Goal: Information Seeking & Learning: Learn about a topic

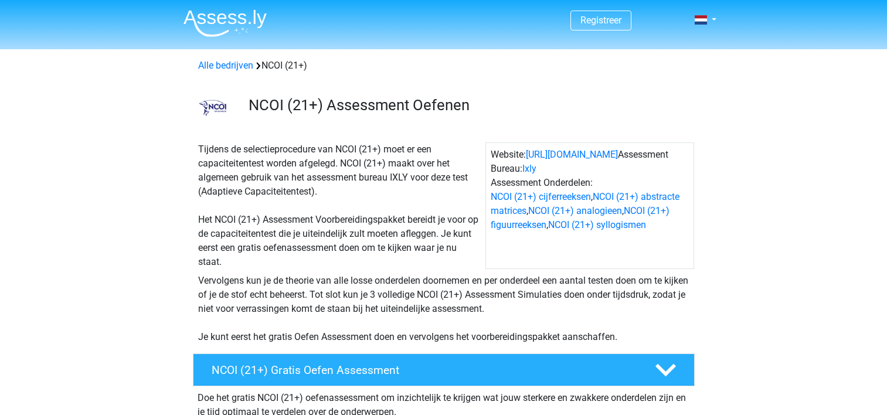
scroll to position [352, 0]
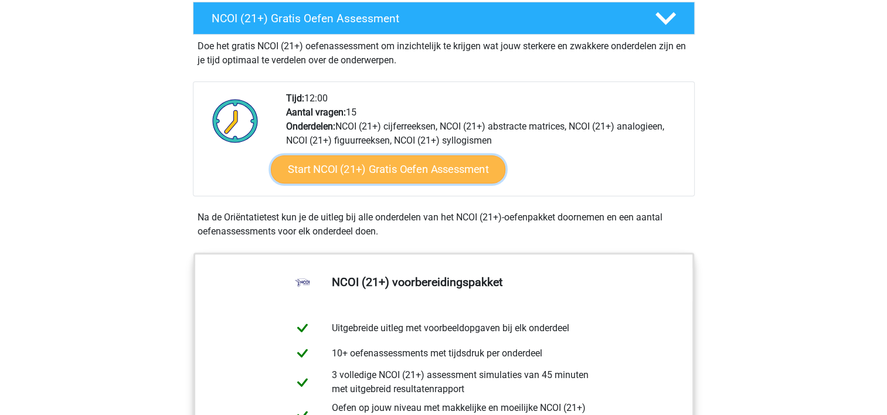
click at [414, 174] on link "Start NCOI (21+) Gratis Oefen Assessment" at bounding box center [387, 169] width 235 height 28
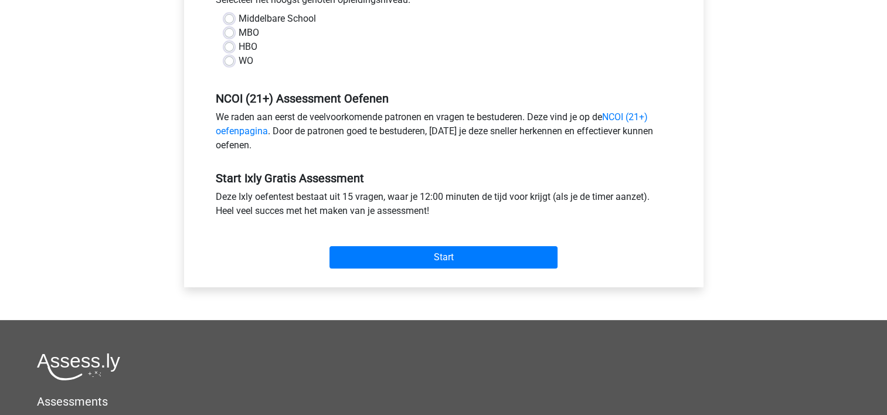
scroll to position [293, 0]
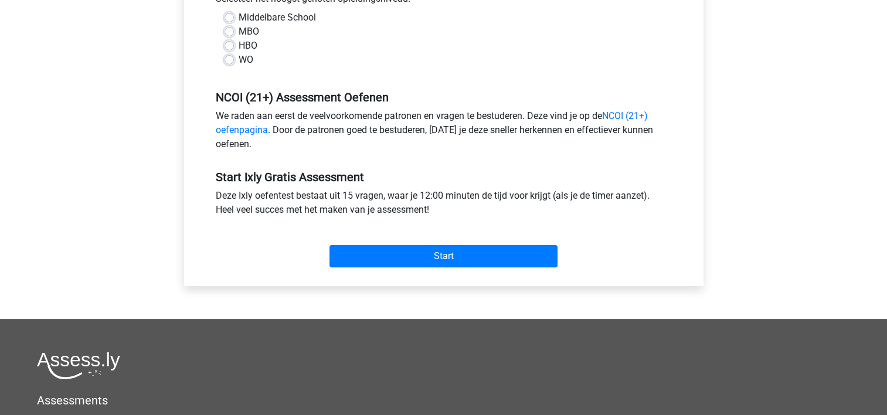
click at [246, 47] on label "HBO" at bounding box center [248, 46] width 19 height 14
click at [234, 47] on input "HBO" at bounding box center [229, 45] width 9 height 12
radio input "true"
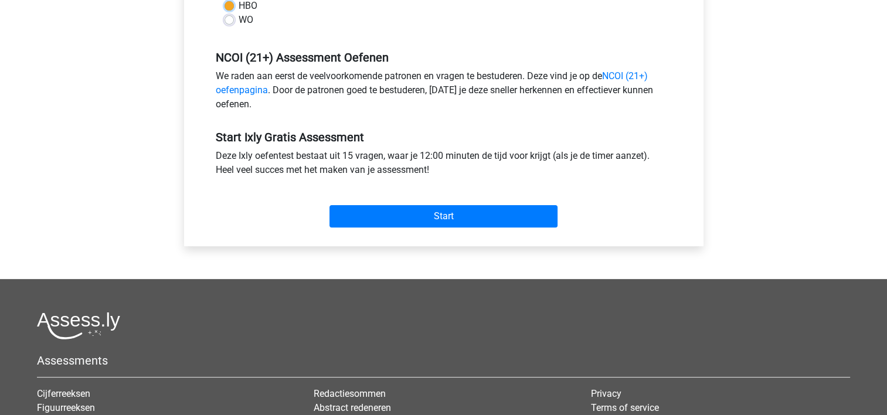
scroll to position [352, 0]
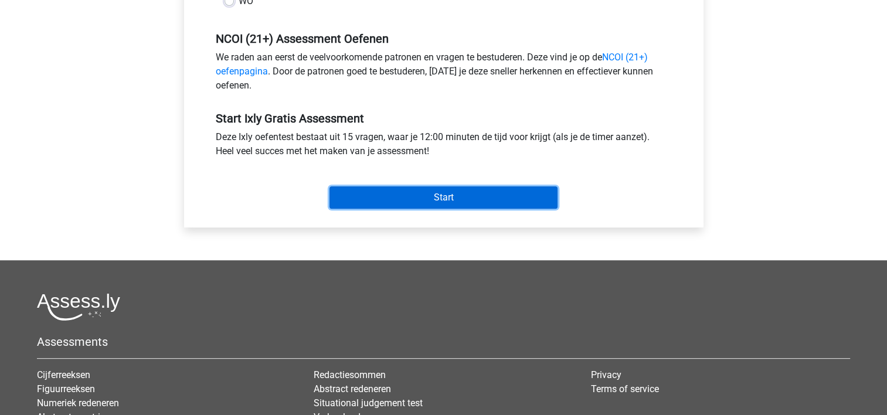
click at [430, 190] on input "Start" at bounding box center [443, 197] width 228 height 22
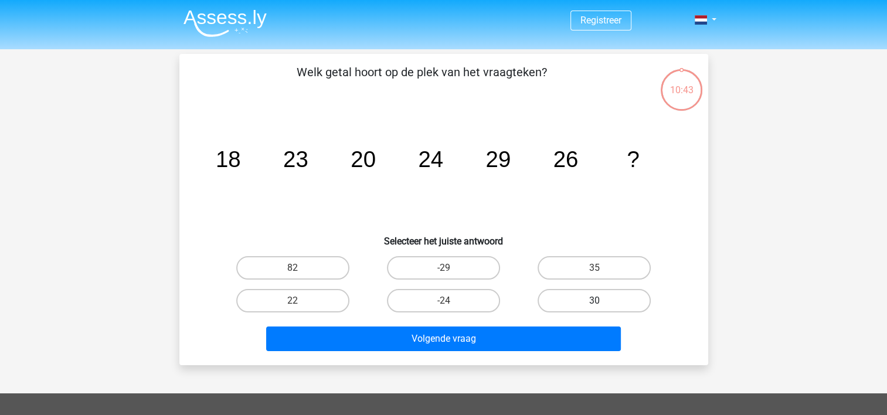
click at [609, 298] on label "30" at bounding box center [594, 300] width 113 height 23
click at [602, 301] on input "30" at bounding box center [599, 305] width 8 height 8
radio input "true"
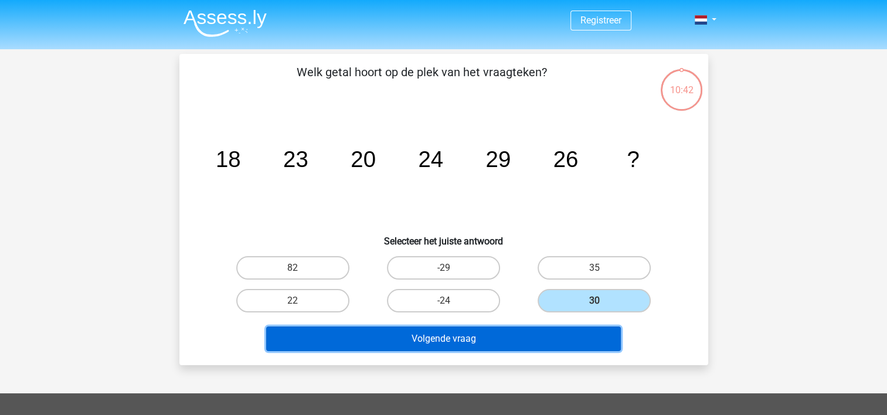
click at [480, 341] on button "Volgende vraag" at bounding box center [443, 339] width 355 height 25
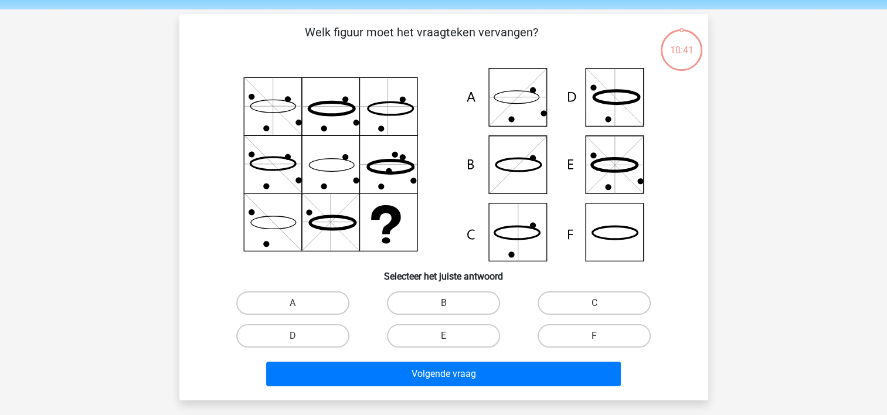
scroll to position [54, 0]
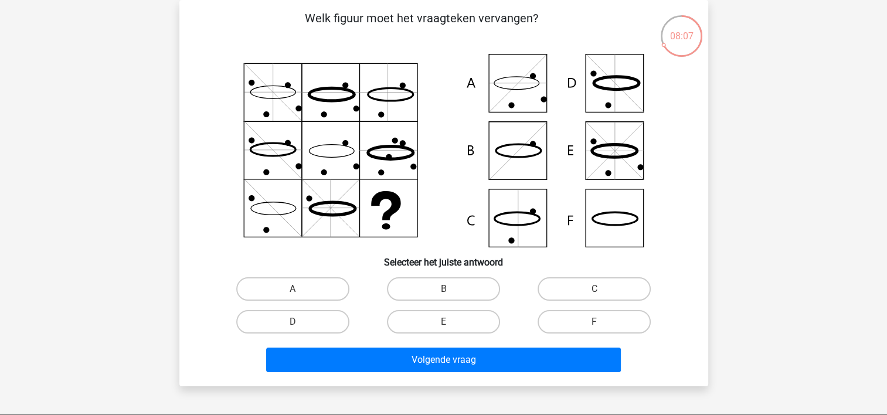
click at [525, 161] on icon at bounding box center [444, 150] width 473 height 193
click at [441, 284] on label "B" at bounding box center [443, 288] width 113 height 23
click at [443, 289] on input "B" at bounding box center [447, 293] width 8 height 8
radio input "true"
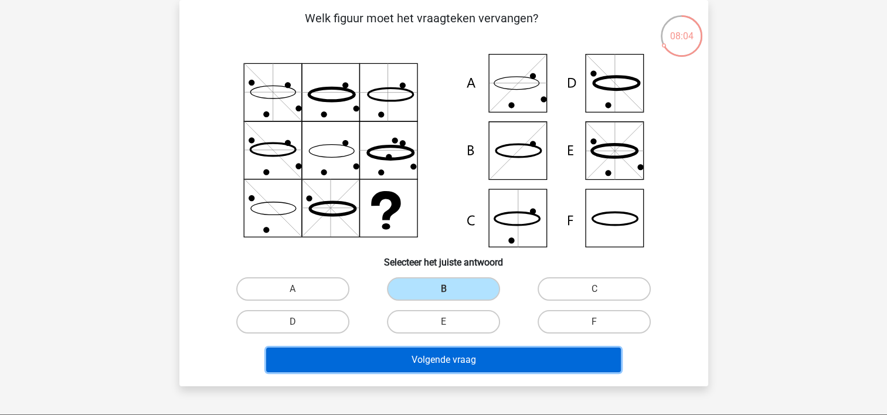
click at [448, 357] on button "Volgende vraag" at bounding box center [443, 360] width 355 height 25
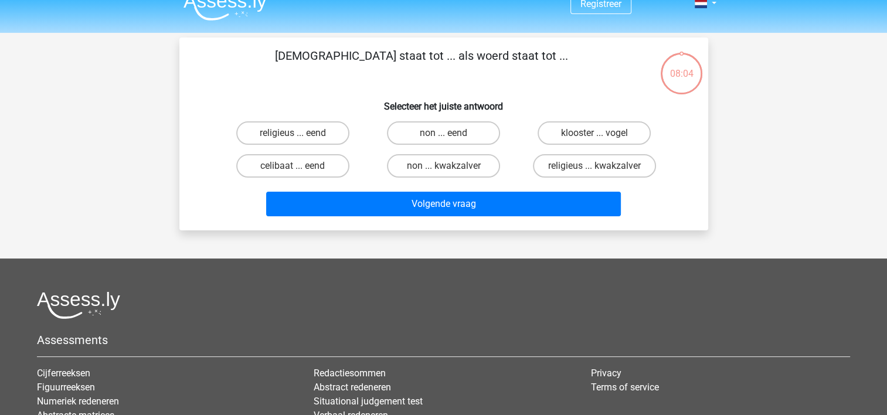
scroll to position [0, 0]
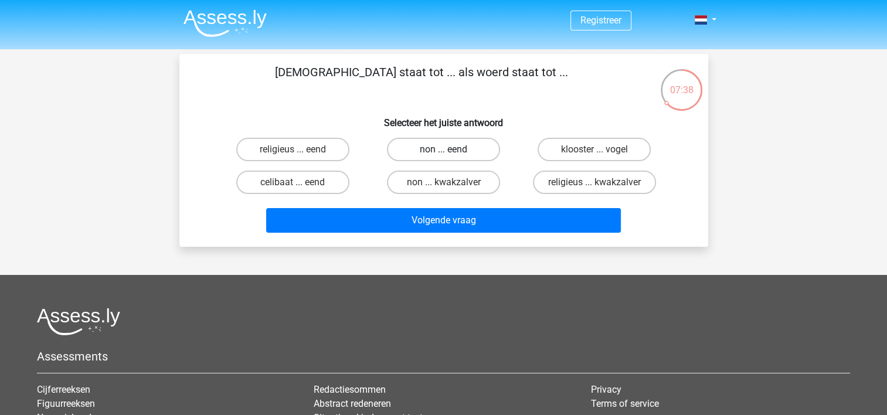
click at [459, 145] on label "non ... eend" at bounding box center [443, 149] width 113 height 23
click at [451, 150] on input "non ... eend" at bounding box center [447, 154] width 8 height 8
radio input "true"
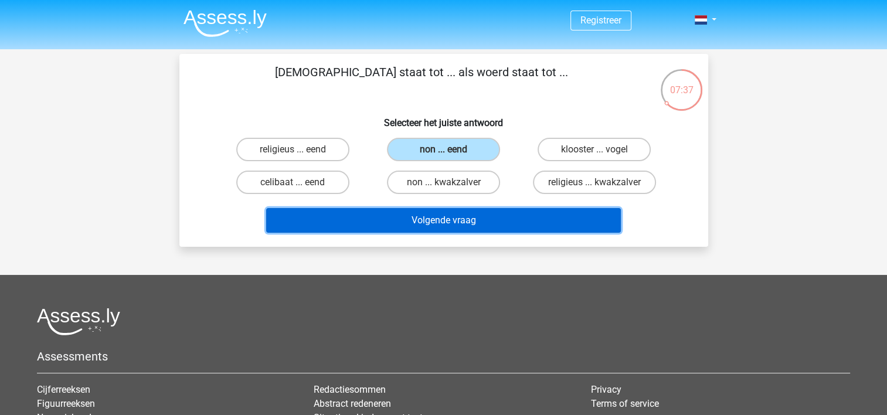
click at [439, 218] on button "Volgende vraag" at bounding box center [443, 220] width 355 height 25
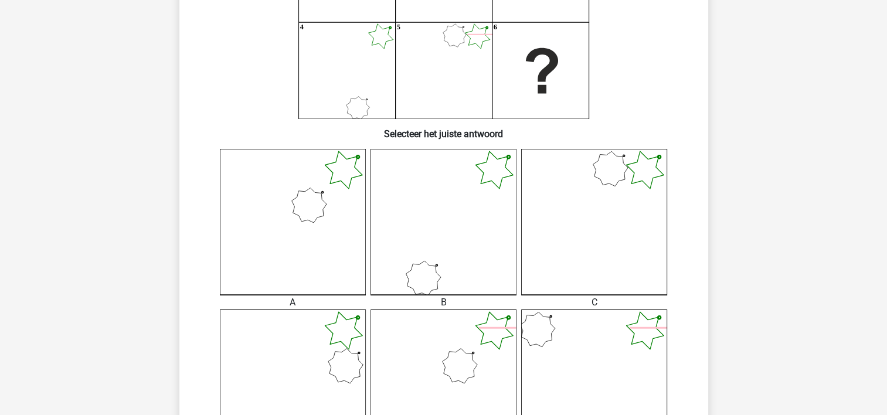
scroll to position [113, 0]
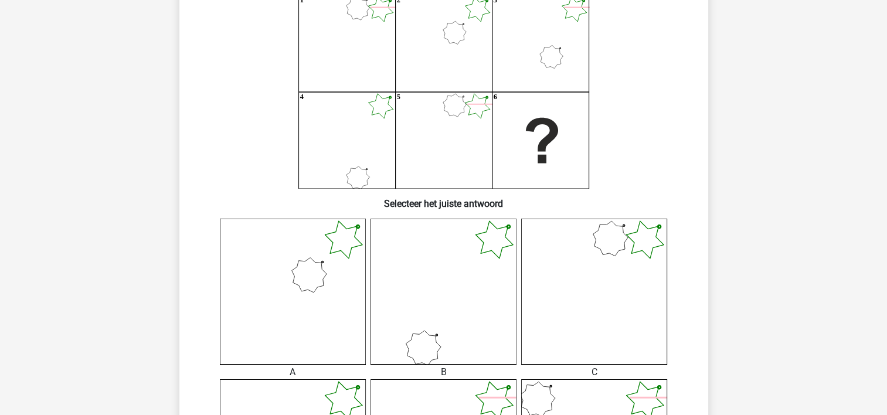
click at [331, 271] on icon at bounding box center [293, 292] width 146 height 146
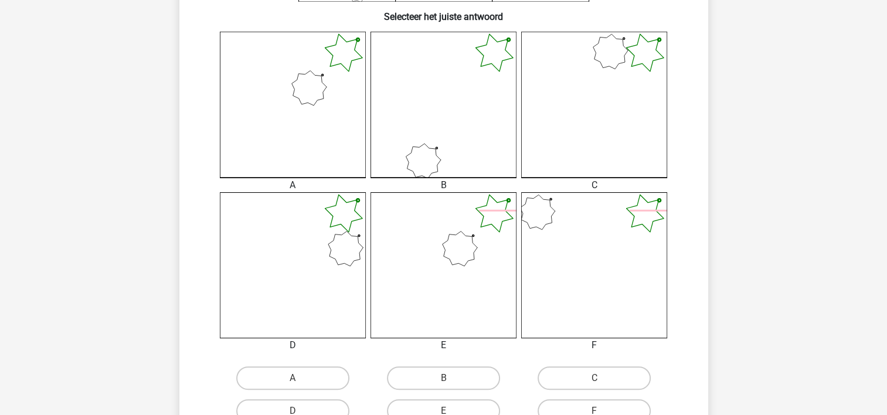
scroll to position [347, 0]
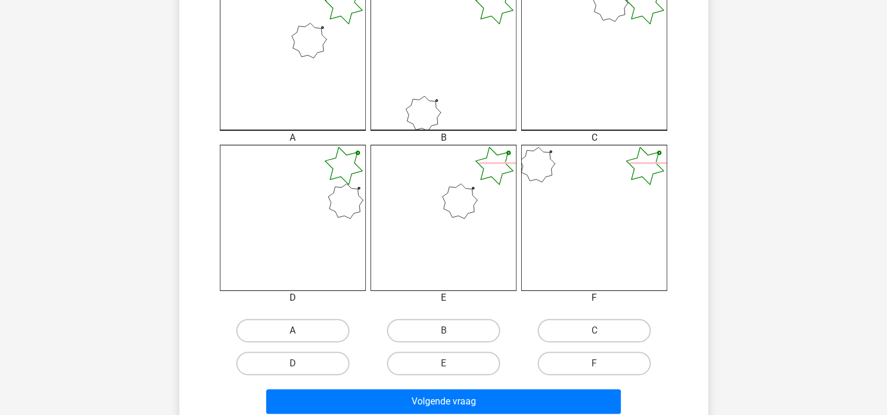
click at [298, 326] on label "A" at bounding box center [292, 330] width 113 height 23
click at [298, 331] on input "A" at bounding box center [297, 335] width 8 height 8
radio input "true"
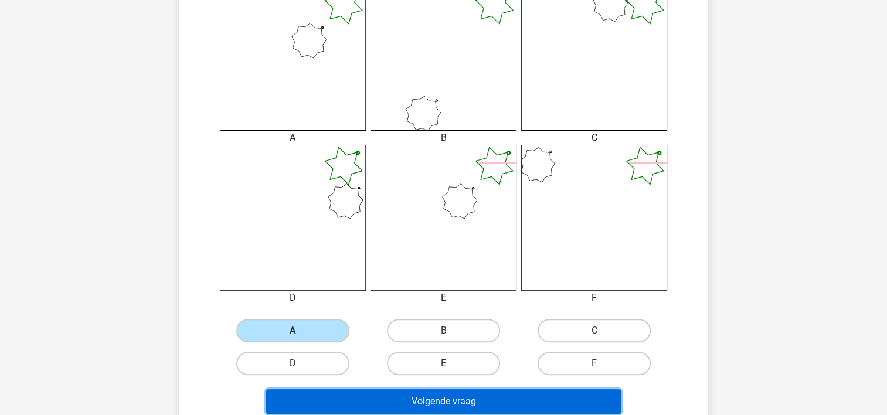
click at [406, 399] on button "Volgende vraag" at bounding box center [443, 401] width 355 height 25
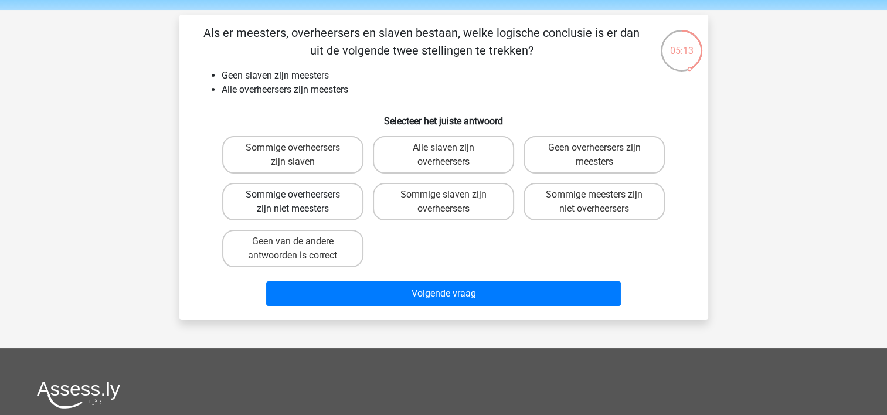
scroll to position [59, 0]
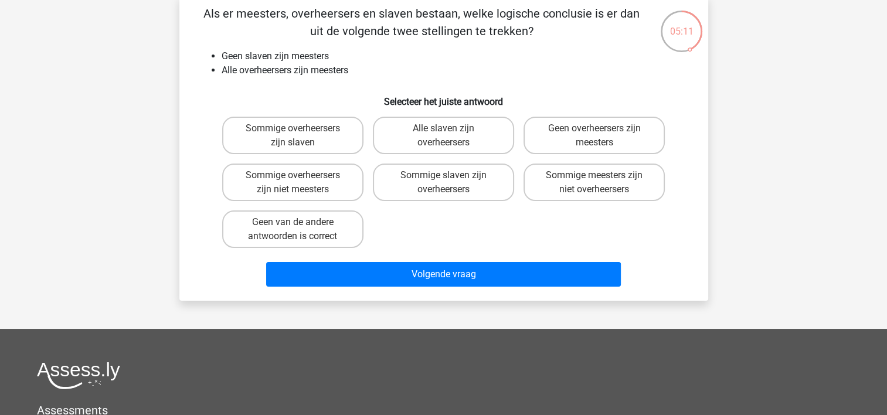
click at [295, 229] on input "Geen van de andere antwoorden is correct" at bounding box center [297, 226] width 8 height 8
radio input "true"
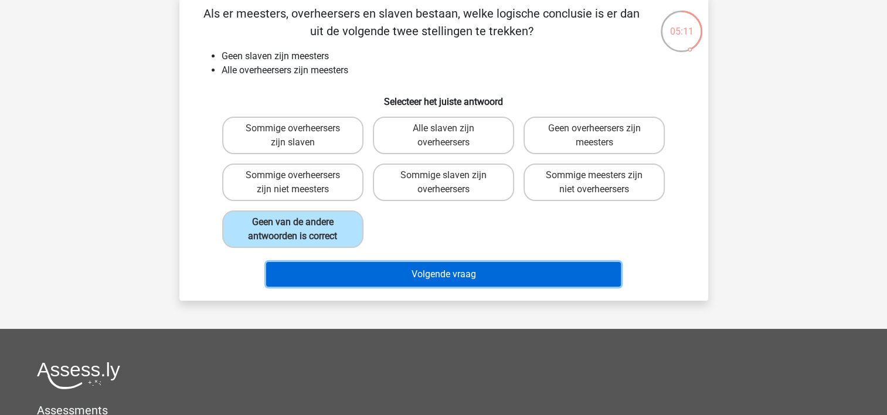
click at [403, 267] on button "Volgende vraag" at bounding box center [443, 274] width 355 height 25
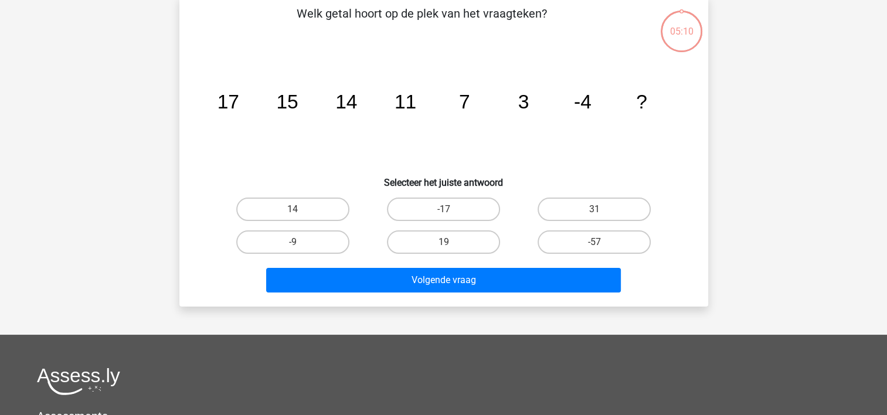
scroll to position [54, 0]
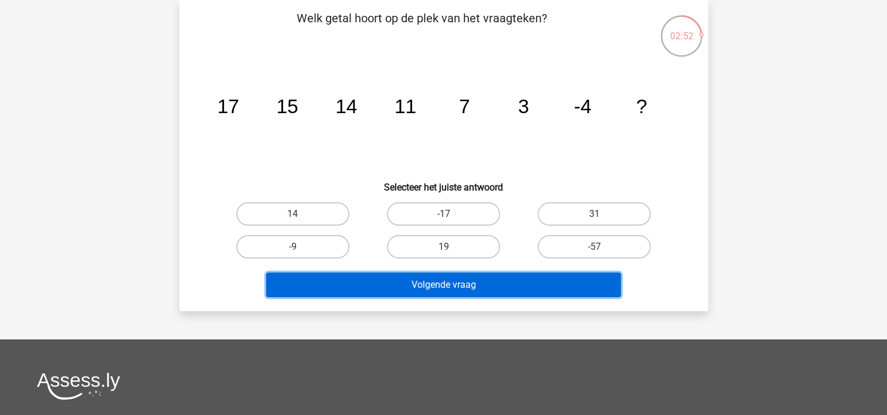
click at [467, 289] on button "Volgende vraag" at bounding box center [443, 285] width 355 height 25
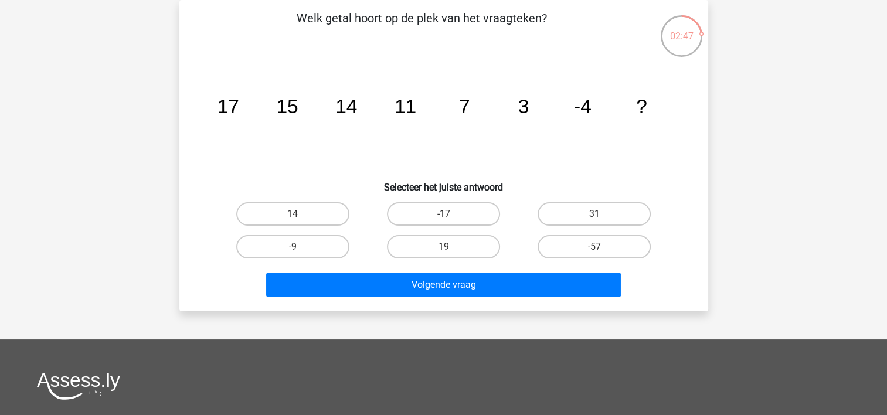
click at [335, 162] on icon "image/svg+xml 17 15 14 11 7 3 -4 ?" at bounding box center [444, 113] width 473 height 118
click at [300, 244] on label "-9" at bounding box center [292, 246] width 113 height 23
click at [300, 247] on input "-9" at bounding box center [297, 251] width 8 height 8
radio input "true"
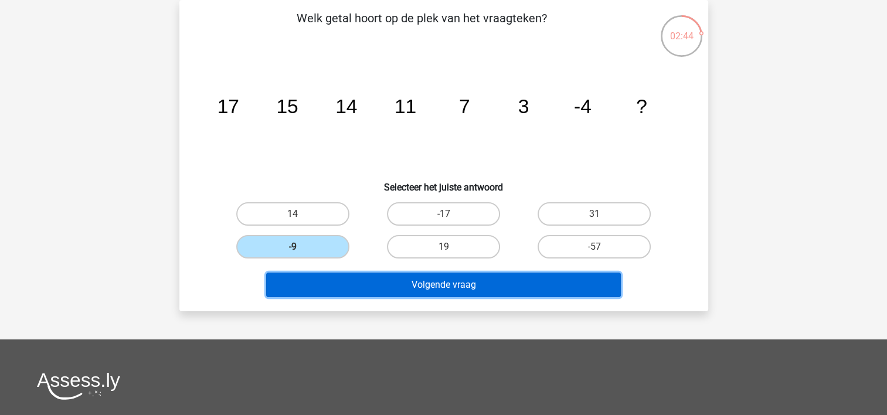
click at [428, 278] on button "Volgende vraag" at bounding box center [443, 285] width 355 height 25
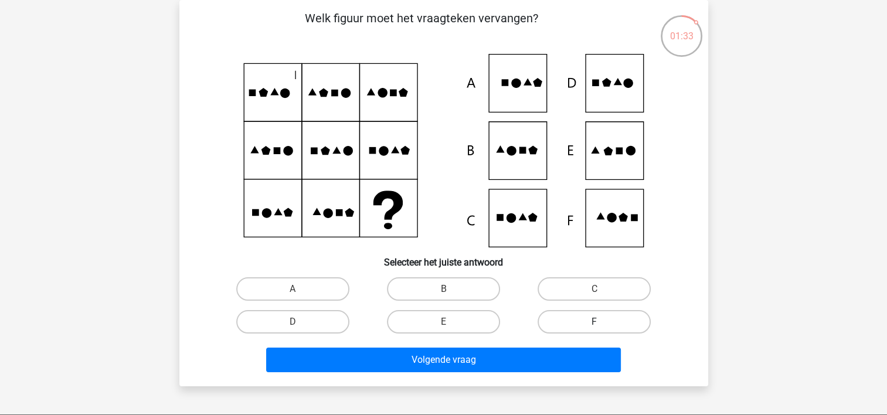
click at [605, 321] on label "F" at bounding box center [594, 321] width 113 height 23
click at [602, 322] on input "F" at bounding box center [599, 326] width 8 height 8
radio input "true"
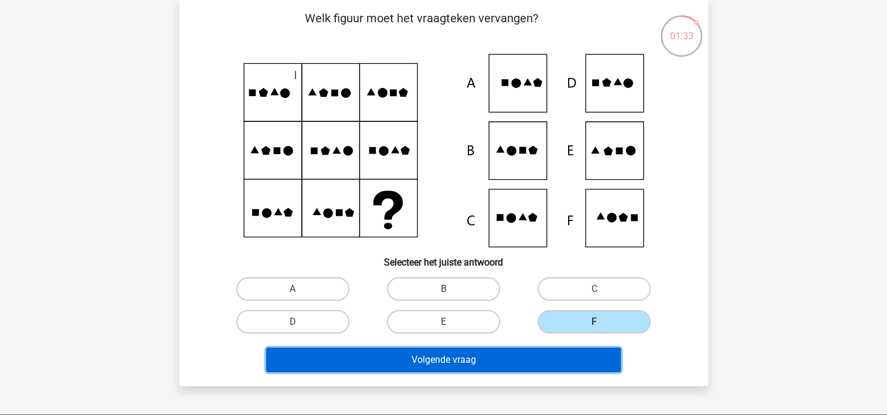
click at [467, 357] on button "Volgende vraag" at bounding box center [443, 360] width 355 height 25
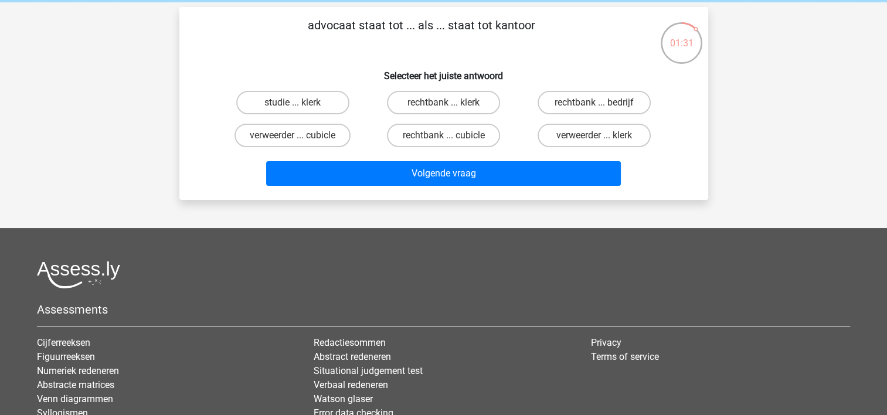
scroll to position [0, 0]
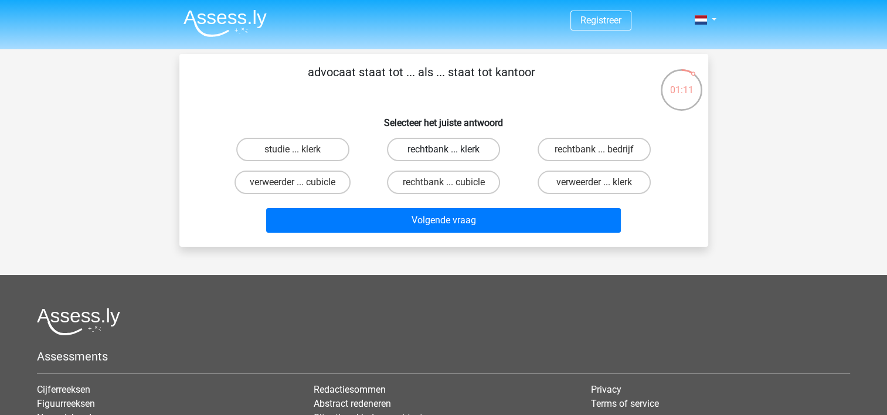
click at [435, 144] on label "rechtbank ... klerk" at bounding box center [443, 149] width 113 height 23
click at [443, 150] on input "rechtbank ... klerk" at bounding box center [447, 154] width 8 height 8
radio input "true"
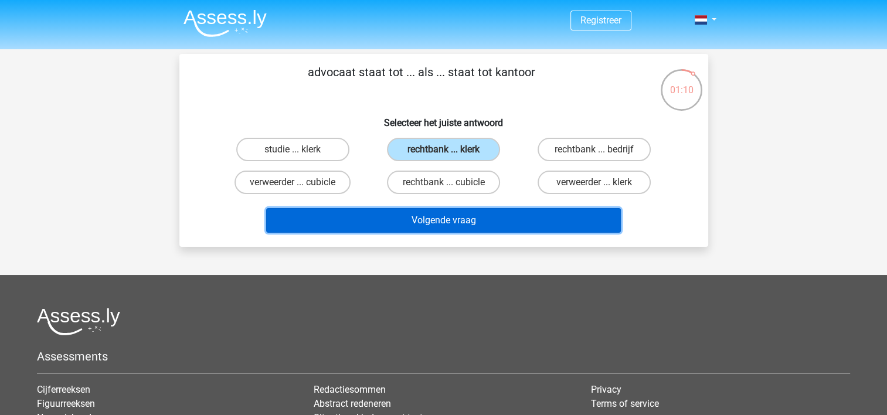
click at [432, 215] on button "Volgende vraag" at bounding box center [443, 220] width 355 height 25
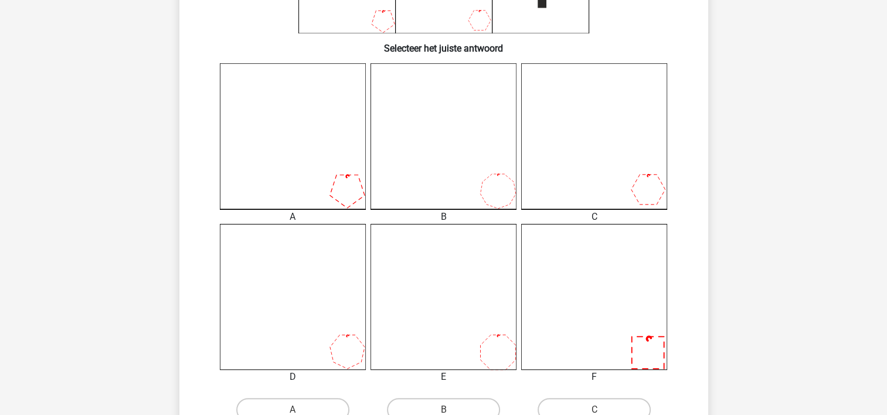
scroll to position [288, 0]
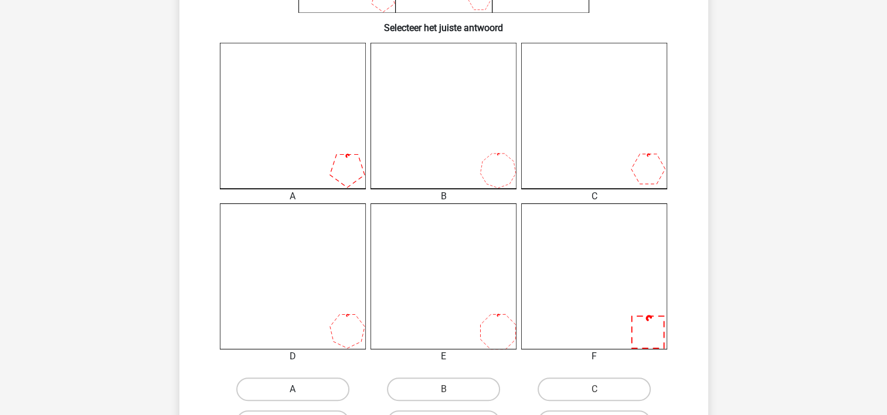
click at [320, 387] on label "A" at bounding box center [292, 389] width 113 height 23
click at [300, 389] on input "A" at bounding box center [297, 393] width 8 height 8
radio input "true"
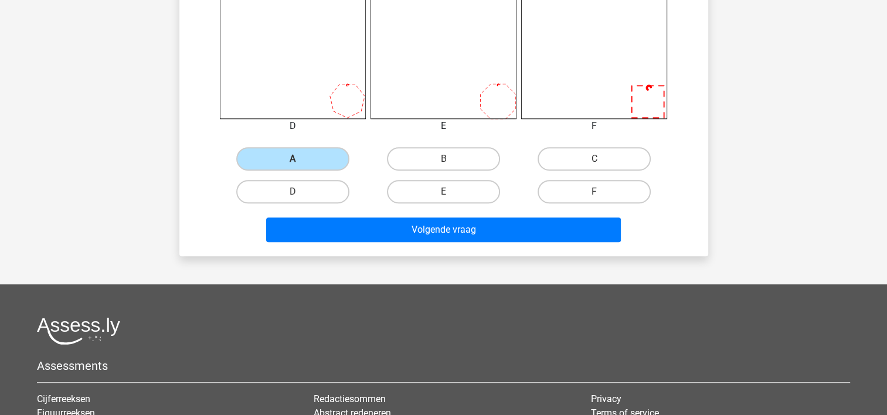
scroll to position [582, 0]
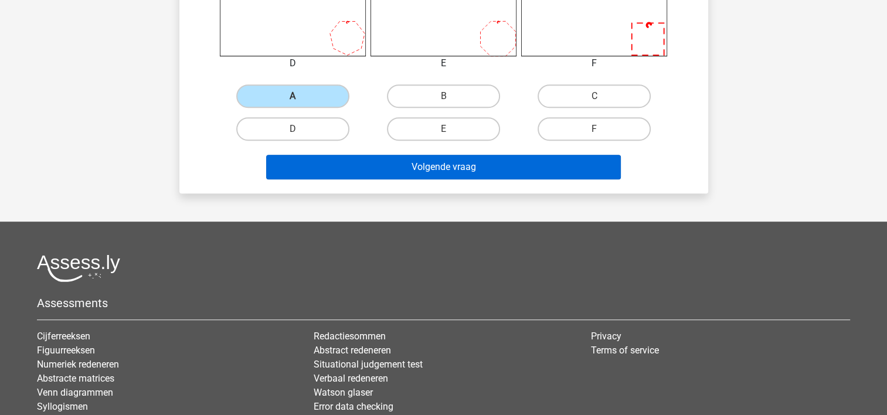
drag, startPoint x: 459, startPoint y: 179, endPoint x: 458, endPoint y: 170, distance: 8.8
click at [458, 175] on div "Volgende vraag" at bounding box center [444, 169] width 453 height 29
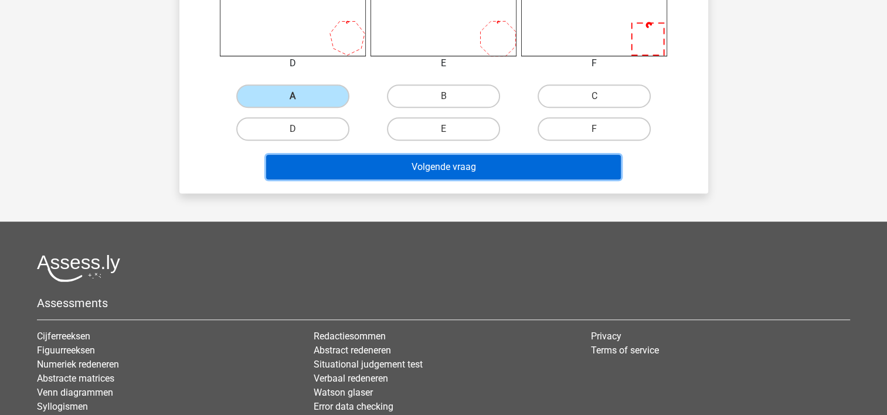
click at [458, 170] on button "Volgende vraag" at bounding box center [443, 167] width 355 height 25
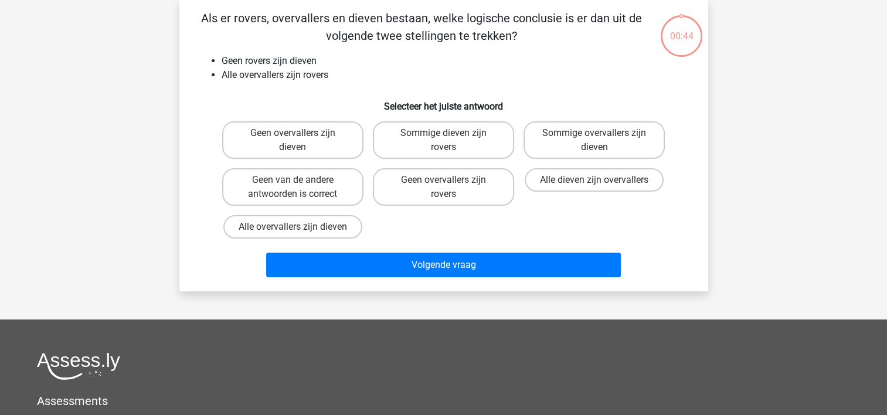
scroll to position [0, 0]
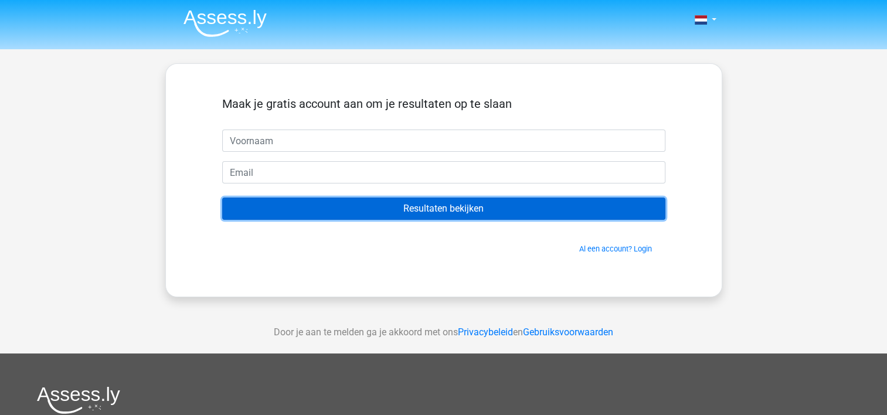
click at [376, 207] on input "Resultaten bekijken" at bounding box center [443, 209] width 443 height 22
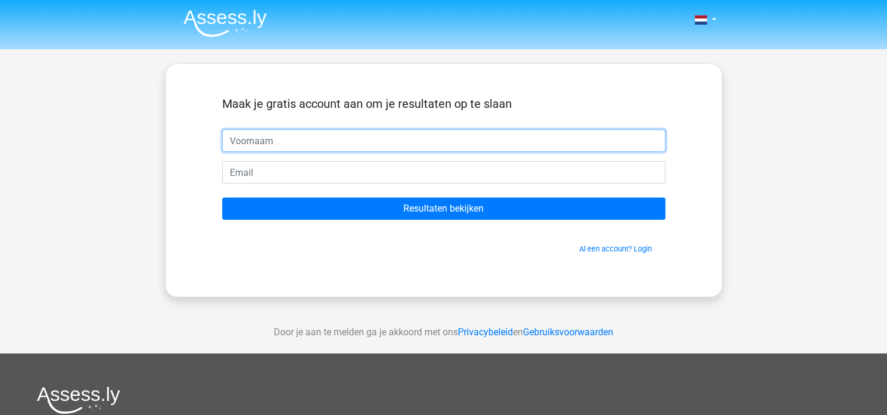
click at [328, 140] on input "text" at bounding box center [443, 141] width 443 height 22
type input "wilma"
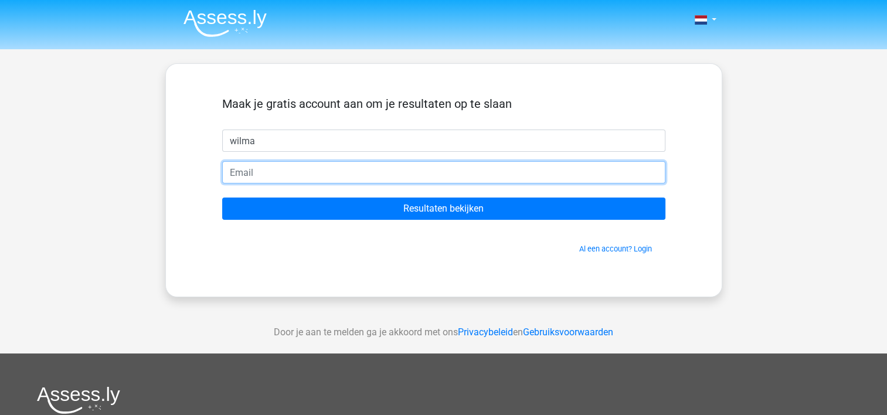
click at [304, 170] on input "email" at bounding box center [443, 172] width 443 height 22
type input "[EMAIL_ADDRESS][DOMAIN_NAME]"
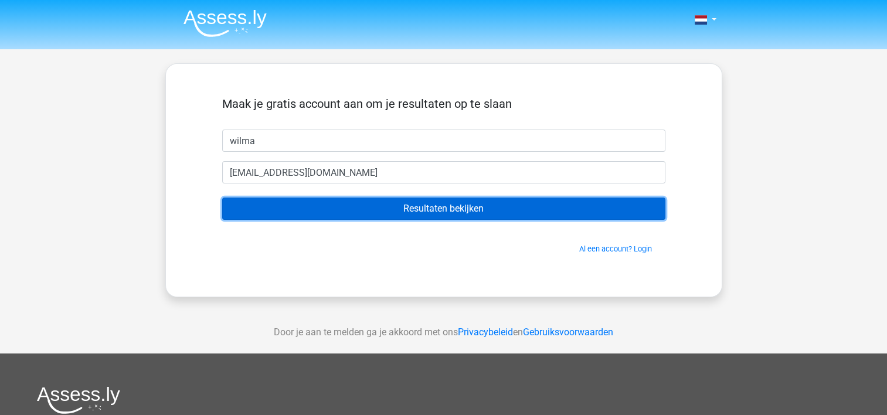
click at [386, 208] on input "Resultaten bekijken" at bounding box center [443, 209] width 443 height 22
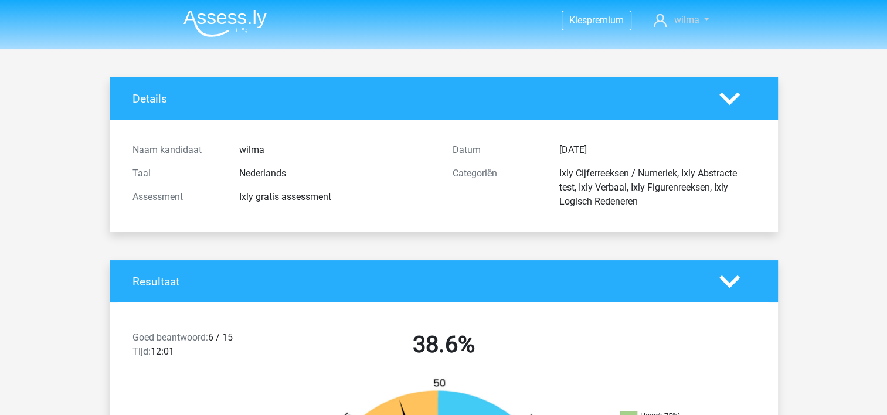
click at [682, 22] on span "wilma" at bounding box center [686, 19] width 25 height 11
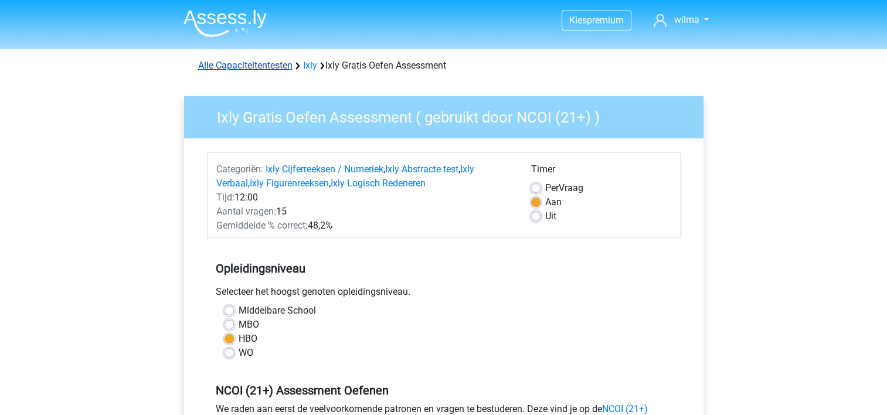
click at [278, 63] on link "Alle Capaciteitentesten" at bounding box center [245, 65] width 94 height 11
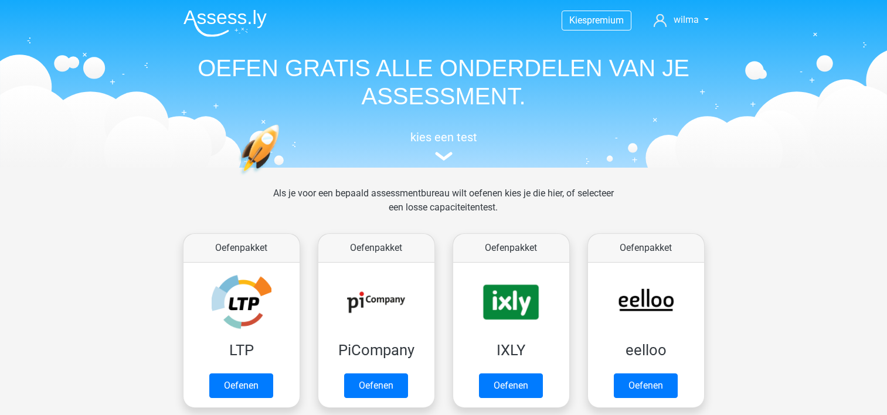
scroll to position [497, 0]
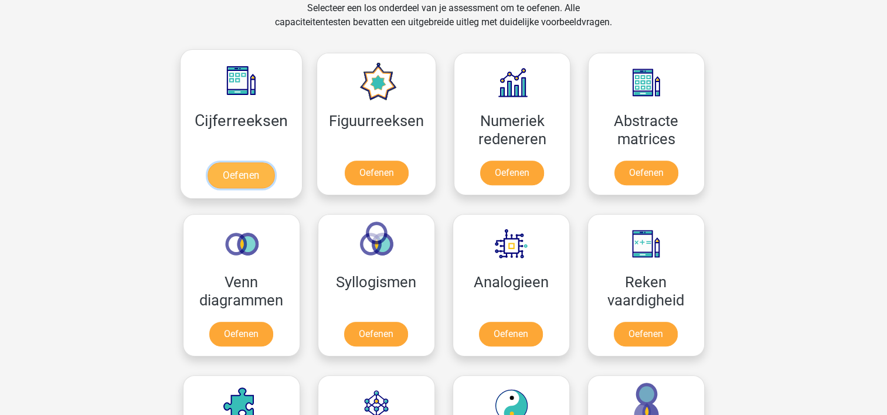
click at [256, 179] on link "Oefenen" at bounding box center [241, 175] width 67 height 26
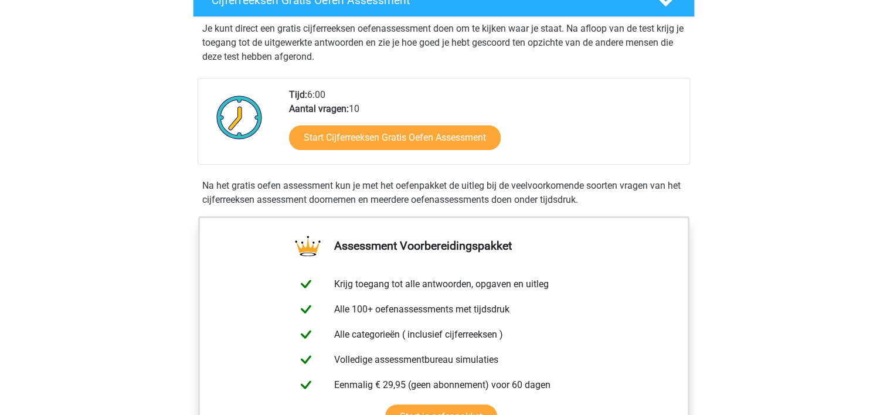
scroll to position [235, 0]
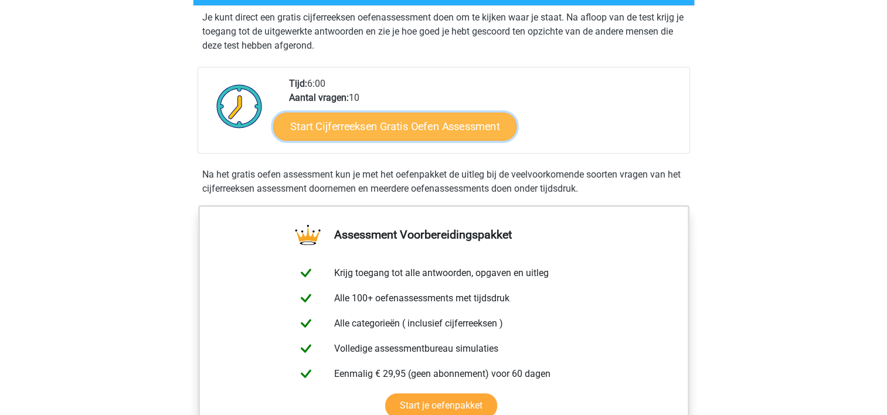
click at [345, 140] on link "Start Cijferreeksen Gratis Oefen Assessment" at bounding box center [394, 126] width 243 height 28
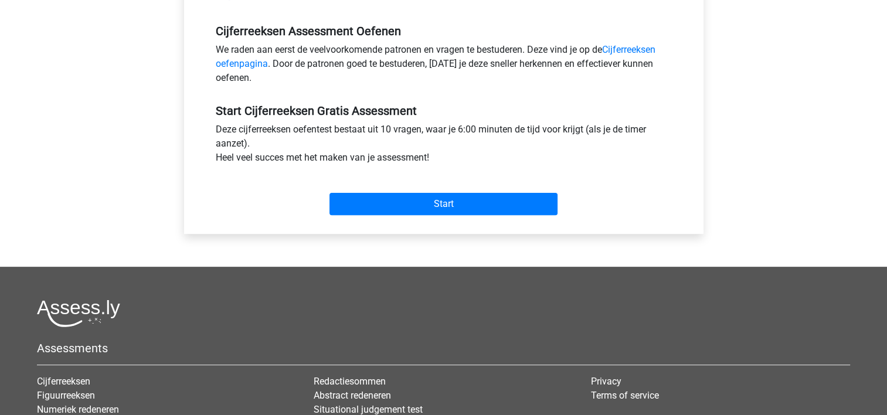
scroll to position [352, 0]
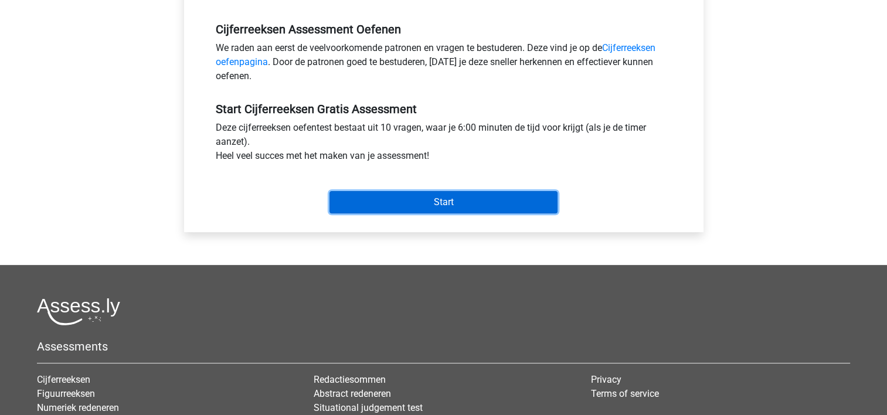
click at [389, 196] on input "Start" at bounding box center [443, 202] width 228 height 22
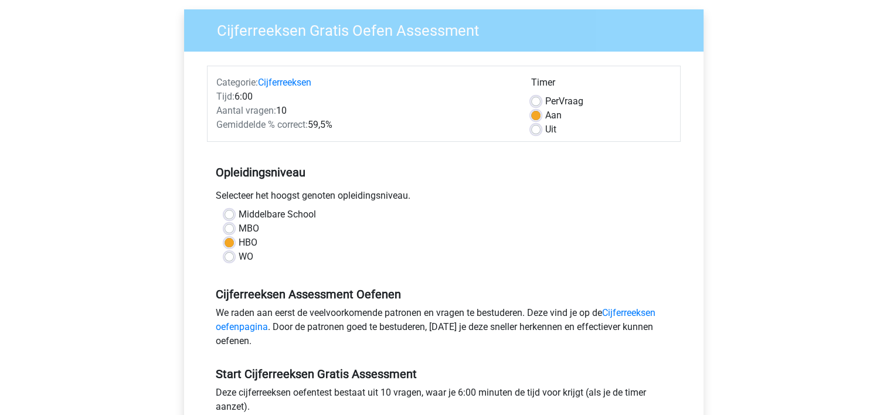
scroll to position [59, 0]
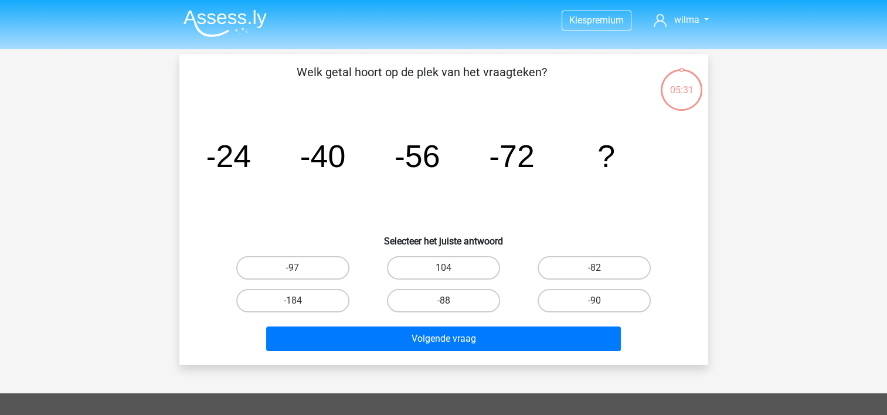
click at [523, 162] on tspan "-72" at bounding box center [512, 155] width 46 height 35
click at [432, 304] on label "-88" at bounding box center [443, 300] width 113 height 23
click at [443, 304] on input "-88" at bounding box center [447, 305] width 8 height 8
radio input "true"
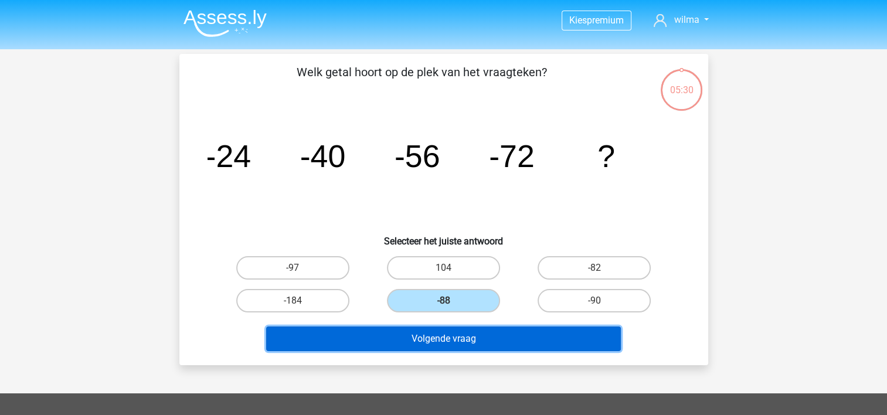
click at [436, 341] on button "Volgende vraag" at bounding box center [443, 339] width 355 height 25
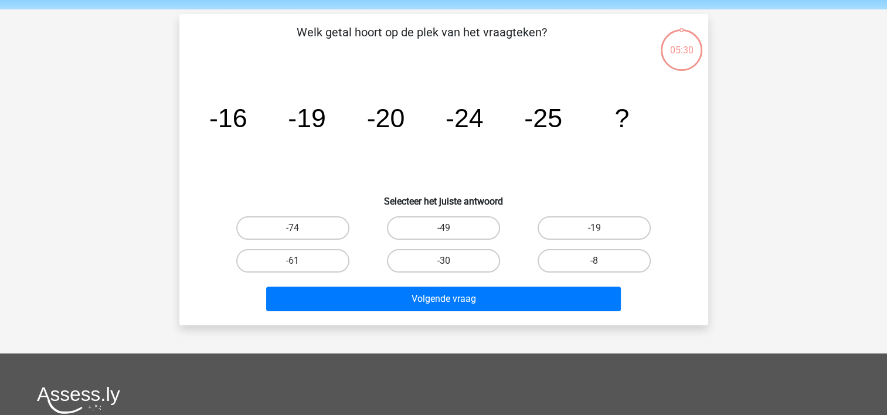
scroll to position [54, 0]
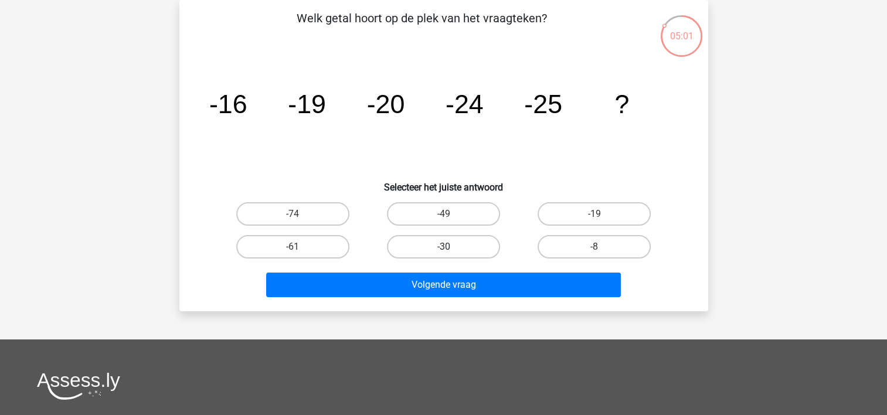
click at [429, 242] on label "-30" at bounding box center [443, 246] width 113 height 23
click at [443, 247] on input "-30" at bounding box center [447, 251] width 8 height 8
radio input "true"
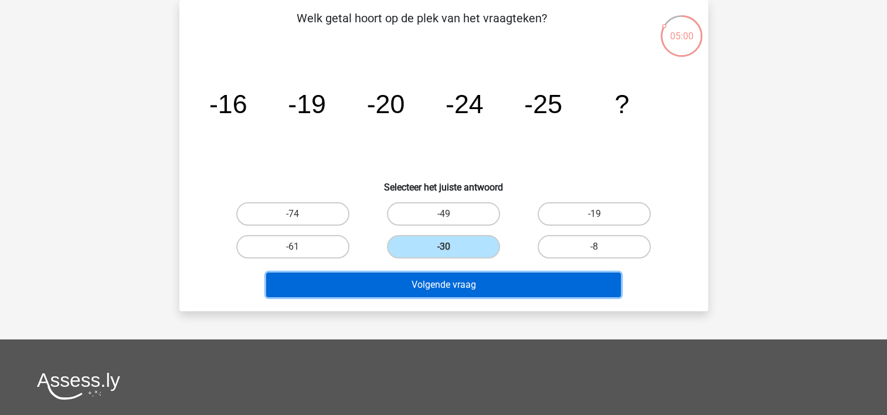
click at [423, 288] on button "Volgende vraag" at bounding box center [443, 285] width 355 height 25
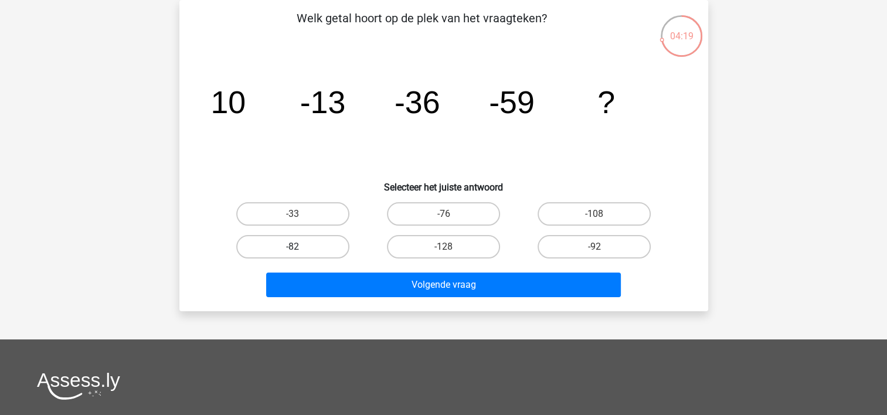
click at [281, 239] on label "-82" at bounding box center [292, 246] width 113 height 23
click at [293, 247] on input "-82" at bounding box center [297, 251] width 8 height 8
radio input "true"
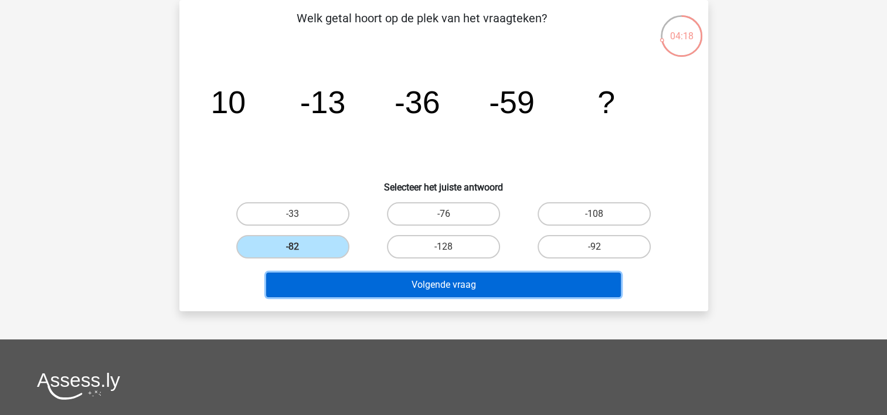
click at [385, 287] on button "Volgende vraag" at bounding box center [443, 285] width 355 height 25
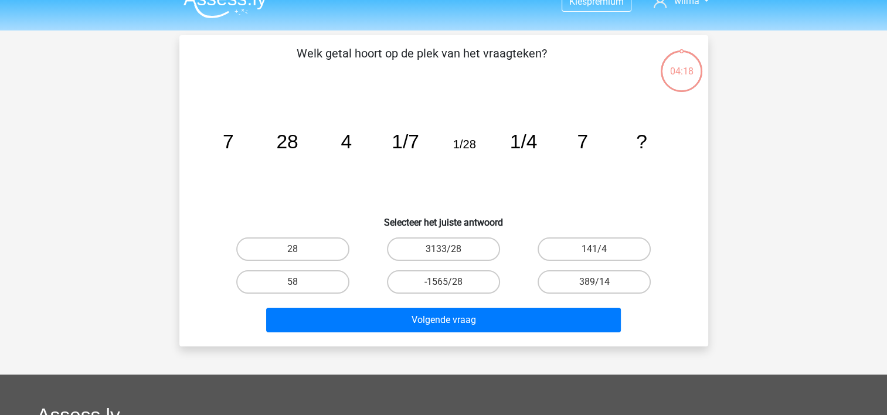
scroll to position [0, 0]
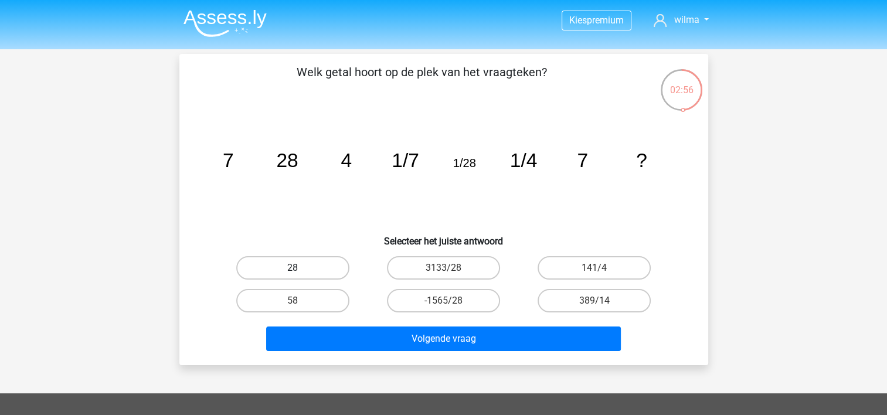
click at [288, 269] on label "28" at bounding box center [292, 267] width 113 height 23
click at [293, 269] on input "28" at bounding box center [297, 272] width 8 height 8
radio input "true"
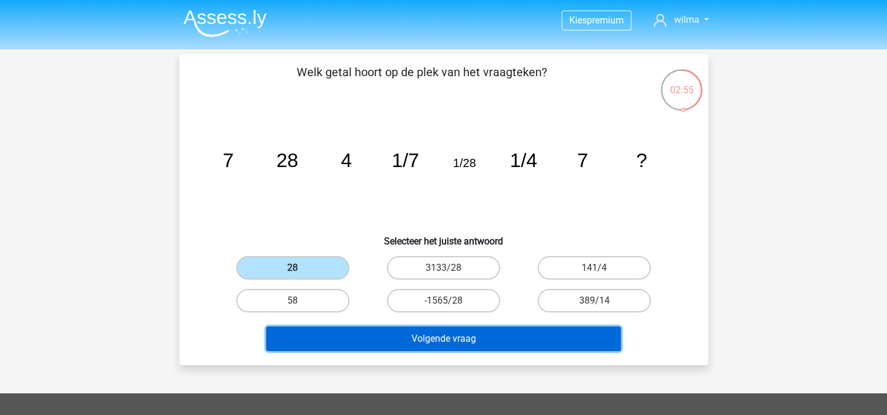
click at [428, 337] on button "Volgende vraag" at bounding box center [443, 339] width 355 height 25
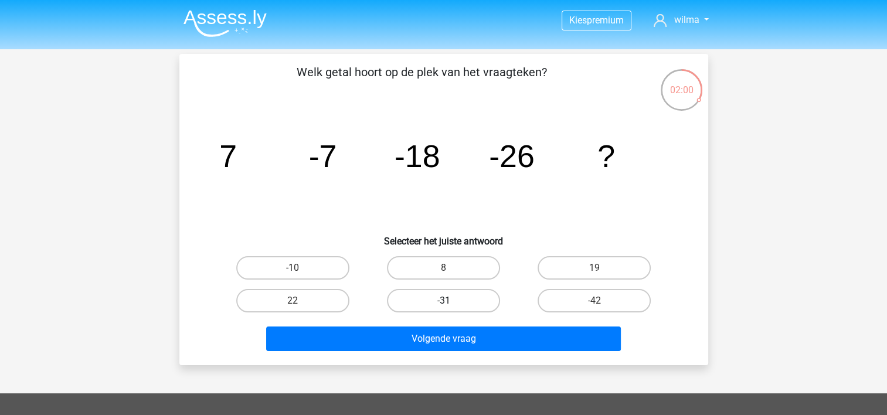
click at [436, 298] on label "-31" at bounding box center [443, 300] width 113 height 23
click at [443, 301] on input "-31" at bounding box center [447, 305] width 8 height 8
radio input "true"
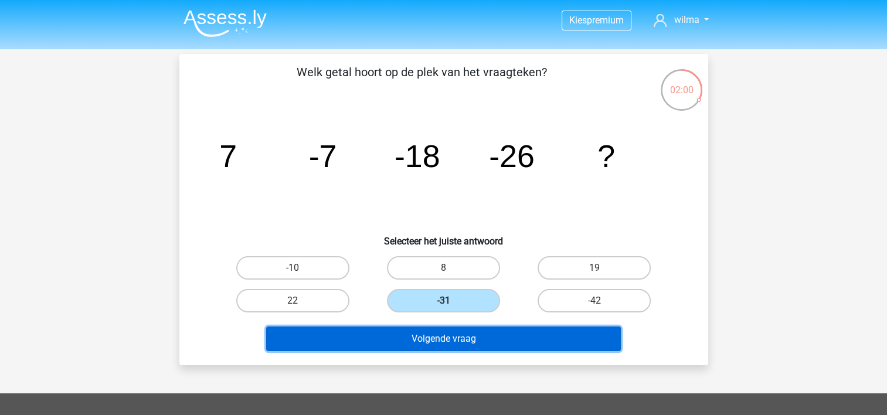
click at [419, 344] on button "Volgende vraag" at bounding box center [443, 339] width 355 height 25
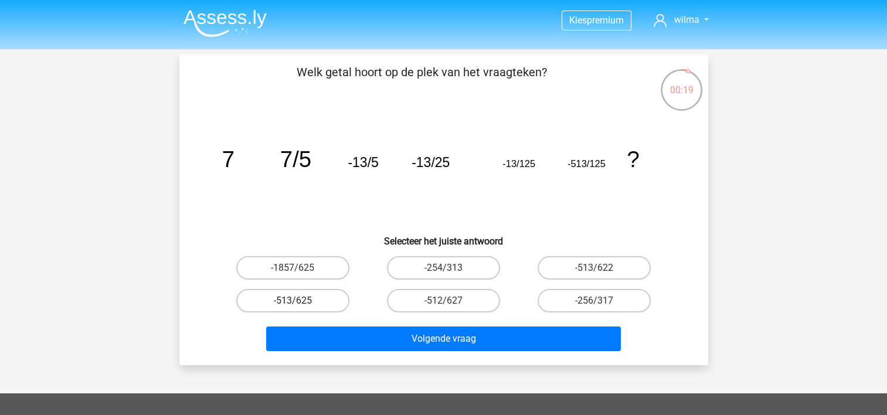
click at [300, 298] on label "-513/625" at bounding box center [292, 300] width 113 height 23
click at [300, 301] on input "-513/625" at bounding box center [297, 305] width 8 height 8
radio input "true"
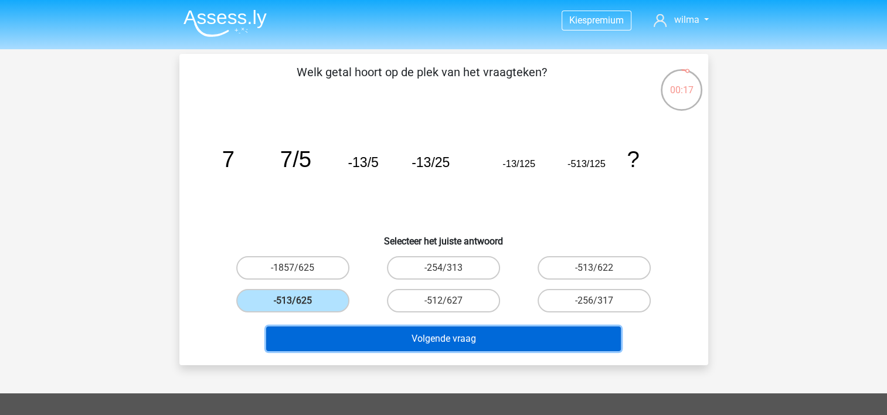
click at [413, 342] on button "Volgende vraag" at bounding box center [443, 339] width 355 height 25
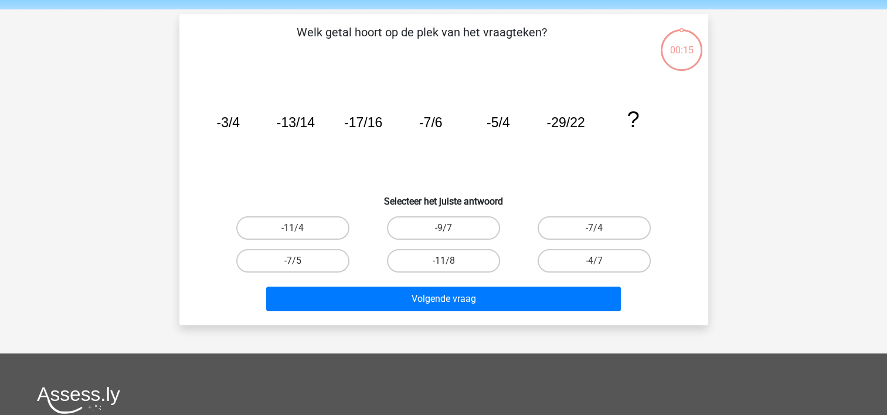
scroll to position [54, 0]
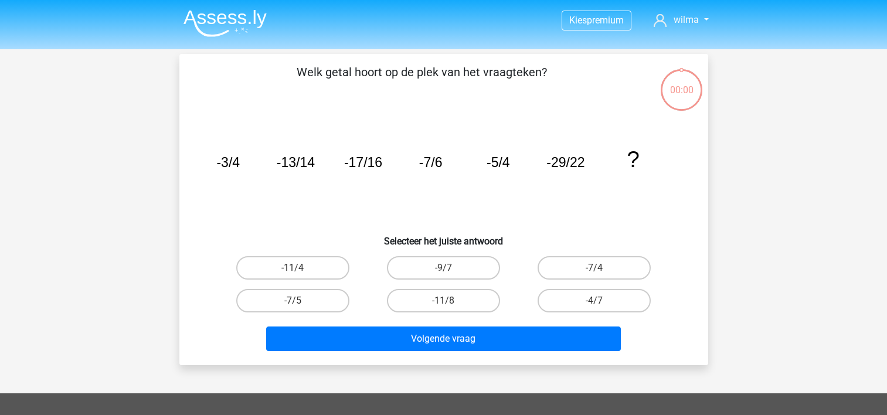
scroll to position [54, 0]
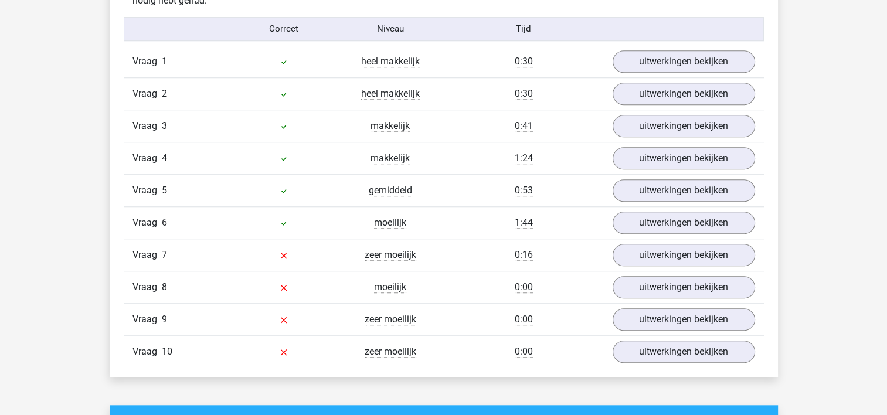
scroll to position [997, 0]
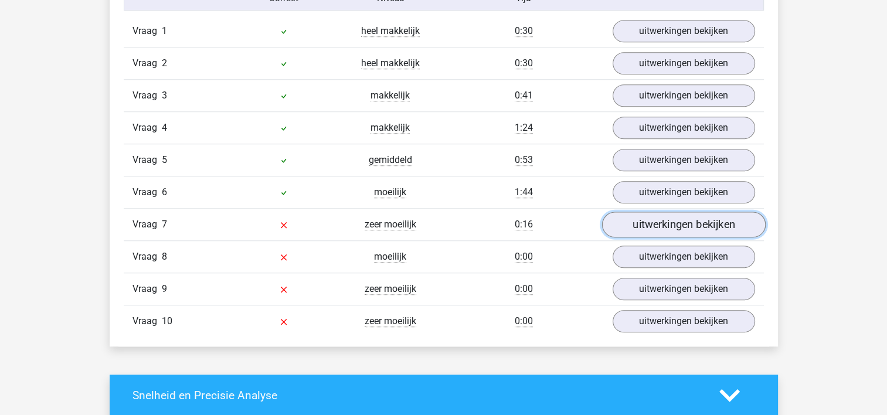
click at [645, 225] on link "uitwerkingen bekijken" at bounding box center [684, 225] width 164 height 26
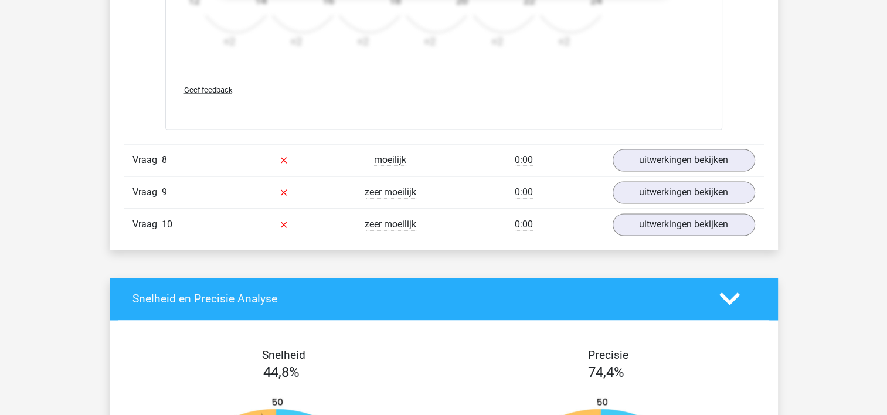
scroll to position [1818, 0]
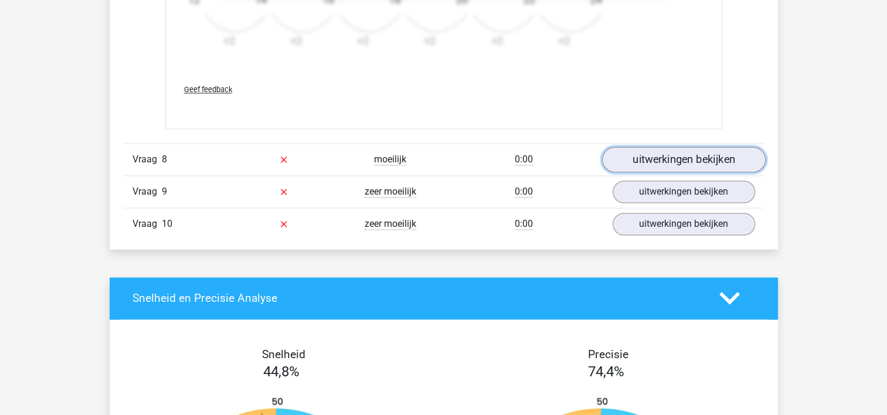
click at [666, 161] on link "uitwerkingen bekijken" at bounding box center [684, 160] width 164 height 26
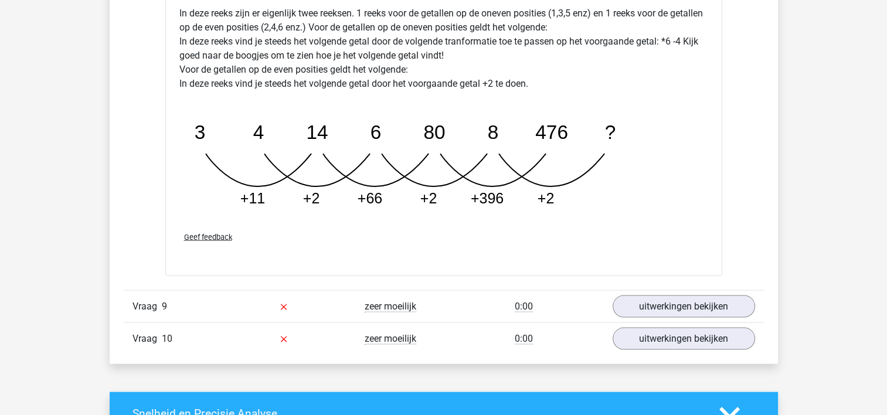
scroll to position [2287, 0]
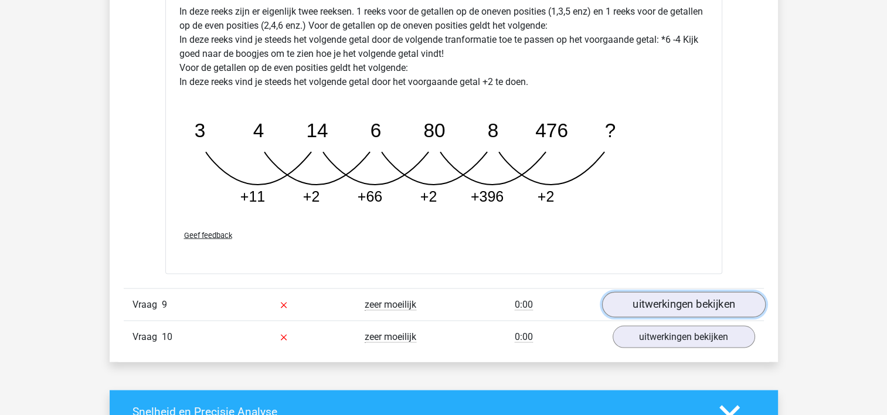
click at [729, 292] on link "uitwerkingen bekijken" at bounding box center [684, 305] width 164 height 26
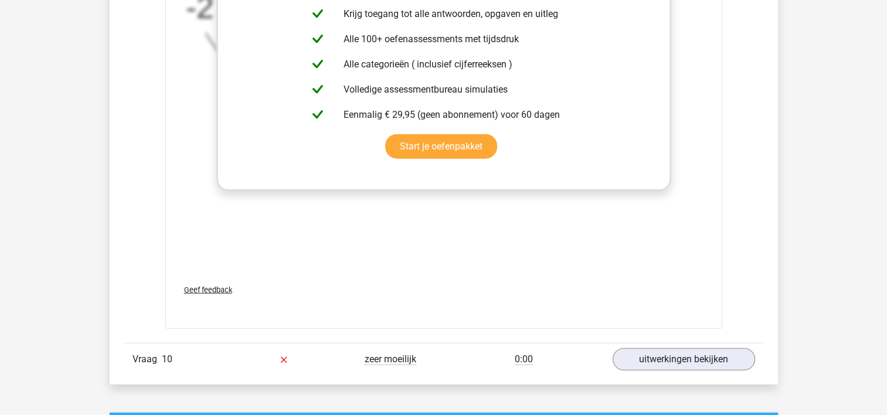
scroll to position [2990, 0]
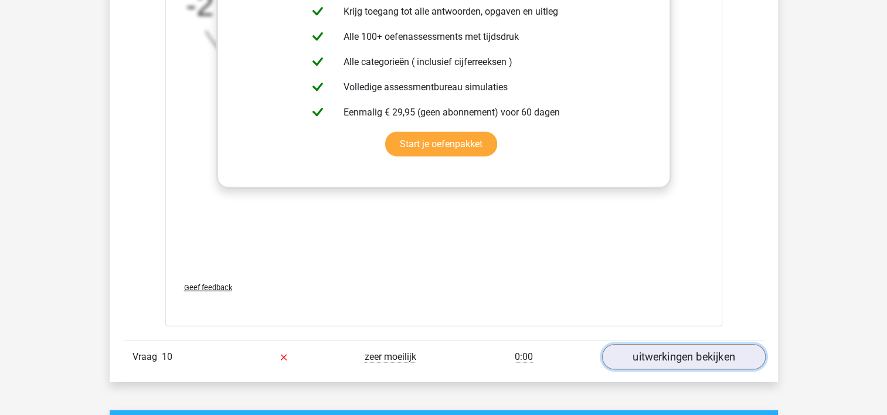
click at [619, 348] on link "uitwerkingen bekijken" at bounding box center [684, 357] width 164 height 26
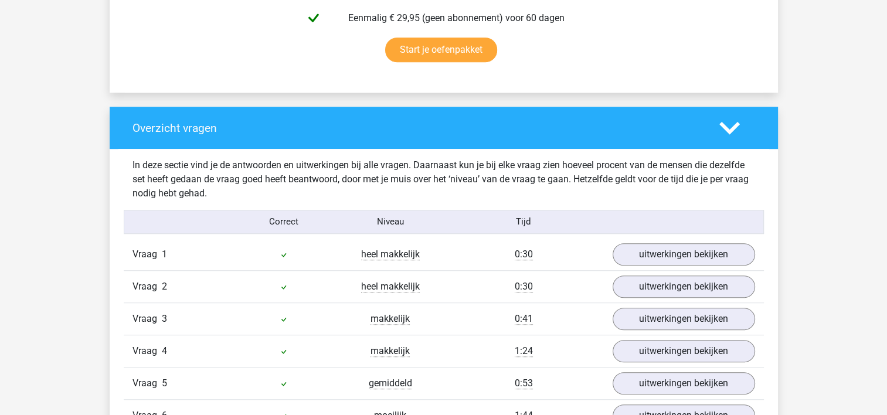
scroll to position [762, 0]
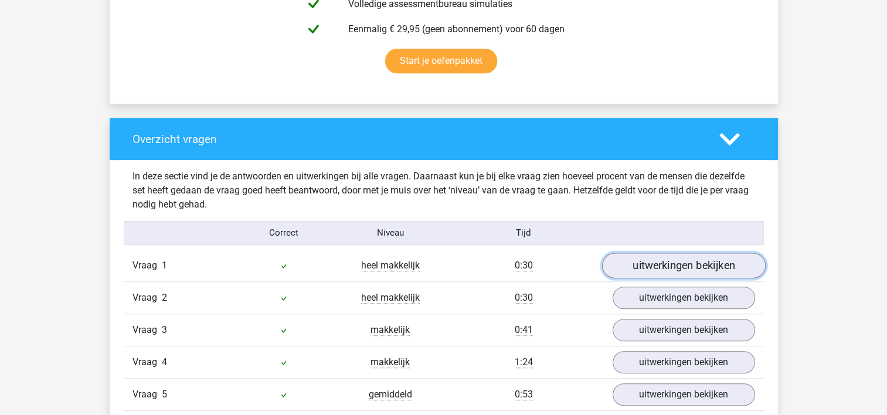
click at [684, 259] on link "uitwerkingen bekijken" at bounding box center [684, 266] width 164 height 26
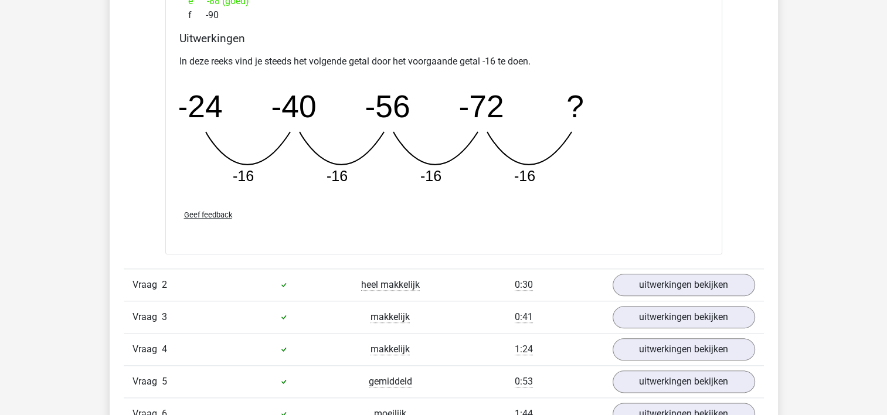
scroll to position [1407, 0]
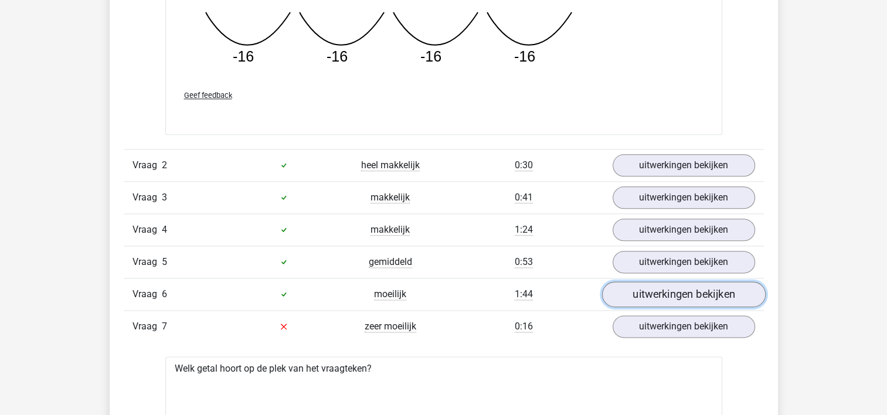
click at [654, 287] on link "uitwerkingen bekijken" at bounding box center [684, 294] width 164 height 26
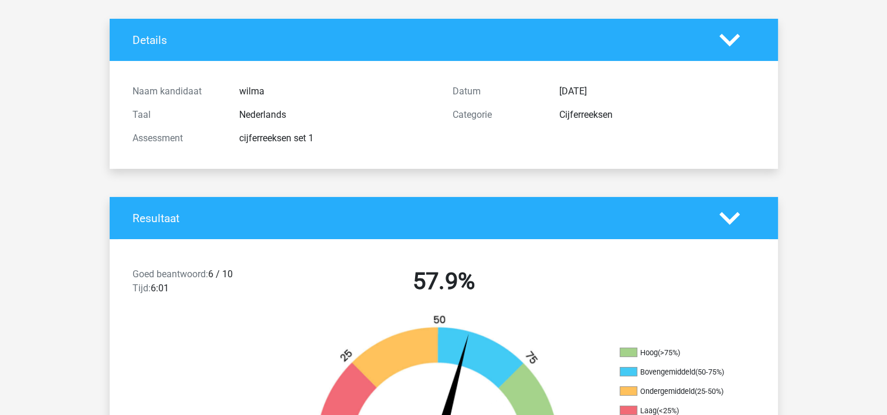
scroll to position [0, 0]
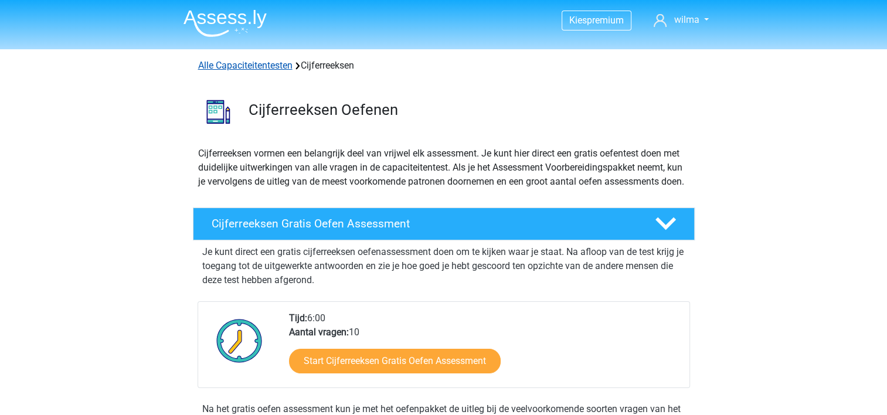
click at [278, 64] on link "Alle Capaciteitentesten" at bounding box center [245, 65] width 94 height 11
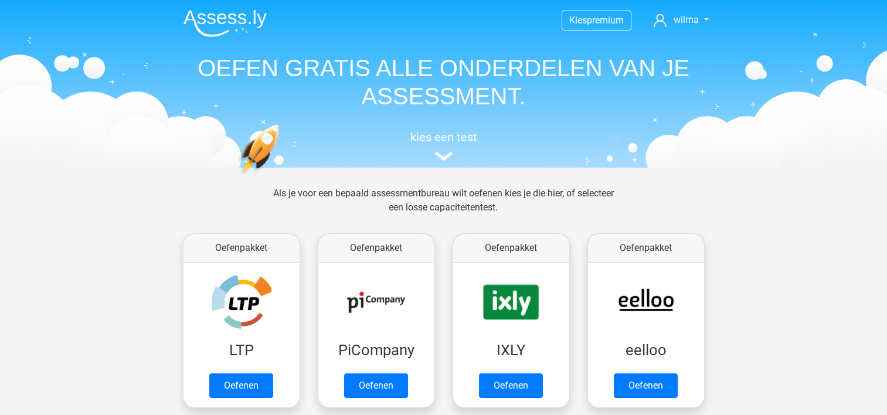
scroll to position [497, 0]
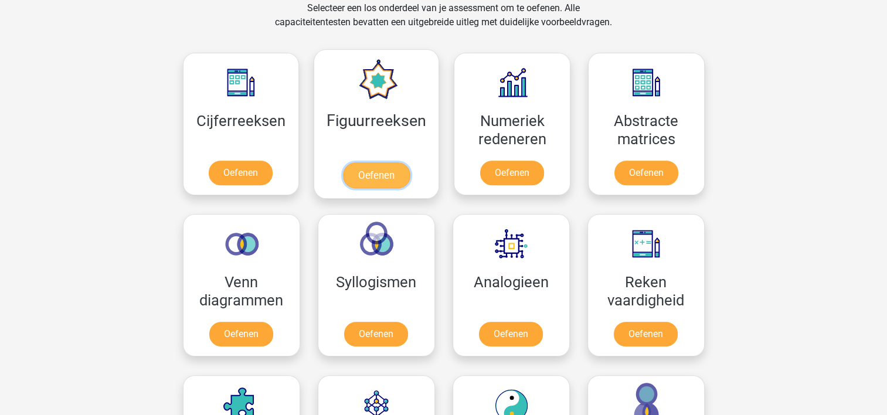
click at [368, 171] on link "Oefenen" at bounding box center [376, 175] width 67 height 26
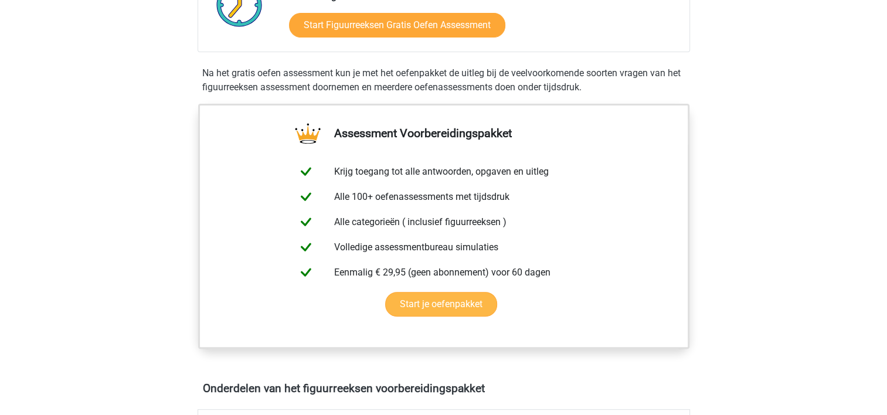
scroll to position [293, 0]
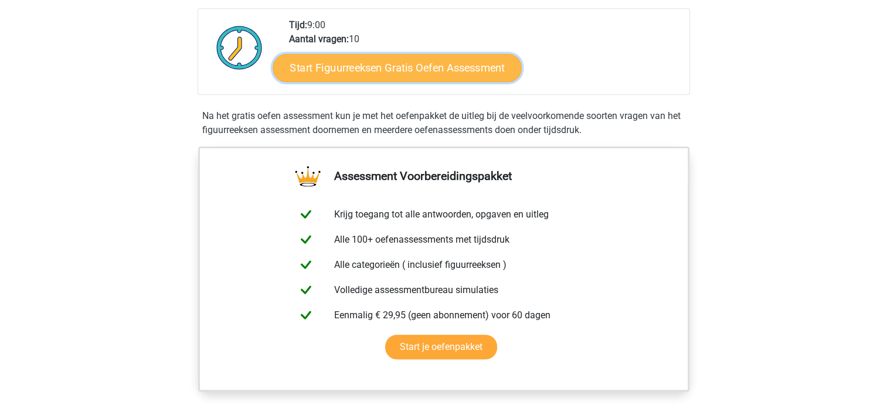
click at [417, 65] on link "Start Figuurreeksen Gratis Oefen Assessment" at bounding box center [397, 67] width 249 height 28
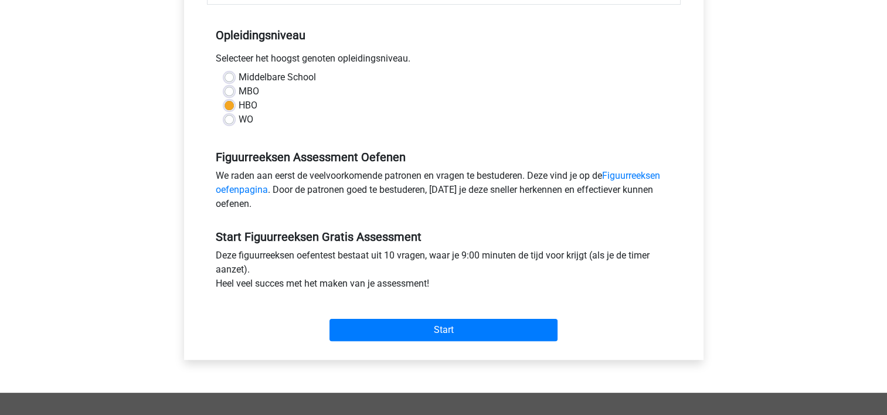
scroll to position [235, 0]
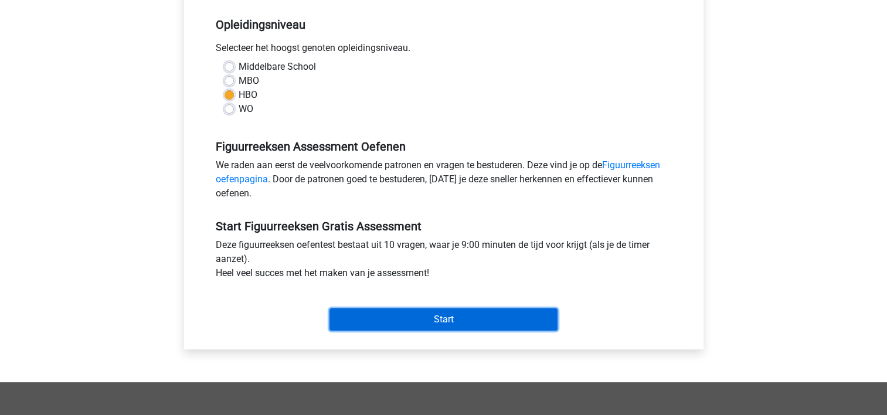
click at [444, 317] on input "Start" at bounding box center [443, 319] width 228 height 22
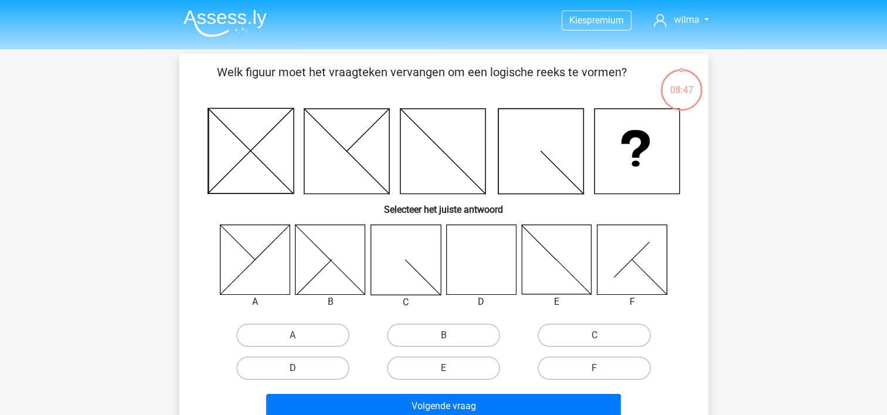
click at [304, 369] on label "D" at bounding box center [292, 367] width 113 height 23
click at [300, 369] on input "D" at bounding box center [297, 372] width 8 height 8
radio input "true"
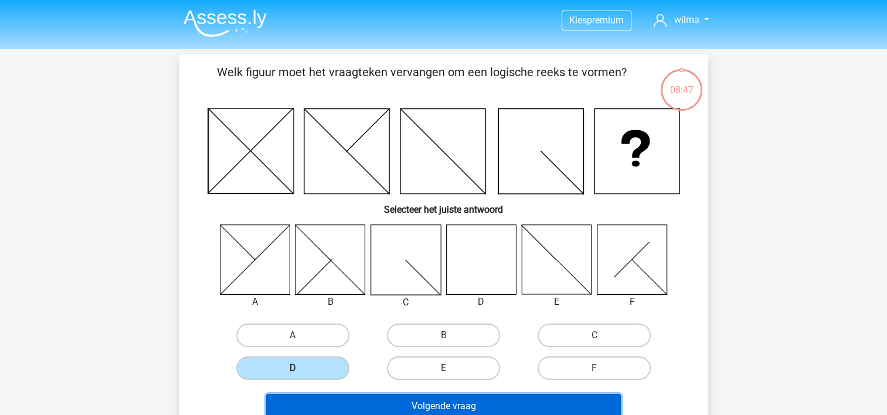
click at [395, 408] on button "Volgende vraag" at bounding box center [443, 406] width 355 height 25
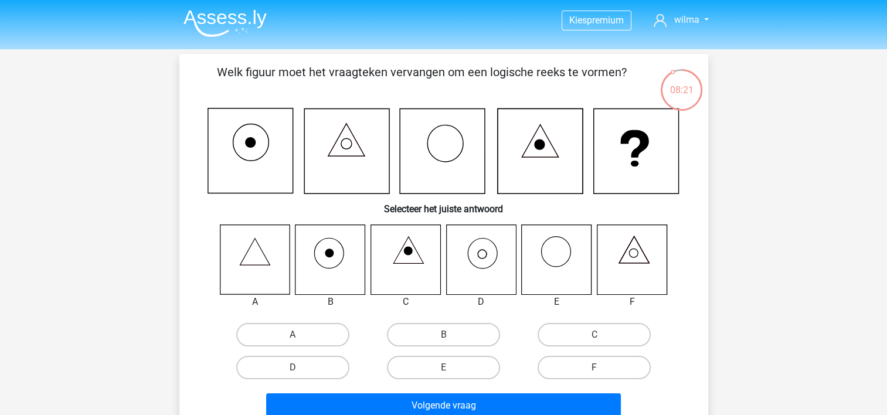
click at [497, 251] on icon at bounding box center [482, 253] width 29 height 30
click at [305, 363] on label "D" at bounding box center [292, 367] width 113 height 23
click at [300, 368] on input "D" at bounding box center [297, 372] width 8 height 8
radio input "true"
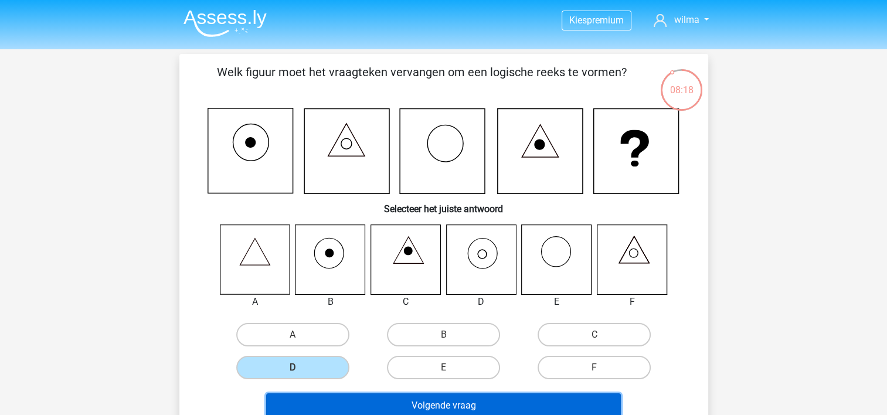
click at [342, 404] on button "Volgende vraag" at bounding box center [443, 405] width 355 height 25
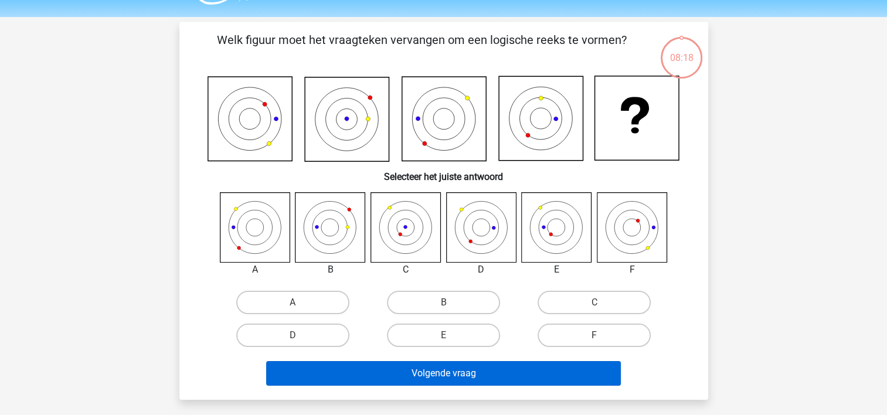
scroll to position [54, 0]
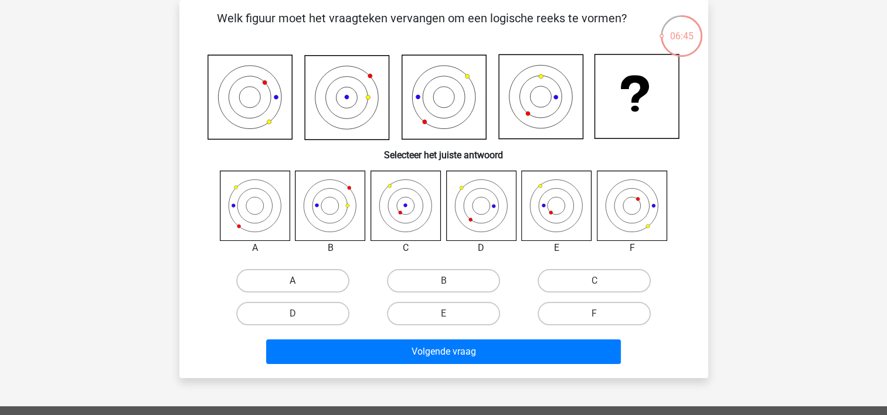
click at [287, 273] on label "A" at bounding box center [292, 280] width 113 height 23
click at [293, 281] on input "A" at bounding box center [297, 285] width 8 height 8
radio input "true"
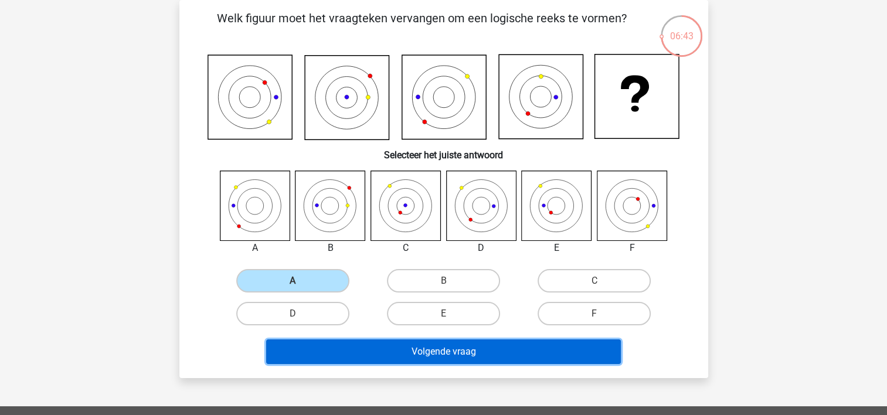
click at [384, 348] on button "Volgende vraag" at bounding box center [443, 351] width 355 height 25
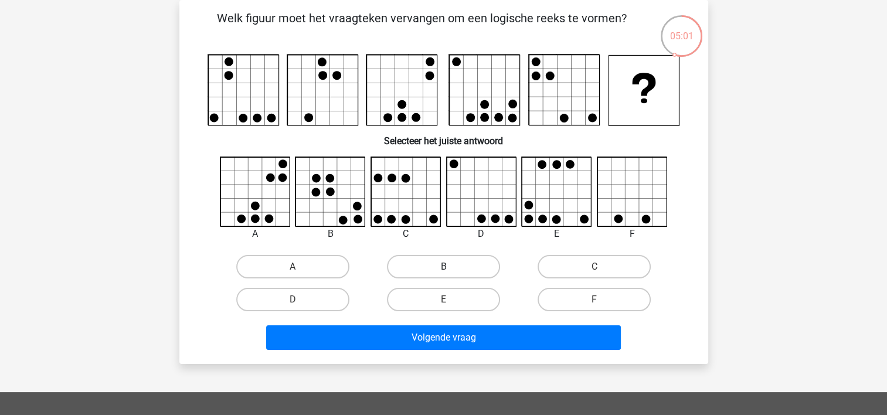
click at [460, 261] on label "B" at bounding box center [443, 266] width 113 height 23
click at [451, 267] on input "B" at bounding box center [447, 271] width 8 height 8
radio input "true"
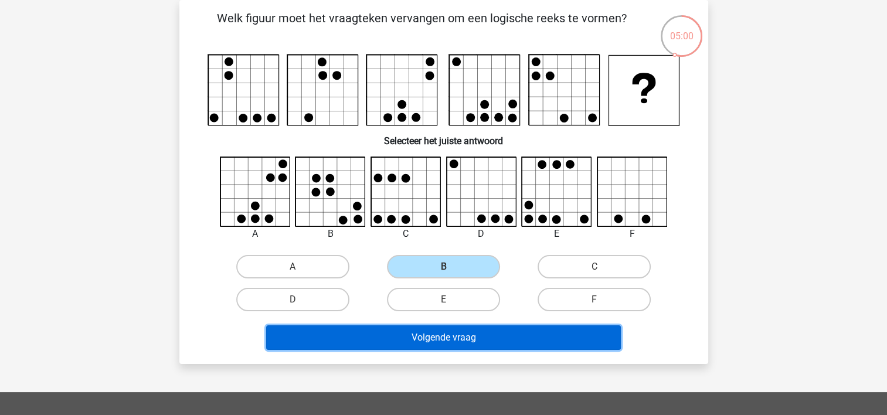
click at [465, 325] on button "Volgende vraag" at bounding box center [443, 337] width 355 height 25
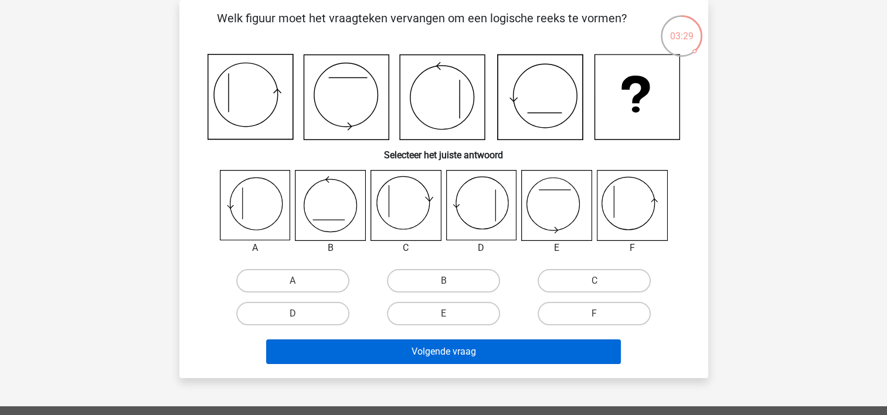
drag, startPoint x: 603, startPoint y: 309, endPoint x: 526, endPoint y: 340, distance: 82.9
click at [602, 310] on label "F" at bounding box center [594, 313] width 113 height 23
click at [602, 314] on input "F" at bounding box center [599, 318] width 8 height 8
radio input "true"
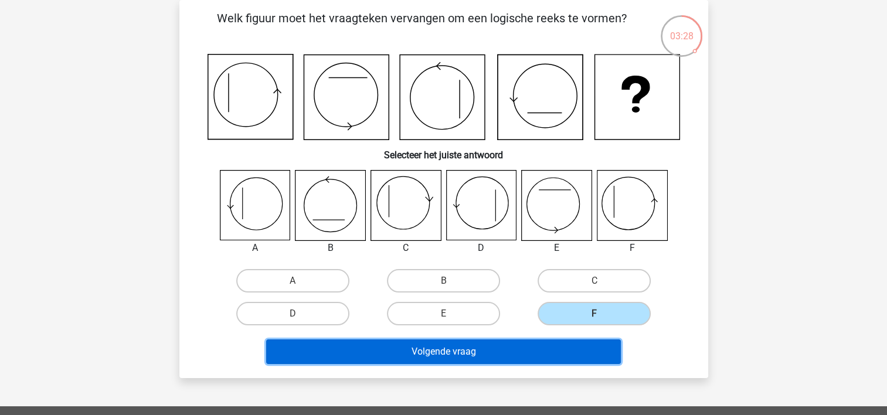
click at [502, 352] on button "Volgende vraag" at bounding box center [443, 351] width 355 height 25
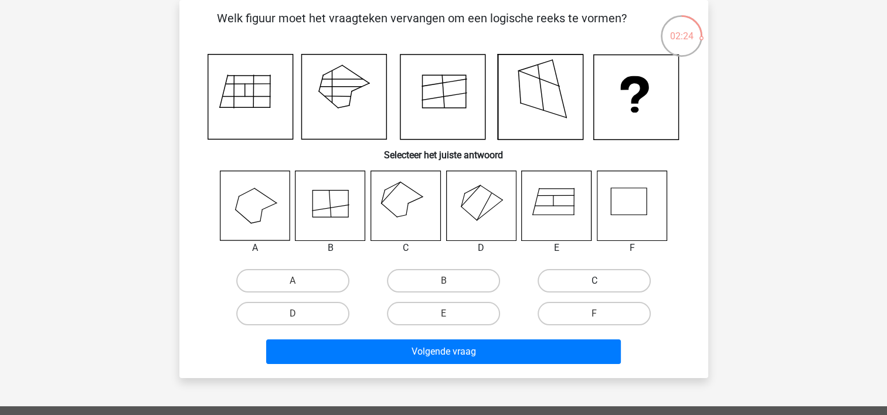
click at [568, 276] on label "C" at bounding box center [594, 280] width 113 height 23
click at [595, 281] on input "C" at bounding box center [599, 285] width 8 height 8
radio input "true"
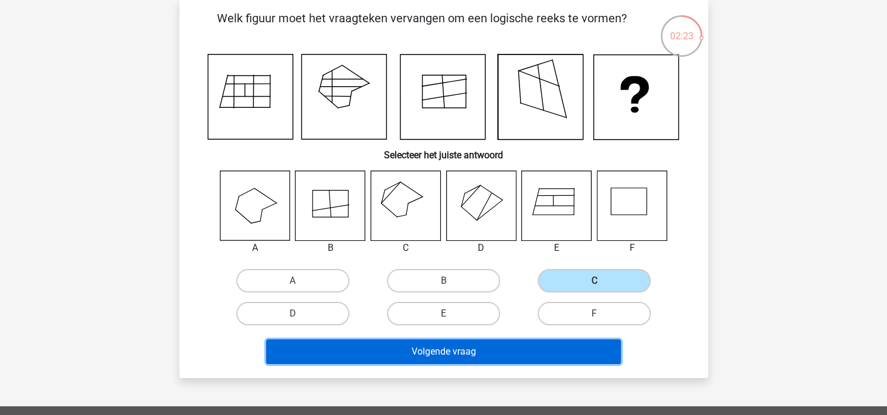
click at [478, 352] on button "Volgende vraag" at bounding box center [443, 351] width 355 height 25
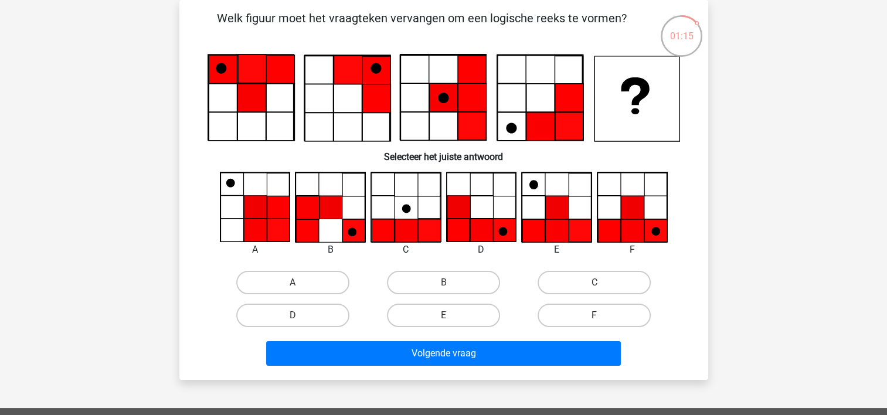
click at [595, 308] on label "F" at bounding box center [594, 315] width 113 height 23
click at [595, 315] on input "F" at bounding box center [599, 319] width 8 height 8
radio input "true"
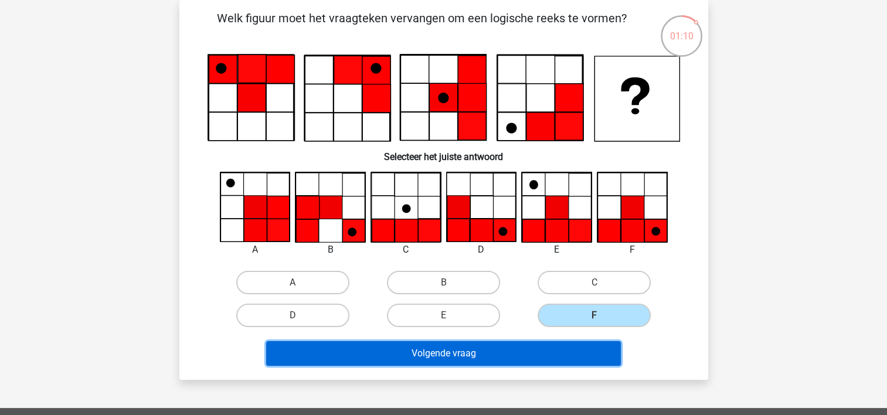
click at [420, 347] on button "Volgende vraag" at bounding box center [443, 353] width 355 height 25
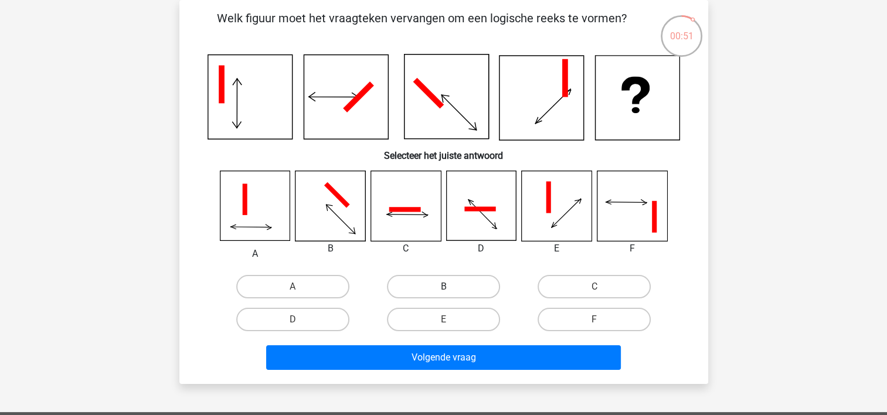
click at [430, 284] on label "B" at bounding box center [443, 286] width 113 height 23
click at [443, 287] on input "B" at bounding box center [447, 291] width 8 height 8
radio input "true"
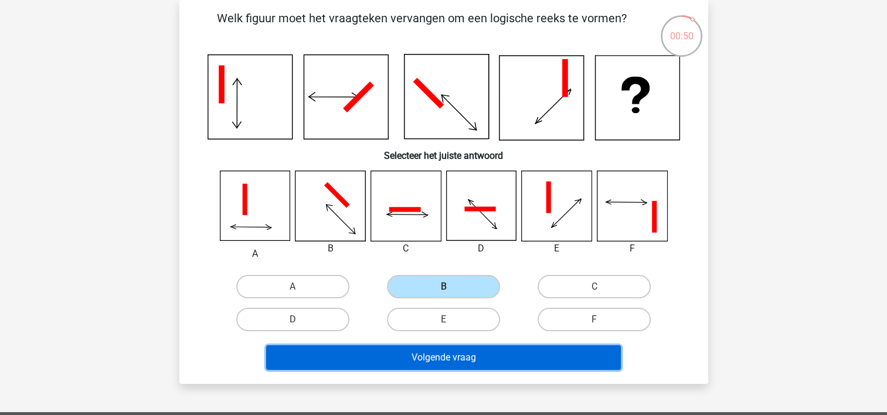
click at [430, 355] on button "Volgende vraag" at bounding box center [443, 357] width 355 height 25
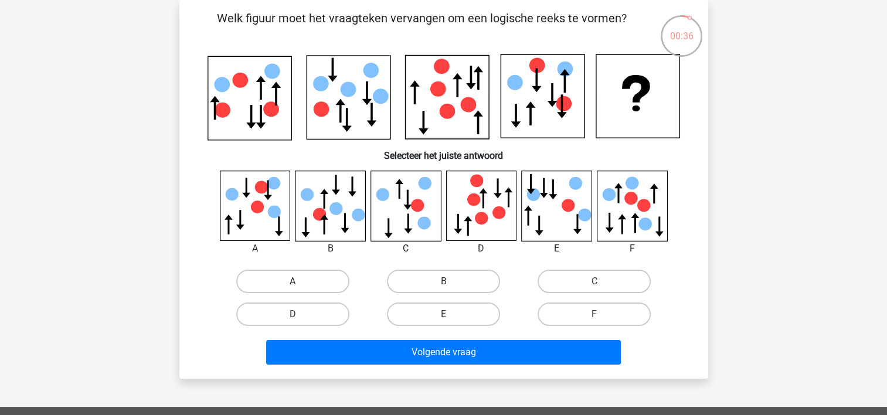
click at [324, 281] on label "A" at bounding box center [292, 281] width 113 height 23
click at [300, 281] on input "A" at bounding box center [297, 285] width 8 height 8
radio input "true"
click at [416, 337] on div "Volgende vraag" at bounding box center [443, 350] width 491 height 39
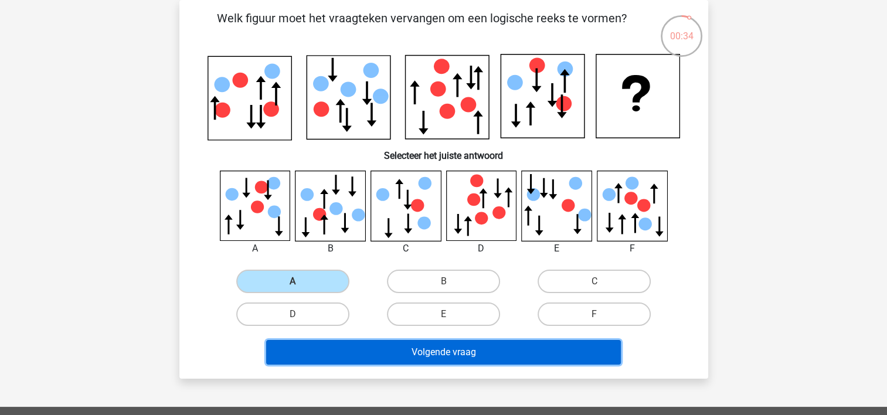
click at [408, 362] on button "Volgende vraag" at bounding box center [443, 352] width 355 height 25
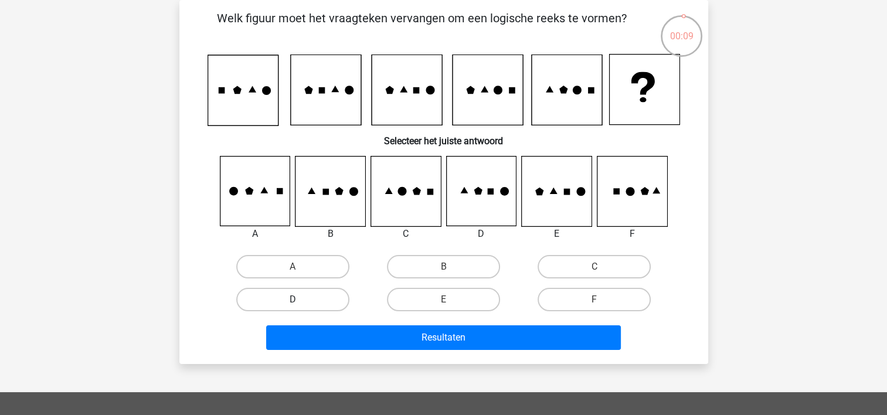
click at [298, 296] on label "D" at bounding box center [292, 299] width 113 height 23
click at [298, 300] on input "D" at bounding box center [297, 304] width 8 height 8
radio input "true"
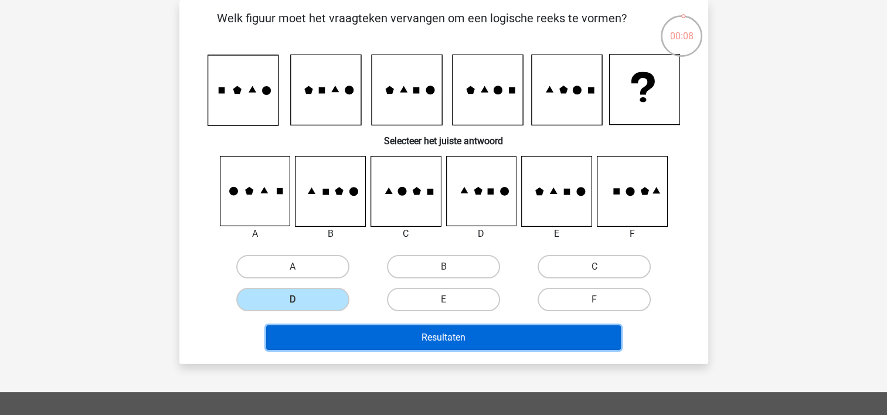
click at [327, 333] on button "Resultaten" at bounding box center [443, 337] width 355 height 25
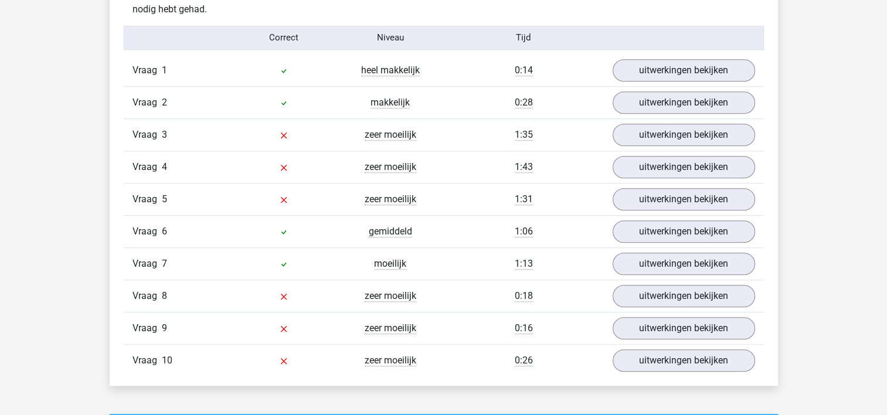
scroll to position [938, 0]
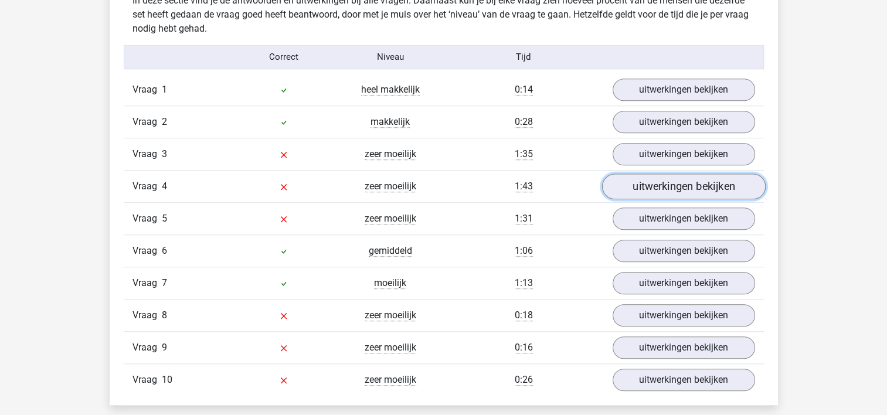
click at [658, 178] on link "uitwerkingen bekijken" at bounding box center [684, 187] width 164 height 26
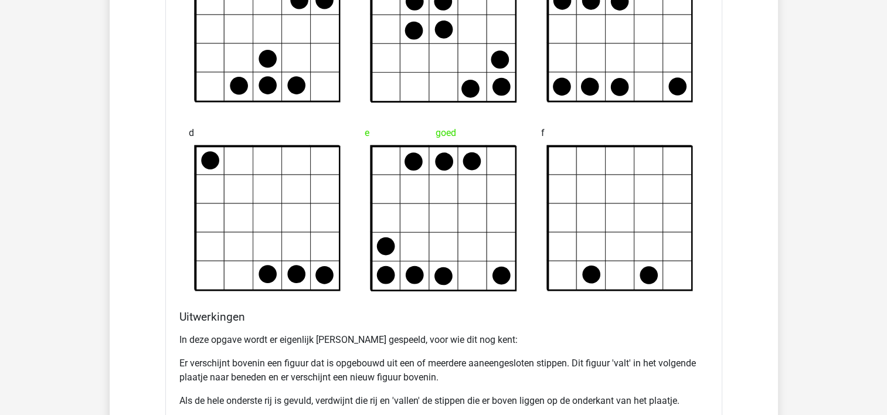
scroll to position [1466, 0]
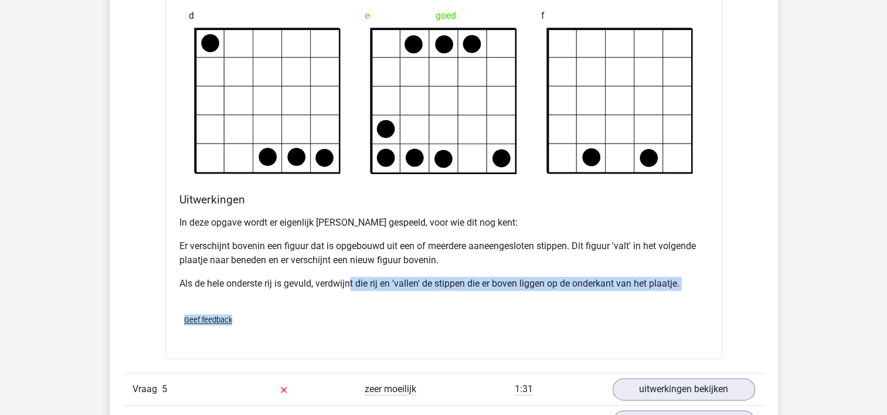
drag, startPoint x: 351, startPoint y: 280, endPoint x: 403, endPoint y: 315, distance: 62.9
click at [403, 315] on div "Welk figuur moet het vraagteken vervangen om een logische reeks te vormen?" at bounding box center [443, 24] width 557 height 671
drag, startPoint x: 403, startPoint y: 315, endPoint x: 332, endPoint y: 319, distance: 71.1
click at [332, 319] on div "Geef feedback" at bounding box center [444, 320] width 538 height 30
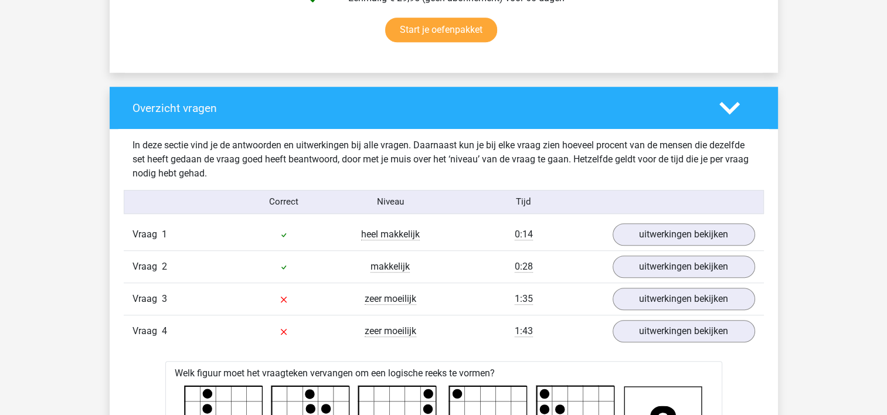
scroll to position [762, 0]
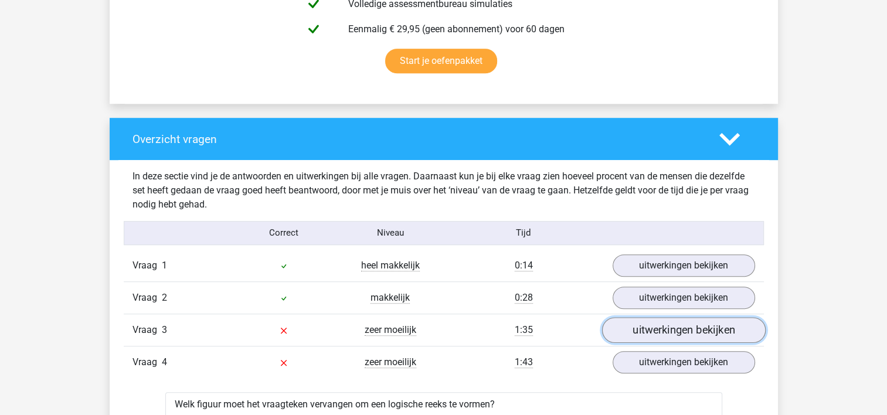
click at [647, 328] on link "uitwerkingen bekijken" at bounding box center [684, 330] width 164 height 26
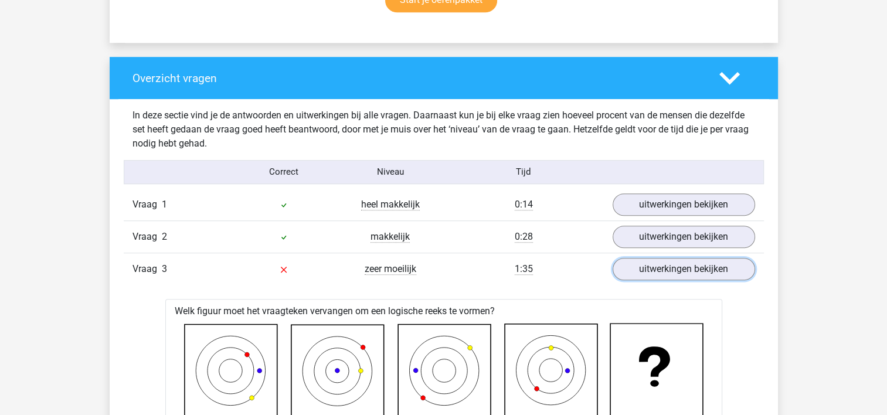
scroll to position [821, 0]
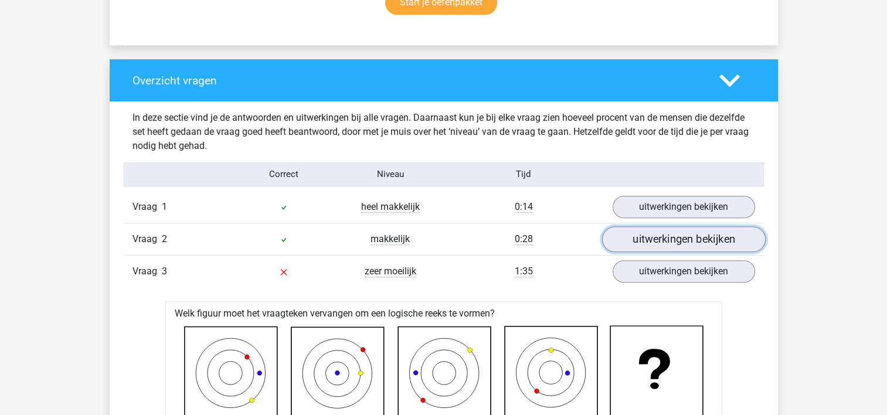
click at [667, 237] on link "uitwerkingen bekijken" at bounding box center [684, 239] width 164 height 26
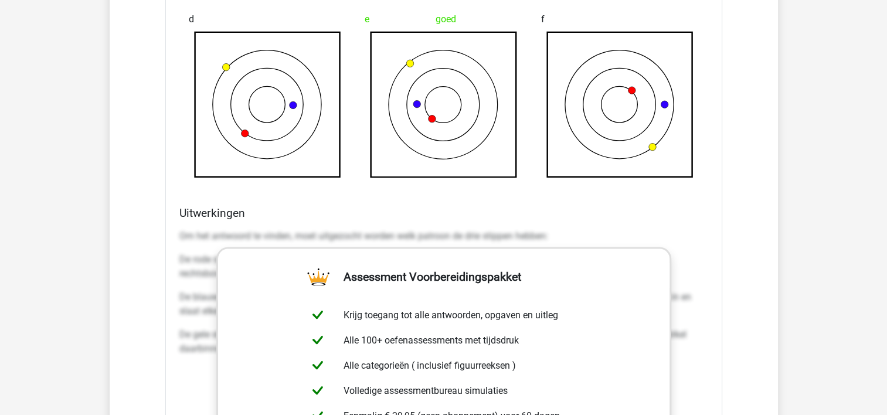
scroll to position [2404, 0]
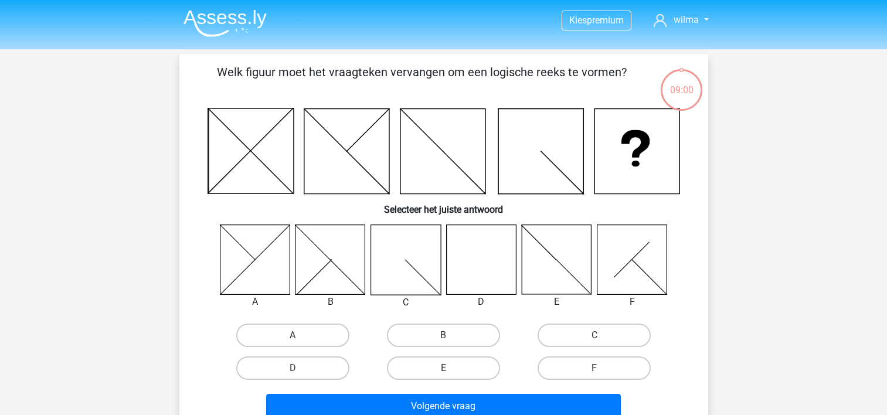
scroll to position [54, 0]
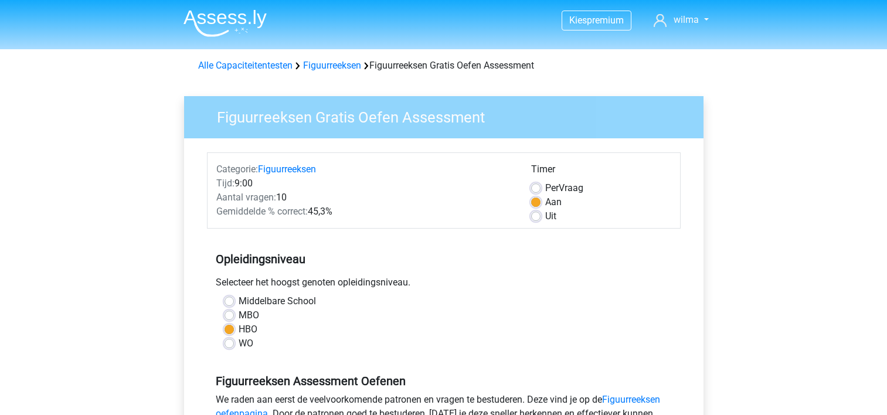
scroll to position [235, 0]
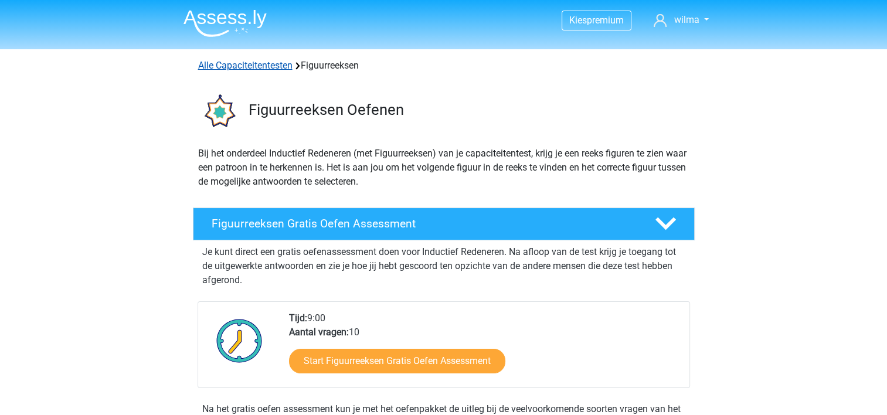
click at [255, 68] on link "Alle Capaciteitentesten" at bounding box center [245, 65] width 94 height 11
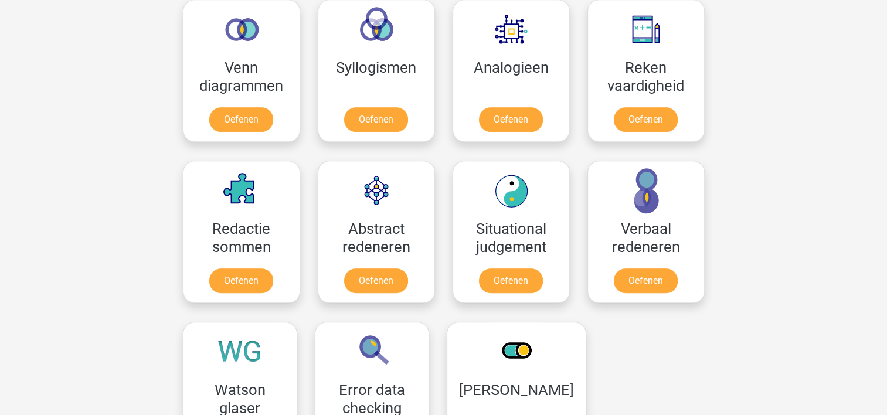
scroll to position [732, 0]
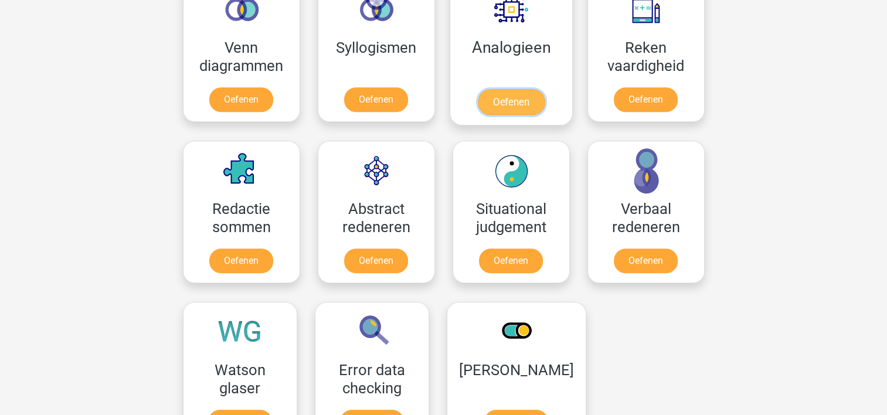
click at [511, 101] on link "Oefenen" at bounding box center [510, 102] width 67 height 26
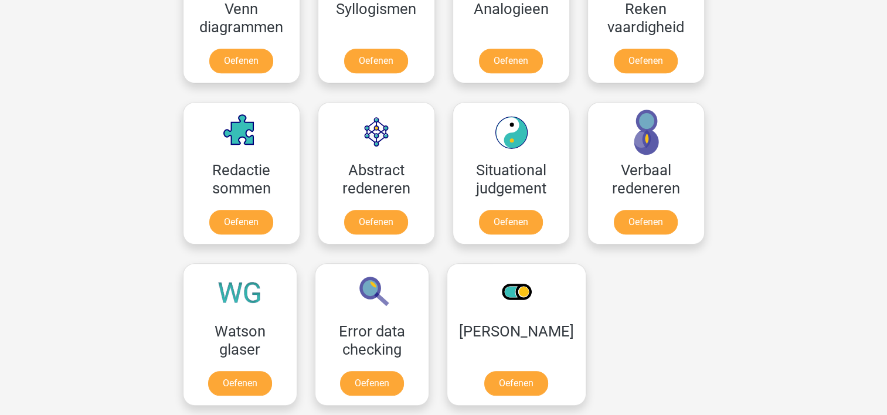
scroll to position [790, 0]
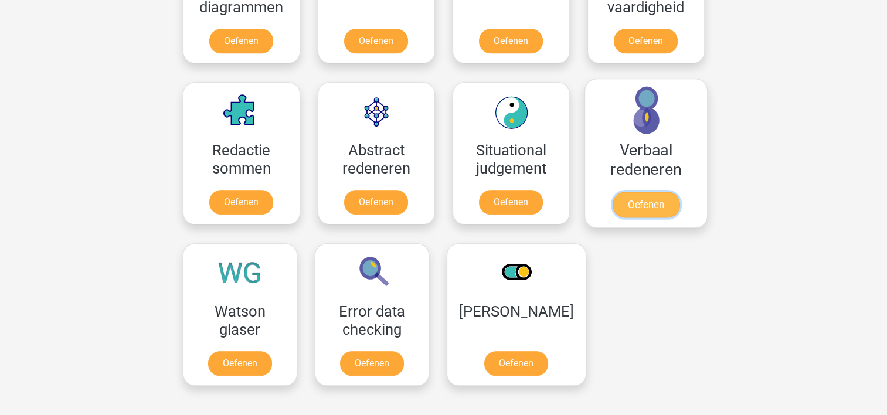
click at [659, 192] on link "Oefenen" at bounding box center [645, 205] width 67 height 26
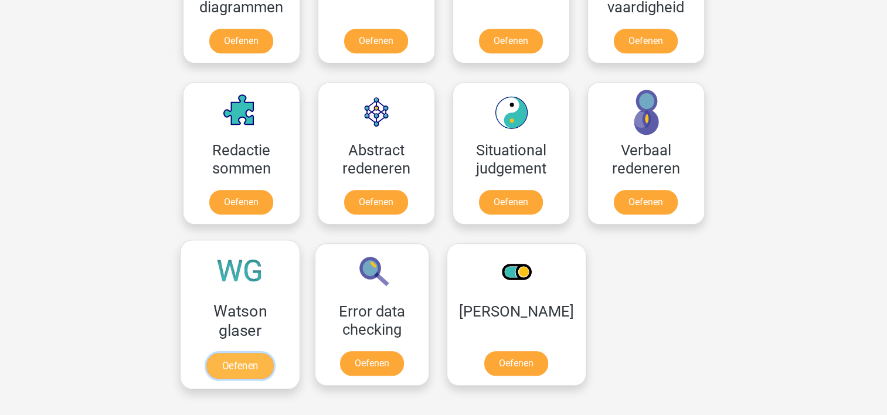
click at [237, 353] on link "Oefenen" at bounding box center [239, 366] width 67 height 26
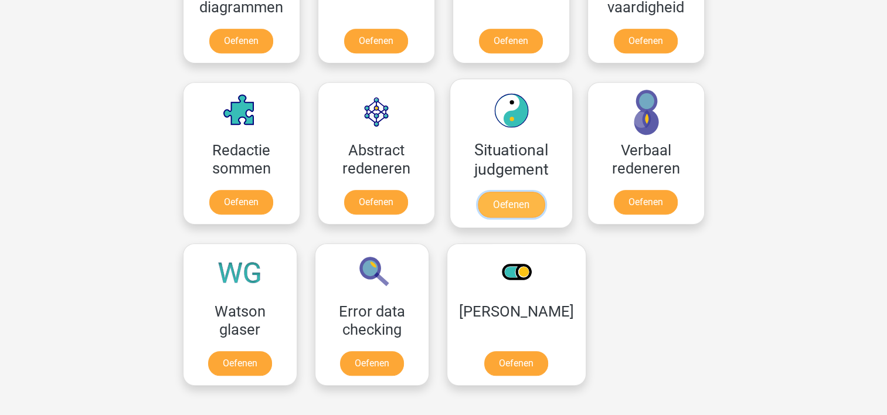
click at [505, 201] on link "Oefenen" at bounding box center [510, 205] width 67 height 26
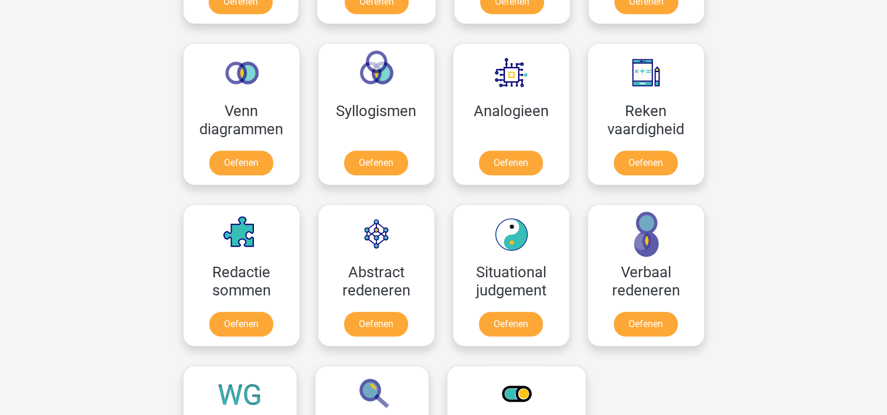
scroll to position [614, 0]
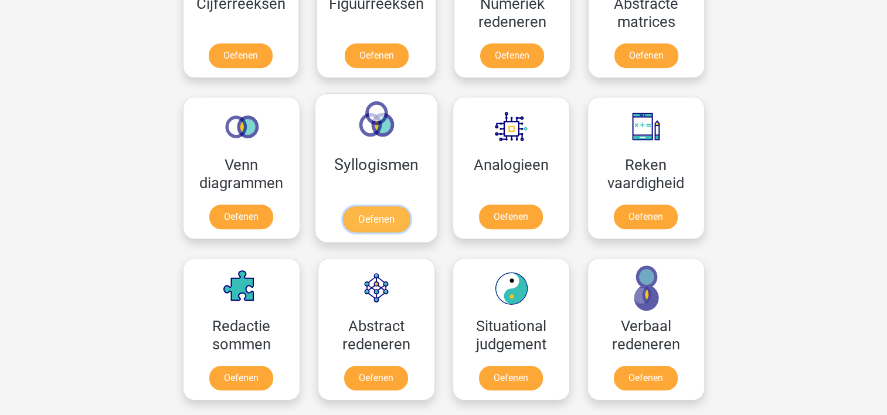
click at [373, 206] on link "Oefenen" at bounding box center [375, 219] width 67 height 26
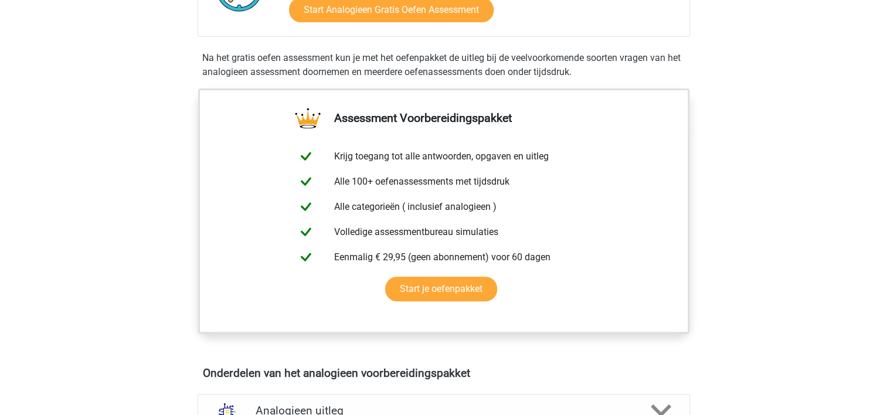
scroll to position [293, 0]
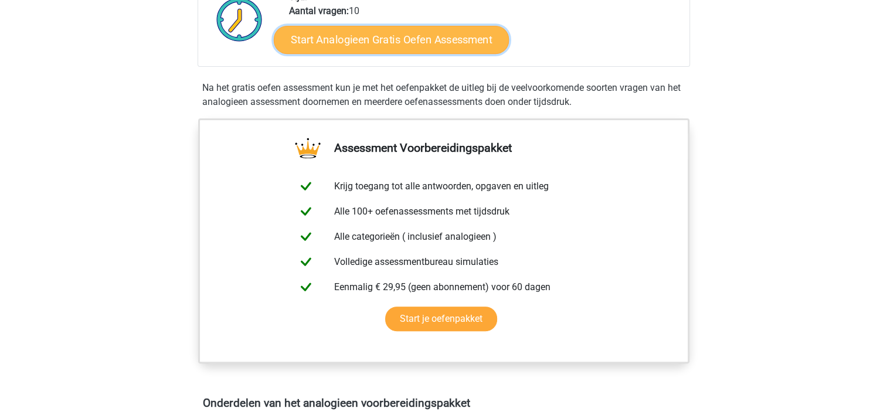
click at [405, 37] on link "Start Analogieen Gratis Oefen Assessment" at bounding box center [391, 39] width 235 height 28
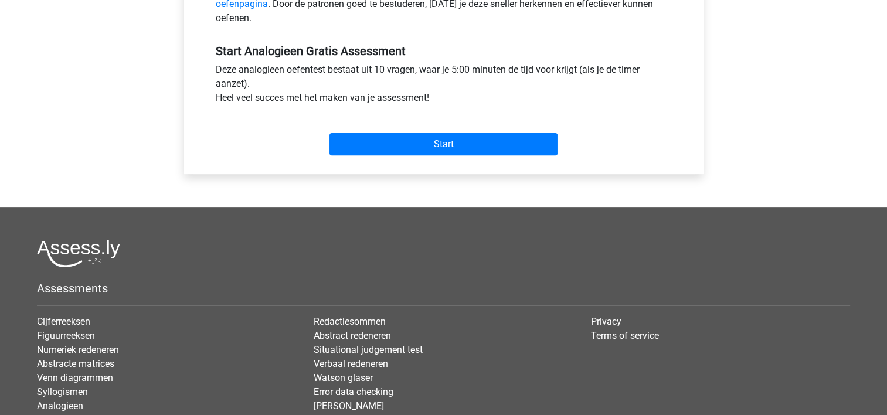
scroll to position [410, 0]
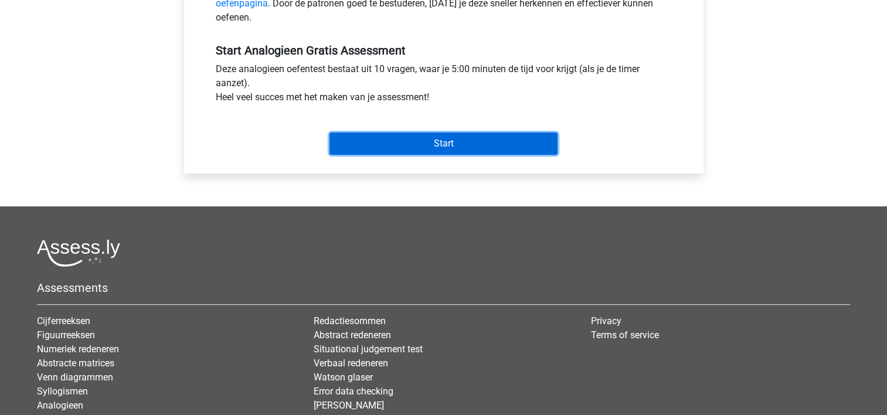
click at [461, 147] on input "Start" at bounding box center [443, 144] width 228 height 22
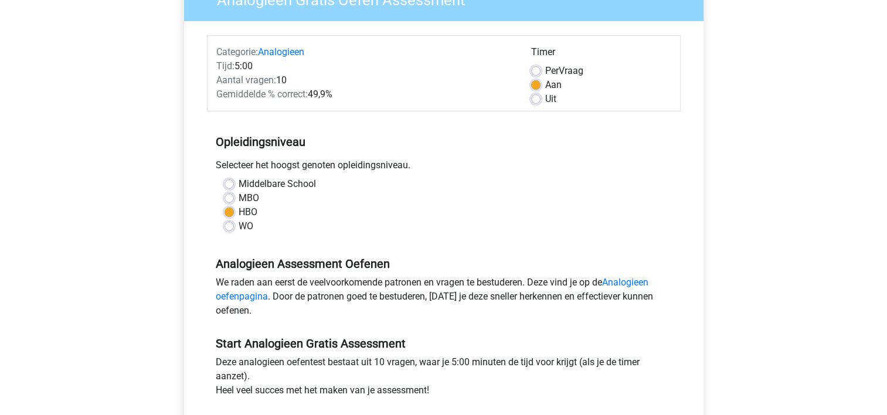
scroll to position [0, 0]
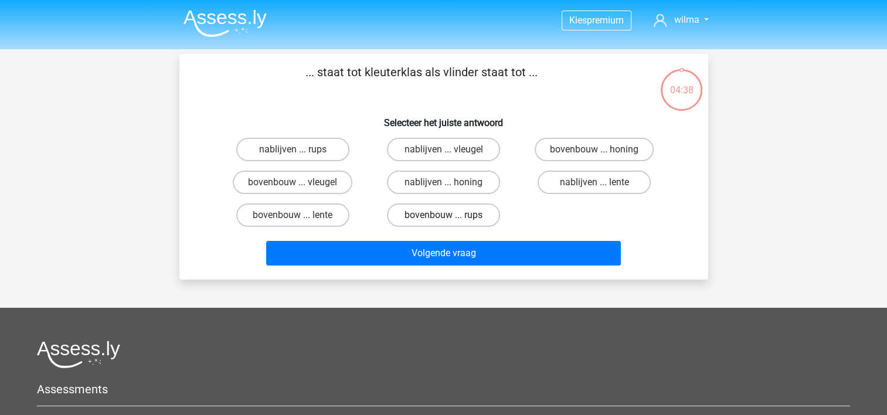
click at [480, 219] on label "bovenbouw ... rups" at bounding box center [443, 214] width 113 height 23
click at [451, 219] on input "bovenbouw ... rups" at bounding box center [447, 219] width 8 height 8
radio input "true"
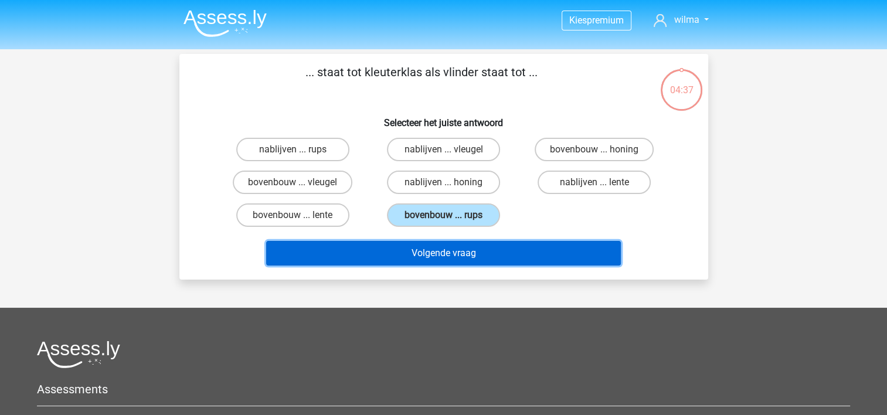
click at [484, 253] on button "Volgende vraag" at bounding box center [443, 253] width 355 height 25
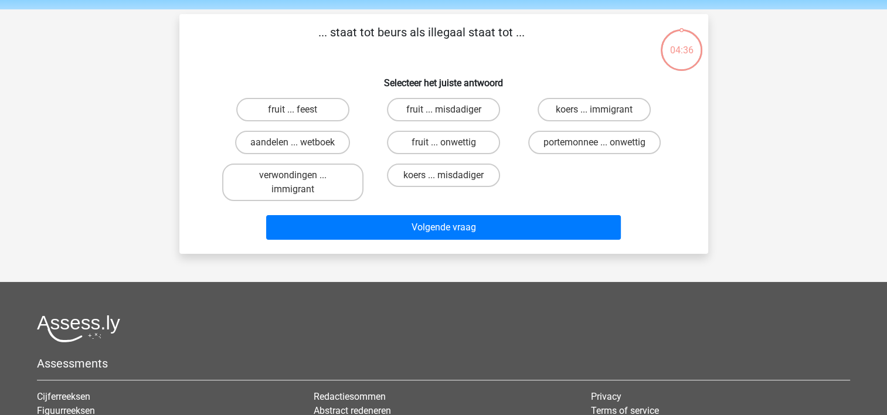
scroll to position [54, 0]
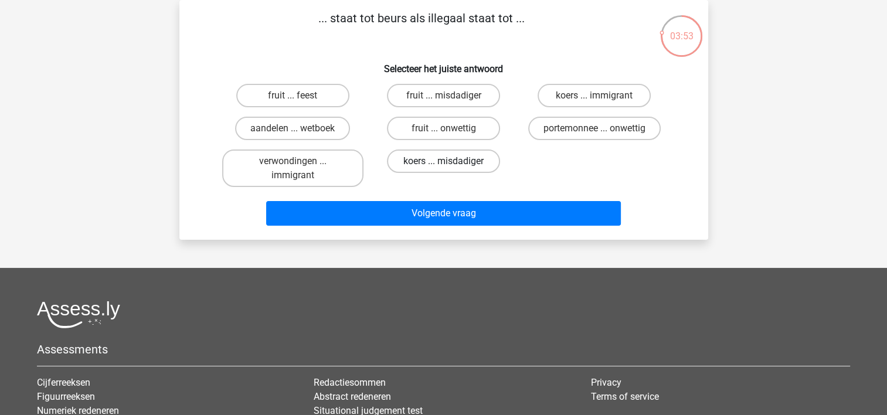
click at [488, 164] on label "koers ... misdadiger" at bounding box center [443, 161] width 113 height 23
click at [451, 164] on input "koers ... misdadiger" at bounding box center [447, 165] width 8 height 8
radio input "true"
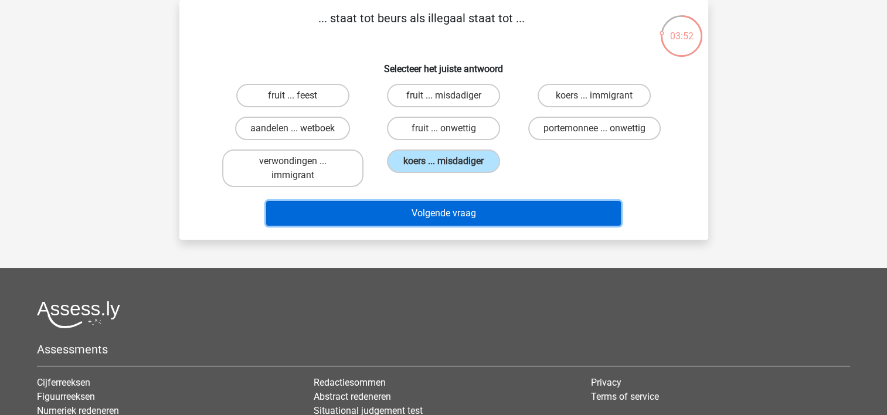
click at [487, 208] on button "Volgende vraag" at bounding box center [443, 213] width 355 height 25
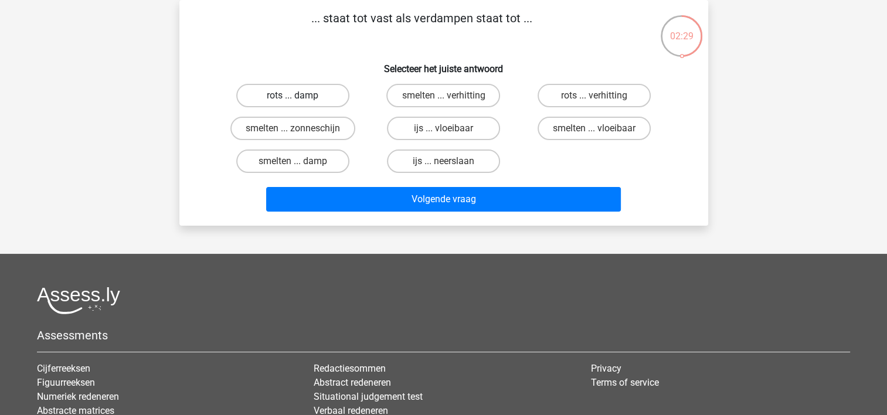
click at [286, 96] on label "rots ... damp" at bounding box center [292, 95] width 113 height 23
click at [293, 96] on input "rots ... damp" at bounding box center [297, 100] width 8 height 8
radio input "true"
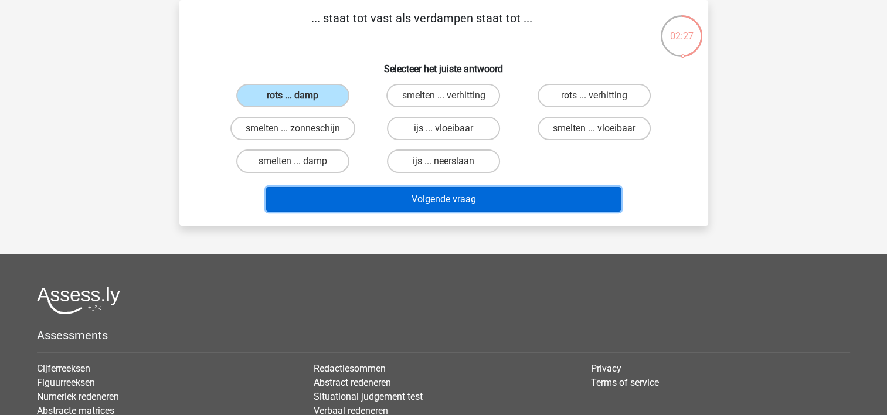
click at [400, 199] on button "Volgende vraag" at bounding box center [443, 199] width 355 height 25
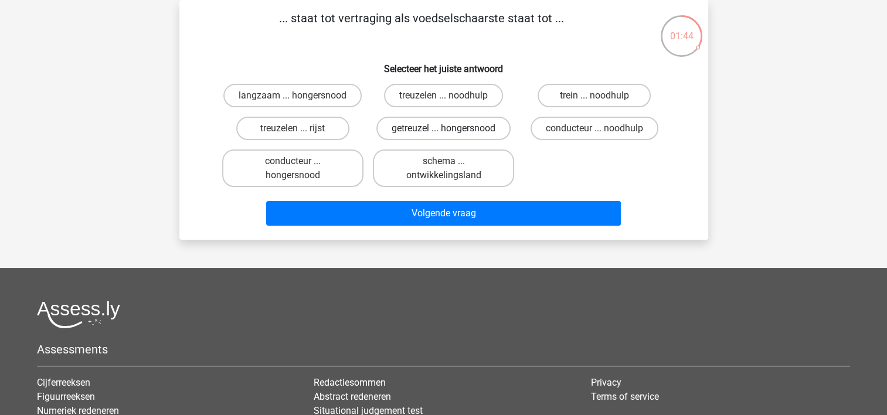
click at [424, 130] on label "getreuzel ... hongersnood" at bounding box center [443, 128] width 134 height 23
click at [443, 130] on input "getreuzel ... hongersnood" at bounding box center [447, 132] width 8 height 8
radio input "true"
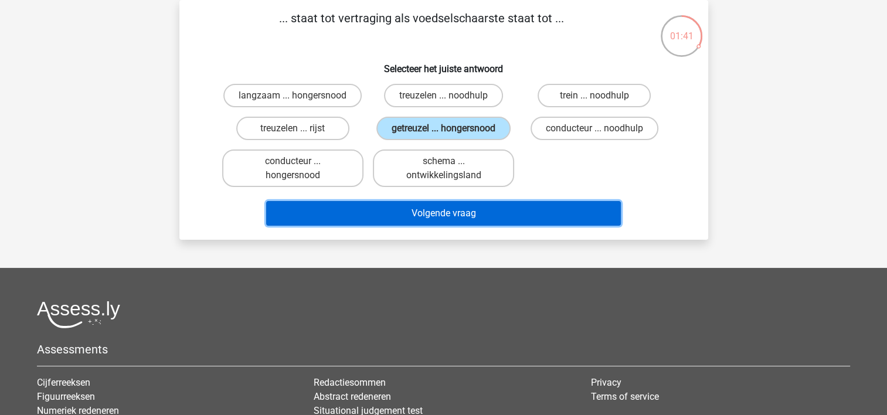
click at [444, 211] on button "Volgende vraag" at bounding box center [443, 213] width 355 height 25
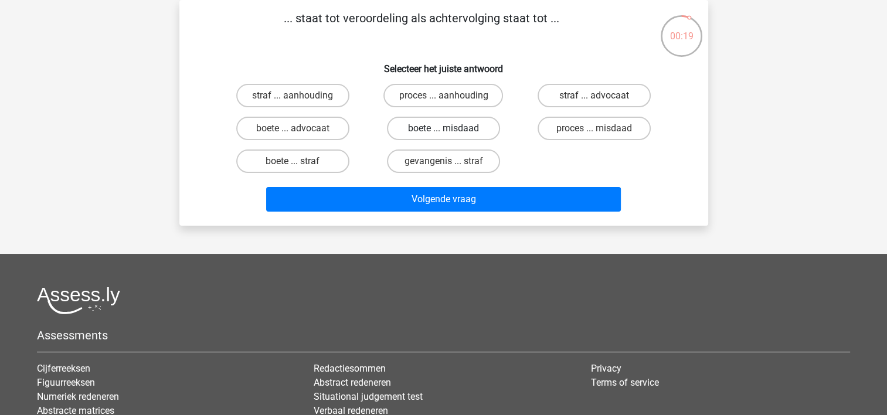
click at [410, 125] on label "boete ... misdaad" at bounding box center [443, 128] width 113 height 23
click at [443, 128] on input "boete ... misdaad" at bounding box center [447, 132] width 8 height 8
radio input "true"
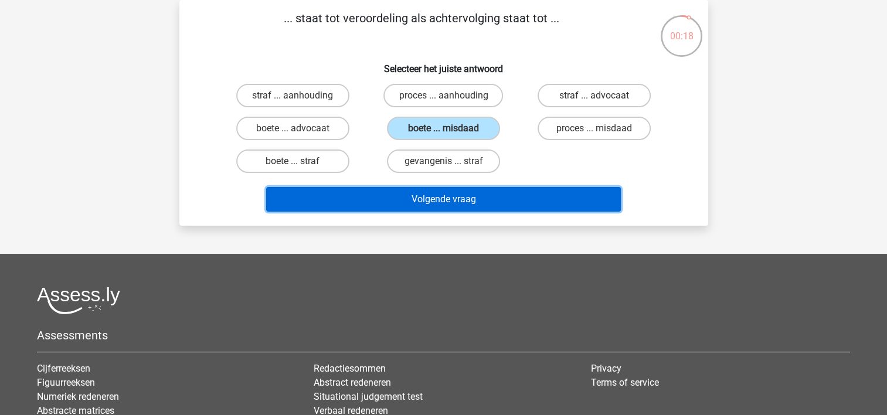
click at [402, 199] on button "Volgende vraag" at bounding box center [443, 199] width 355 height 25
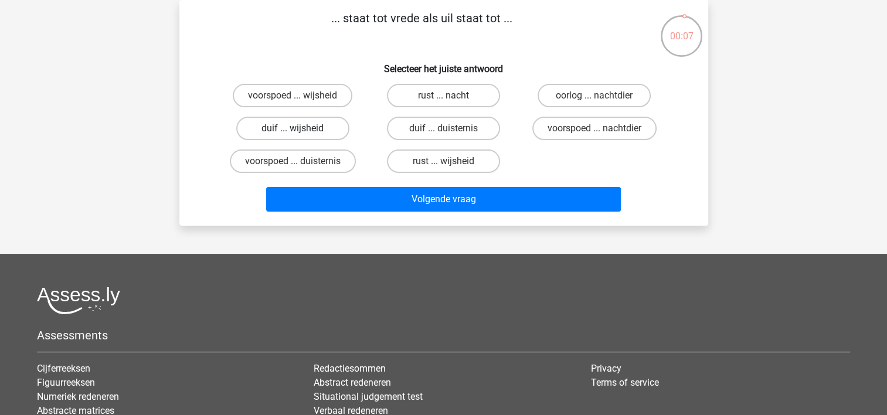
click at [324, 131] on label "duif ... wijsheid" at bounding box center [292, 128] width 113 height 23
click at [300, 131] on input "duif ... wijsheid" at bounding box center [297, 132] width 8 height 8
radio input "true"
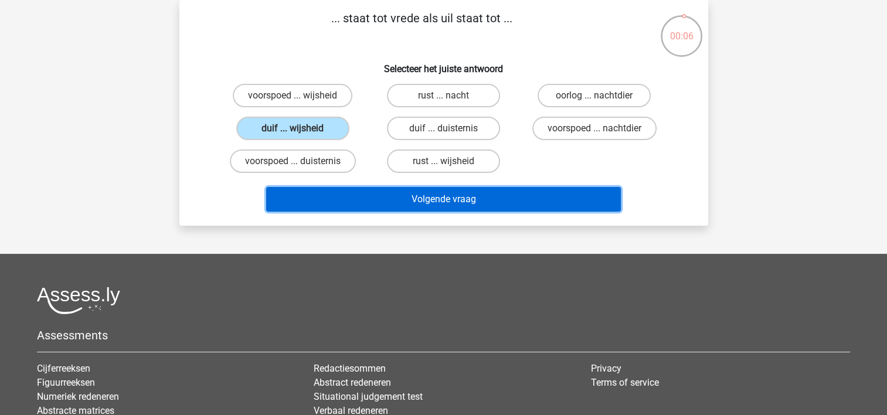
click at [378, 202] on button "Volgende vraag" at bounding box center [443, 199] width 355 height 25
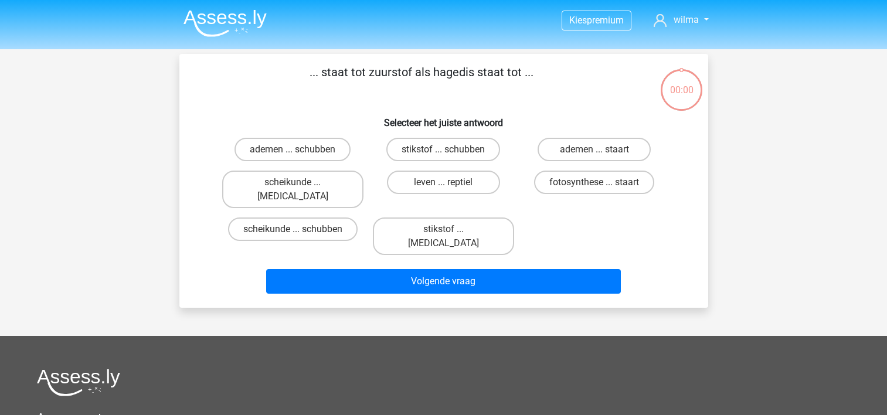
scroll to position [54, 0]
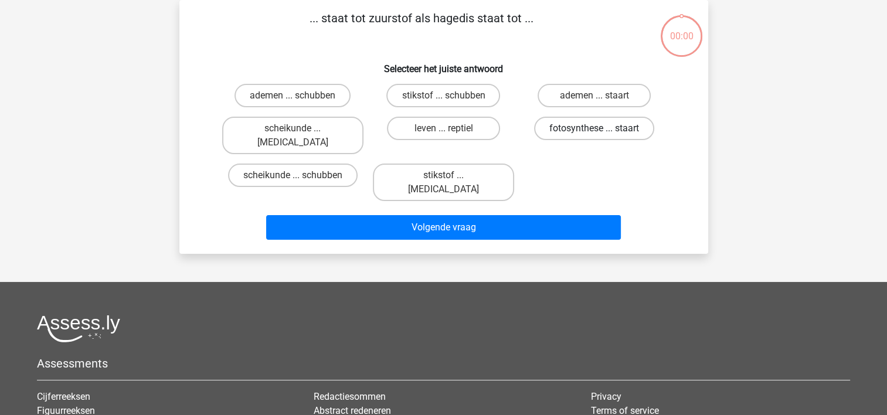
click at [576, 127] on label "fotosynthese ... staart" at bounding box center [594, 128] width 120 height 23
click at [595, 128] on input "fotosynthese ... staart" at bounding box center [599, 132] width 8 height 8
radio input "true"
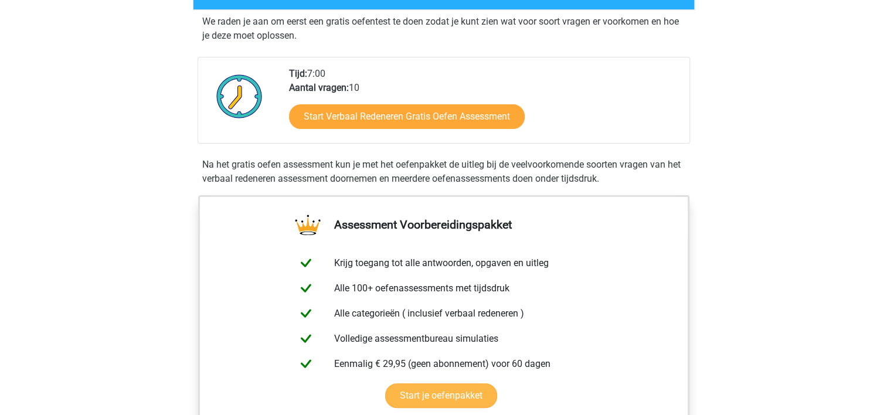
scroll to position [235, 0]
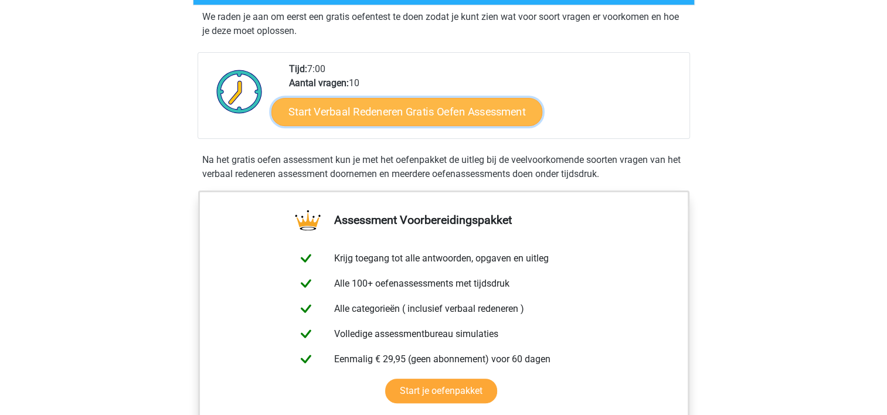
click at [383, 115] on link "Start Verbaal Redeneren Gratis Oefen Assessment" at bounding box center [406, 112] width 271 height 28
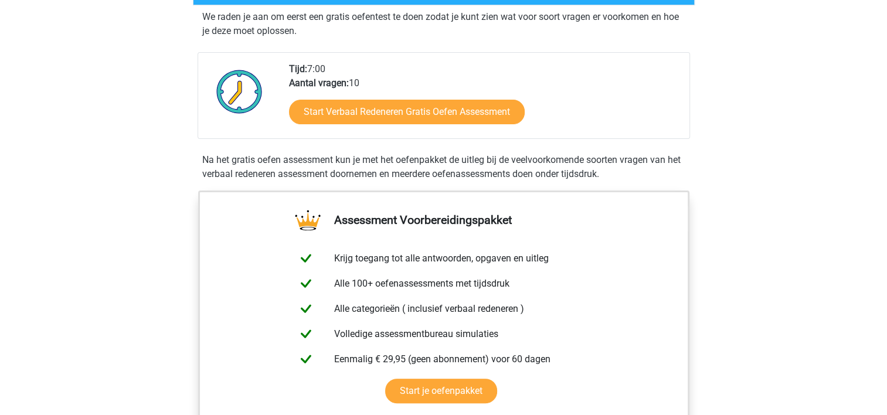
scroll to position [0, 0]
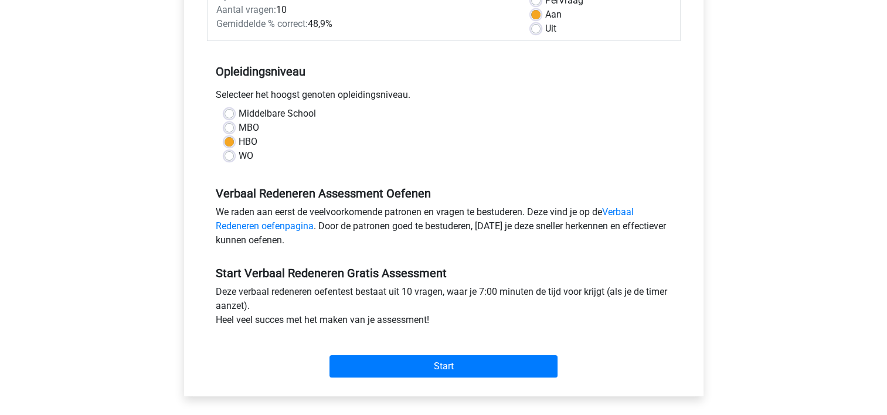
scroll to position [235, 0]
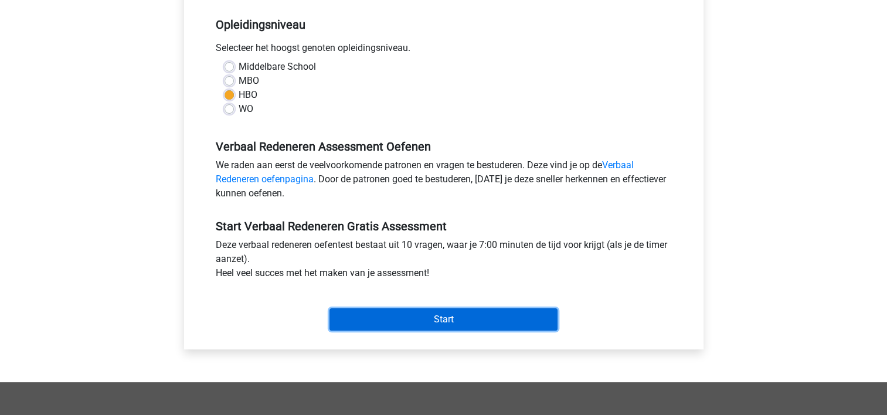
click at [376, 325] on input "Start" at bounding box center [443, 319] width 228 height 22
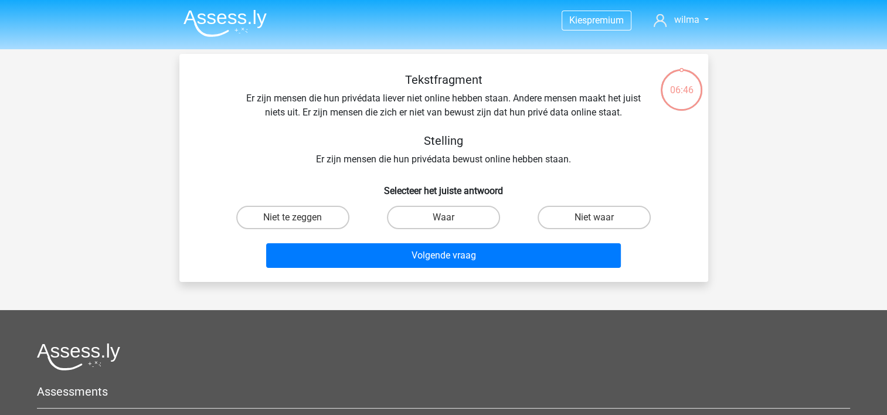
click at [383, 157] on div "Tekstfragment Er zijn mensen die hun privédata liever niet online hebben staan.…" at bounding box center [443, 120] width 491 height 94
click at [463, 213] on label "Waar" at bounding box center [443, 217] width 113 height 23
click at [451, 218] on input "Waar" at bounding box center [447, 222] width 8 height 8
radio input "true"
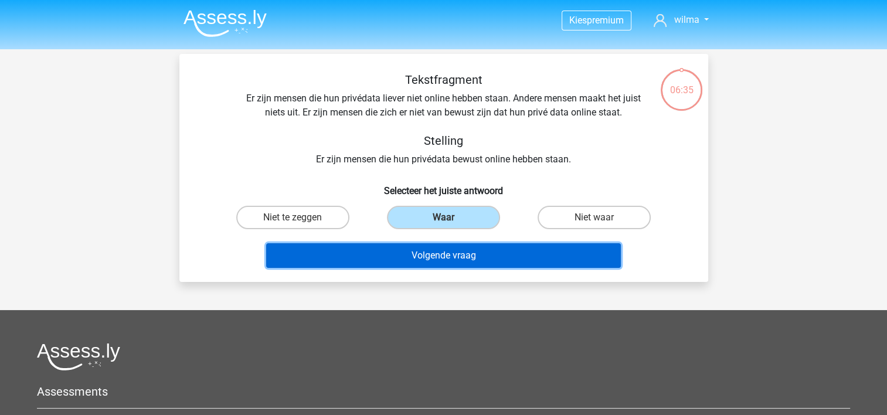
click at [463, 251] on button "Volgende vraag" at bounding box center [443, 255] width 355 height 25
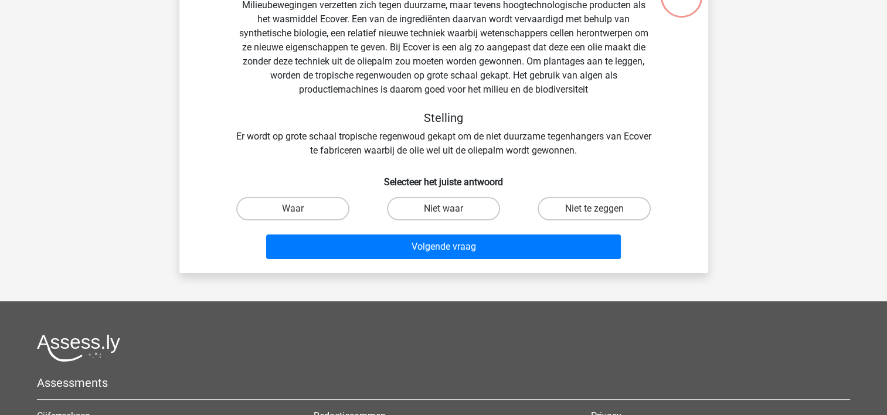
scroll to position [113, 0]
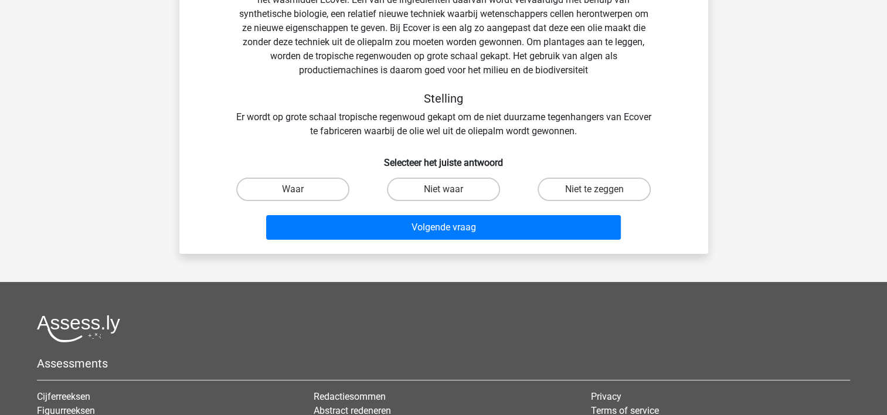
click at [478, 117] on div "Tekstfragment Milieubewegingen verzetten zich tegen duurzame, maar tevens hoogt…" at bounding box center [443, 49] width 491 height 178
click at [320, 185] on label "Waar" at bounding box center [292, 189] width 113 height 23
click at [300, 189] on input "Waar" at bounding box center [297, 193] width 8 height 8
radio input "true"
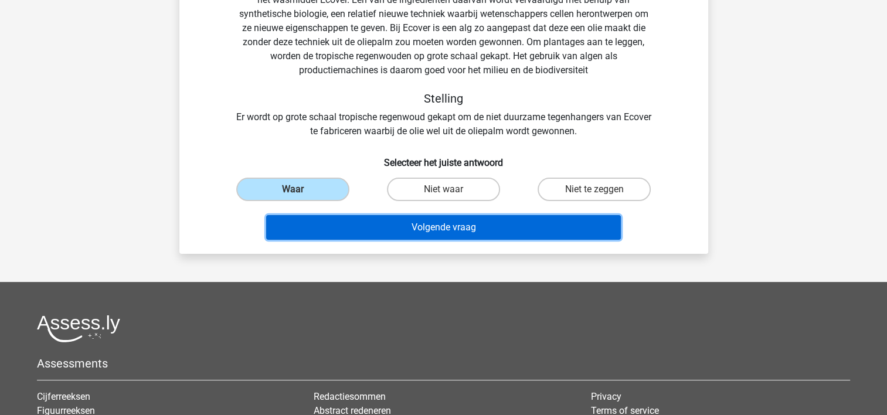
click at [402, 220] on button "Volgende vraag" at bounding box center [443, 227] width 355 height 25
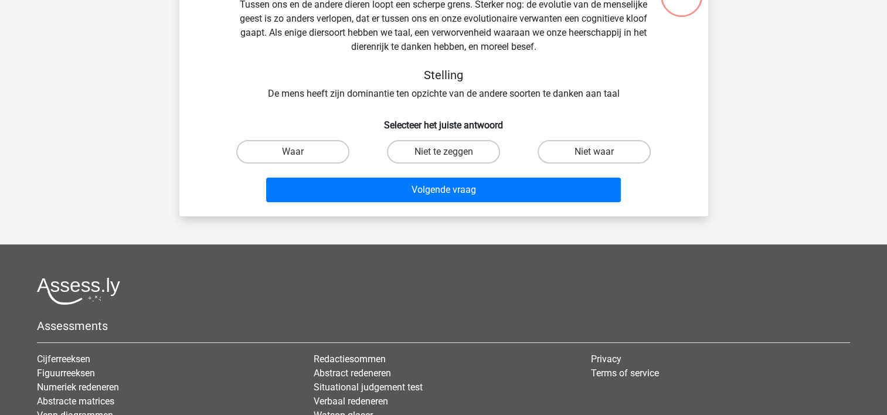
scroll to position [54, 0]
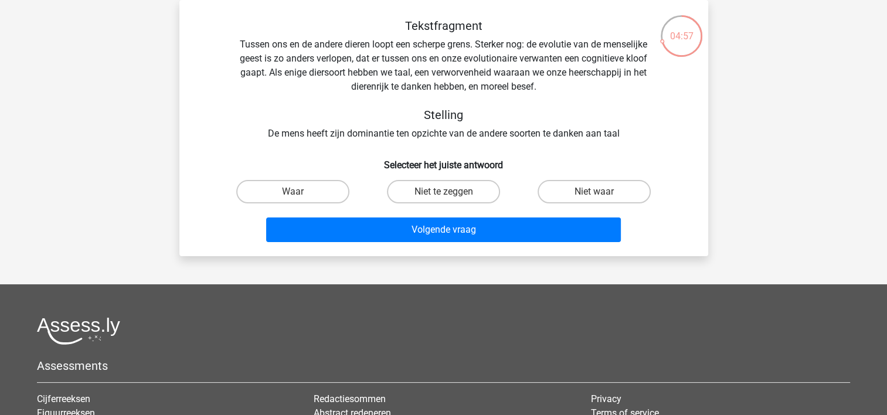
click at [300, 196] on input "Waar" at bounding box center [297, 196] width 8 height 8
radio input "true"
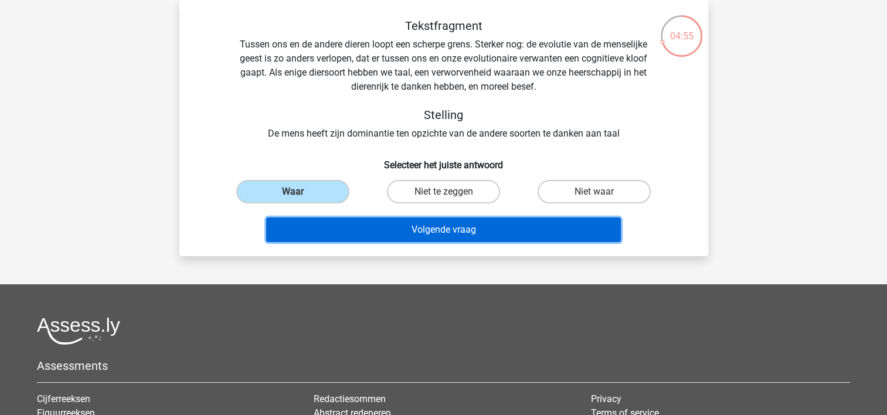
click at [358, 230] on button "Volgende vraag" at bounding box center [443, 230] width 355 height 25
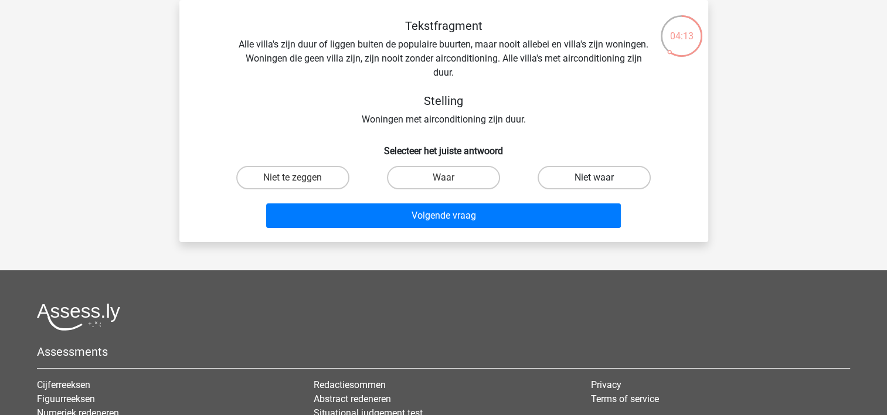
click at [597, 171] on label "Niet waar" at bounding box center [594, 177] width 113 height 23
click at [597, 178] on input "Niet waar" at bounding box center [599, 182] width 8 height 8
radio input "true"
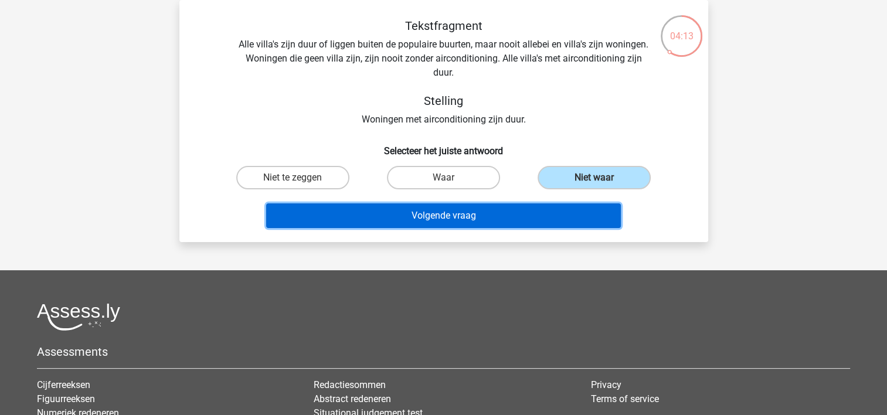
click at [485, 213] on button "Volgende vraag" at bounding box center [443, 215] width 355 height 25
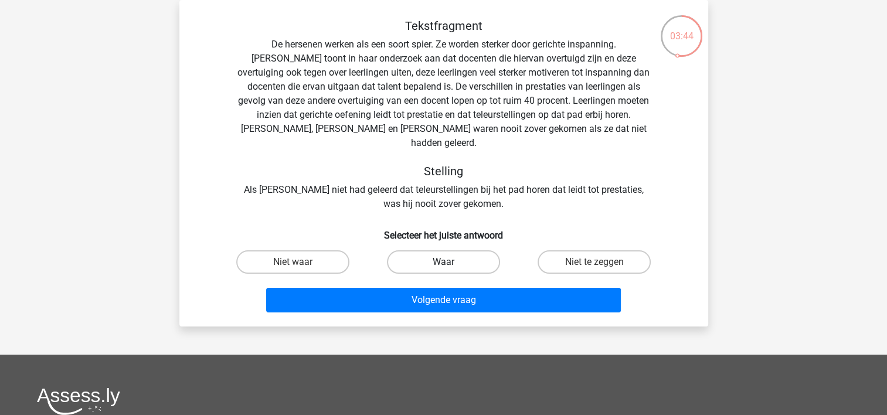
click at [459, 250] on label "Waar" at bounding box center [443, 261] width 113 height 23
click at [451, 262] on input "Waar" at bounding box center [447, 266] width 8 height 8
radio input "true"
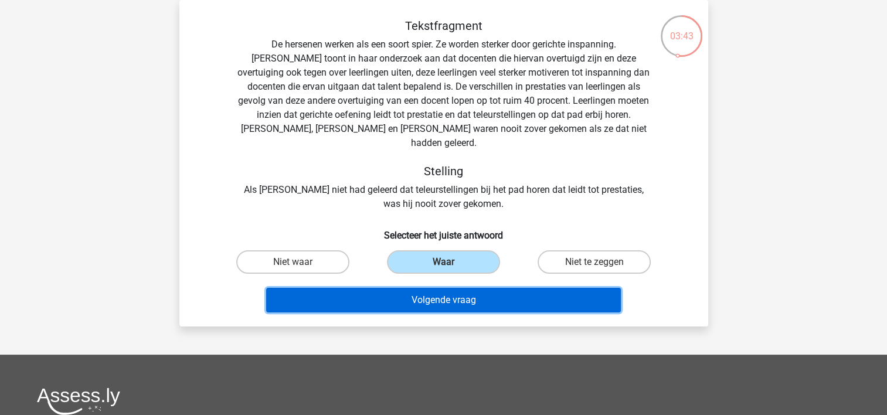
click at [467, 288] on button "Volgende vraag" at bounding box center [443, 300] width 355 height 25
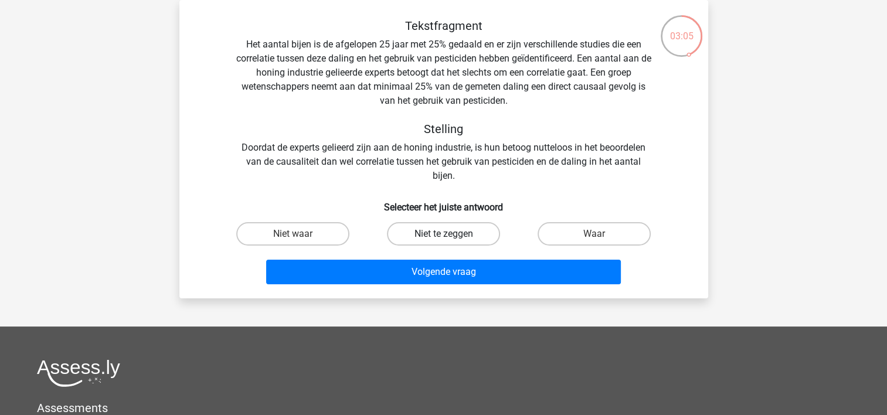
click at [471, 232] on label "Niet te zeggen" at bounding box center [443, 233] width 113 height 23
click at [451, 234] on input "Niet te zeggen" at bounding box center [447, 238] width 8 height 8
radio input "true"
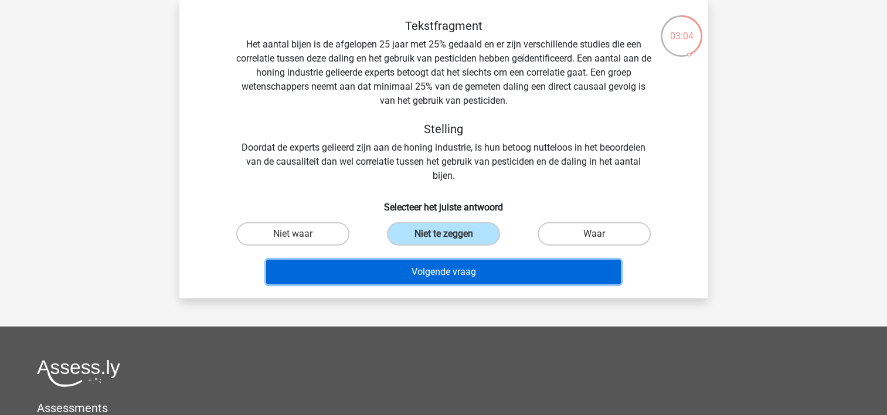
click at [467, 266] on button "Volgende vraag" at bounding box center [443, 272] width 355 height 25
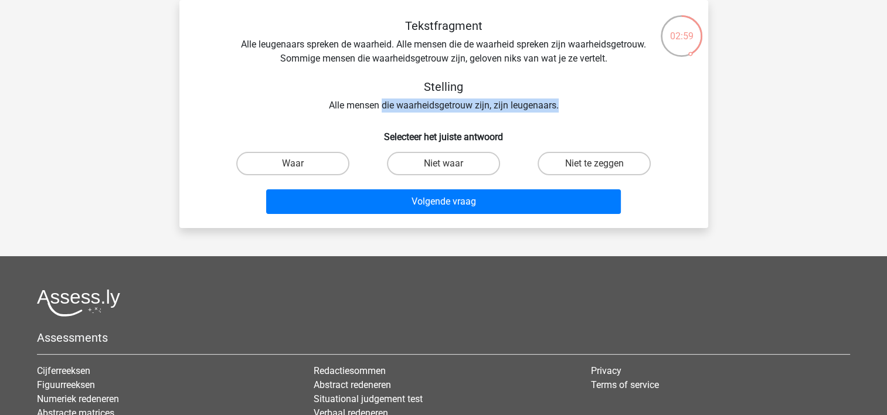
drag, startPoint x: 382, startPoint y: 108, endPoint x: 567, endPoint y: 107, distance: 184.7
click at [567, 107] on div "Tekstfragment Alle leugenaars spreken de waarheid. Alle mensen die de waarheid …" at bounding box center [443, 66] width 491 height 94
click at [260, 75] on div "Tekstfragment Alle leugenaars spreken de waarheid. Alle mensen die de waarheid …" at bounding box center [443, 66] width 491 height 94
click at [411, 168] on label "Niet waar" at bounding box center [443, 163] width 113 height 23
click at [443, 168] on input "Niet waar" at bounding box center [447, 168] width 8 height 8
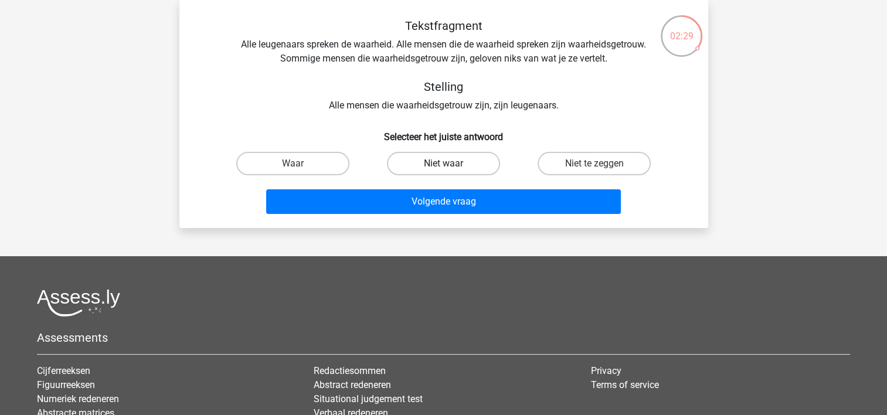
radio input "true"
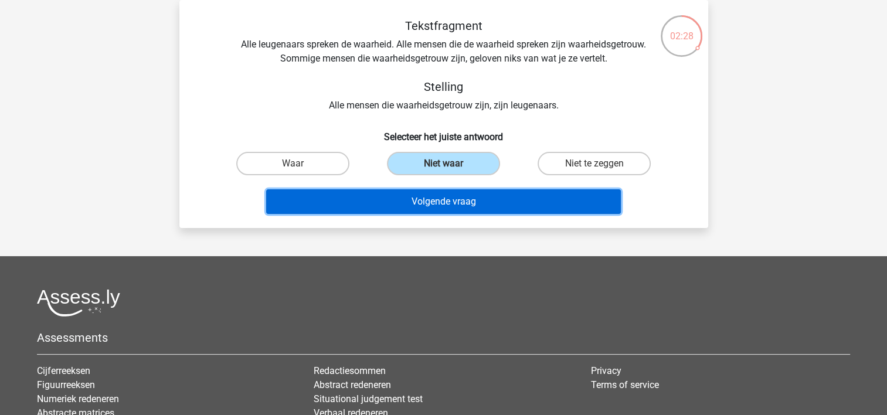
click at [415, 201] on button "Volgende vraag" at bounding box center [443, 201] width 355 height 25
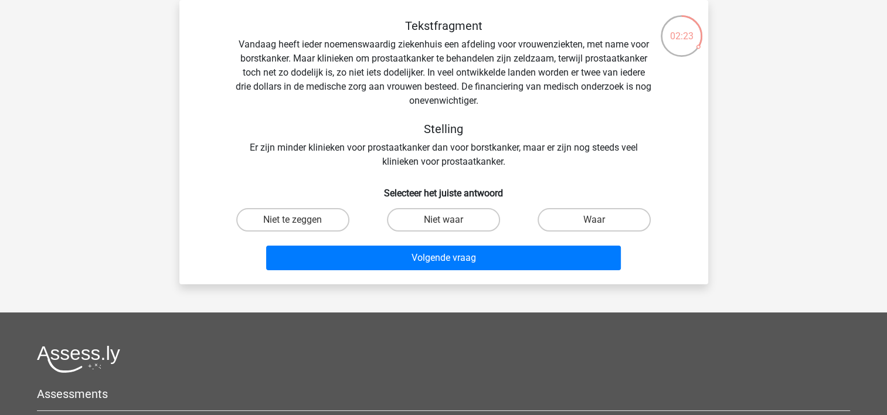
click at [461, 164] on div "Tekstfragment Vandaag heeft ieder noemenswaardig ziekenhuis een afdeling voor v…" at bounding box center [443, 94] width 491 height 150
click at [432, 166] on div "Tekstfragment Vandaag heeft ieder noemenswaardig ziekenhuis een afdeling voor v…" at bounding box center [443, 94] width 491 height 150
click at [446, 218] on label "Niet waar" at bounding box center [443, 219] width 113 height 23
click at [446, 220] on input "Niet waar" at bounding box center [447, 224] width 8 height 8
radio input "true"
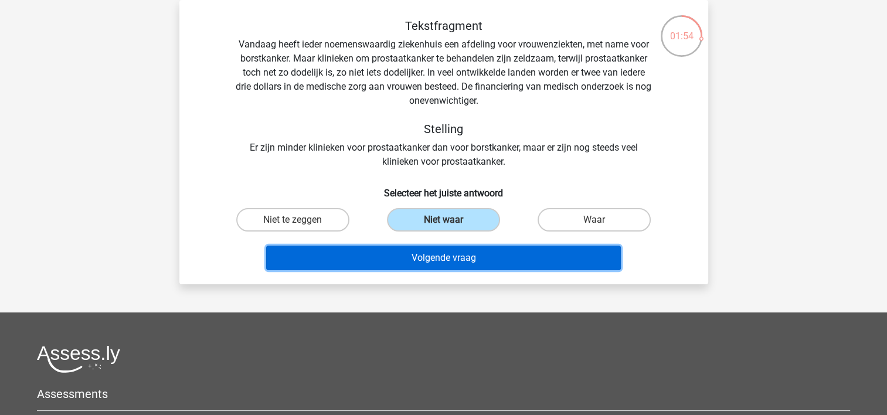
click at [448, 261] on button "Volgende vraag" at bounding box center [443, 258] width 355 height 25
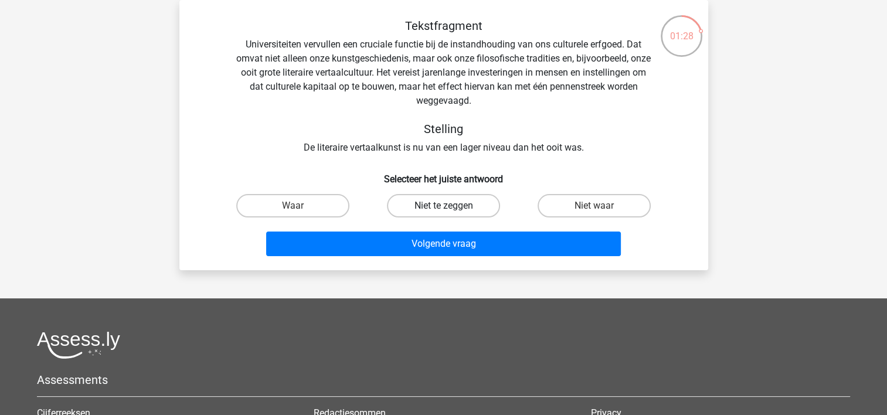
click at [464, 201] on label "Niet te zeggen" at bounding box center [443, 205] width 113 height 23
click at [451, 206] on input "Niet te zeggen" at bounding box center [447, 210] width 8 height 8
radio input "true"
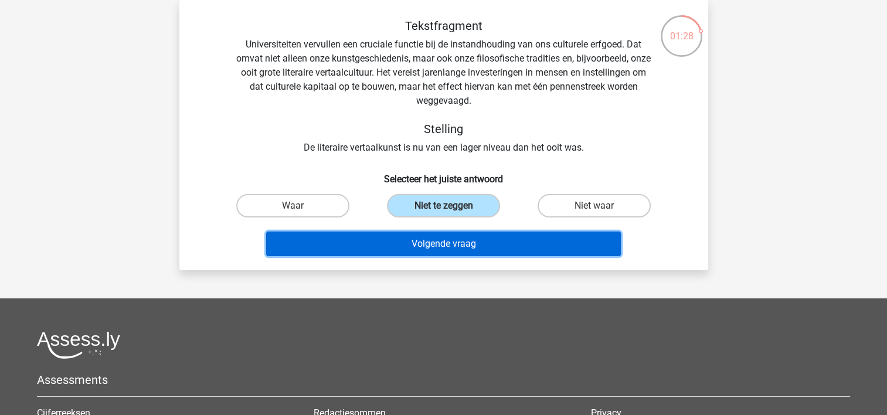
click at [461, 246] on button "Volgende vraag" at bounding box center [443, 244] width 355 height 25
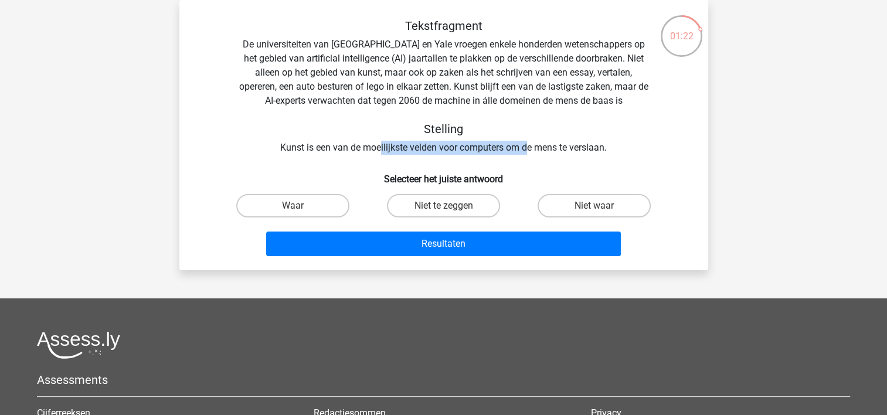
drag, startPoint x: 381, startPoint y: 148, endPoint x: 529, endPoint y: 145, distance: 148.9
click at [529, 145] on div "Tekstfragment De universiteiten van Oxford en Yale vroegen enkele honderden wet…" at bounding box center [443, 87] width 491 height 136
click at [511, 161] on div "Tekstfragment De universiteiten van Oxford en Yale vroegen enkele honderden wet…" at bounding box center [443, 140] width 519 height 242
click at [314, 202] on label "Waar" at bounding box center [292, 205] width 113 height 23
click at [300, 206] on input "Waar" at bounding box center [297, 210] width 8 height 8
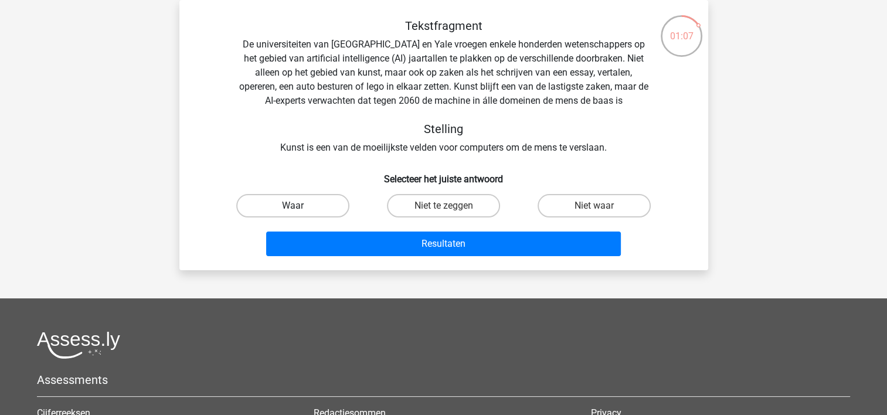
radio input "true"
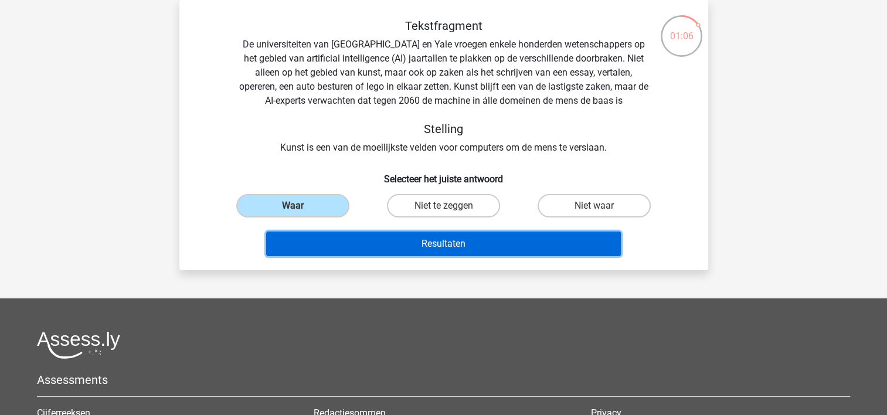
click at [422, 244] on button "Resultaten" at bounding box center [443, 244] width 355 height 25
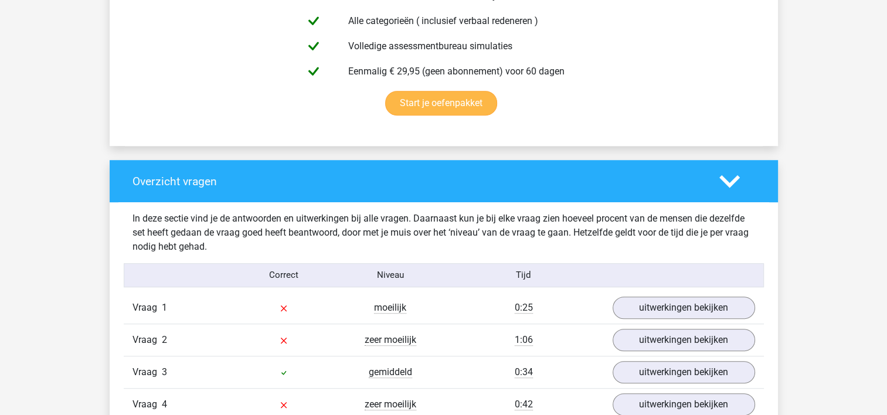
scroll to position [938, 0]
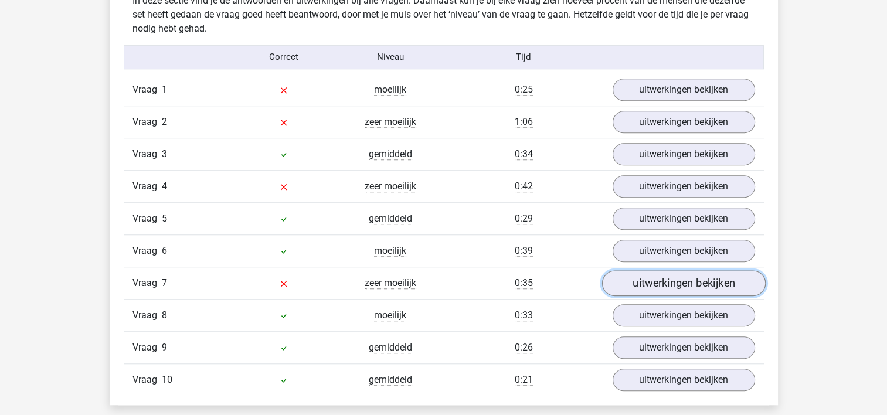
click at [679, 283] on link "uitwerkingen bekijken" at bounding box center [684, 283] width 164 height 26
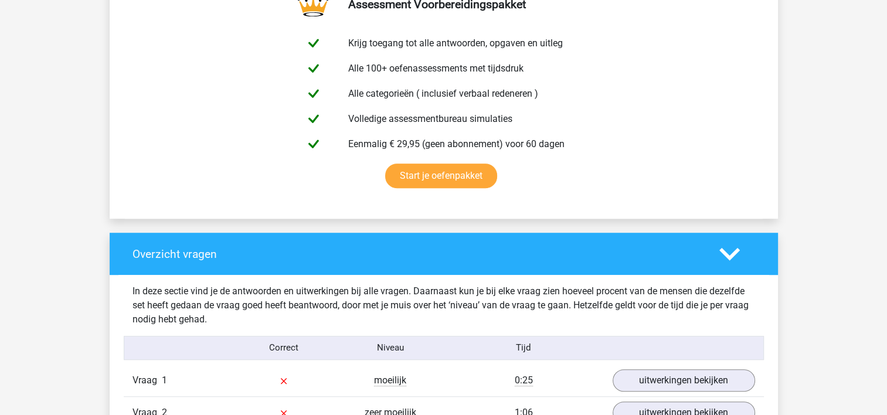
scroll to position [645, 0]
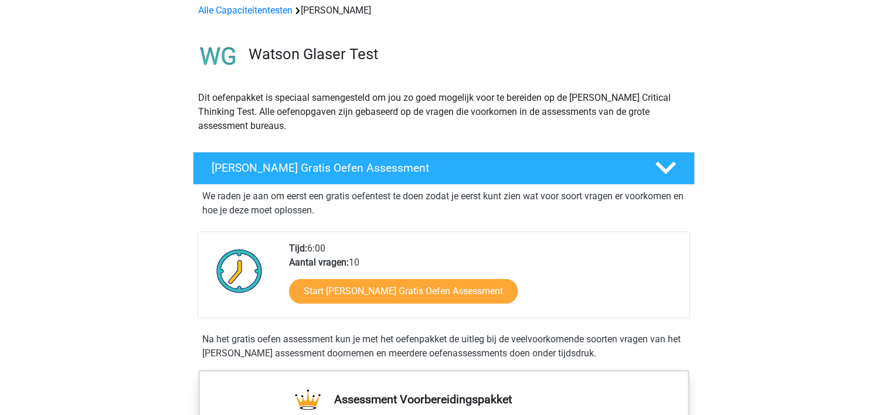
scroll to position [176, 0]
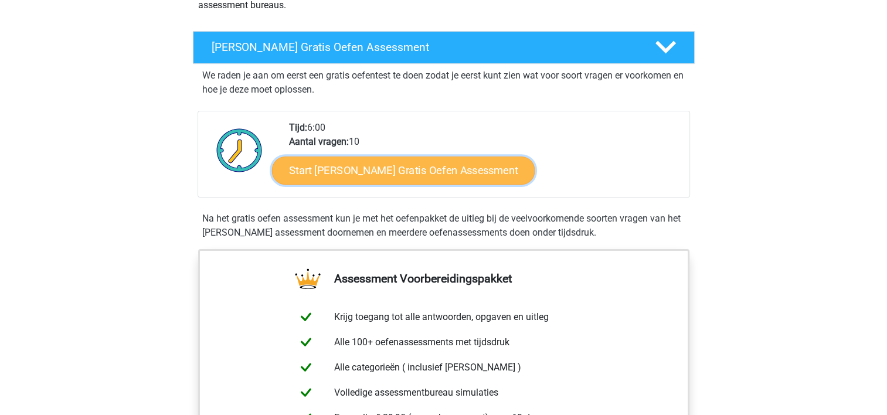
click at [390, 172] on link "Start [PERSON_NAME] Gratis Oefen Assessment" at bounding box center [403, 171] width 263 height 28
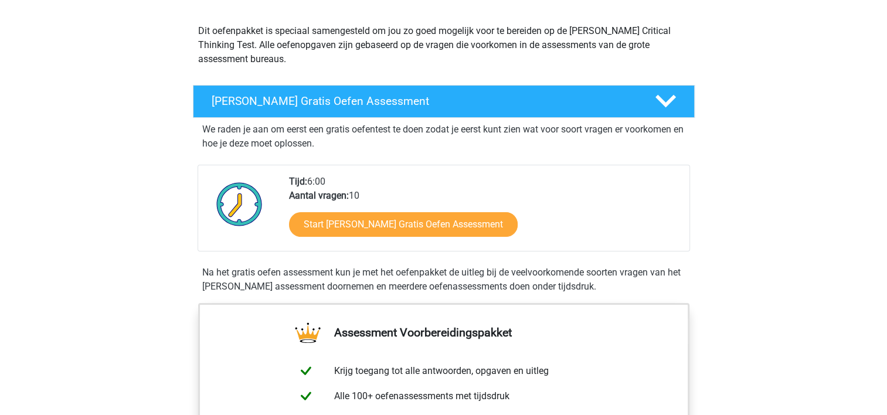
scroll to position [59, 0]
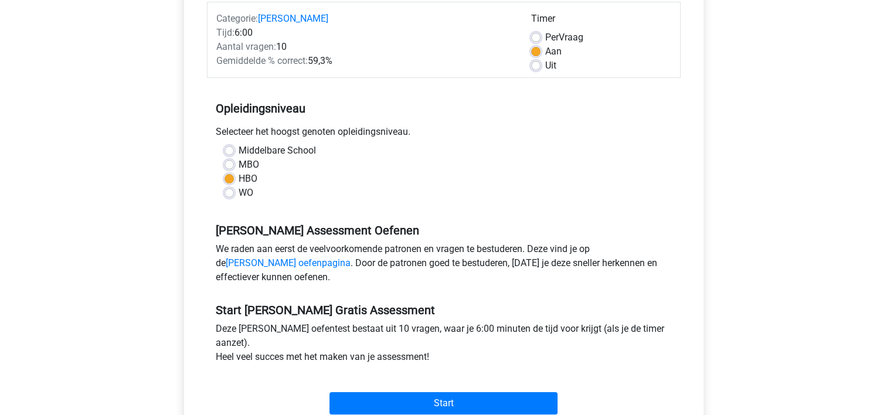
scroll to position [293, 0]
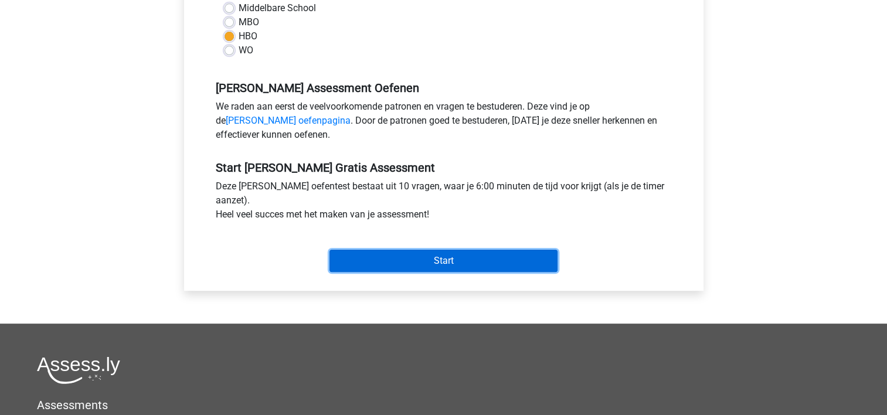
click at [404, 261] on input "Start" at bounding box center [443, 261] width 228 height 22
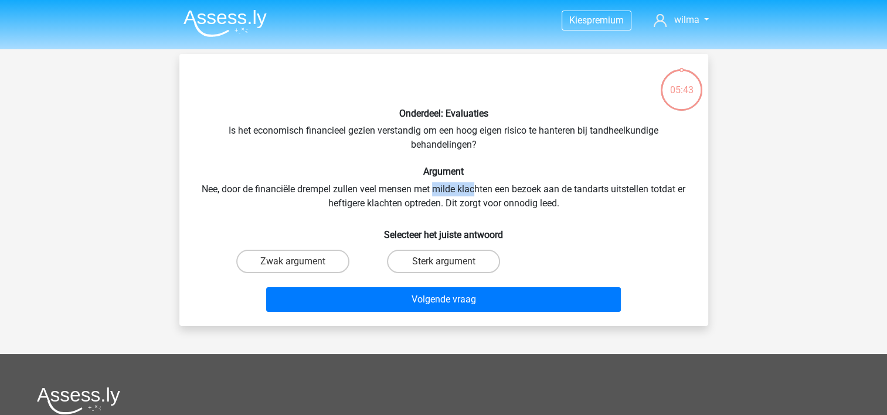
drag, startPoint x: 432, startPoint y: 189, endPoint x: 474, endPoint y: 195, distance: 42.0
click at [474, 195] on div "Onderdeel: Evaluaties Is het economisch financieel gezien verstandig om een hoo…" at bounding box center [443, 189] width 519 height 253
click at [372, 150] on div "Onderdeel: Evaluaties Is het economisch financieel gezien verstandig om een hoo…" at bounding box center [443, 189] width 519 height 253
click at [439, 260] on label "Sterk argument" at bounding box center [443, 261] width 113 height 23
click at [443, 261] on input "Sterk argument" at bounding box center [447, 265] width 8 height 8
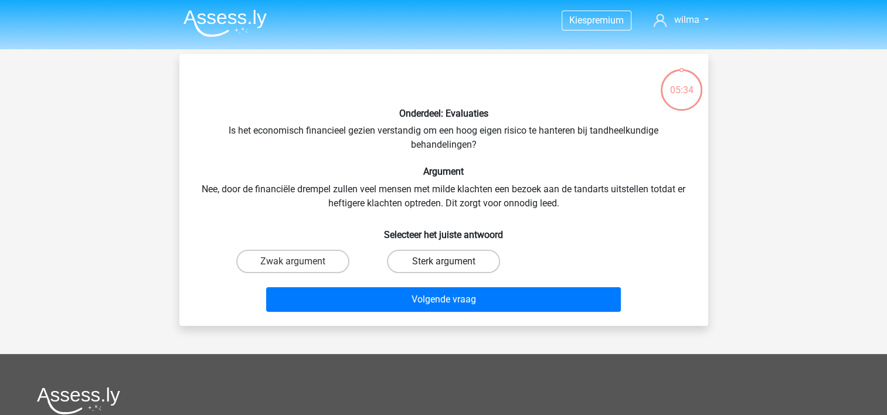
radio input "true"
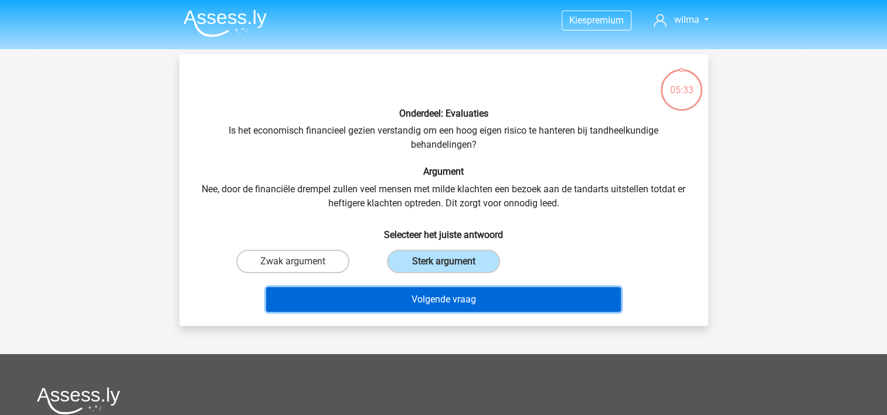
click at [445, 291] on button "Volgende vraag" at bounding box center [443, 299] width 355 height 25
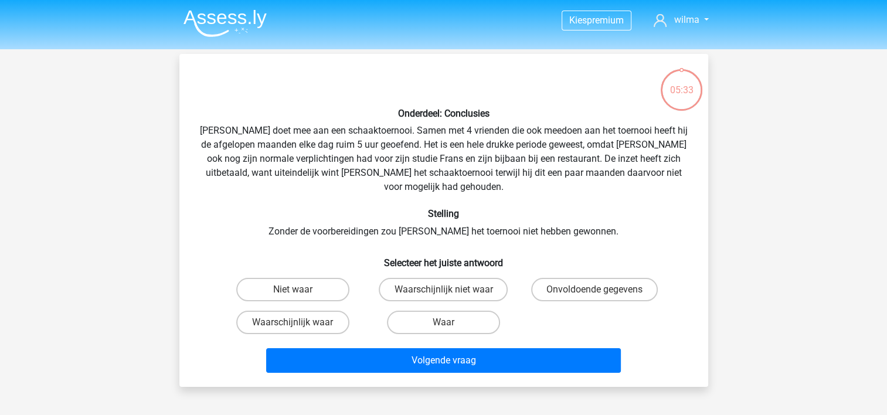
scroll to position [54, 0]
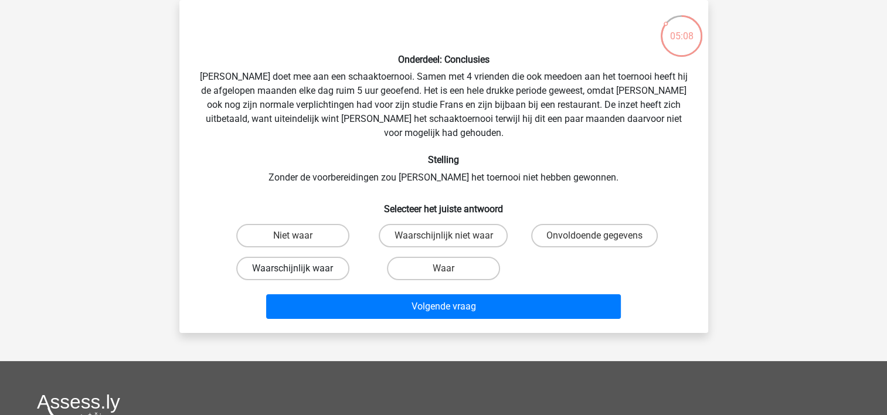
click at [305, 257] on label "Waarschijnlijk waar" at bounding box center [292, 268] width 113 height 23
click at [300, 269] on input "Waarschijnlijk waar" at bounding box center [297, 273] width 8 height 8
radio input "true"
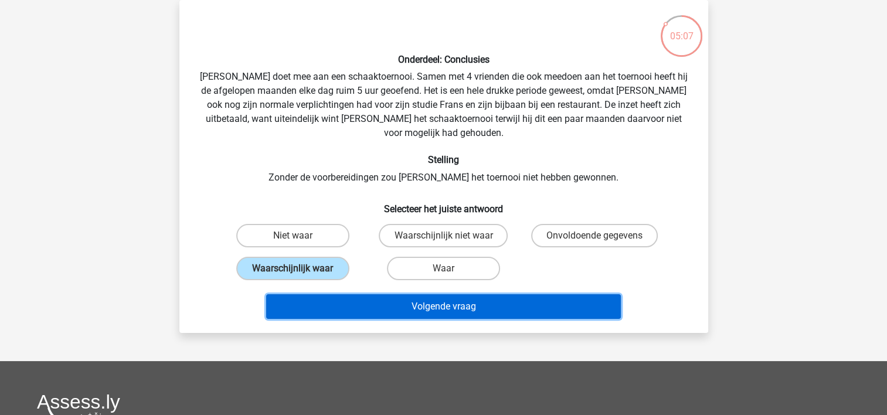
click at [415, 294] on button "Volgende vraag" at bounding box center [443, 306] width 355 height 25
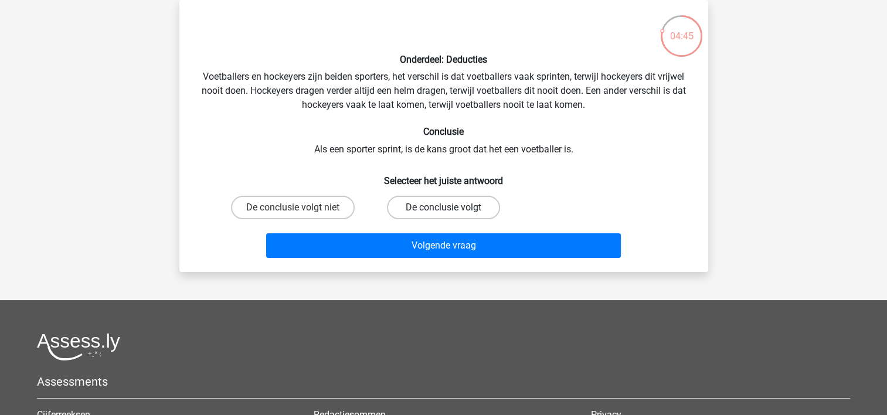
click at [463, 209] on label "De conclusie volgt" at bounding box center [443, 207] width 113 height 23
click at [451, 209] on input "De conclusie volgt" at bounding box center [447, 212] width 8 height 8
radio input "true"
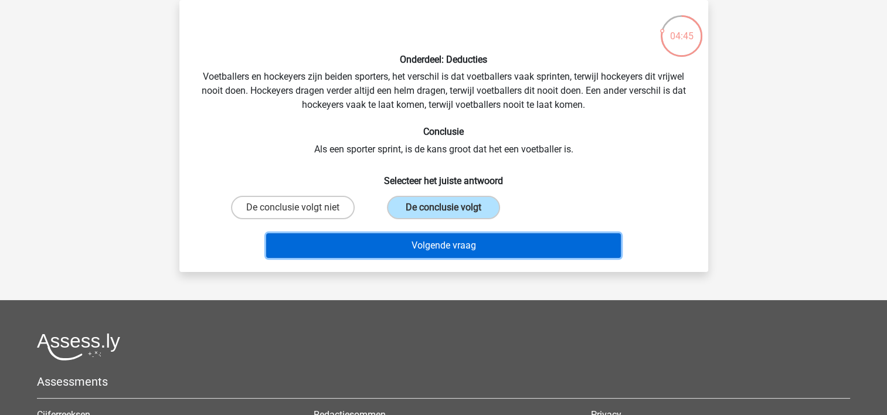
click at [454, 242] on button "Volgende vraag" at bounding box center [443, 245] width 355 height 25
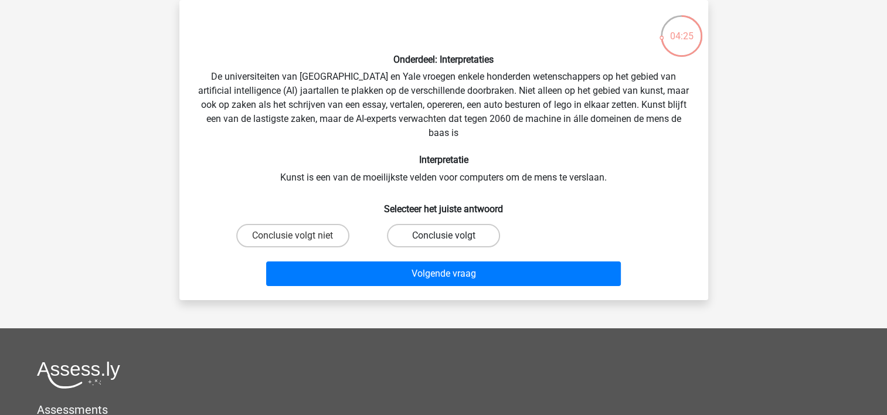
click at [434, 228] on label "Conclusie volgt" at bounding box center [443, 235] width 113 height 23
click at [443, 236] on input "Conclusie volgt" at bounding box center [447, 240] width 8 height 8
radio input "true"
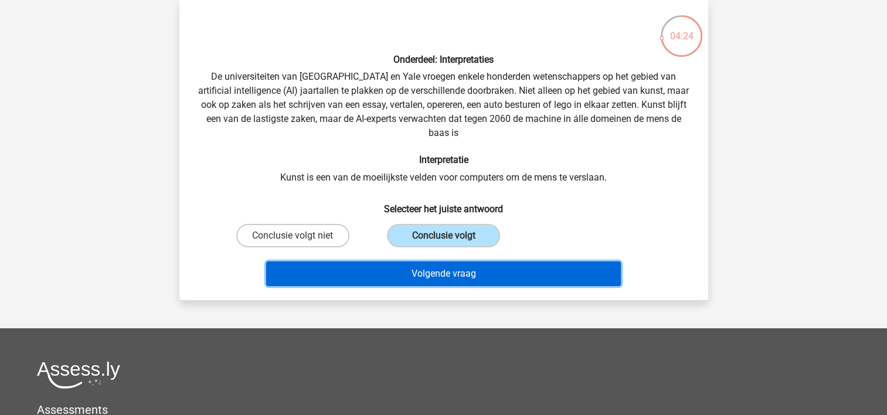
click at [436, 278] on button "Volgende vraag" at bounding box center [443, 273] width 355 height 25
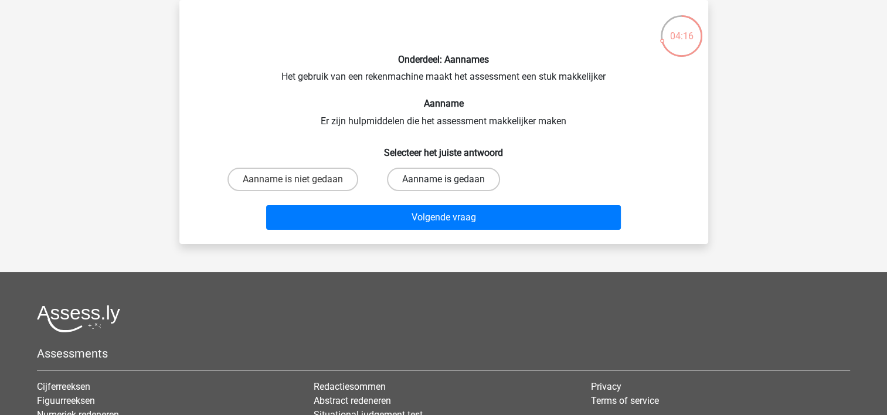
click at [427, 181] on label "Aanname is gedaan" at bounding box center [443, 179] width 113 height 23
click at [443, 181] on input "Aanname is gedaan" at bounding box center [447, 183] width 8 height 8
radio input "true"
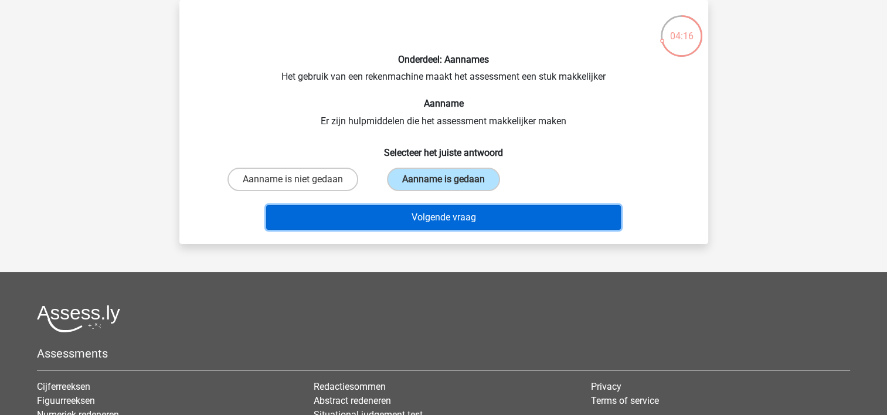
click at [438, 212] on button "Volgende vraag" at bounding box center [443, 217] width 355 height 25
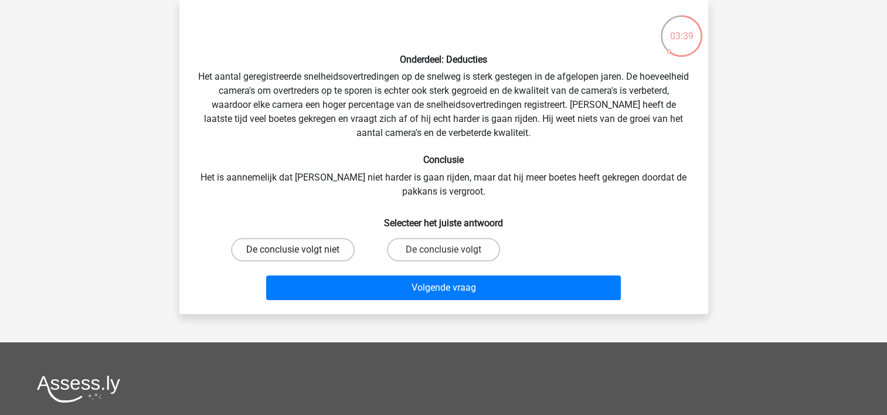
click at [304, 243] on label "De conclusie volgt niet" at bounding box center [293, 249] width 124 height 23
click at [300, 250] on input "De conclusie volgt niet" at bounding box center [297, 254] width 8 height 8
radio input "true"
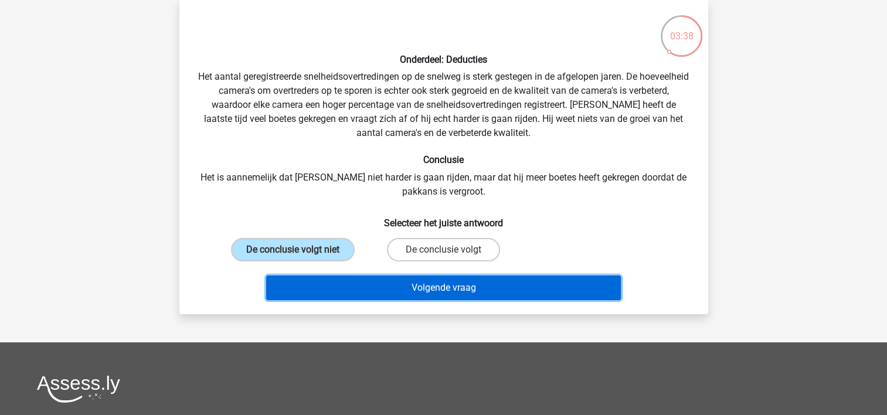
click at [385, 286] on button "Volgende vraag" at bounding box center [443, 288] width 355 height 25
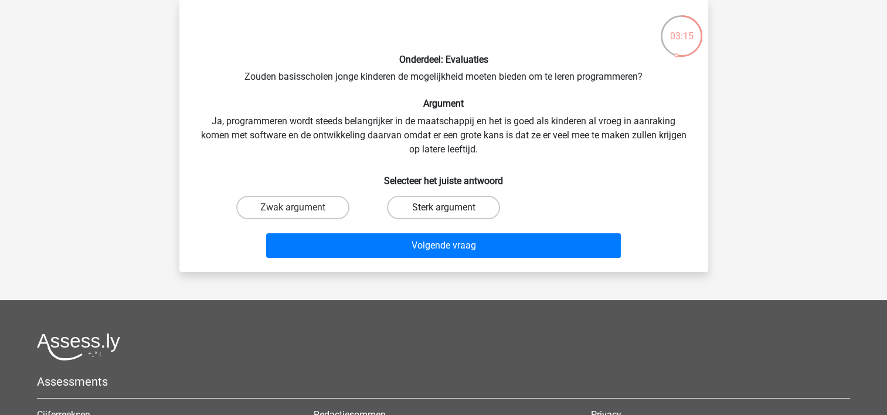
click at [453, 201] on label "Sterk argument" at bounding box center [443, 207] width 113 height 23
click at [451, 208] on input "Sterk argument" at bounding box center [447, 212] width 8 height 8
radio input "true"
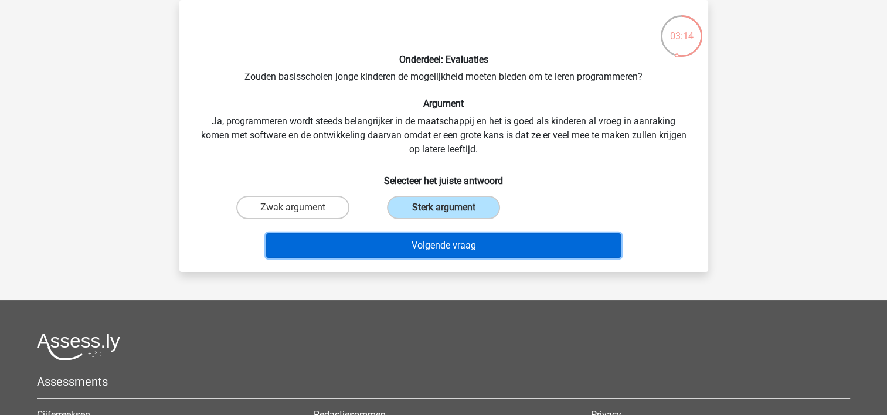
click at [453, 244] on button "Volgende vraag" at bounding box center [443, 245] width 355 height 25
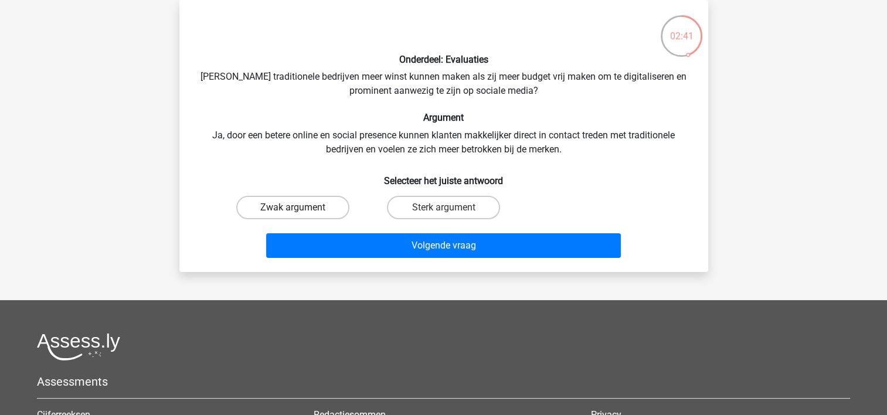
click at [332, 204] on label "Zwak argument" at bounding box center [292, 207] width 113 height 23
click at [300, 208] on input "Zwak argument" at bounding box center [297, 212] width 8 height 8
radio input "true"
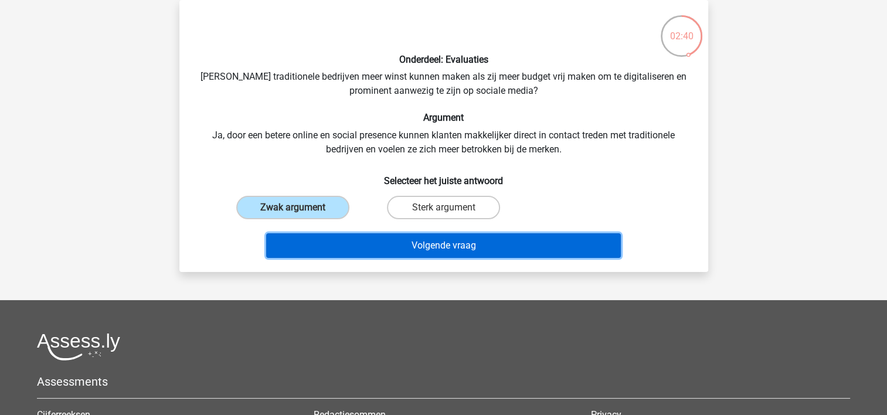
click at [375, 242] on button "Volgende vraag" at bounding box center [443, 245] width 355 height 25
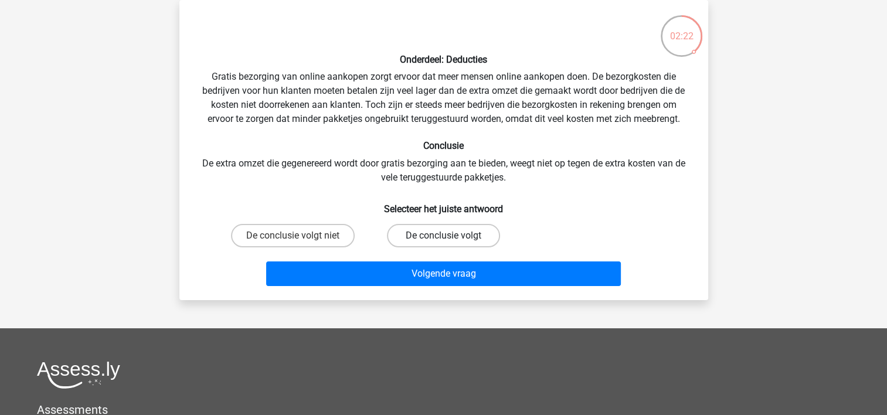
click at [455, 232] on label "De conclusie volgt" at bounding box center [443, 235] width 113 height 23
click at [451, 236] on input "De conclusie volgt" at bounding box center [447, 240] width 8 height 8
radio input "true"
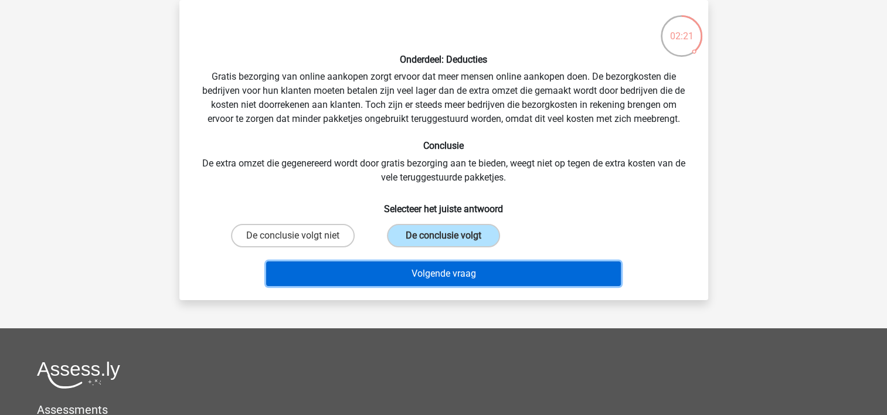
click at [445, 263] on button "Volgende vraag" at bounding box center [443, 273] width 355 height 25
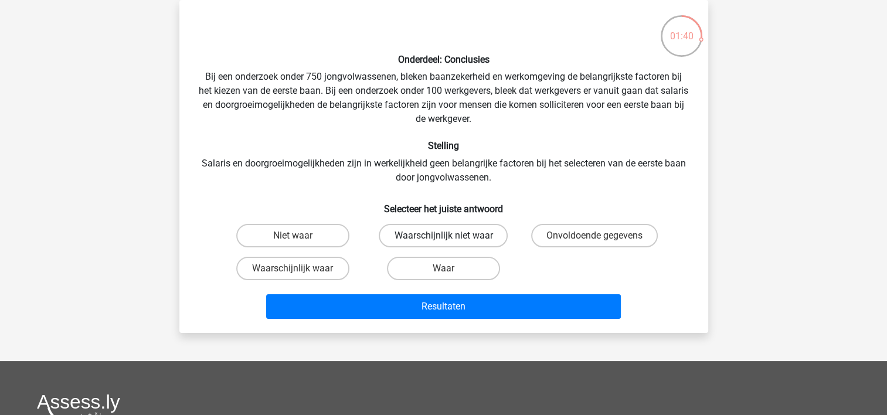
click at [469, 235] on label "Waarschijnlijk niet waar" at bounding box center [443, 235] width 129 height 23
click at [451, 236] on input "Waarschijnlijk niet waar" at bounding box center [447, 240] width 8 height 8
radio input "true"
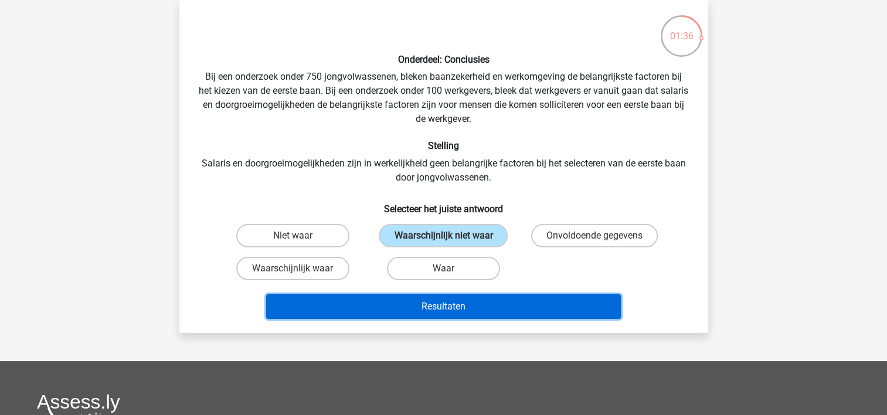
click at [467, 308] on button "Resultaten" at bounding box center [443, 306] width 355 height 25
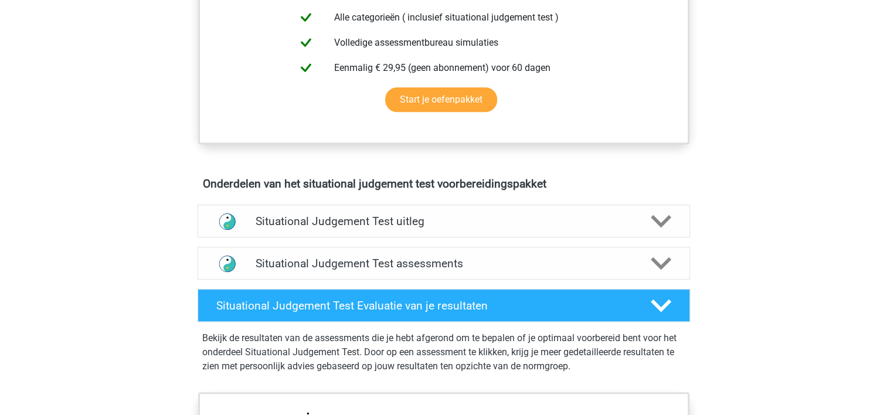
scroll to position [528, 0]
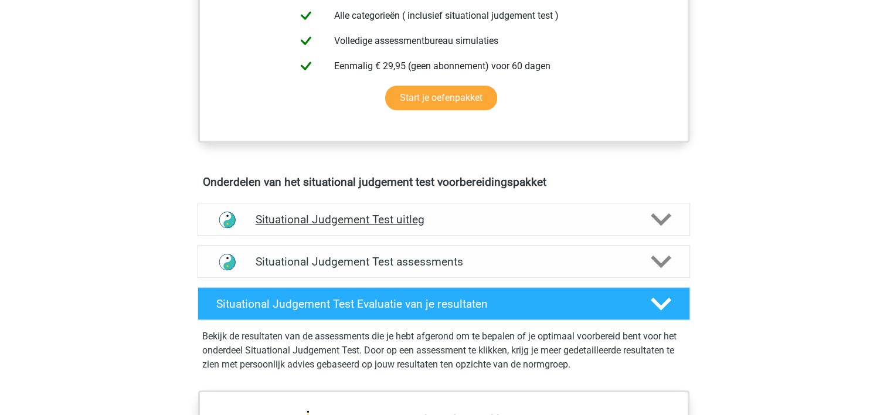
click at [662, 219] on polygon at bounding box center [661, 219] width 21 height 13
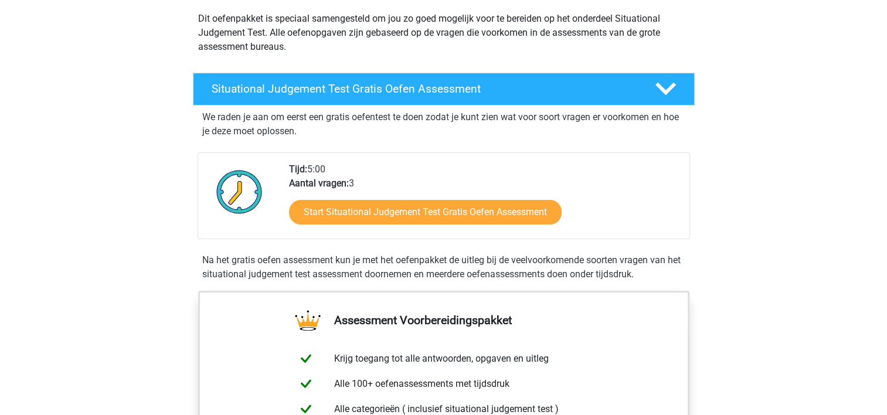
scroll to position [117, 0]
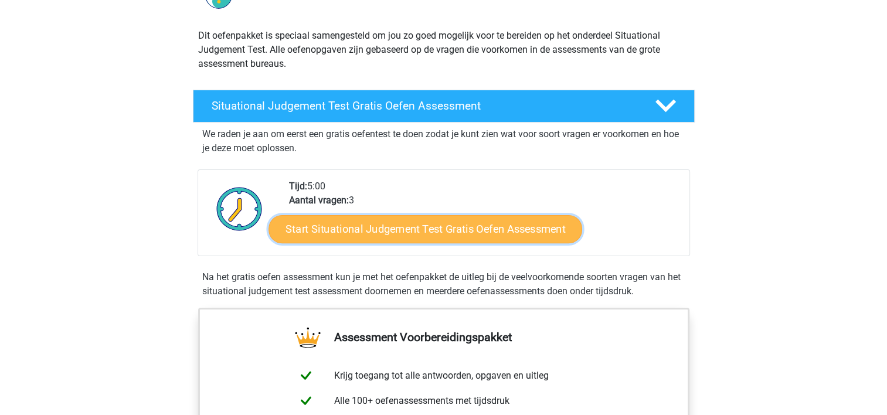
click at [373, 227] on link "Start Situational Judgement Test Gratis Oefen Assessment" at bounding box center [426, 229] width 314 height 28
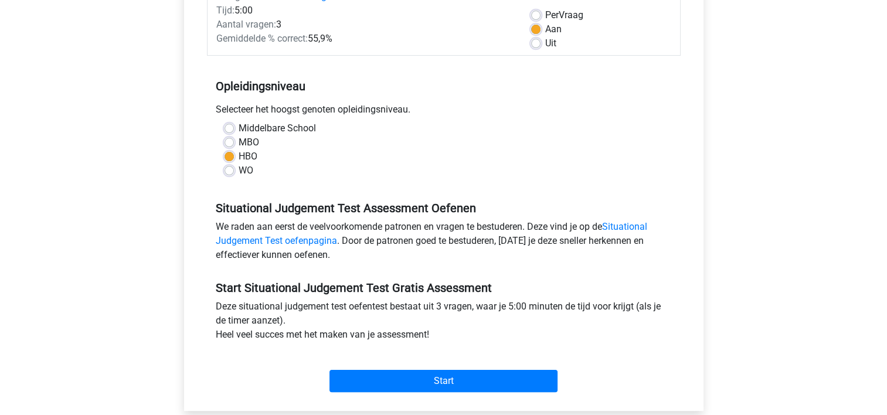
scroll to position [176, 0]
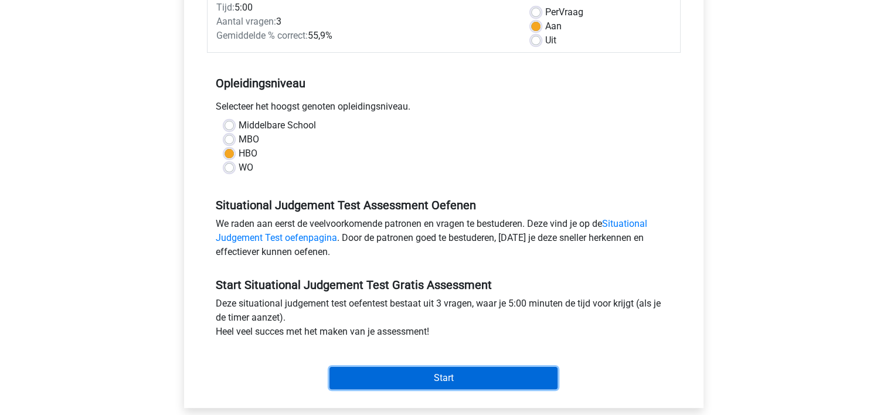
click at [443, 380] on input "Start" at bounding box center [443, 378] width 228 height 22
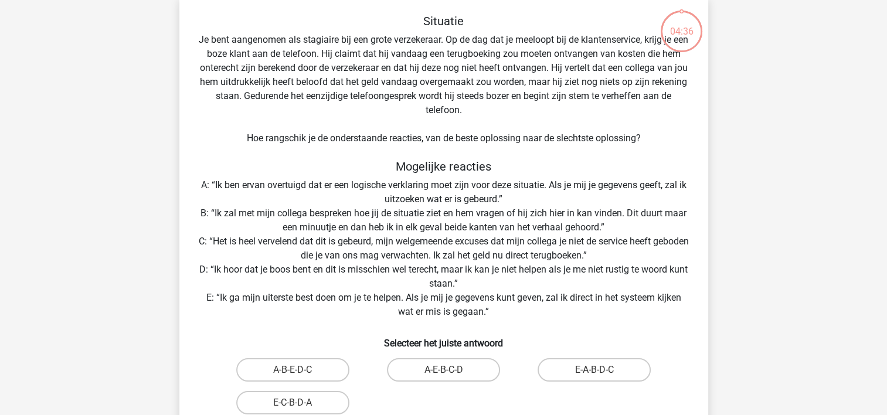
scroll to position [117, 0]
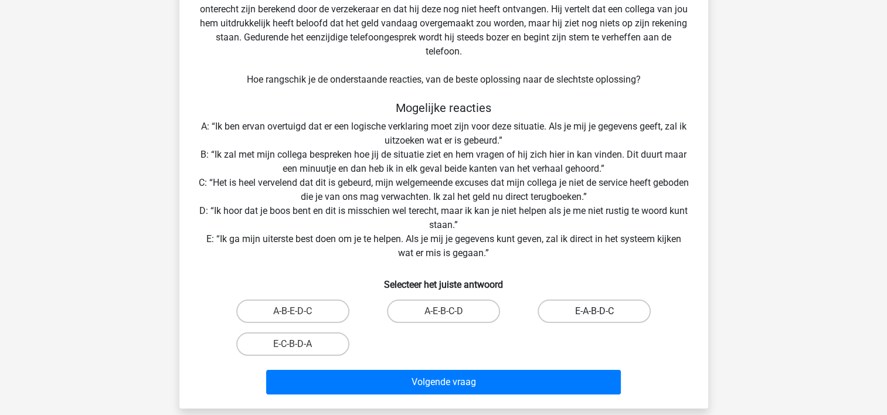
click at [589, 310] on label "E-A-B-D-C" at bounding box center [594, 311] width 113 height 23
click at [595, 311] on input "E-A-B-D-C" at bounding box center [599, 315] width 8 height 8
radio input "true"
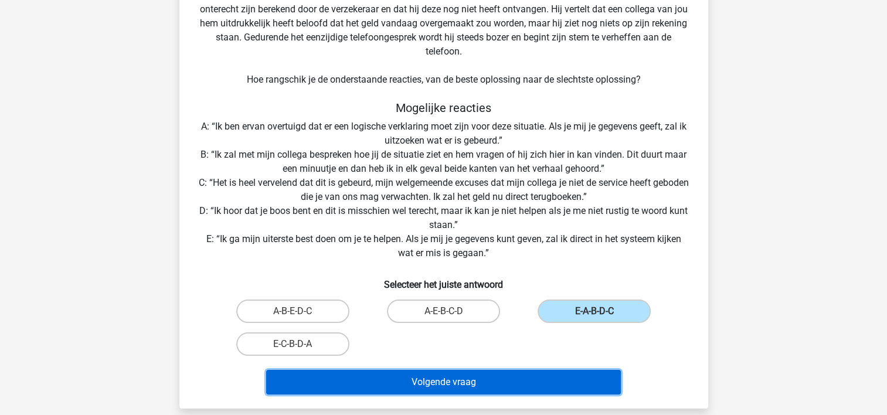
click at [563, 373] on button "Volgende vraag" at bounding box center [443, 382] width 355 height 25
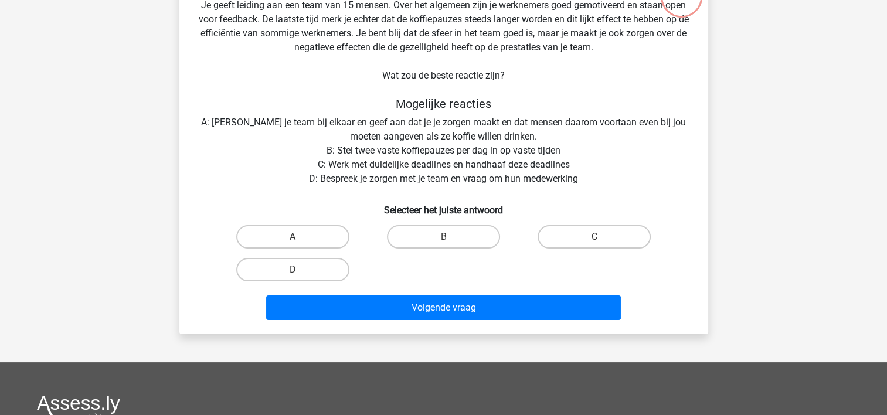
scroll to position [54, 0]
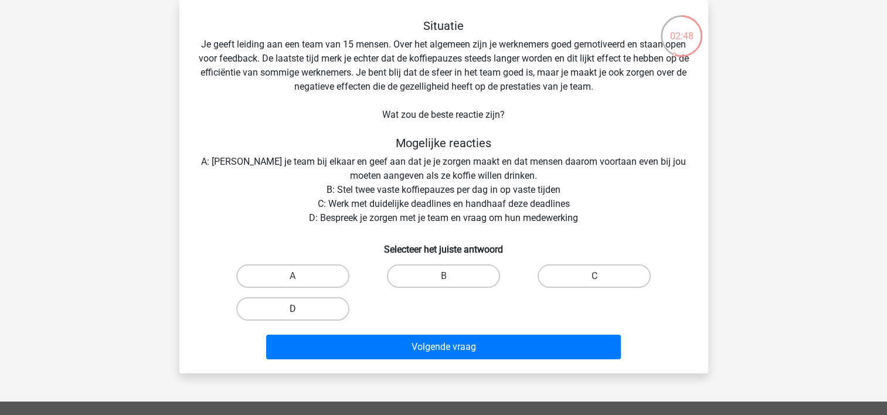
click at [307, 310] on label "D" at bounding box center [292, 308] width 113 height 23
click at [300, 310] on input "D" at bounding box center [297, 313] width 8 height 8
radio input "true"
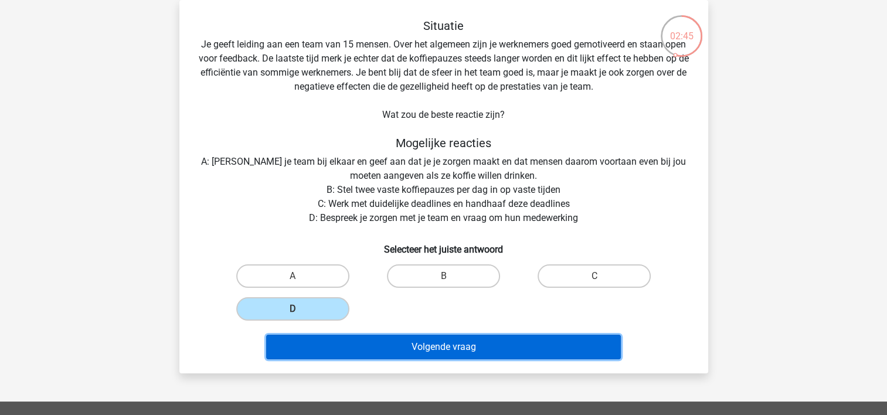
click at [441, 344] on button "Volgende vraag" at bounding box center [443, 347] width 355 height 25
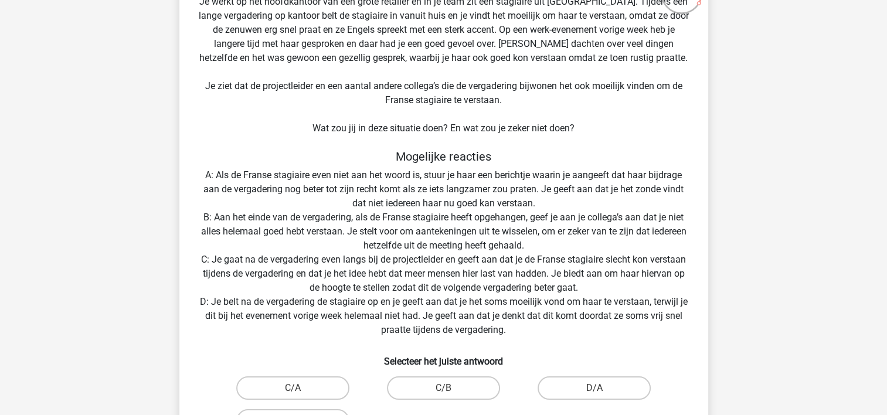
scroll to position [117, 0]
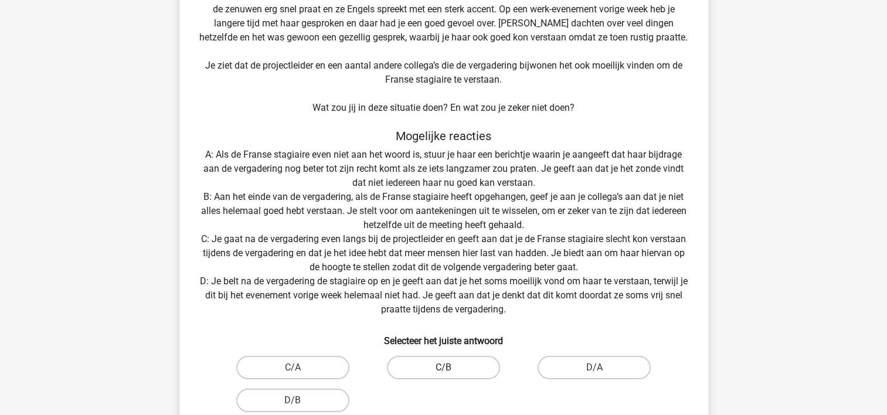
click at [422, 372] on label "C/B" at bounding box center [443, 367] width 113 height 23
click at [443, 372] on input "C/B" at bounding box center [447, 372] width 8 height 8
radio input "true"
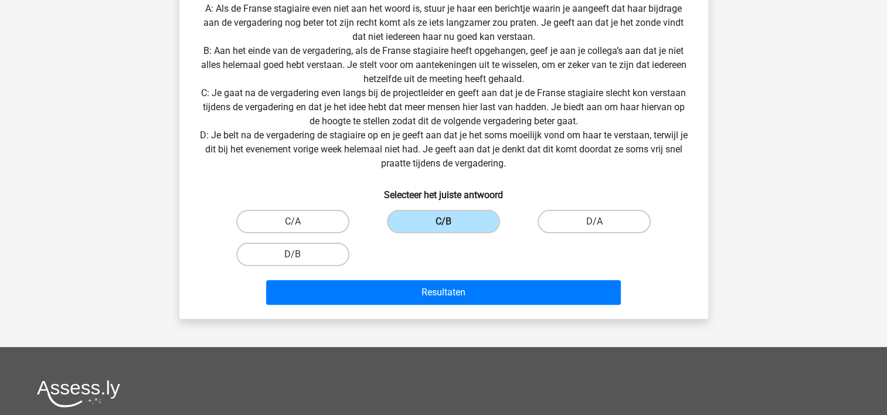
scroll to position [293, 0]
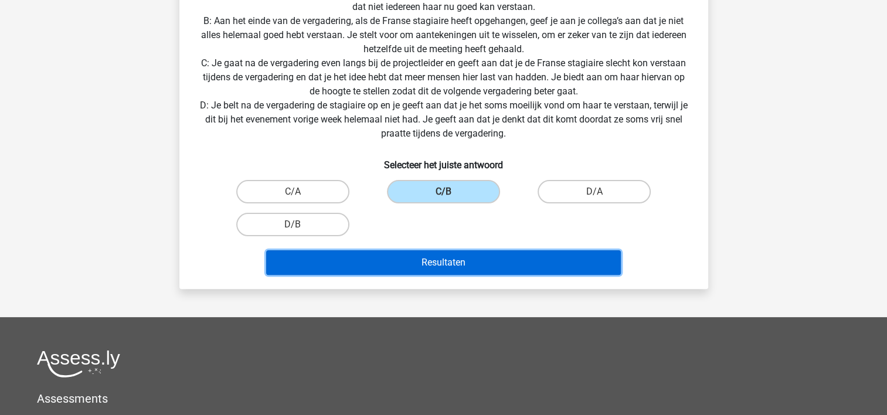
click at [436, 260] on button "Resultaten" at bounding box center [443, 262] width 355 height 25
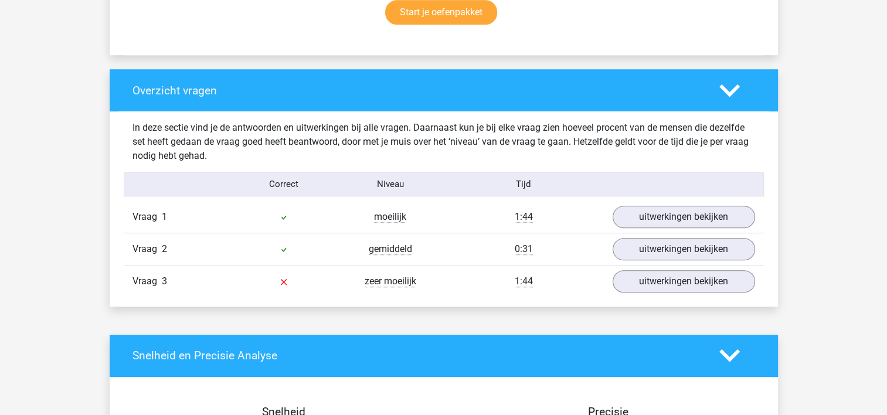
scroll to position [821, 0]
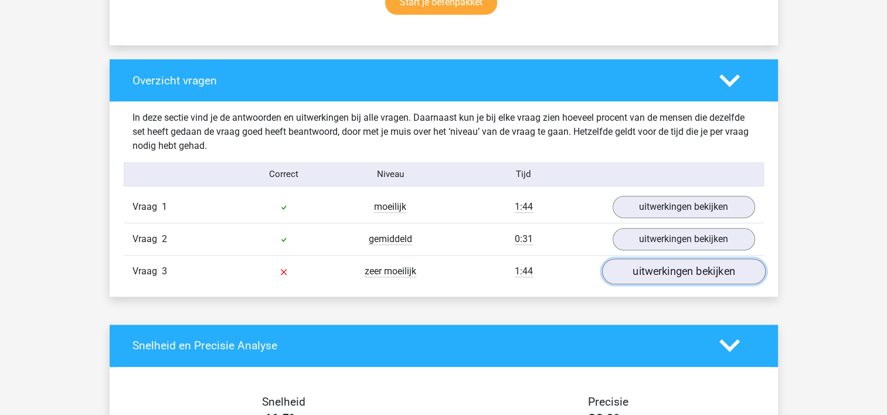
click at [658, 274] on link "uitwerkingen bekijken" at bounding box center [684, 272] width 164 height 26
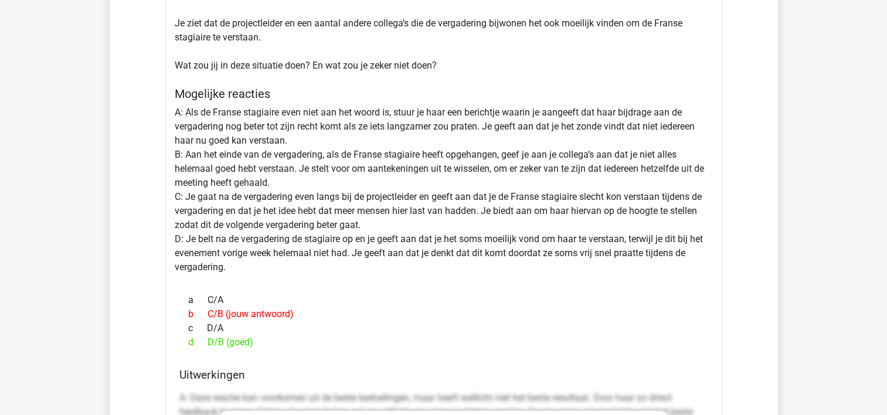
scroll to position [1055, 0]
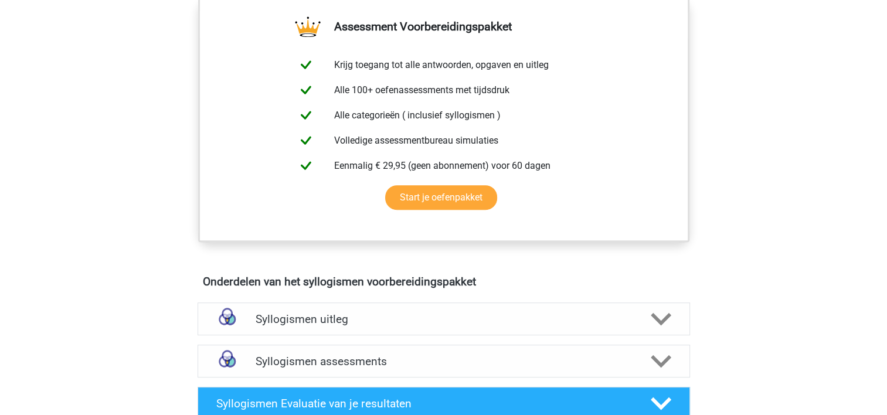
scroll to position [528, 0]
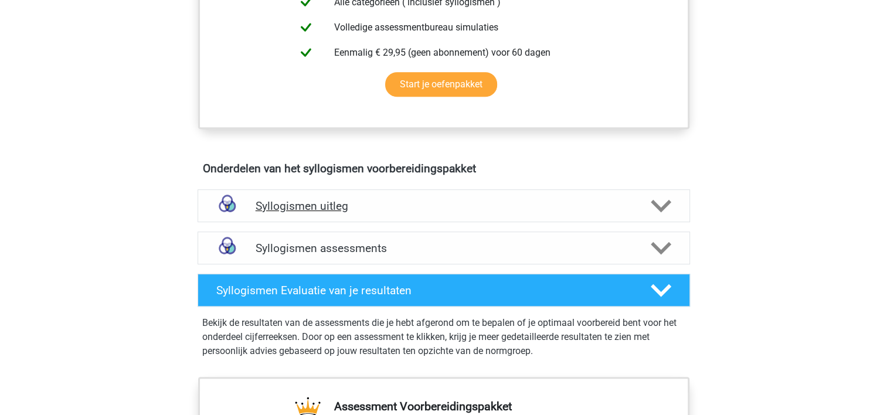
click at [659, 205] on polygon at bounding box center [661, 205] width 21 height 13
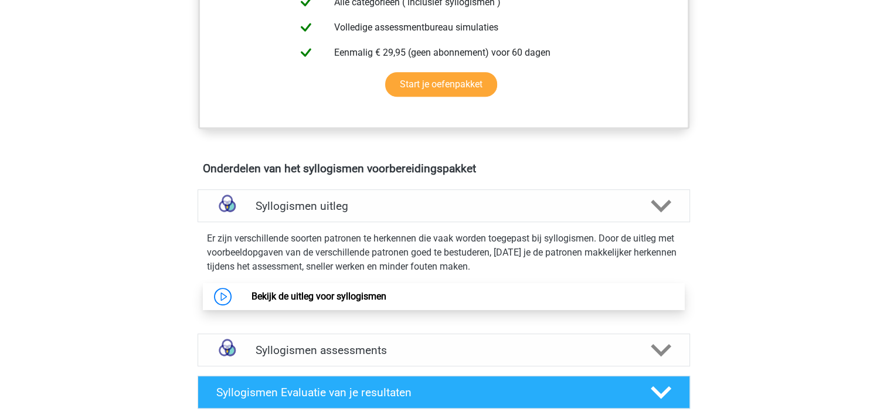
click at [347, 296] on link "Bekijk de uitleg voor syllogismen" at bounding box center [319, 296] width 135 height 11
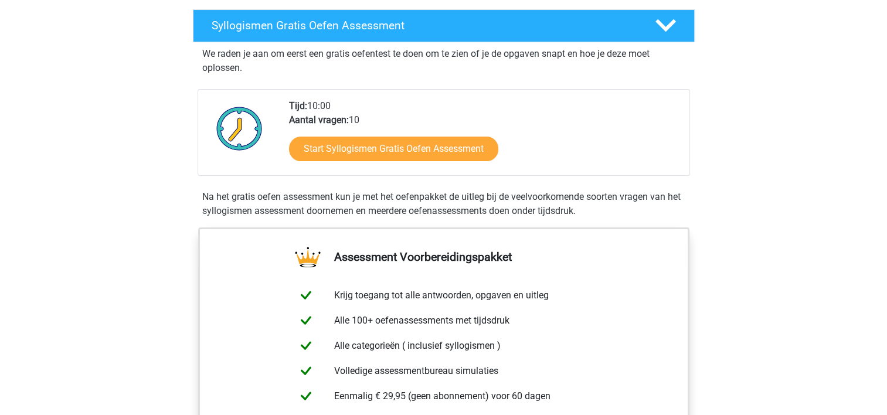
scroll to position [176, 0]
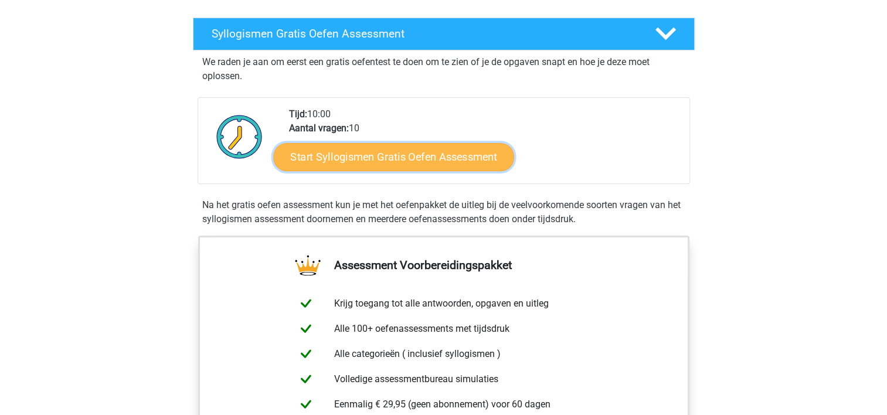
click at [399, 157] on link "Start Syllogismen Gratis Oefen Assessment" at bounding box center [393, 156] width 241 height 28
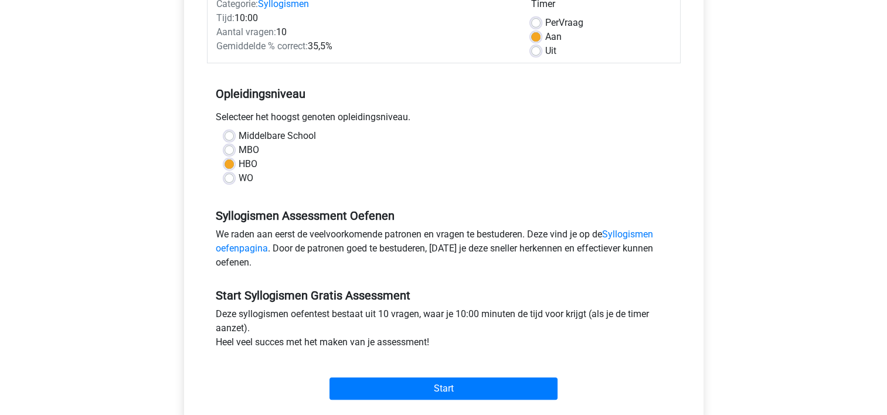
scroll to position [176, 0]
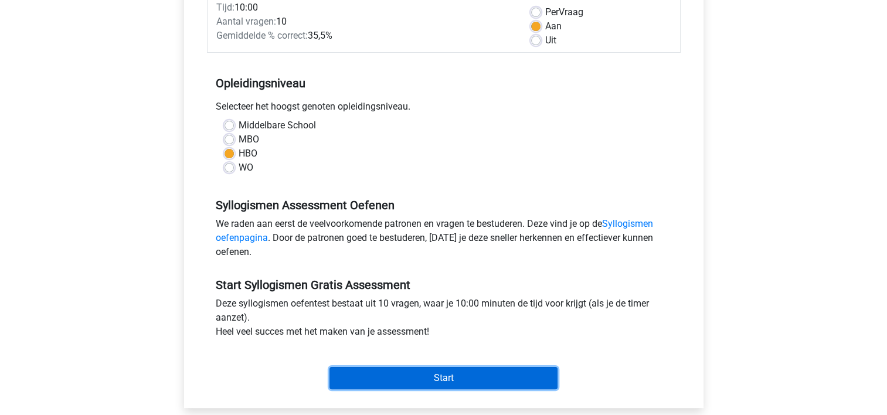
click at [439, 379] on input "Start" at bounding box center [443, 378] width 228 height 22
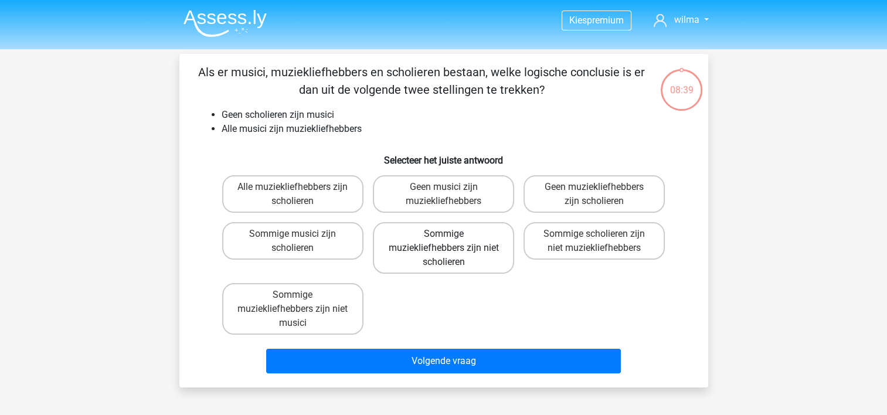
click at [409, 259] on label "Sommige muziekliefhebbers zijn niet scholieren" at bounding box center [443, 248] width 141 height 52
click at [443, 242] on input "Sommige muziekliefhebbers zijn niet scholieren" at bounding box center [447, 238] width 8 height 8
radio input "true"
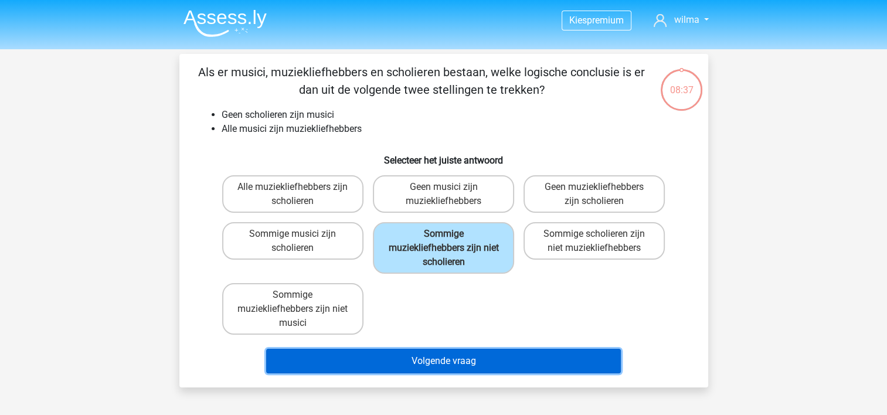
click at [465, 356] on button "Volgende vraag" at bounding box center [443, 361] width 355 height 25
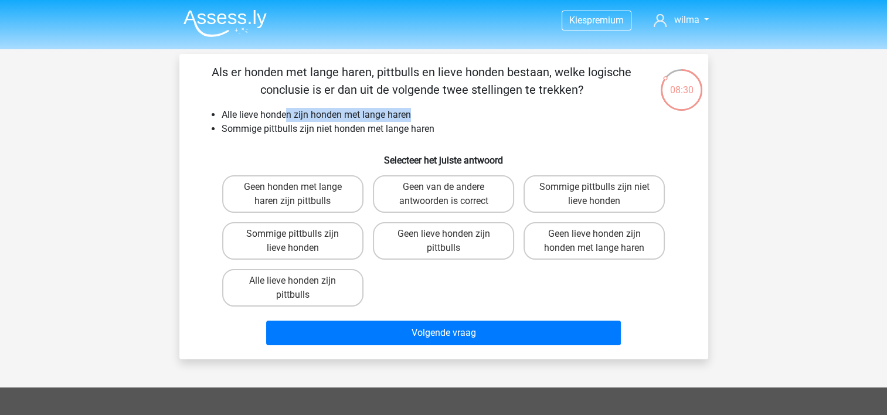
drag, startPoint x: 288, startPoint y: 115, endPoint x: 480, endPoint y: 109, distance: 191.8
click at [480, 109] on li "Alle lieve honden zijn honden met lange haren" at bounding box center [456, 115] width 468 height 14
click at [464, 234] on label "Geen lieve honden zijn pittbulls" at bounding box center [443, 241] width 141 height 38
click at [451, 234] on input "Geen lieve honden zijn pittbulls" at bounding box center [447, 238] width 8 height 8
radio input "true"
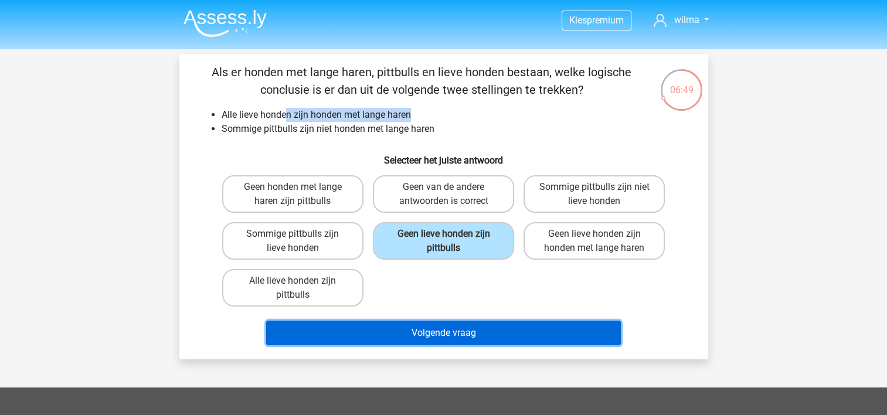
click at [472, 331] on button "Volgende vraag" at bounding box center [443, 333] width 355 height 25
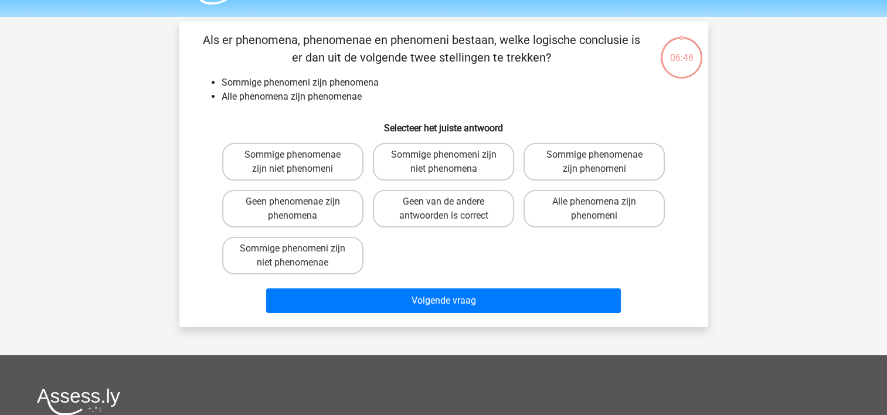
scroll to position [54, 0]
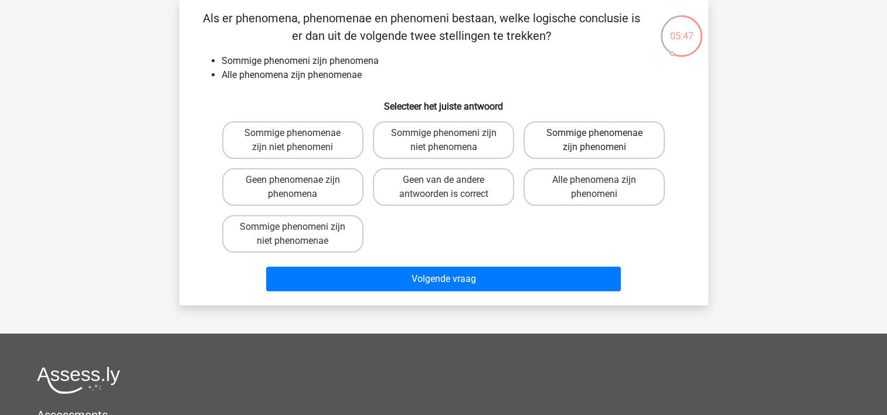
click at [631, 132] on label "Sommige phenomenae zijn phenomeni" at bounding box center [594, 140] width 141 height 38
click at [602, 133] on input "Sommige phenomenae zijn phenomeni" at bounding box center [599, 137] width 8 height 8
radio input "true"
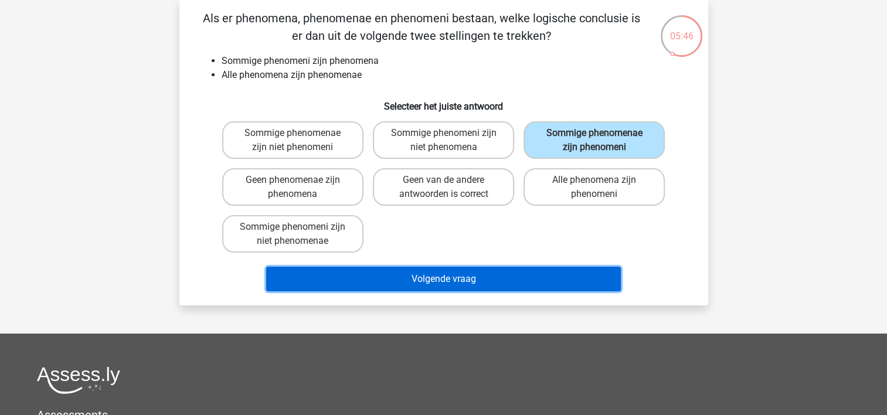
click at [481, 286] on button "Volgende vraag" at bounding box center [443, 279] width 355 height 25
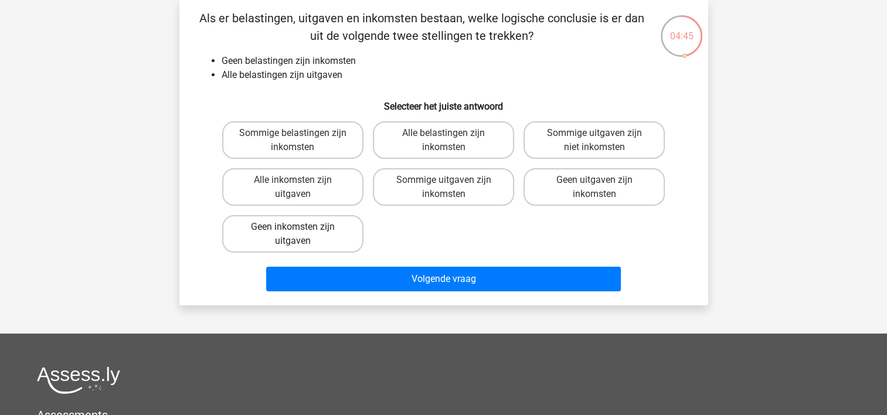
click at [315, 228] on label "Geen inkomsten zijn uitgaven" at bounding box center [292, 234] width 141 height 38
click at [300, 228] on input "Geen inkomsten zijn uitgaven" at bounding box center [297, 231] width 8 height 8
radio input "true"
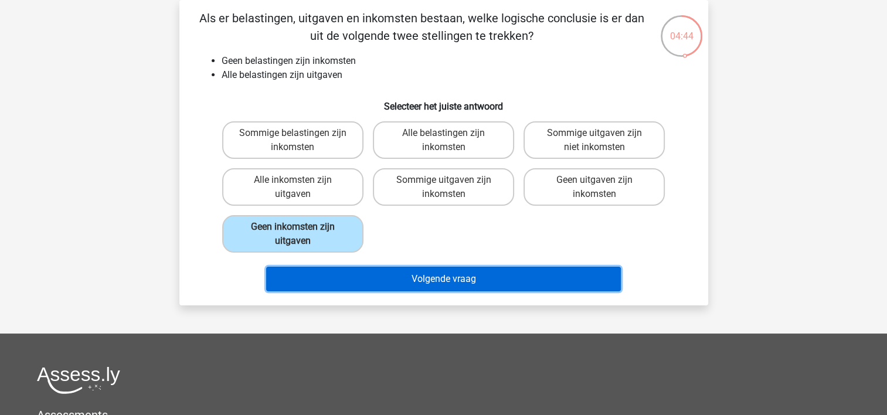
click at [324, 279] on button "Volgende vraag" at bounding box center [443, 279] width 355 height 25
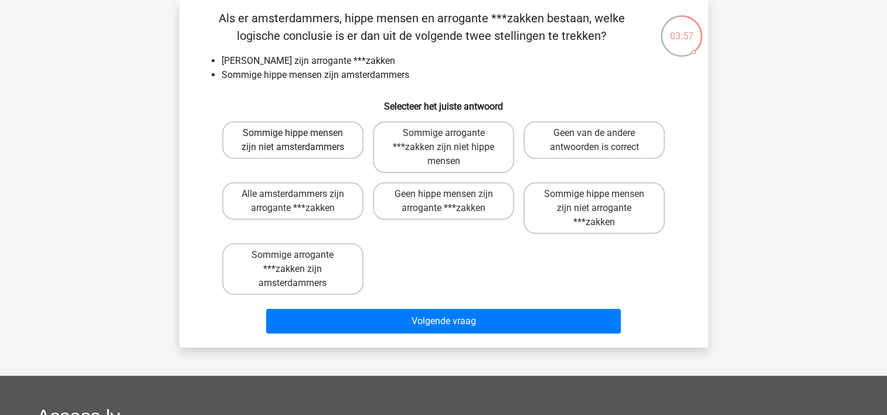
click at [299, 145] on label "Sommige hippe mensen zijn niet amsterdammers" at bounding box center [292, 140] width 141 height 38
click at [299, 141] on input "Sommige hippe mensen zijn niet amsterdammers" at bounding box center [297, 137] width 8 height 8
radio input "true"
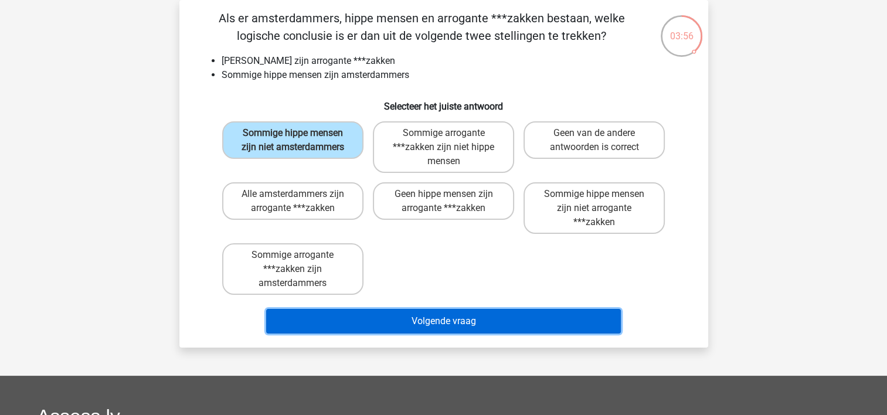
drag, startPoint x: 425, startPoint y: 317, endPoint x: 432, endPoint y: 316, distance: 6.6
click at [425, 317] on button "Volgende vraag" at bounding box center [443, 321] width 355 height 25
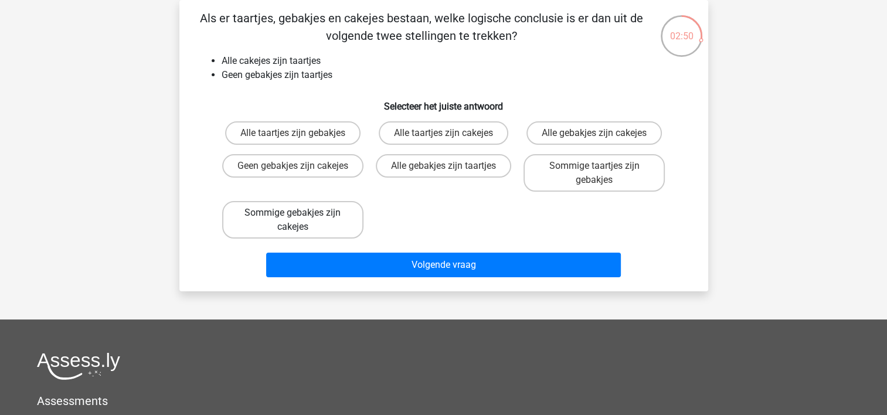
click at [298, 222] on label "Sommige gebakjes zijn cakejes" at bounding box center [292, 220] width 141 height 38
click at [298, 220] on input "Sommige gebakjes zijn cakejes" at bounding box center [297, 217] width 8 height 8
radio input "true"
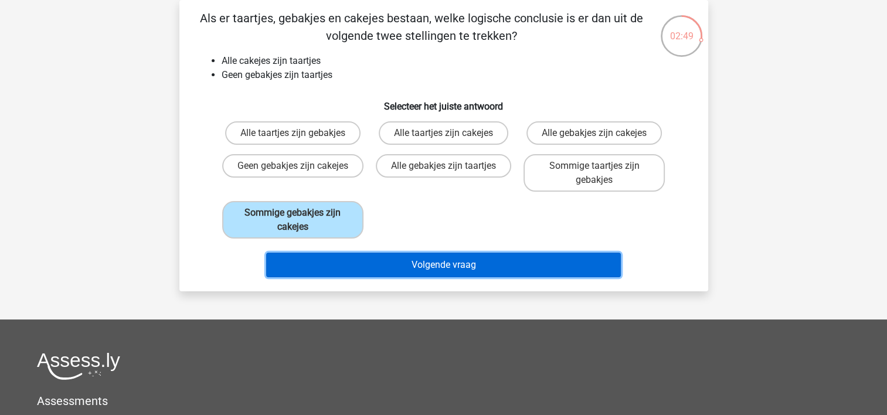
click at [352, 270] on button "Volgende vraag" at bounding box center [443, 265] width 355 height 25
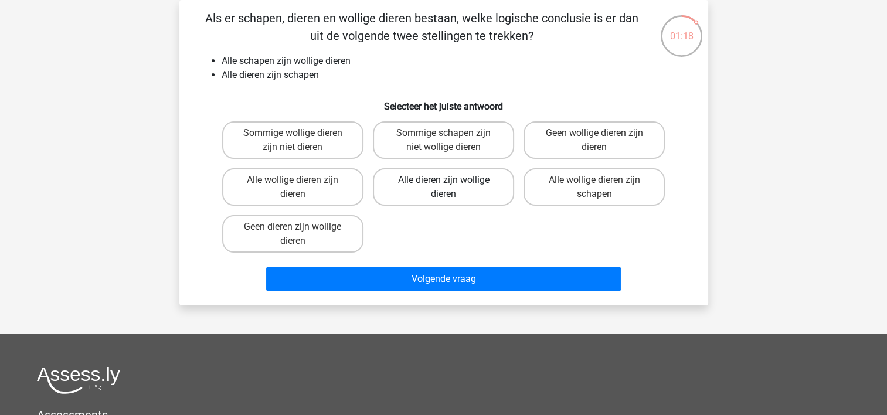
click at [471, 185] on label "Alle dieren zijn wollige dieren" at bounding box center [443, 187] width 141 height 38
click at [451, 185] on input "Alle dieren zijn wollige dieren" at bounding box center [447, 184] width 8 height 8
radio input "true"
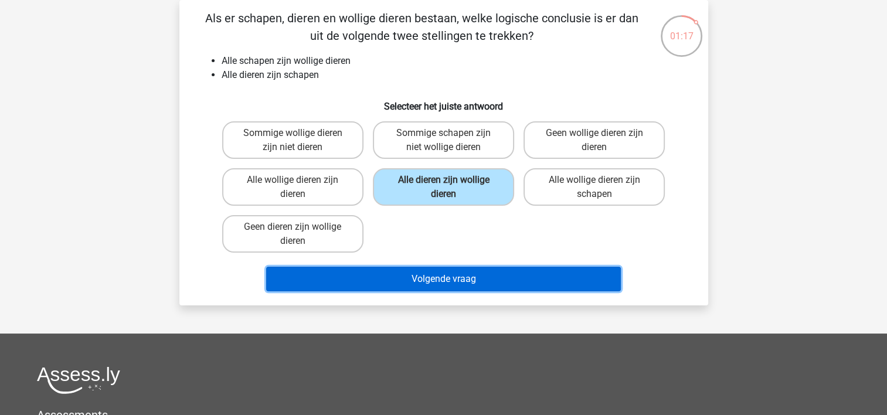
click at [481, 267] on button "Volgende vraag" at bounding box center [443, 279] width 355 height 25
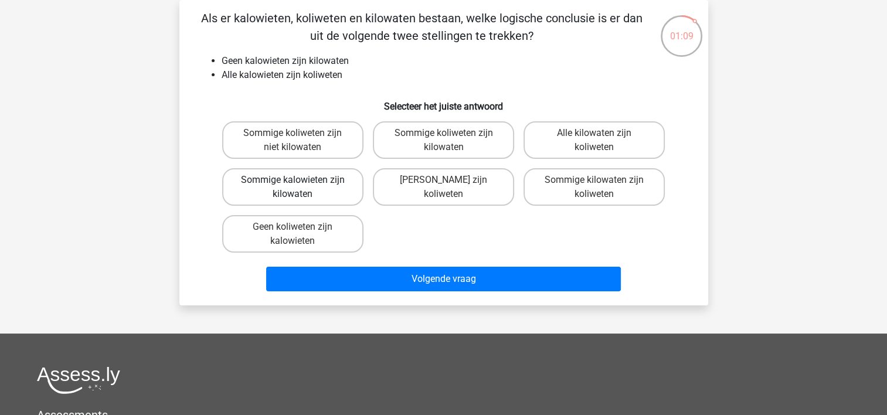
click at [346, 183] on label "Sommige kalowieten zijn kilowaten" at bounding box center [292, 187] width 141 height 38
click at [300, 183] on input "Sommige kalowieten zijn kilowaten" at bounding box center [297, 184] width 8 height 8
radio input "true"
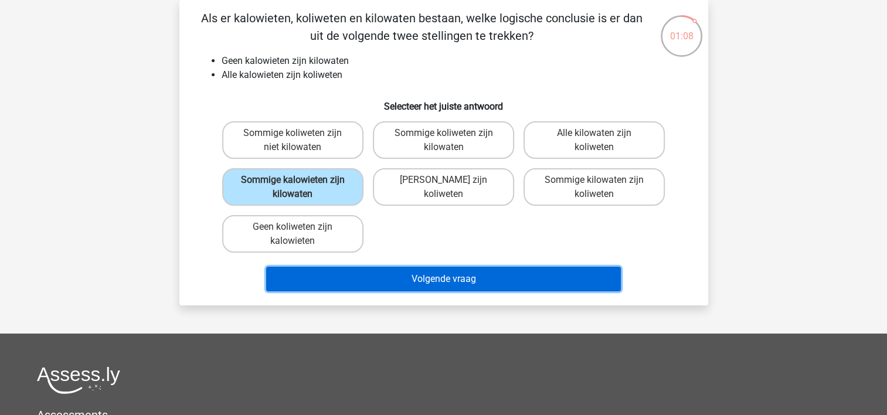
click at [439, 282] on button "Volgende vraag" at bounding box center [443, 279] width 355 height 25
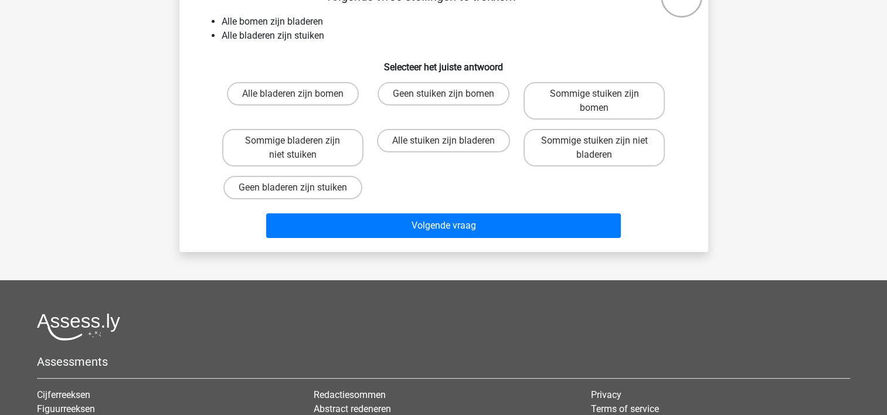
scroll to position [113, 0]
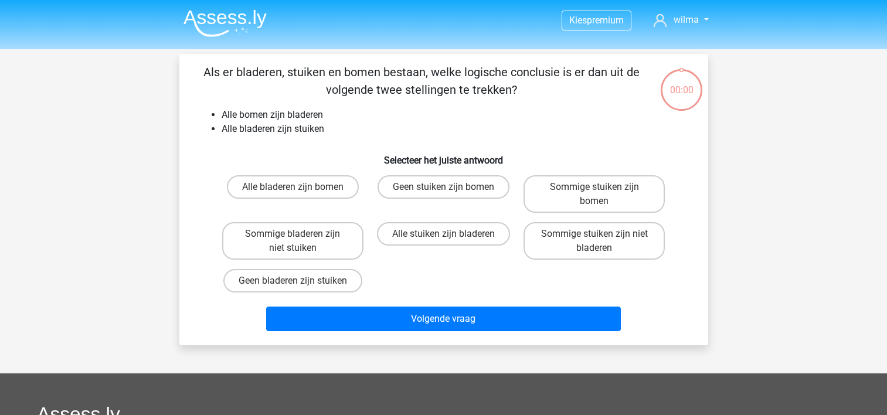
scroll to position [113, 0]
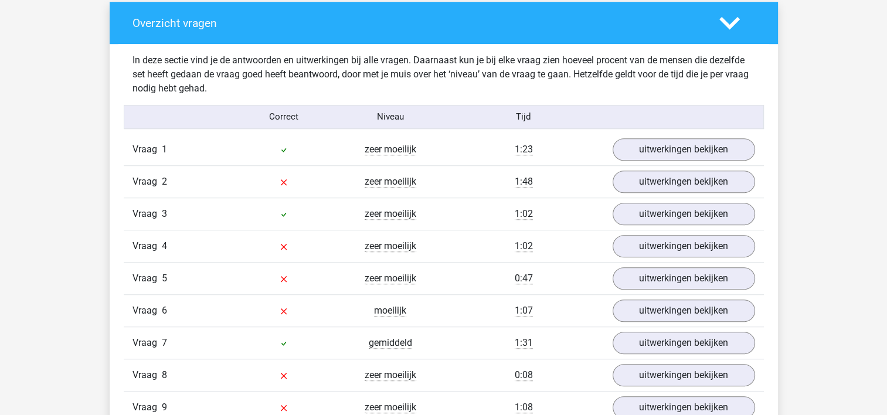
scroll to position [879, 0]
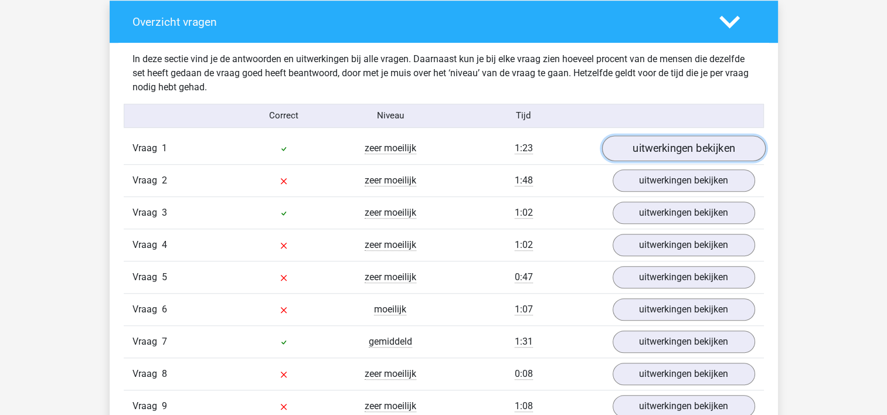
click at [680, 154] on link "uitwerkingen bekijken" at bounding box center [684, 148] width 164 height 26
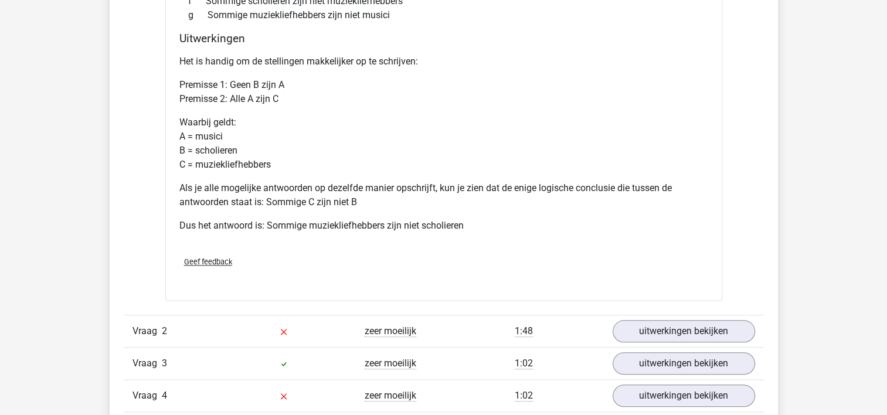
scroll to position [1231, 0]
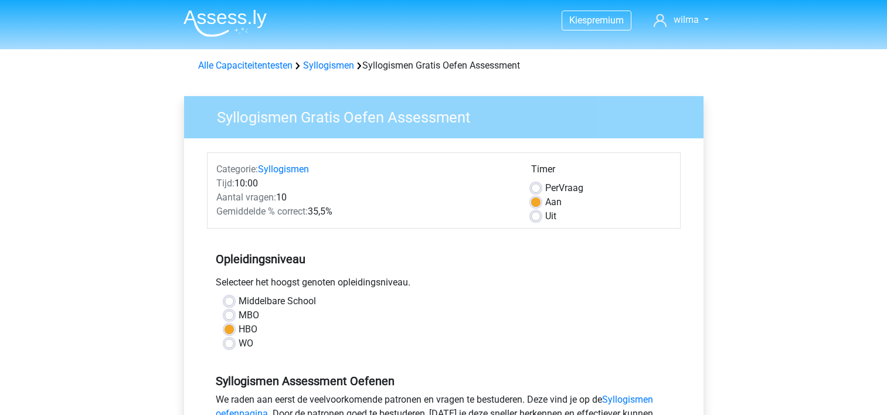
scroll to position [176, 0]
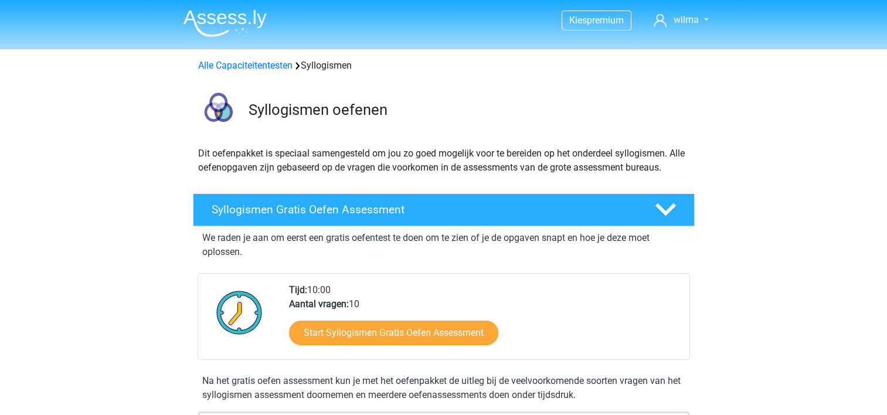
scroll to position [176, 0]
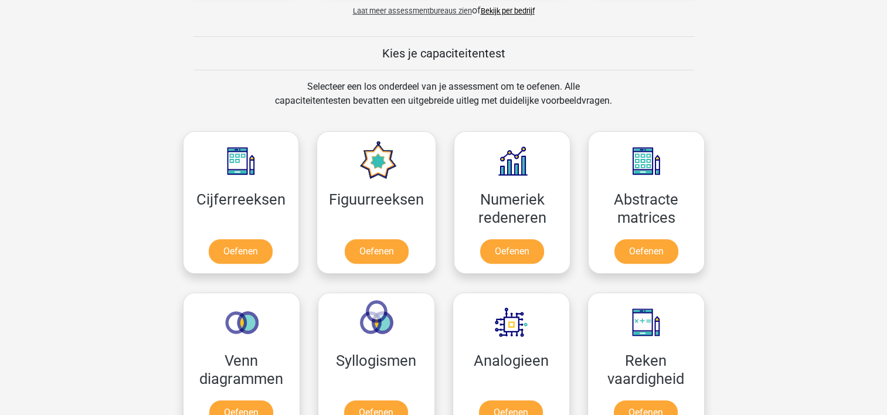
scroll to position [439, 0]
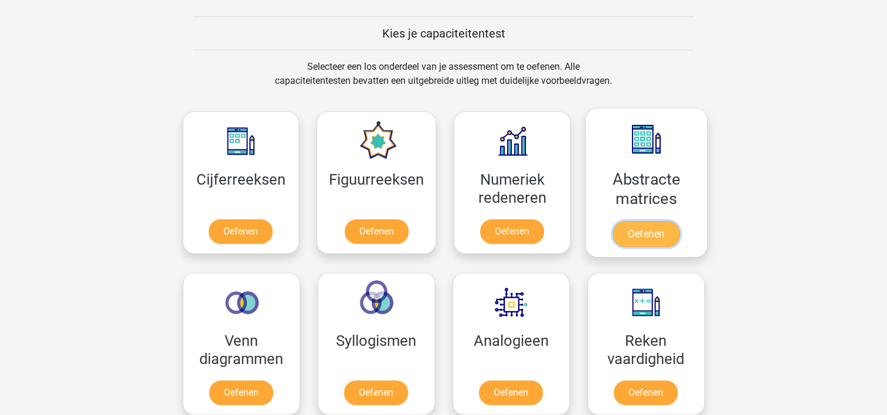
click at [634, 221] on link "Oefenen" at bounding box center [646, 234] width 67 height 26
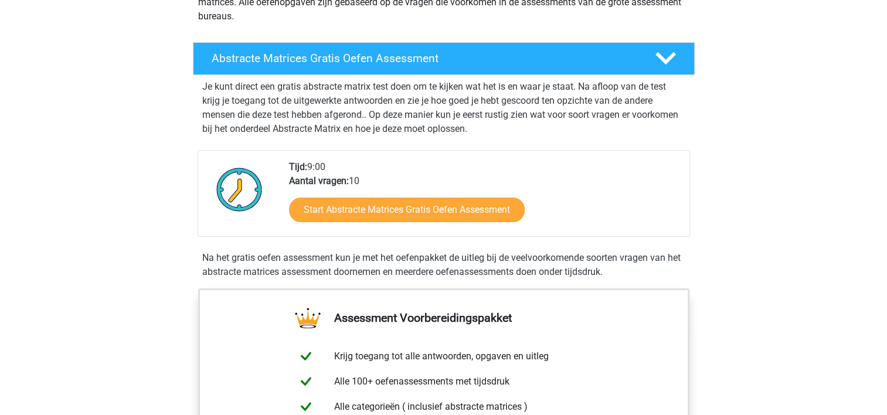
scroll to position [176, 0]
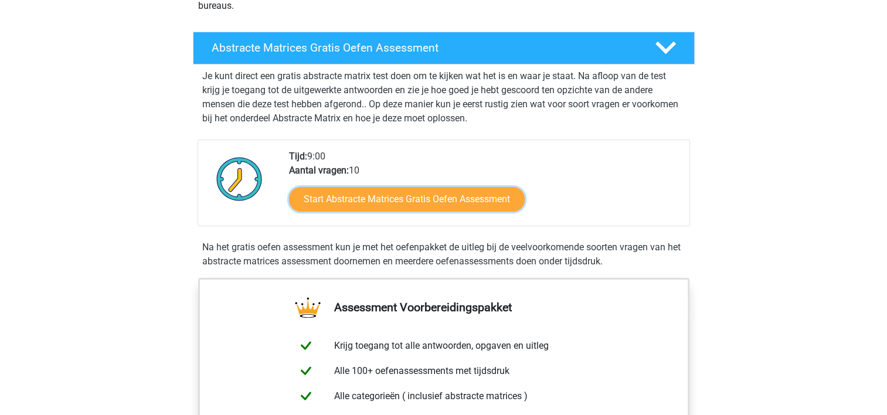
click at [475, 189] on link "Start Abstracte Matrices Gratis Oefen Assessment" at bounding box center [407, 199] width 236 height 25
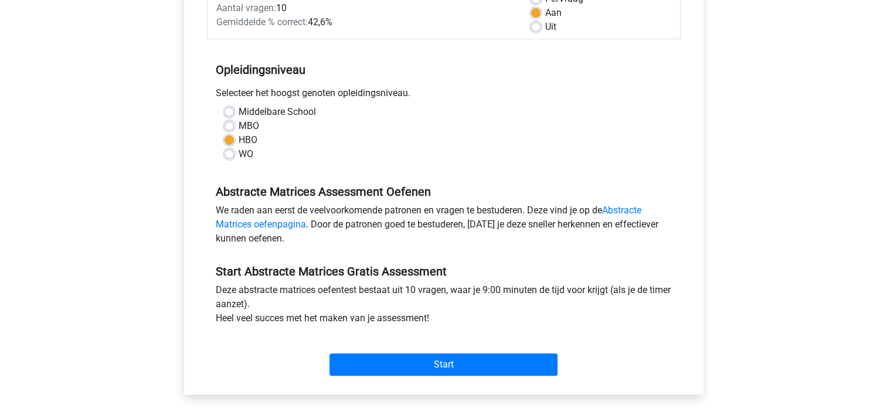
scroll to position [235, 0]
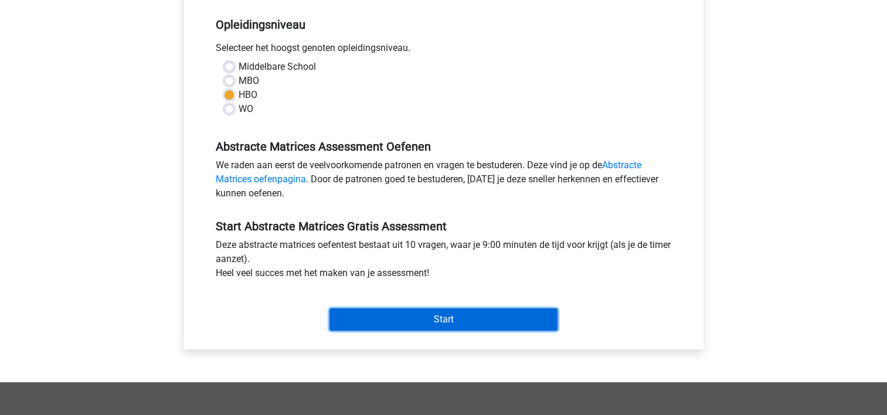
click at [434, 322] on input "Start" at bounding box center [443, 319] width 228 height 22
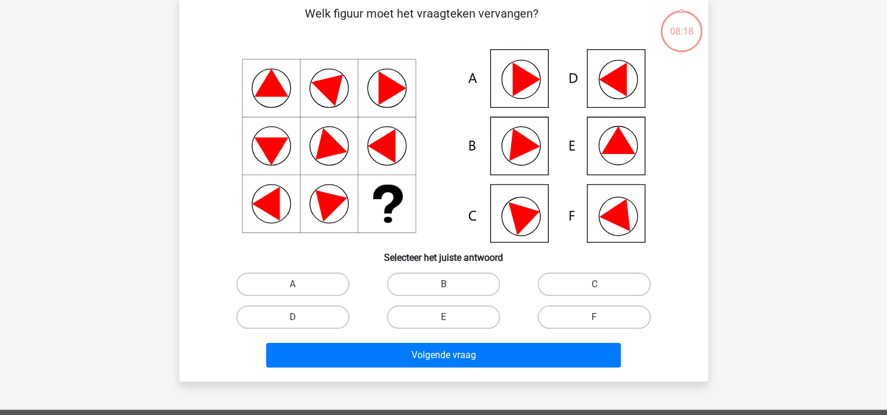
scroll to position [59, 0]
click at [623, 230] on icon at bounding box center [444, 145] width 473 height 193
click at [586, 310] on label "F" at bounding box center [594, 316] width 113 height 23
click at [595, 317] on input "F" at bounding box center [599, 321] width 8 height 8
radio input "true"
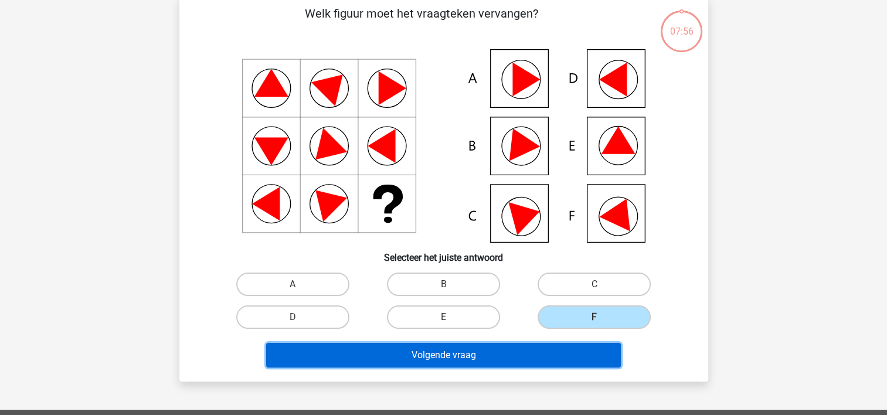
click at [495, 345] on button "Volgende vraag" at bounding box center [443, 355] width 355 height 25
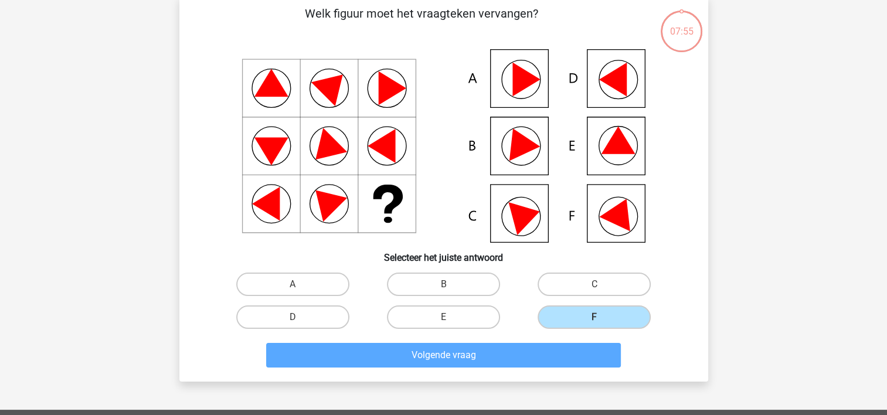
scroll to position [54, 0]
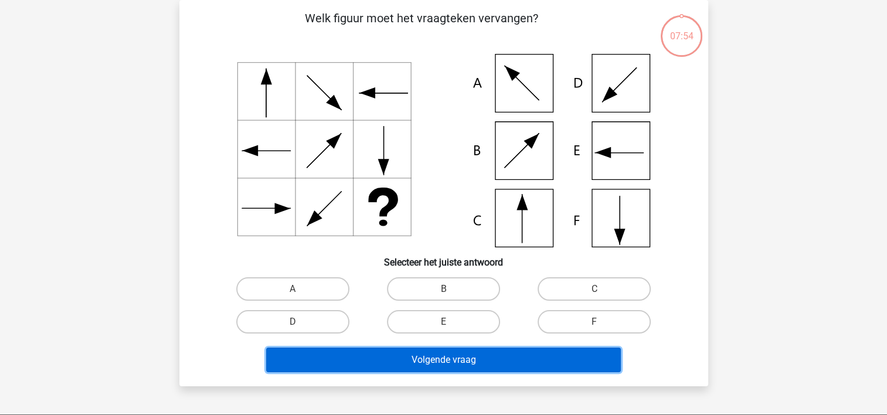
click at [473, 354] on button "Volgende vraag" at bounding box center [443, 360] width 355 height 25
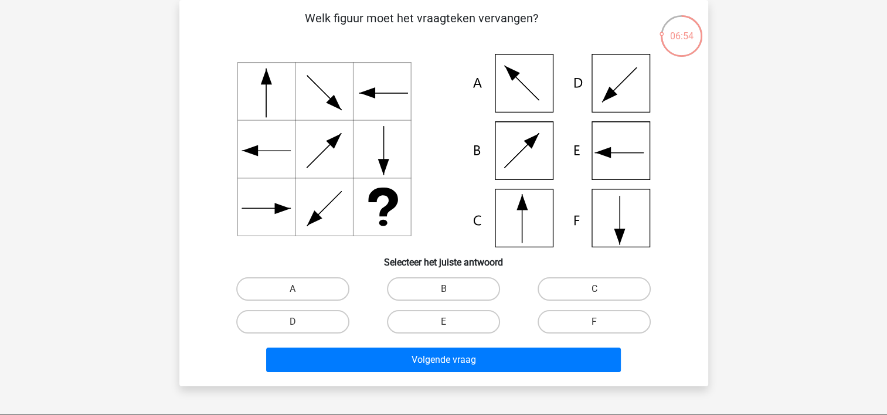
click at [596, 325] on input "F" at bounding box center [599, 326] width 8 height 8
radio input "true"
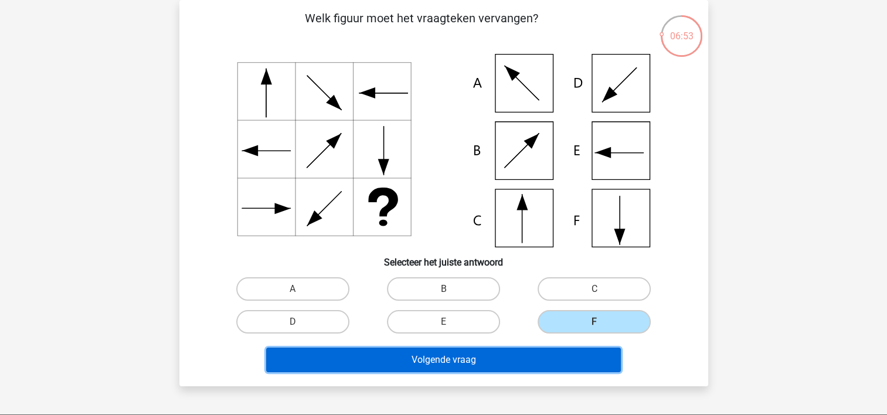
click at [566, 356] on button "Volgende vraag" at bounding box center [443, 360] width 355 height 25
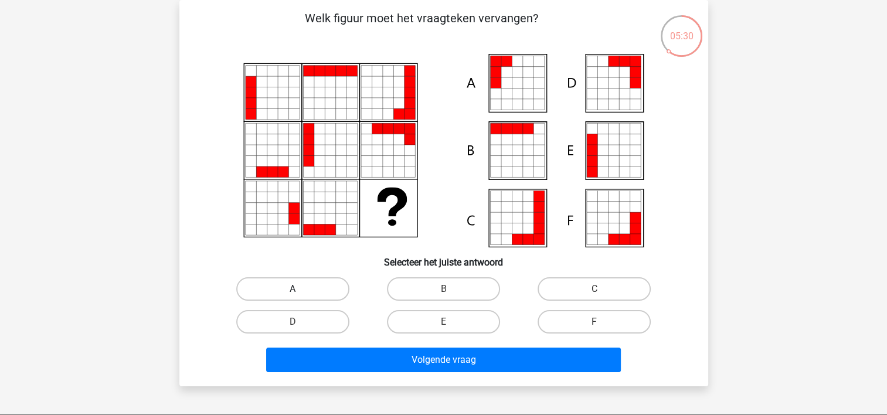
click at [310, 288] on label "A" at bounding box center [292, 288] width 113 height 23
click at [300, 289] on input "A" at bounding box center [297, 293] width 8 height 8
radio input "true"
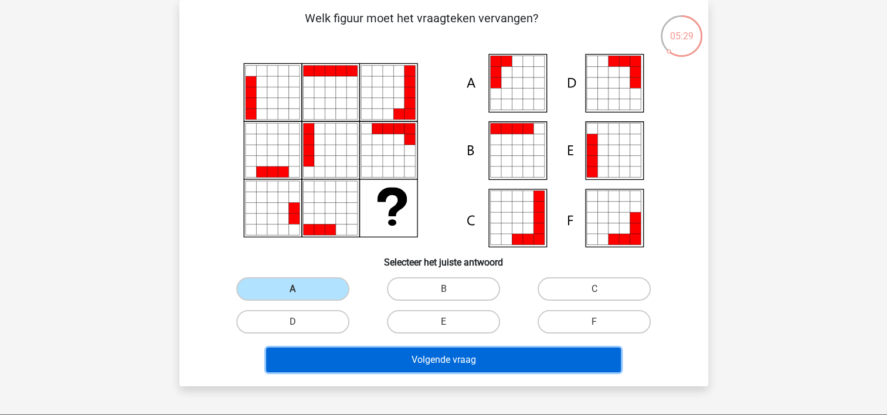
click at [379, 371] on button "Volgende vraag" at bounding box center [443, 360] width 355 height 25
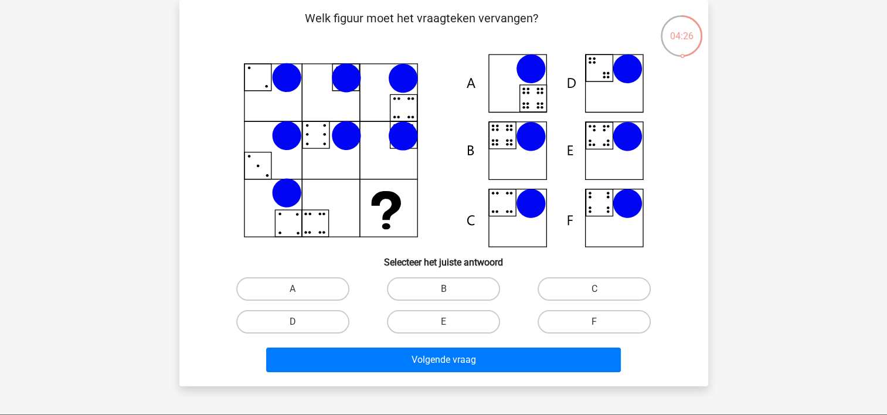
drag, startPoint x: 409, startPoint y: 276, endPoint x: 409, endPoint y: 286, distance: 10.6
click at [409, 276] on div "B" at bounding box center [443, 289] width 151 height 33
drag, startPoint x: 409, startPoint y: 290, endPoint x: 409, endPoint y: 321, distance: 31.1
click at [409, 290] on label "B" at bounding box center [443, 288] width 113 height 23
click at [443, 290] on input "B" at bounding box center [447, 293] width 8 height 8
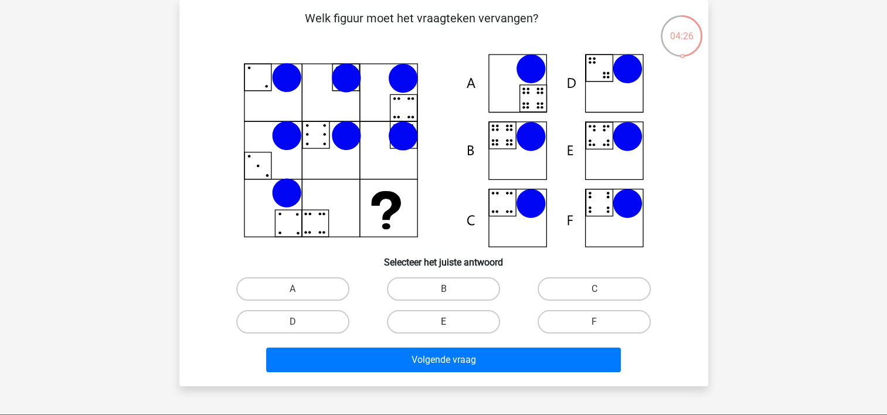
radio input "true"
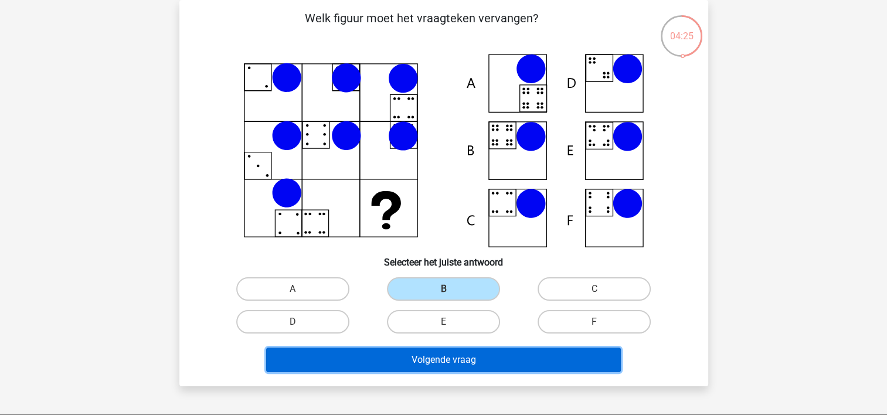
click at [408, 357] on button "Volgende vraag" at bounding box center [443, 360] width 355 height 25
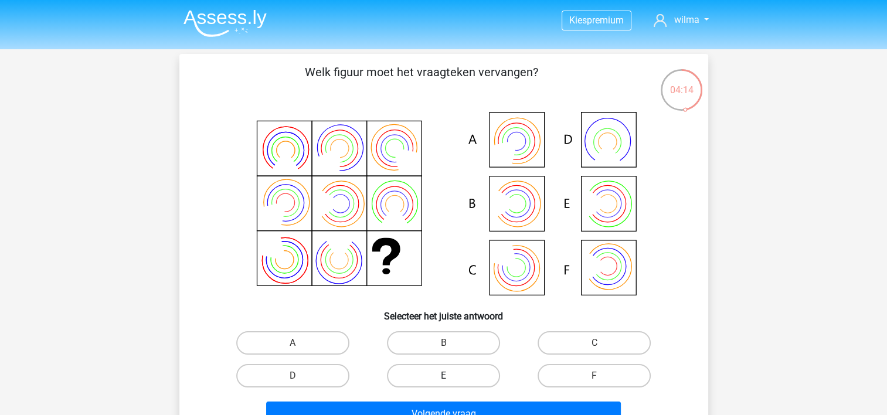
scroll to position [59, 0]
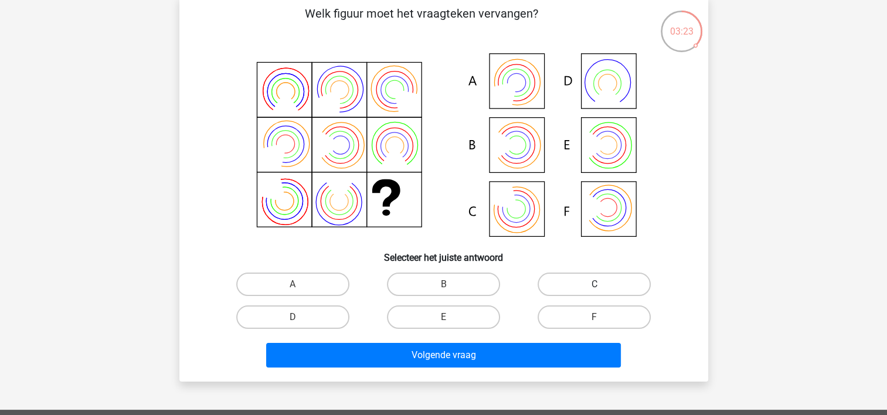
click at [623, 284] on label "C" at bounding box center [594, 284] width 113 height 23
click at [602, 284] on input "C" at bounding box center [599, 288] width 8 height 8
radio input "true"
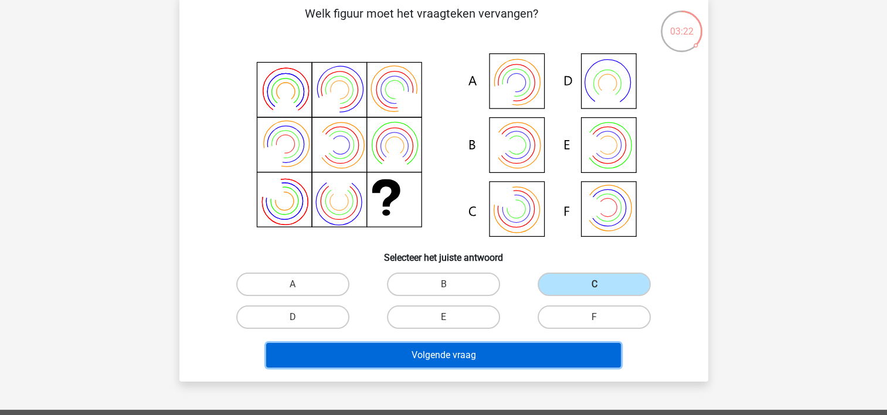
click at [546, 356] on button "Volgende vraag" at bounding box center [443, 355] width 355 height 25
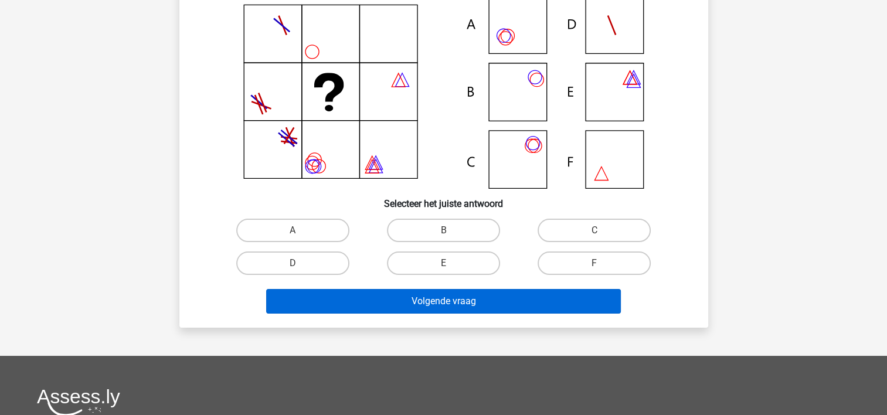
scroll to position [54, 0]
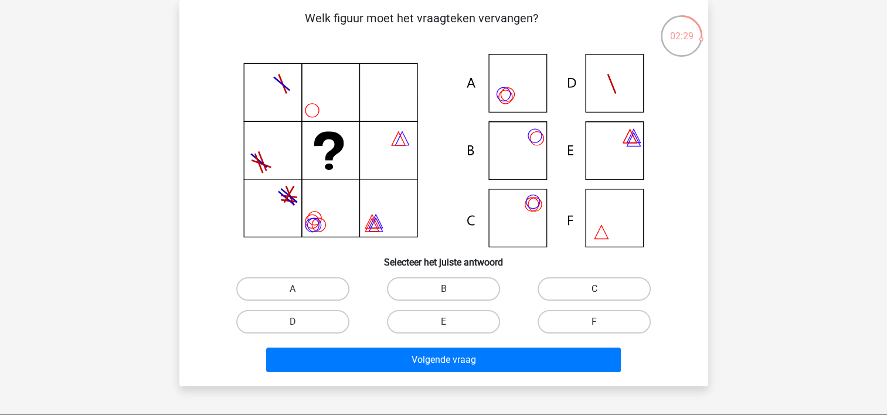
click at [581, 284] on label "C" at bounding box center [594, 288] width 113 height 23
click at [595, 289] on input "C" at bounding box center [599, 293] width 8 height 8
radio input "true"
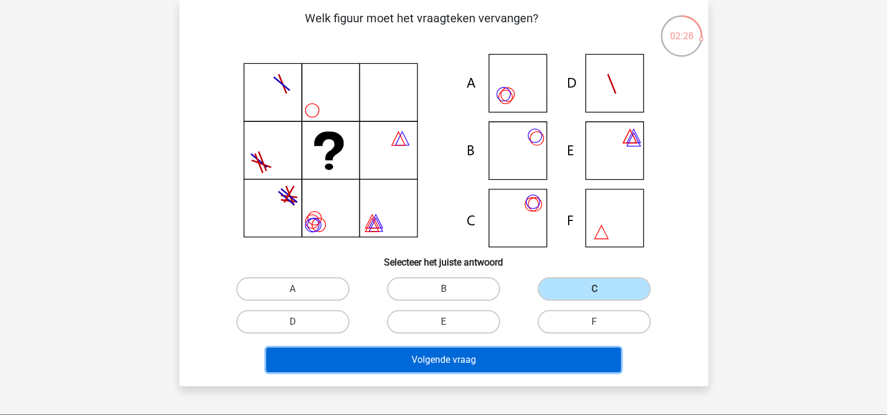
click at [441, 356] on button "Volgende vraag" at bounding box center [443, 360] width 355 height 25
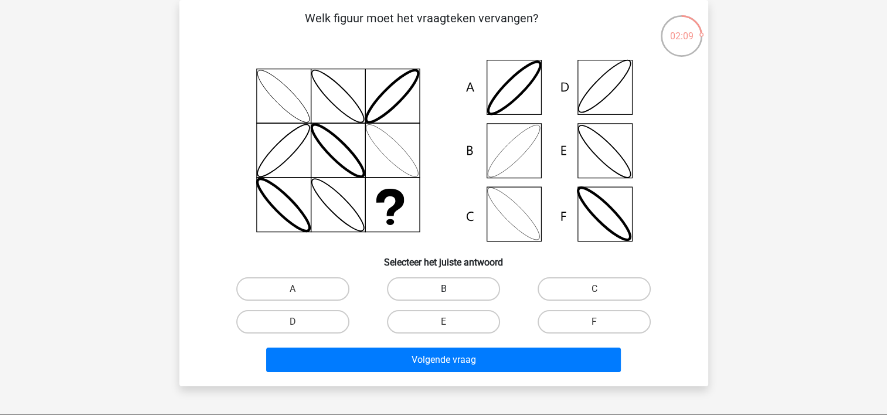
click at [432, 288] on label "B" at bounding box center [443, 288] width 113 height 23
click at [443, 289] on input "B" at bounding box center [447, 293] width 8 height 8
radio input "true"
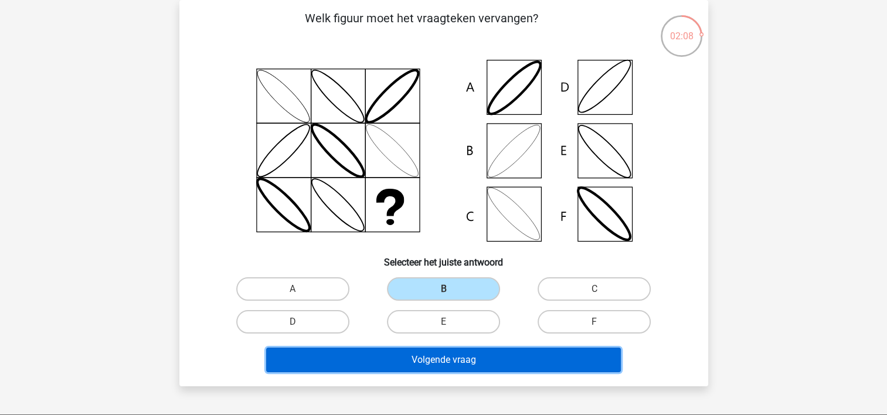
click at [441, 359] on button "Volgende vraag" at bounding box center [443, 360] width 355 height 25
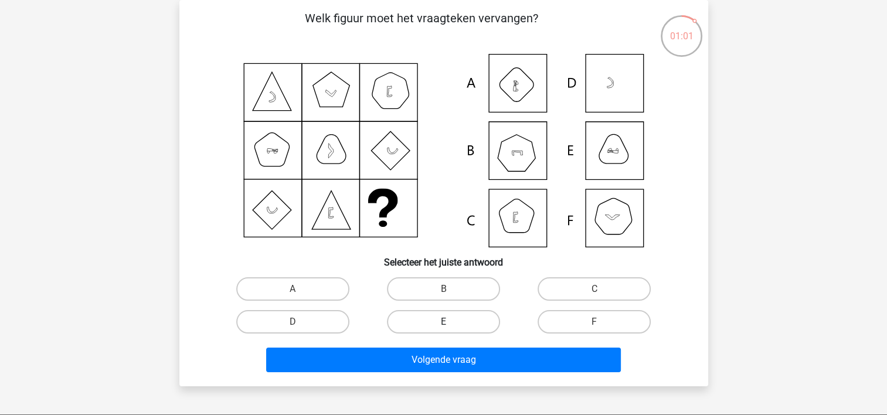
click at [464, 321] on label "E" at bounding box center [443, 321] width 113 height 23
click at [451, 322] on input "E" at bounding box center [447, 326] width 8 height 8
radio input "true"
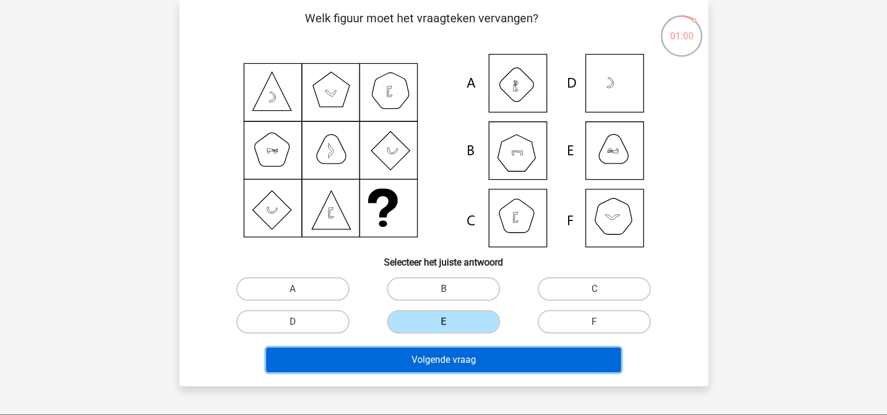
click at [463, 356] on button "Volgende vraag" at bounding box center [443, 360] width 355 height 25
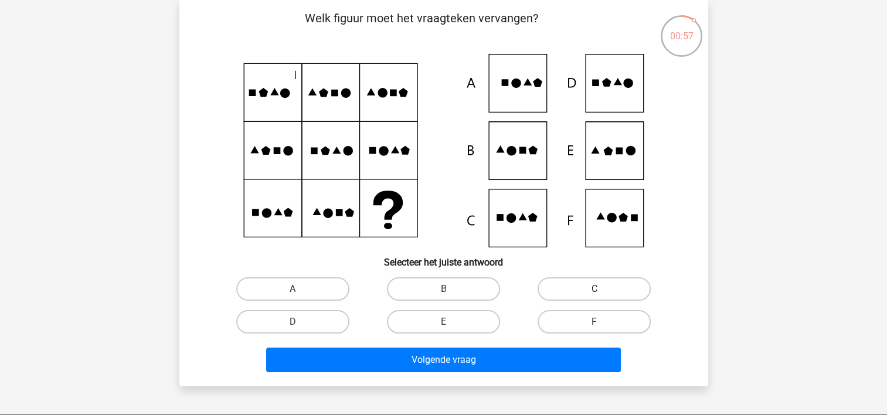
click at [568, 287] on label "C" at bounding box center [594, 288] width 113 height 23
click at [595, 289] on input "C" at bounding box center [599, 293] width 8 height 8
radio input "true"
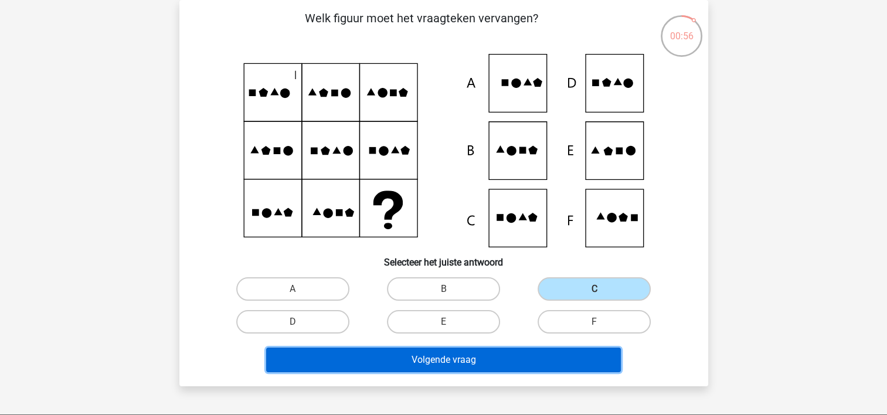
click at [483, 362] on button "Volgende vraag" at bounding box center [443, 360] width 355 height 25
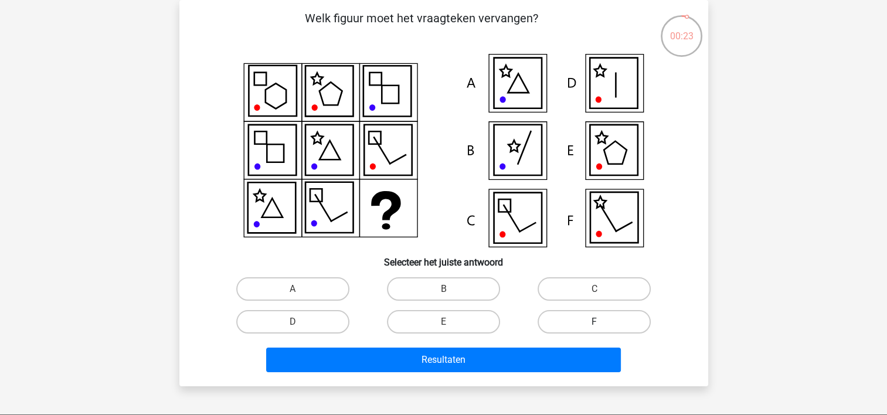
click at [604, 317] on label "F" at bounding box center [594, 321] width 113 height 23
click at [602, 322] on input "F" at bounding box center [599, 326] width 8 height 8
radio input "true"
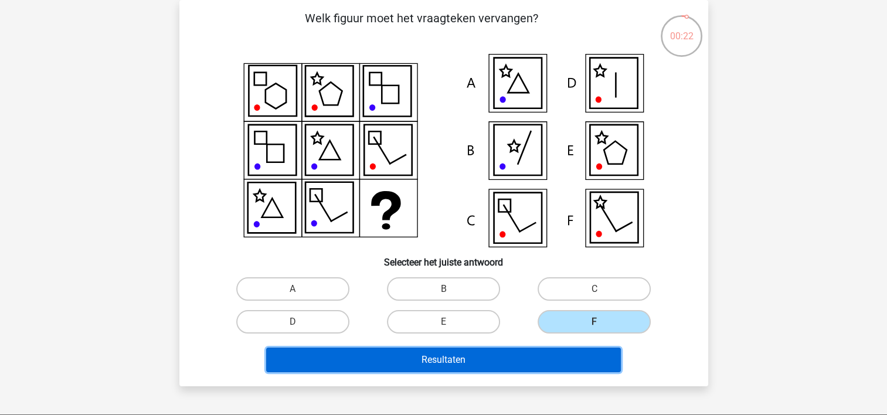
click at [560, 356] on button "Resultaten" at bounding box center [443, 360] width 355 height 25
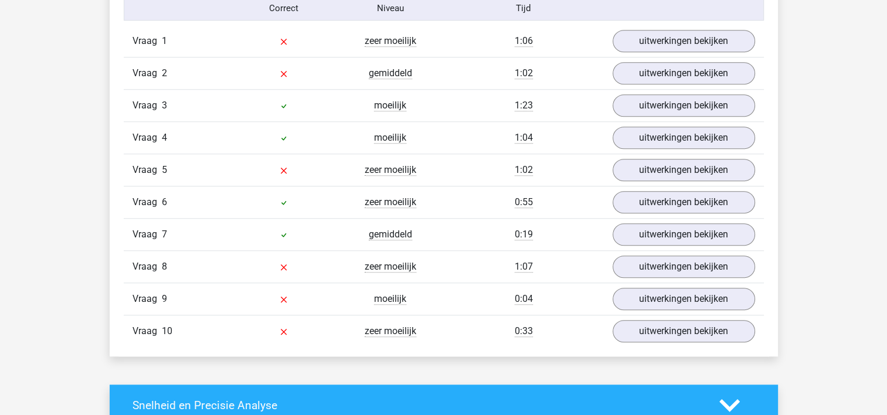
scroll to position [1055, 0]
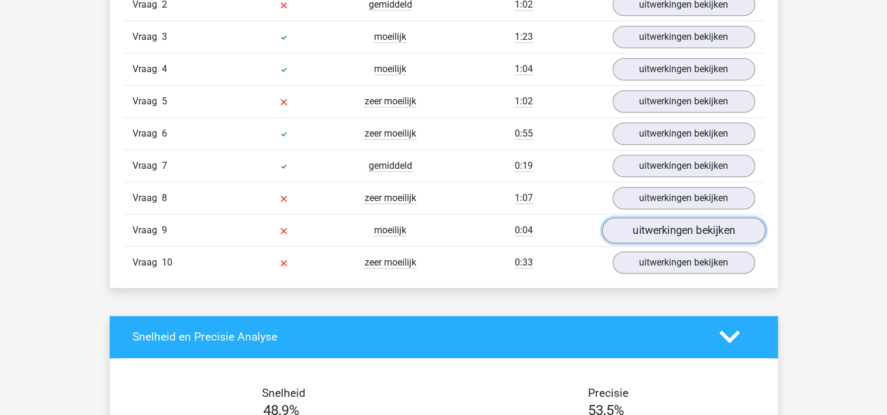
click at [636, 227] on link "uitwerkingen bekijken" at bounding box center [684, 231] width 164 height 26
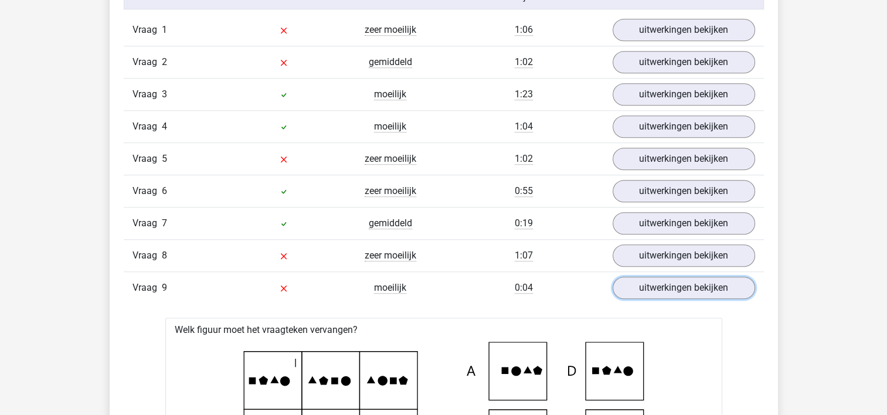
scroll to position [997, 0]
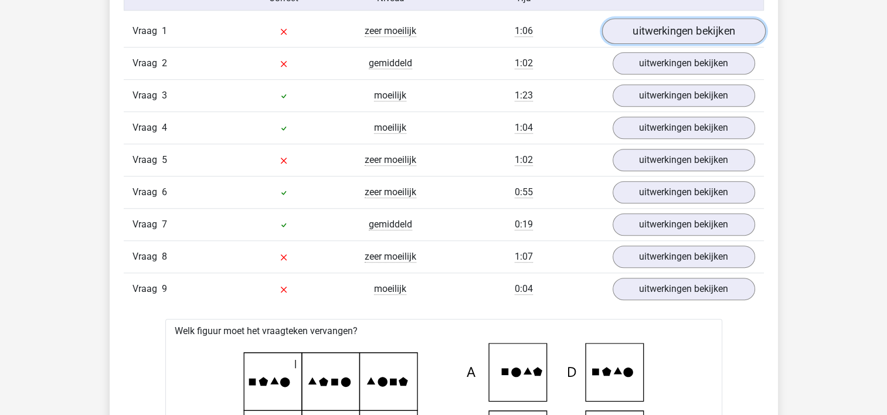
click at [687, 22] on link "uitwerkingen bekijken" at bounding box center [684, 31] width 164 height 26
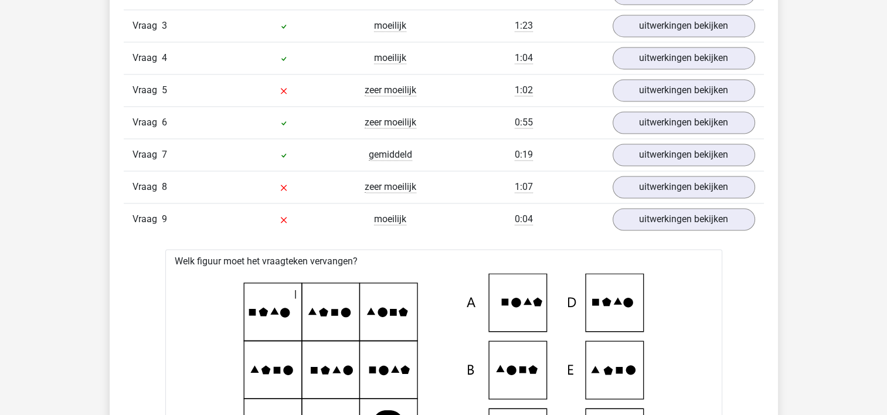
scroll to position [1642, 0]
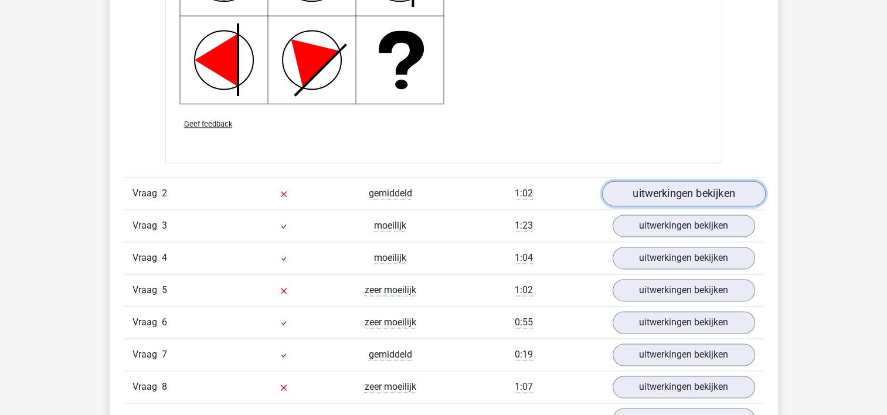
click at [704, 195] on link "uitwerkingen bekijken" at bounding box center [684, 194] width 164 height 26
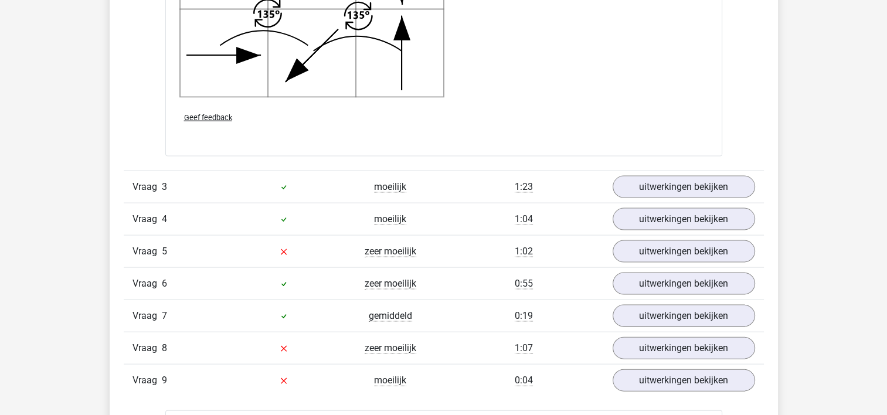
scroll to position [2462, 0]
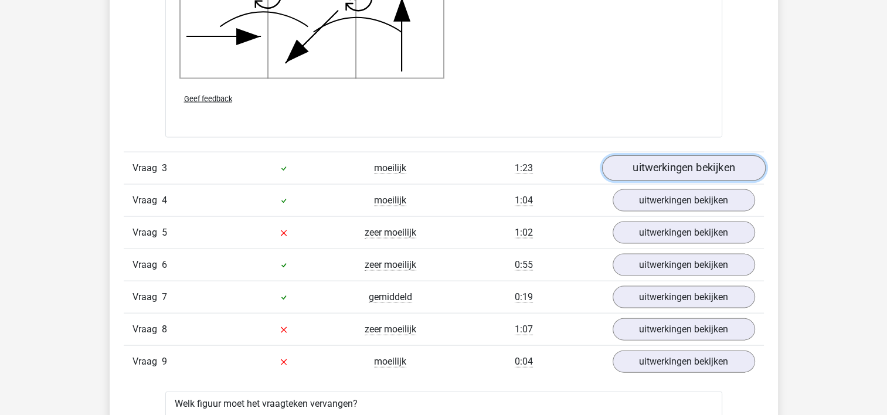
click at [654, 165] on link "uitwerkingen bekijken" at bounding box center [684, 168] width 164 height 26
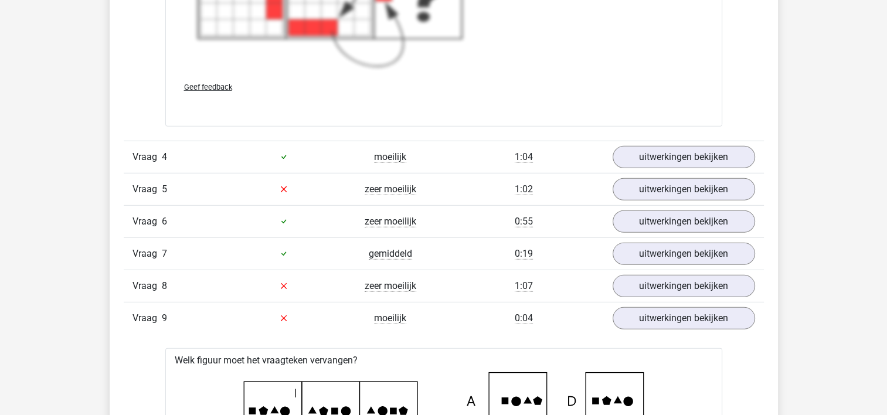
scroll to position [3401, 0]
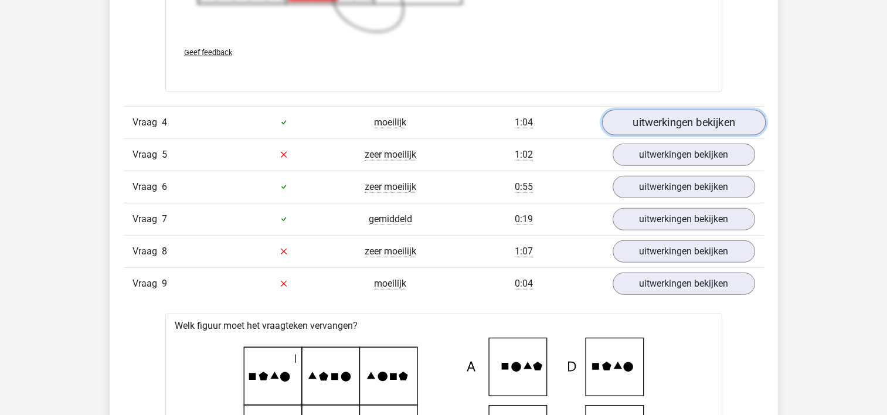
click at [696, 116] on link "uitwerkingen bekijken" at bounding box center [684, 123] width 164 height 26
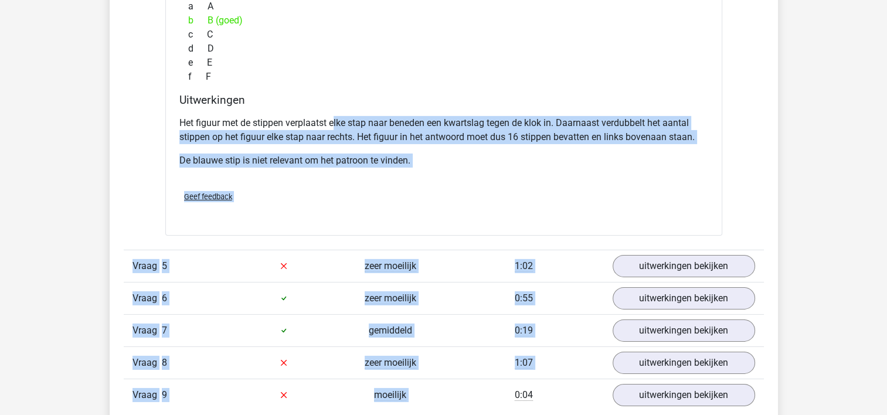
scroll to position [3793, 0]
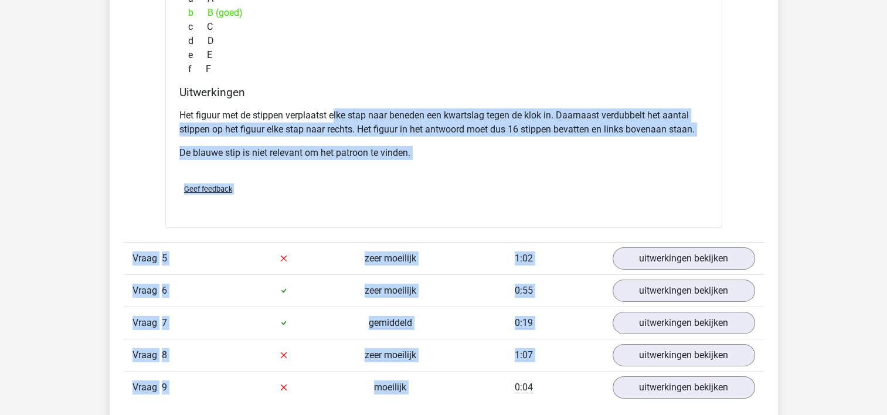
drag, startPoint x: 335, startPoint y: 390, endPoint x: 466, endPoint y: 389, distance: 130.7
click at [314, 138] on div "Het figuur met de stippen verplaatst elke stap naar beneden een kwartslag tegen…" at bounding box center [443, 139] width 529 height 70
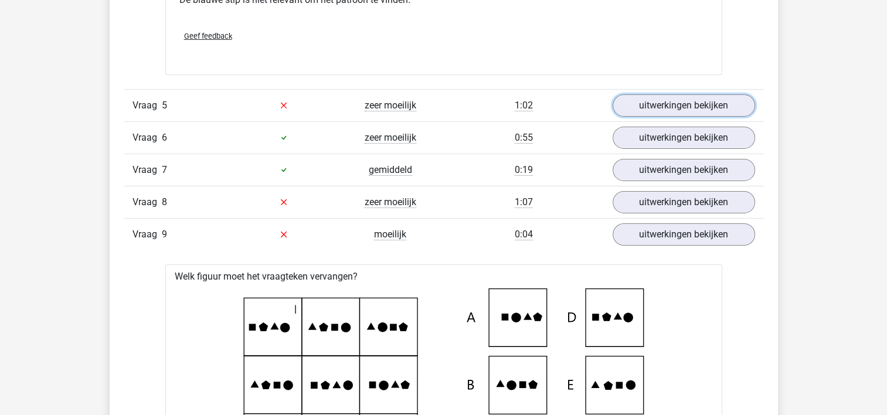
scroll to position [3851, 0]
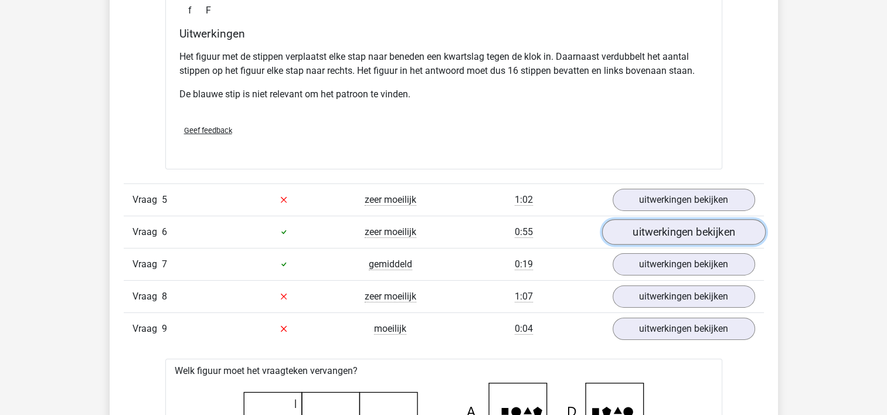
click at [734, 235] on link "uitwerkingen bekijken" at bounding box center [684, 232] width 164 height 26
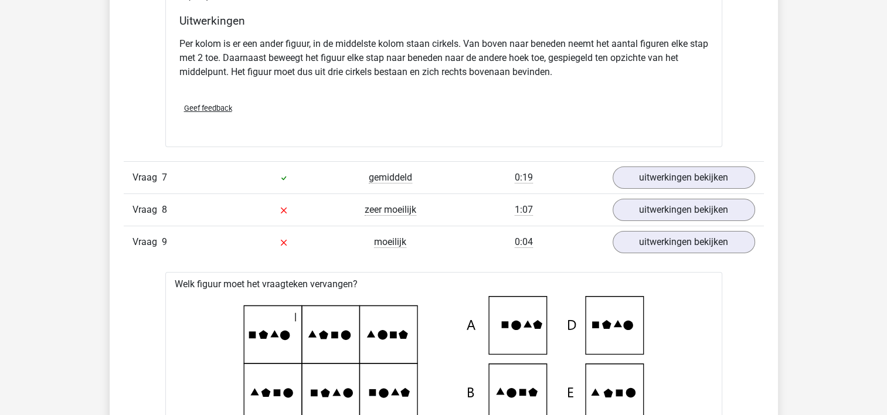
scroll to position [4438, 0]
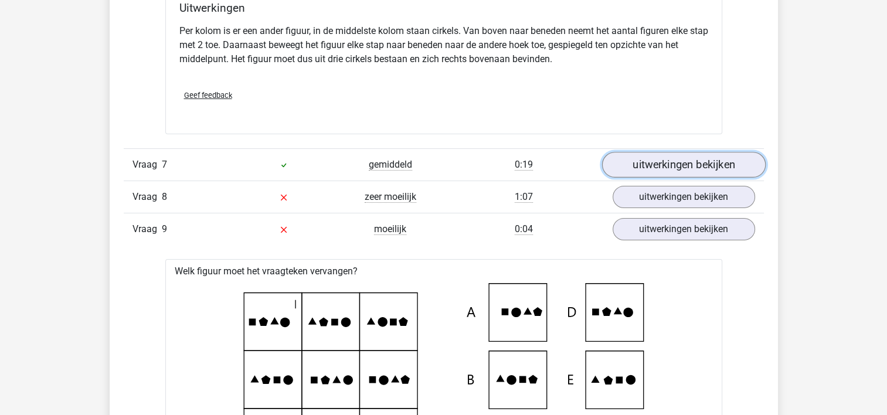
click at [646, 162] on link "uitwerkingen bekijken" at bounding box center [684, 165] width 164 height 26
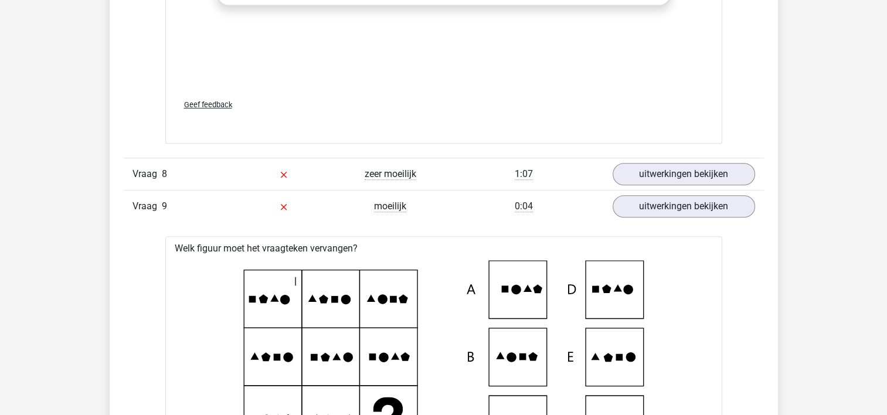
scroll to position [5258, 0]
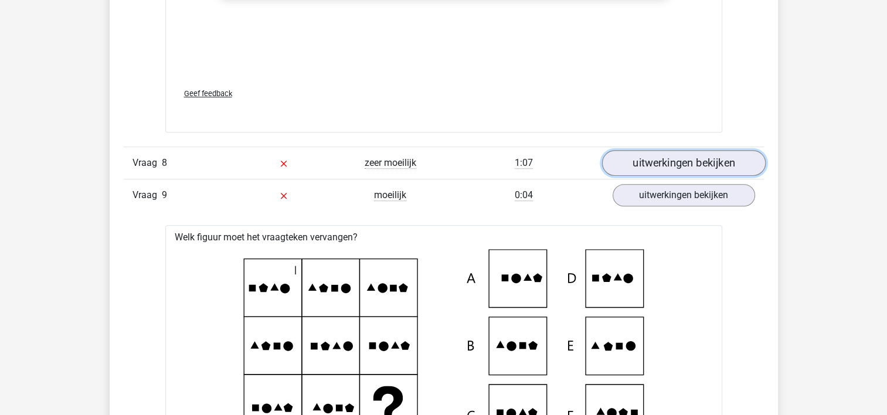
click at [674, 157] on link "uitwerkingen bekijken" at bounding box center [684, 163] width 164 height 26
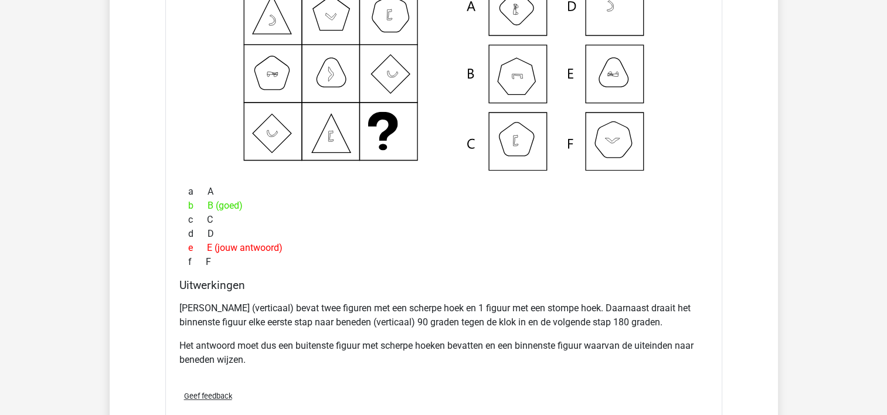
scroll to position [5493, 0]
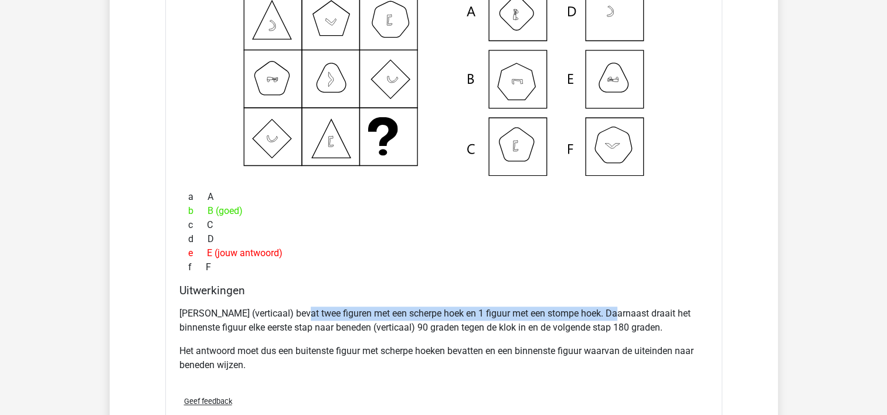
drag, startPoint x: 295, startPoint y: 311, endPoint x: 607, endPoint y: 298, distance: 312.2
click at [607, 302] on div "Elke kolom (verticaal) bevat twee figuren met een scherpe hoek en 1 figuur met …" at bounding box center [443, 344] width 529 height 84
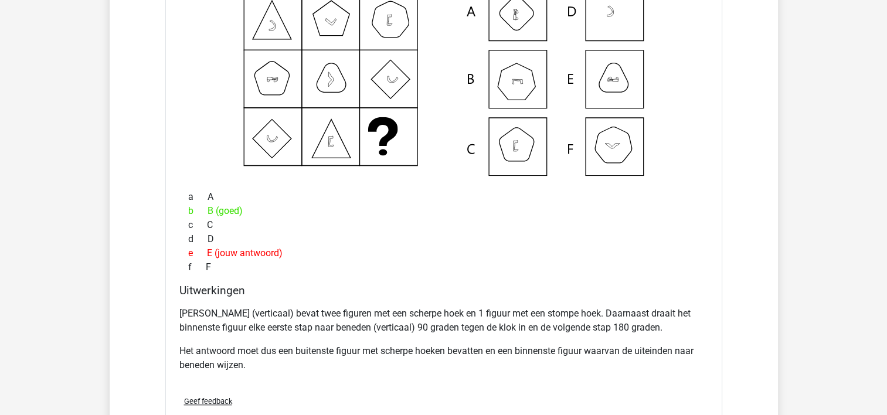
click at [438, 270] on div "a A b B (goed) c C d D e E (jouw antwoord) f F" at bounding box center [443, 232] width 529 height 94
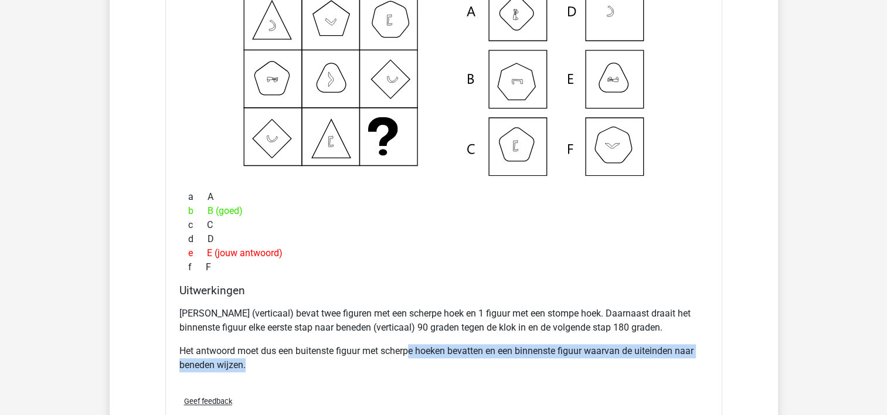
drag, startPoint x: 409, startPoint y: 349, endPoint x: 415, endPoint y: 362, distance: 14.2
click at [415, 362] on p "Het antwoord moet dus een buitenste figuur met scherpe hoeken bevatten en een b…" at bounding box center [443, 358] width 529 height 28
drag, startPoint x: 415, startPoint y: 362, endPoint x: 350, endPoint y: 378, distance: 66.8
click at [350, 378] on div "Elke kolom (verticaal) bevat twee figuren met een scherpe hoek en 1 figuur met …" at bounding box center [443, 344] width 529 height 84
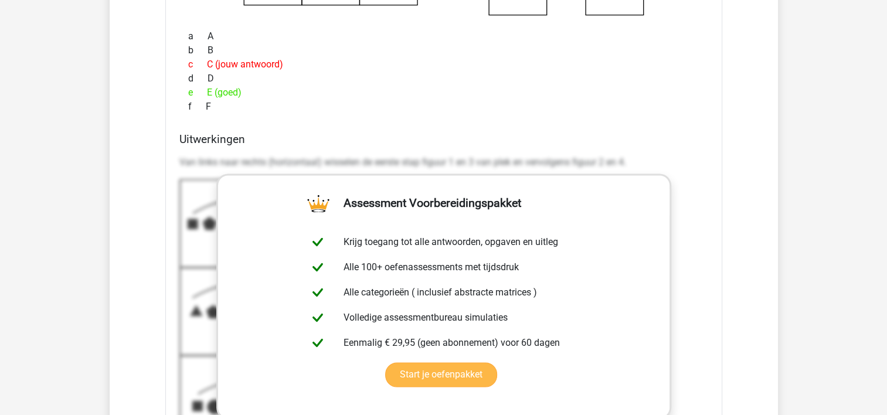
scroll to position [6197, 0]
click at [439, 362] on link "Start je oefenpakket" at bounding box center [441, 374] width 112 height 25
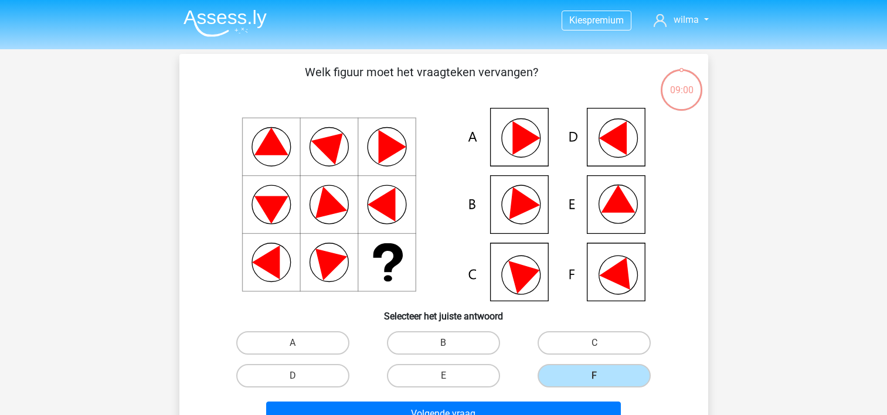
scroll to position [54, 0]
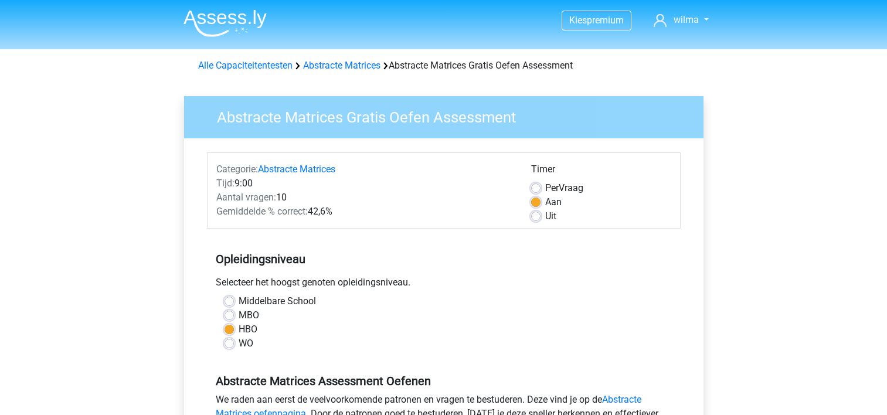
scroll to position [235, 0]
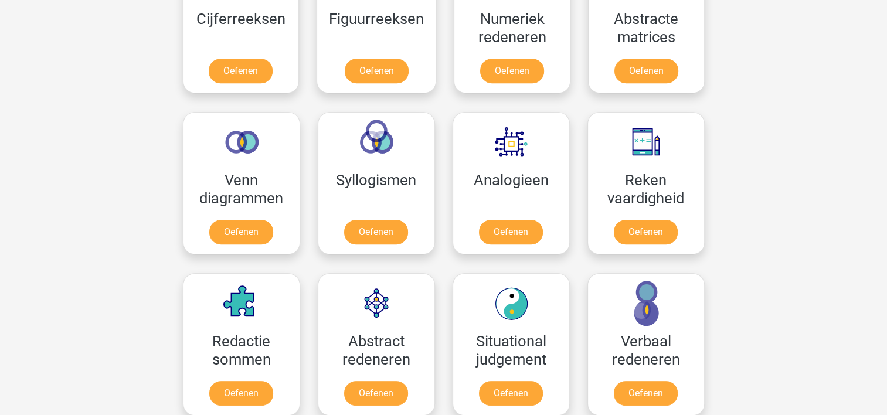
scroll to position [614, 0]
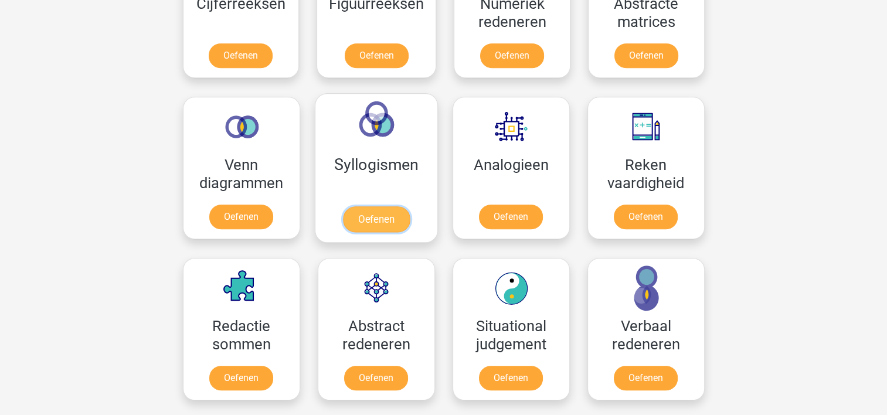
click at [343, 206] on link "Oefenen" at bounding box center [375, 219] width 67 height 26
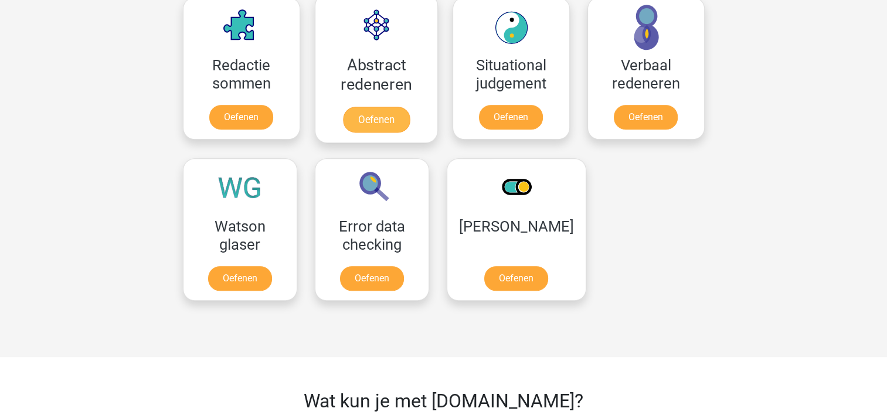
scroll to position [908, 0]
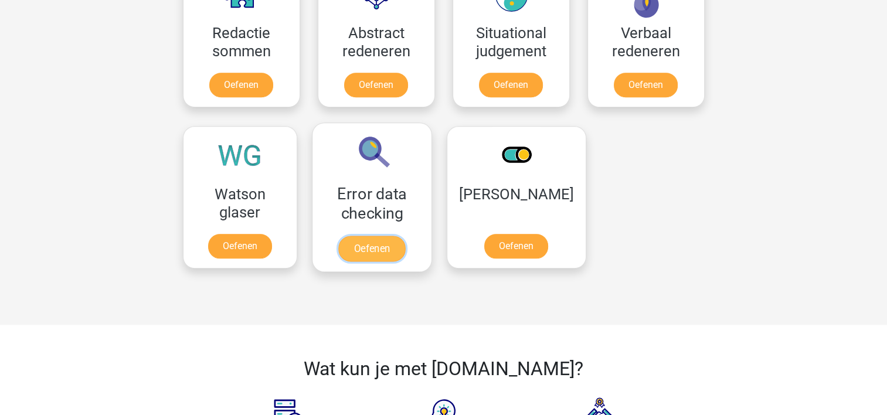
click at [387, 242] on link "Oefenen" at bounding box center [371, 249] width 67 height 26
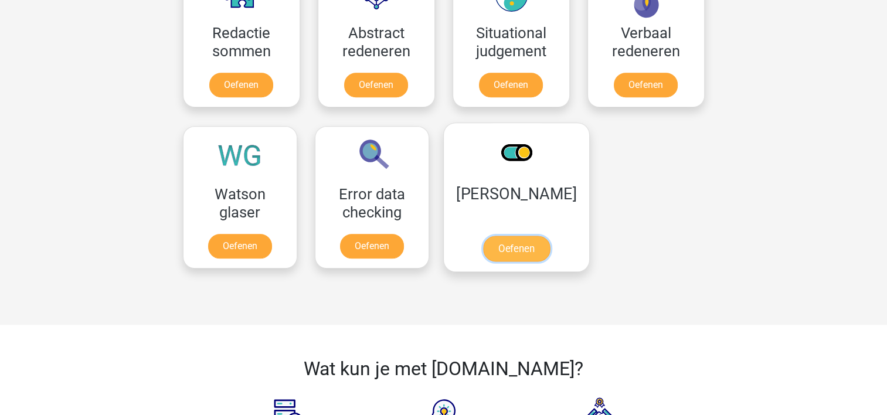
click at [502, 236] on link "Oefenen" at bounding box center [516, 249] width 67 height 26
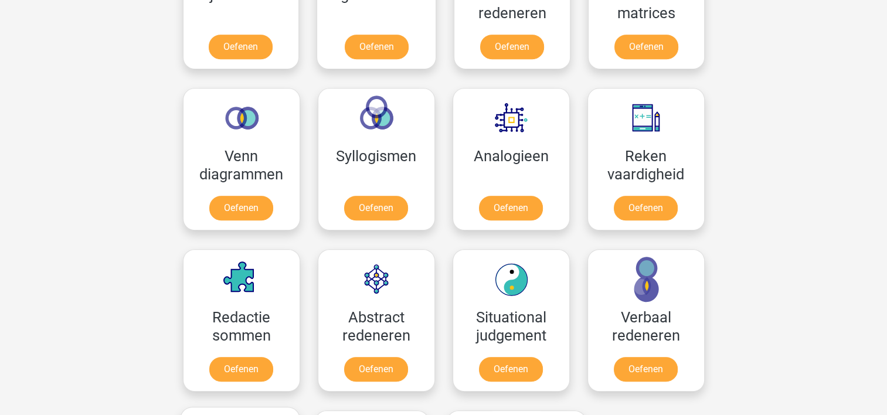
scroll to position [614, 0]
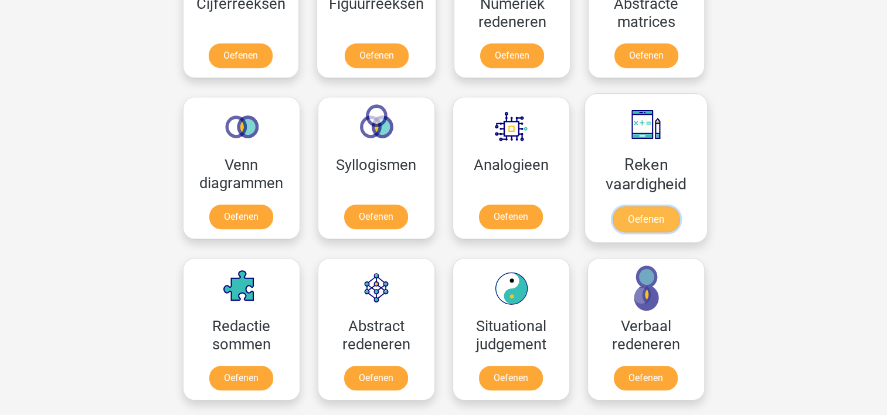
click at [614, 217] on link "Oefenen" at bounding box center [645, 219] width 67 height 26
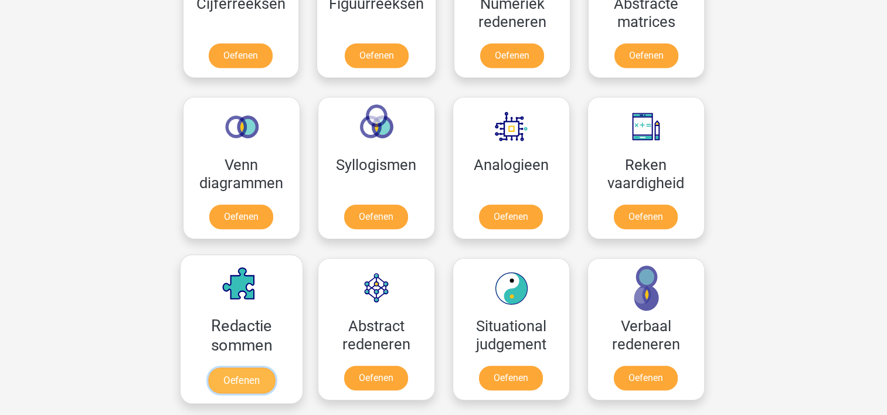
click at [242, 368] on link "Oefenen" at bounding box center [241, 381] width 67 height 26
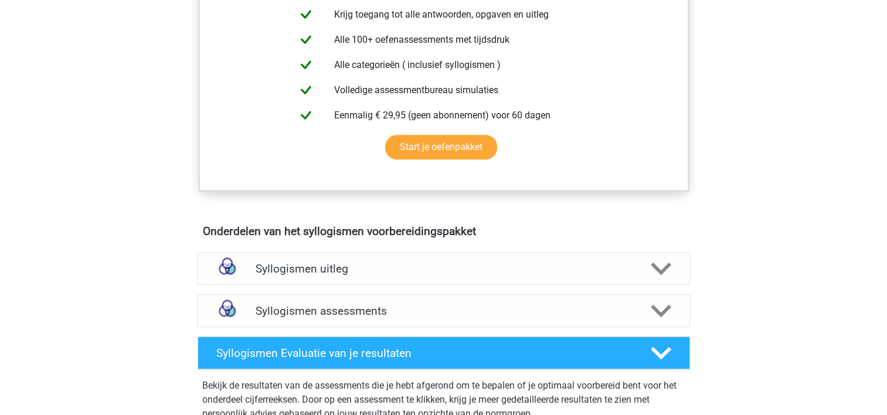
scroll to position [528, 0]
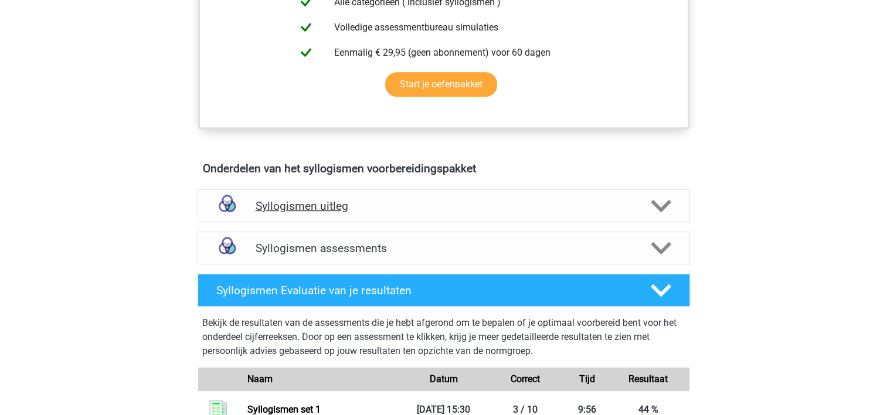
click at [661, 205] on icon at bounding box center [661, 206] width 21 height 21
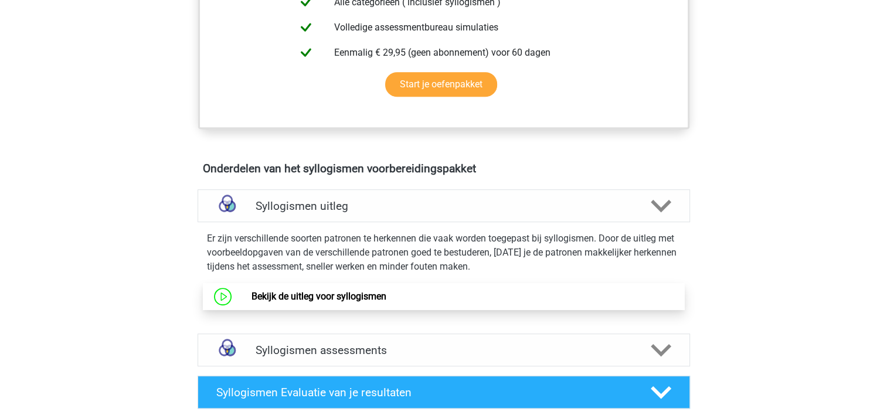
click at [386, 302] on link "Bekijk de uitleg voor syllogismen" at bounding box center [319, 296] width 135 height 11
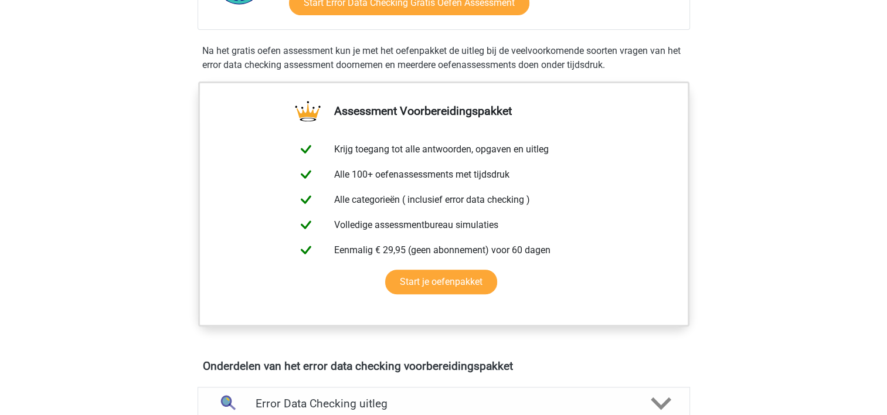
scroll to position [469, 0]
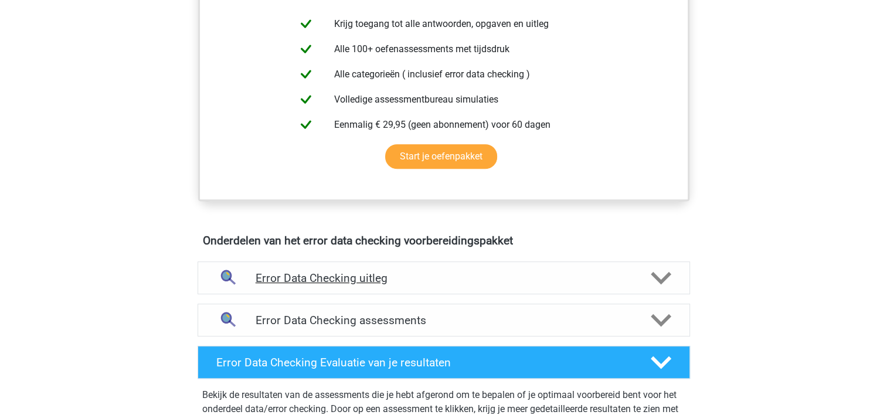
click at [655, 270] on icon at bounding box center [661, 278] width 21 height 21
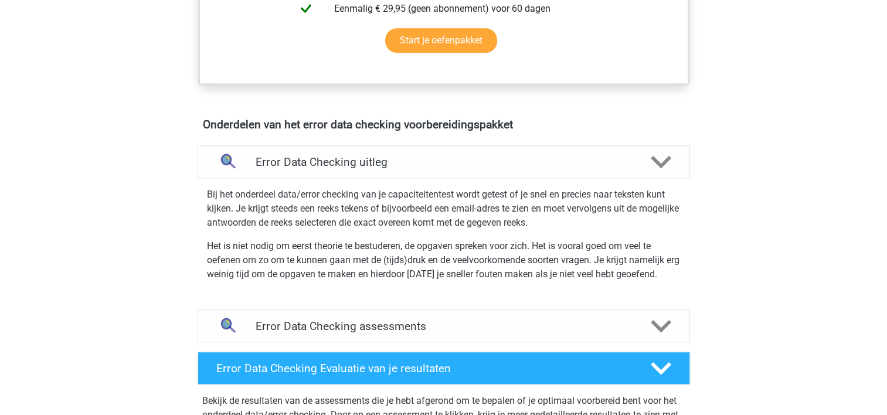
scroll to position [586, 0]
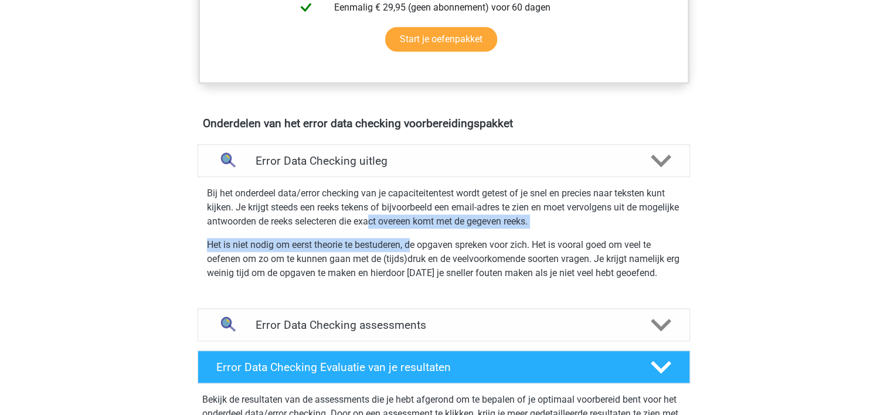
drag, startPoint x: 412, startPoint y: 219, endPoint x: 411, endPoint y: 239, distance: 20.6
click at [411, 239] on div "Bij het onderdeel data/error checking van je capaciteitentest wordt getest of j…" at bounding box center [444, 231] width 502 height 98
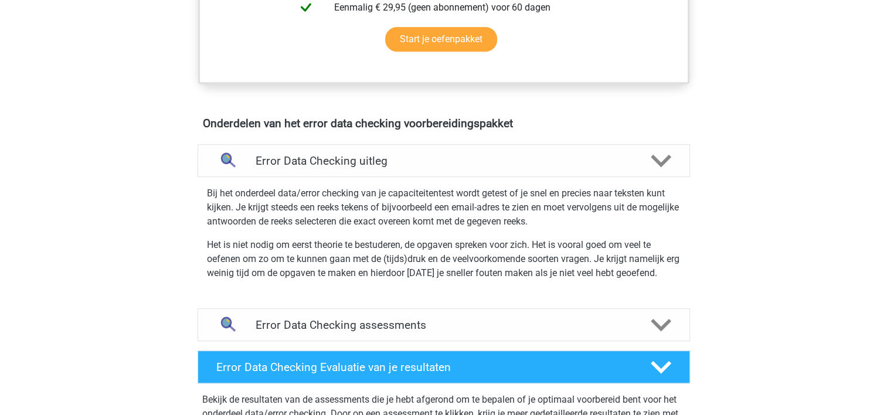
drag, startPoint x: 411, startPoint y: 239, endPoint x: 365, endPoint y: 269, distance: 54.6
click at [365, 269] on p "Het is niet nodig om eerst theorie te bestuderen, de opgaven spreken voor zich.…" at bounding box center [444, 259] width 474 height 42
drag, startPoint x: 276, startPoint y: 273, endPoint x: 321, endPoint y: 295, distance: 50.1
click at [321, 295] on div "Bij het onderdeel data/error checking van je capaciteitentest wordt getest of j…" at bounding box center [444, 238] width 502 height 122
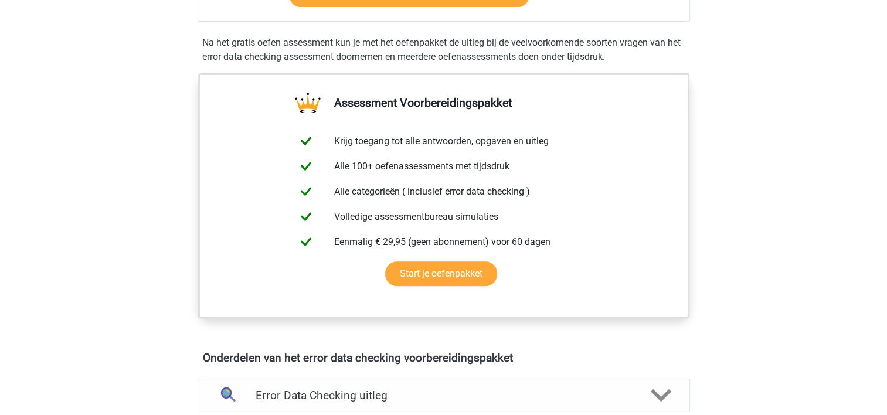
scroll to position [117, 0]
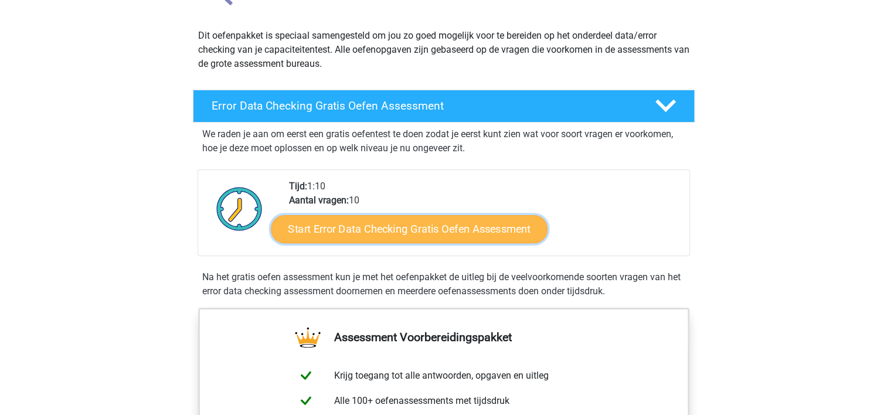
click at [336, 238] on link "Start Error Data Checking Gratis Oefen Assessment" at bounding box center [409, 229] width 277 height 28
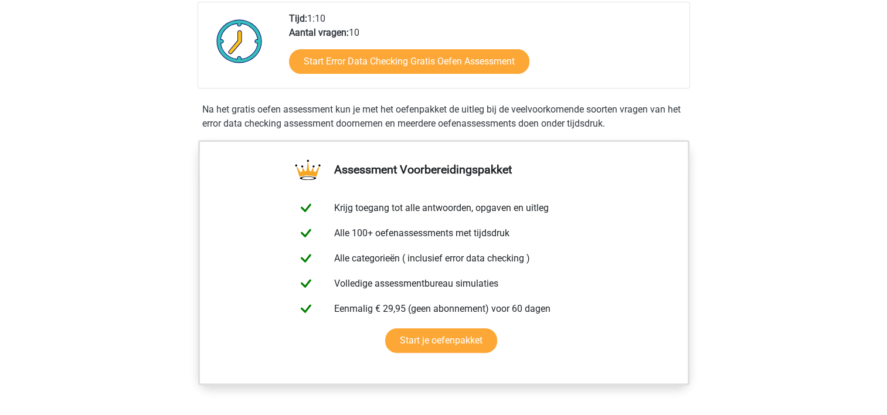
scroll to position [0, 0]
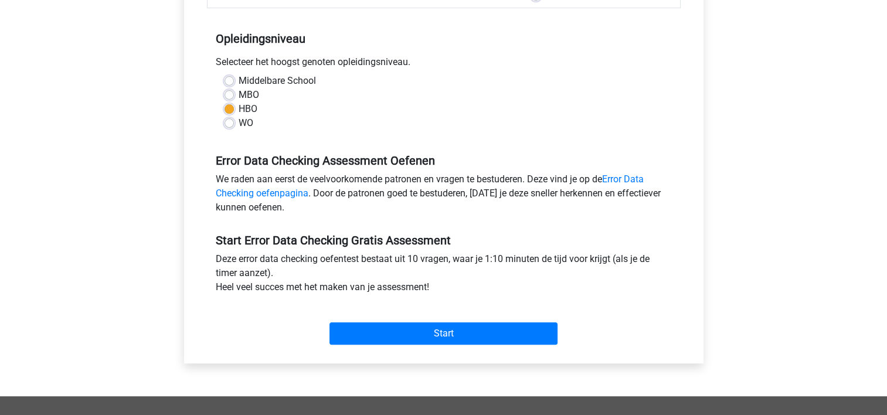
scroll to position [235, 0]
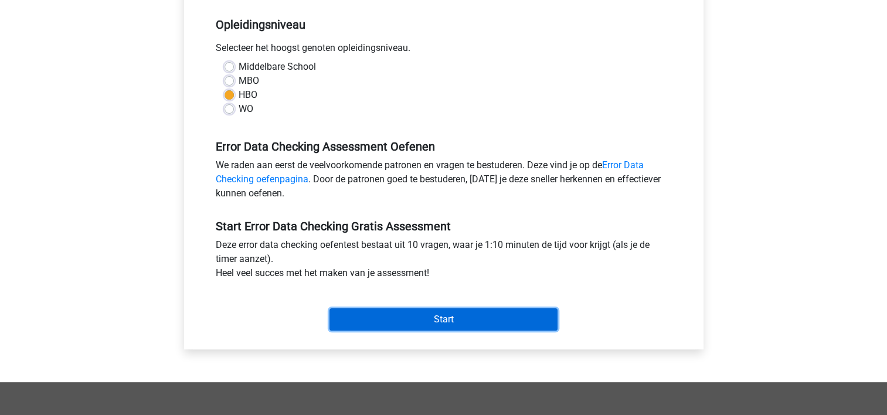
click at [417, 318] on input "Start" at bounding box center [443, 319] width 228 height 22
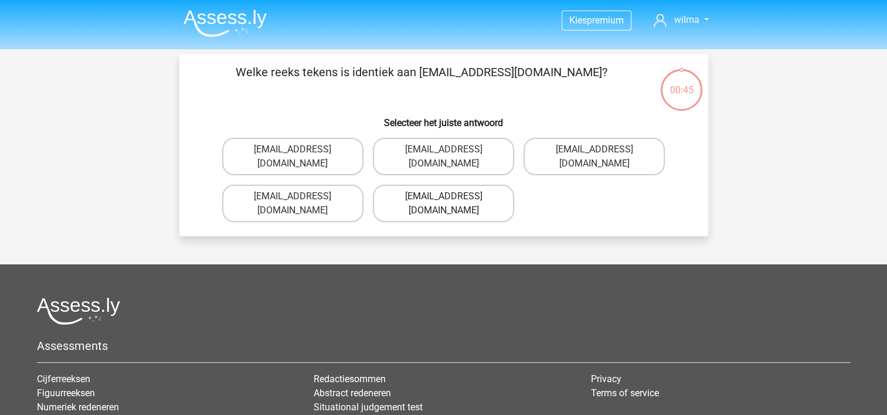
click at [483, 186] on label "[EMAIL_ADDRESS][DOMAIN_NAME]" at bounding box center [443, 204] width 141 height 38
click at [451, 196] on input "[EMAIL_ADDRESS][DOMAIN_NAME]" at bounding box center [447, 200] width 8 height 8
radio input "true"
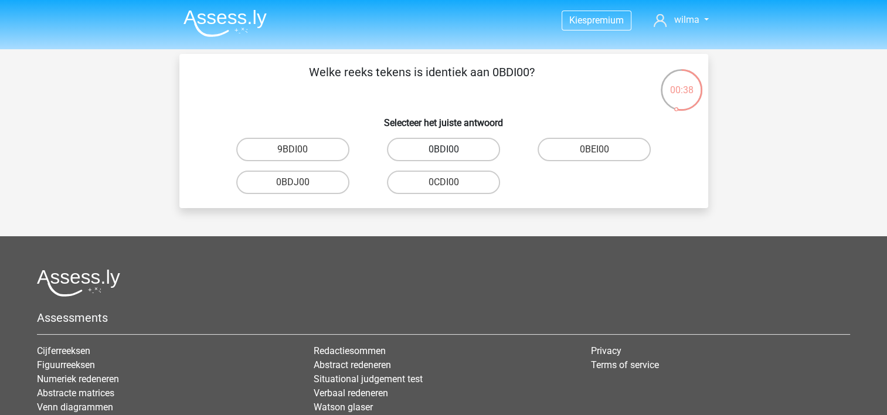
click at [420, 152] on label "0BDI00" at bounding box center [443, 149] width 113 height 23
click at [443, 152] on input "0BDI00" at bounding box center [447, 154] width 8 height 8
radio input "true"
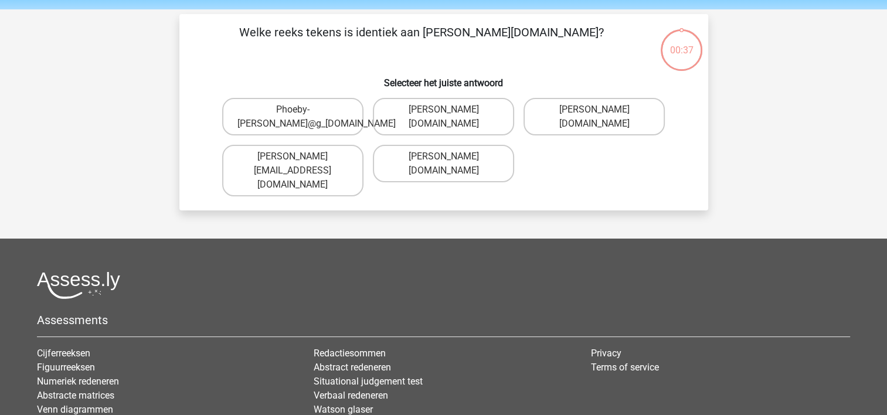
scroll to position [54, 0]
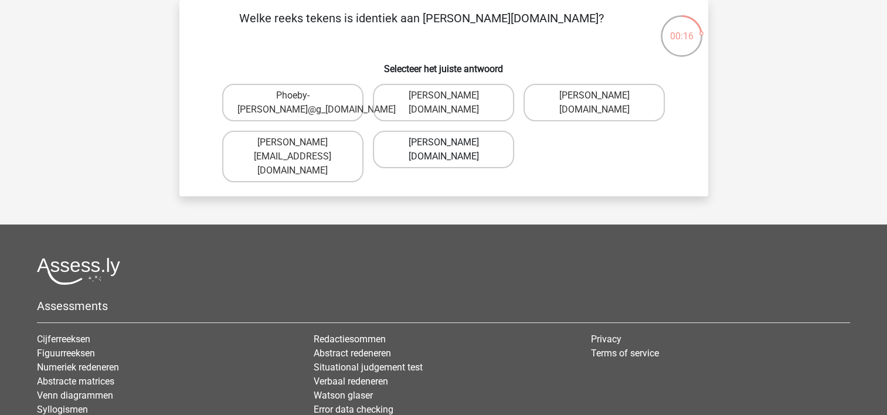
click at [484, 137] on label "[PERSON_NAME][DOMAIN_NAME]" at bounding box center [443, 150] width 141 height 38
click at [451, 142] on input "[PERSON_NAME][DOMAIN_NAME]" at bounding box center [447, 146] width 8 height 8
radio input "true"
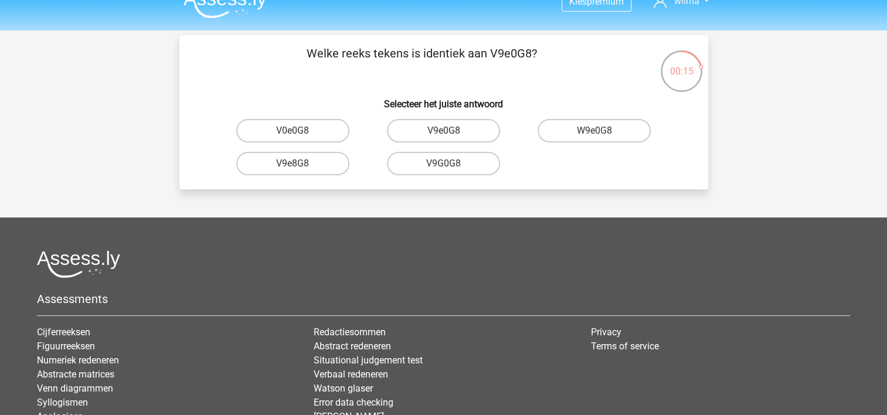
scroll to position [0, 0]
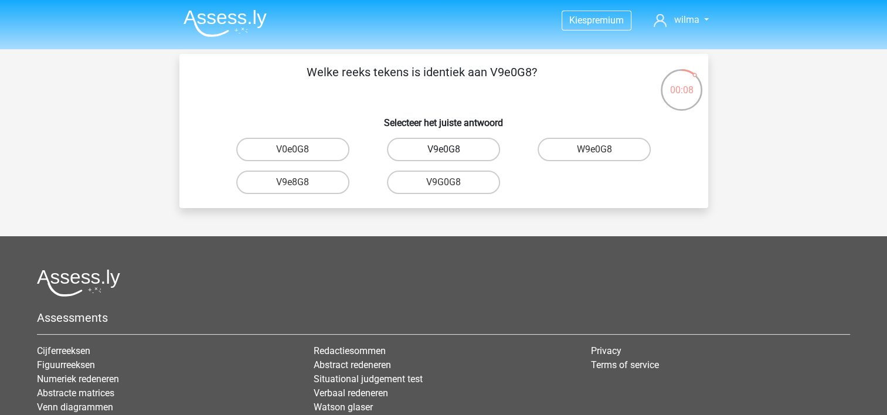
click at [477, 155] on label "V9e0G8" at bounding box center [443, 149] width 113 height 23
click at [451, 155] on input "V9e0G8" at bounding box center [447, 154] width 8 height 8
radio input "true"
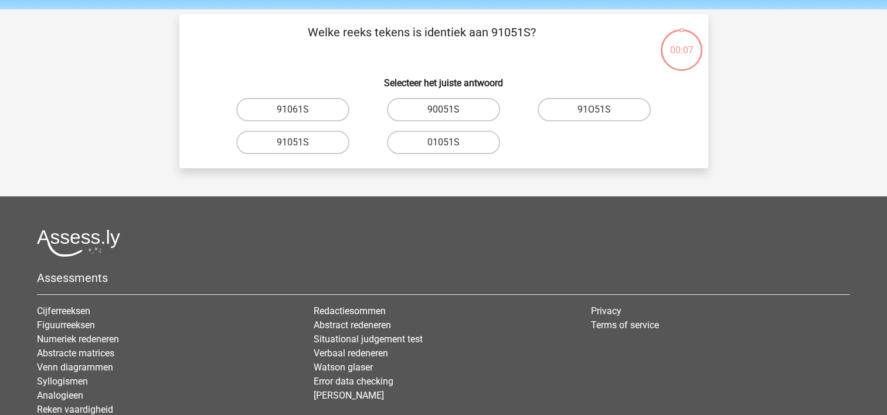
scroll to position [54, 0]
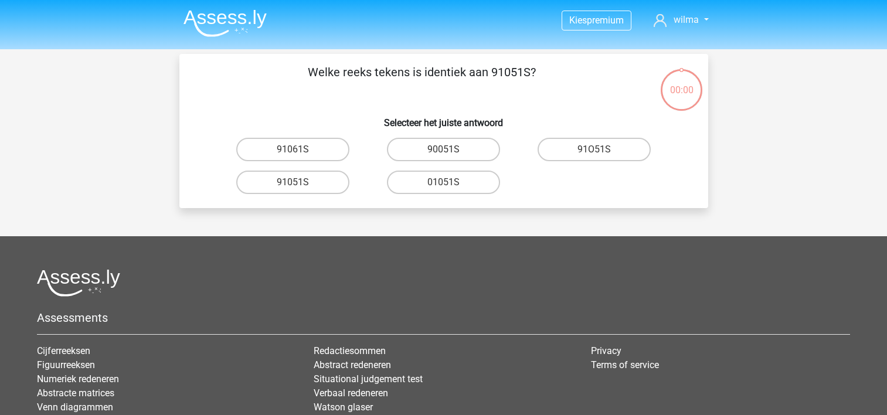
scroll to position [54, 0]
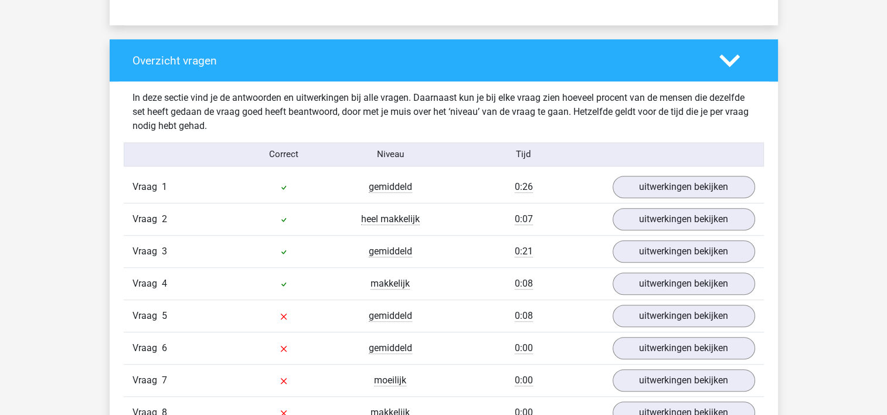
scroll to position [821, 0]
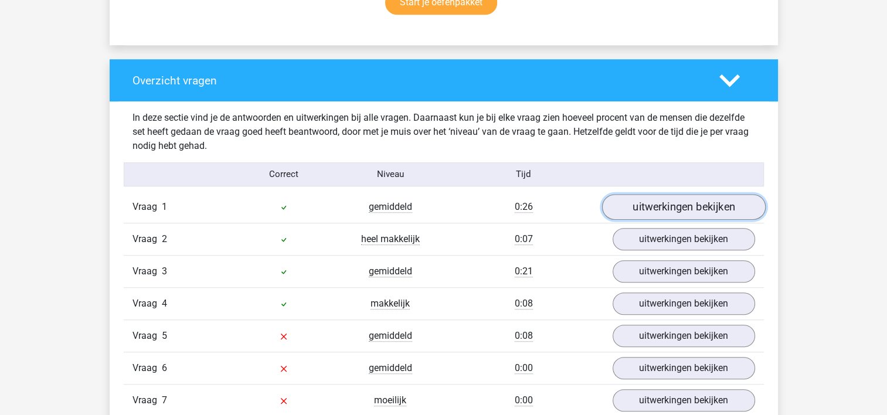
click at [685, 204] on link "uitwerkingen bekijken" at bounding box center [684, 207] width 164 height 26
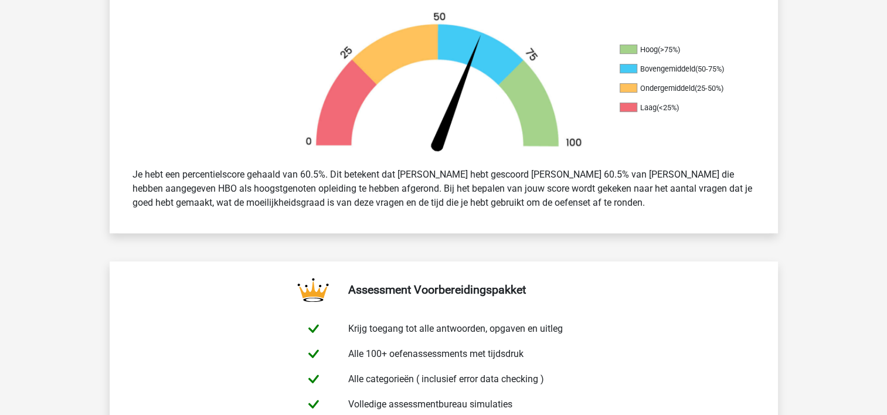
scroll to position [352, 0]
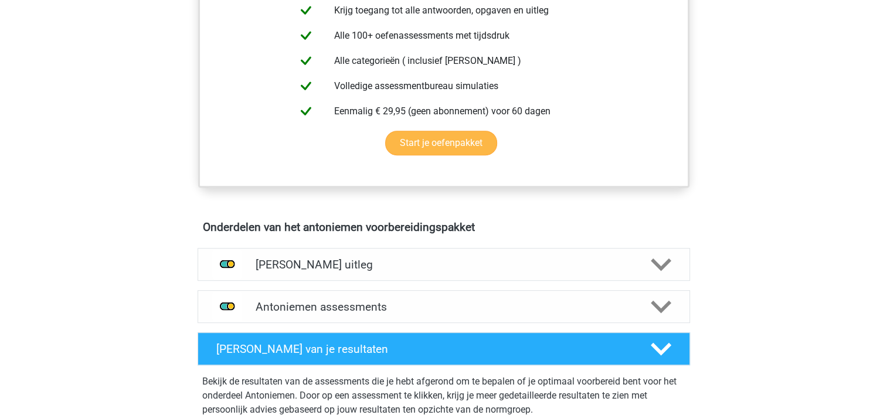
scroll to position [528, 0]
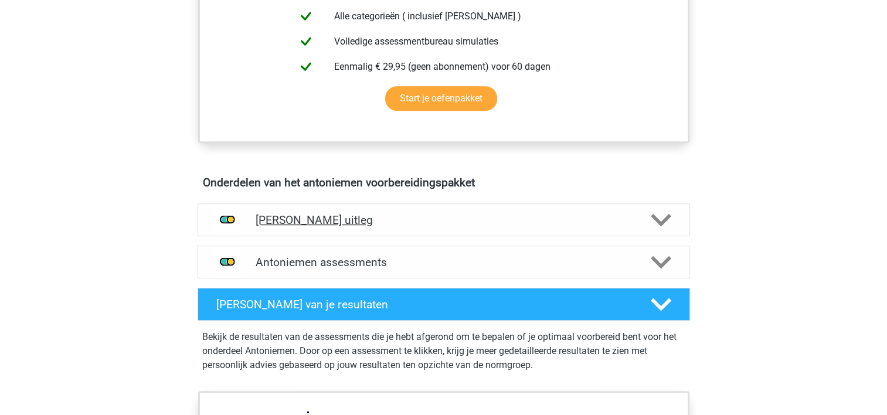
click at [649, 212] on div at bounding box center [659, 220] width 39 height 21
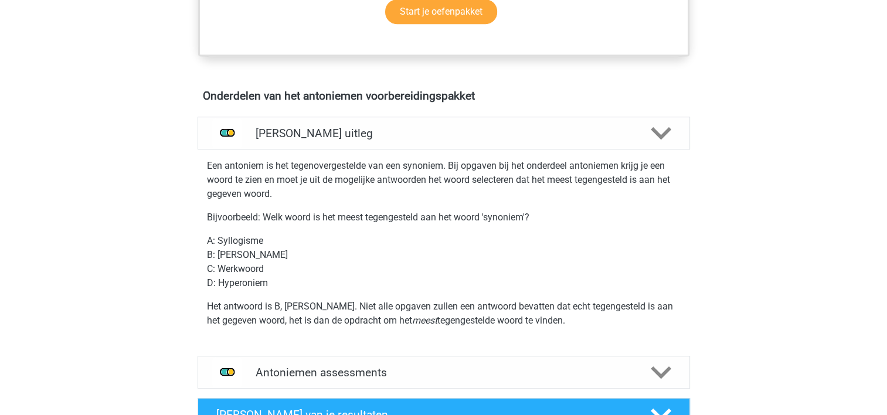
scroll to position [645, 0]
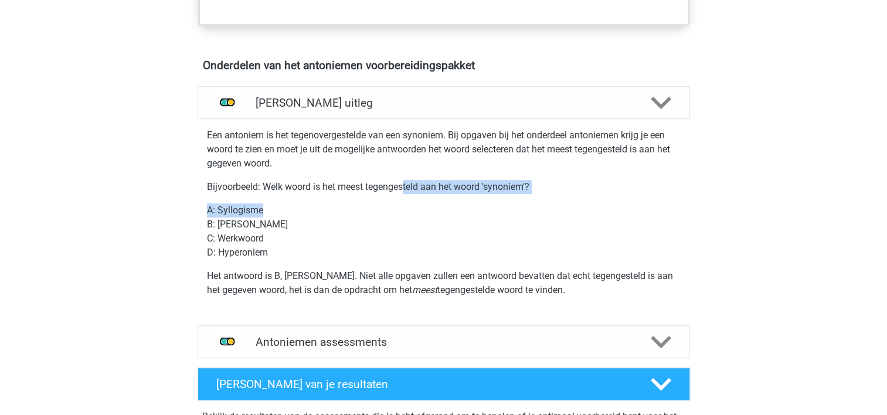
drag, startPoint x: 404, startPoint y: 181, endPoint x: 405, endPoint y: 209, distance: 27.6
click at [405, 209] on div "Een antoniem is het tegenovergestelde van een synoniem. Bij opgaven bij het ond…" at bounding box center [444, 211] width 502 height 174
drag, startPoint x: 405, startPoint y: 209, endPoint x: 351, endPoint y: 262, distance: 76.3
click at [351, 262] on div "Een antoniem is het tegenovergestelde van een synoniem. Bij opgaven bij het ond…" at bounding box center [444, 211] width 502 height 174
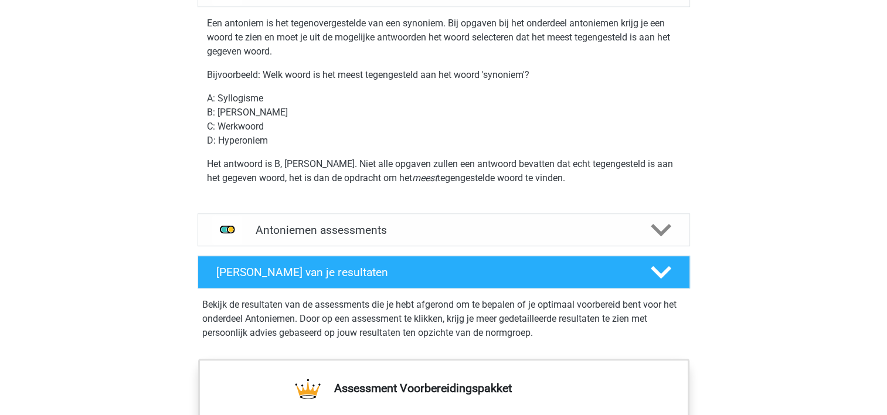
scroll to position [762, 0]
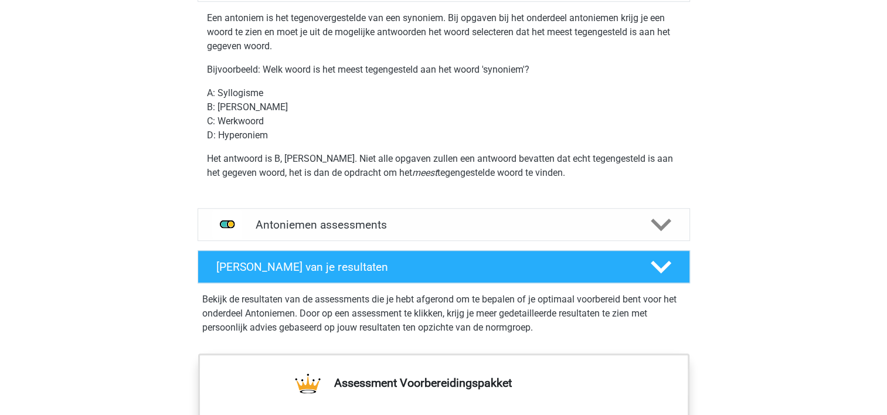
drag, startPoint x: 383, startPoint y: 164, endPoint x: 607, endPoint y: 196, distance: 225.7
click at [607, 196] on div "Een antoniem is het tegenovergestelde van een synoniem. Bij opgaven bij het ond…" at bounding box center [444, 100] width 502 height 197
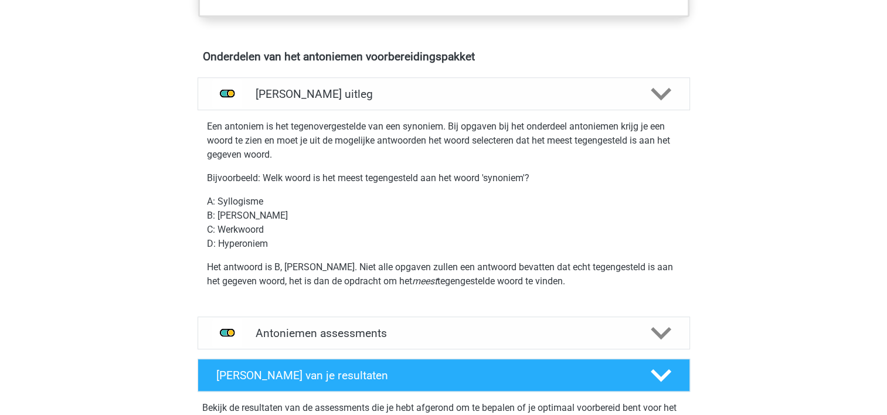
scroll to position [645, 0]
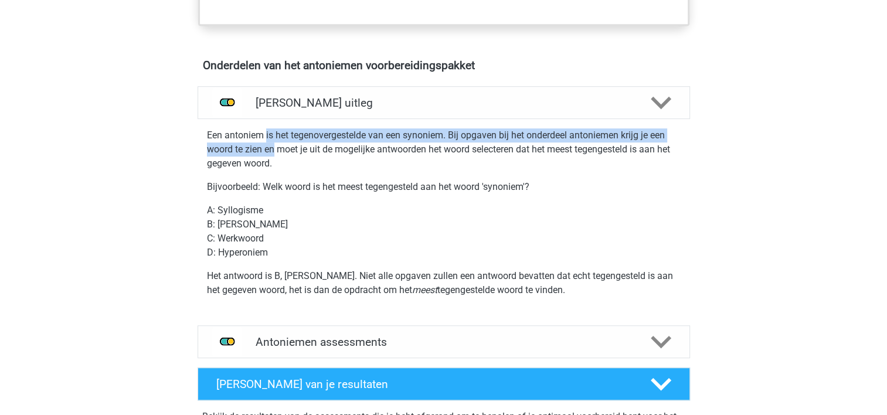
drag, startPoint x: 265, startPoint y: 140, endPoint x: 273, endPoint y: 155, distance: 17.3
click at [273, 155] on p "Een antoniem is het tegenovergestelde van een synoniem. Bij opgaven bij het ond…" at bounding box center [444, 149] width 474 height 42
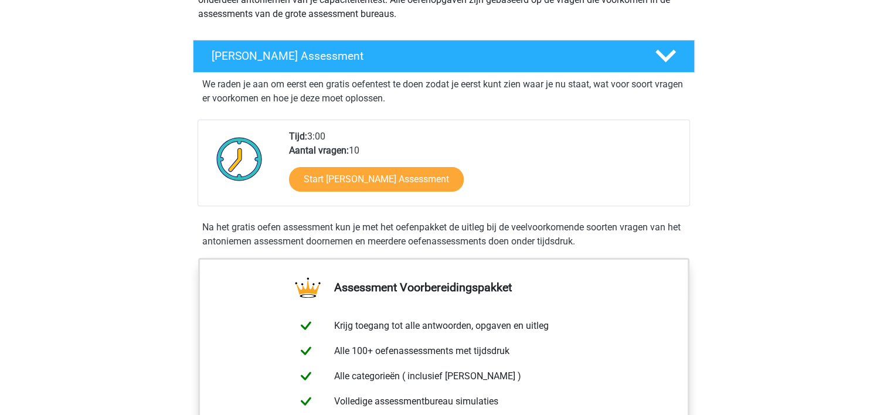
scroll to position [117, 0]
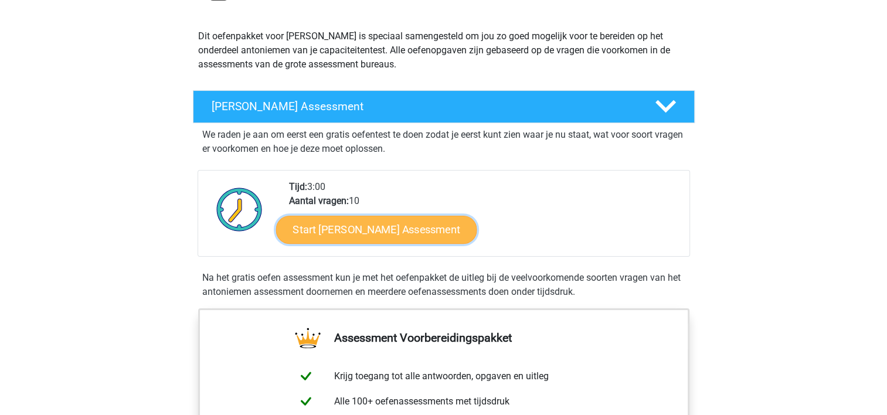
click at [331, 223] on link "Start Antoniemen Gratis Oefen Assessment" at bounding box center [376, 229] width 201 height 28
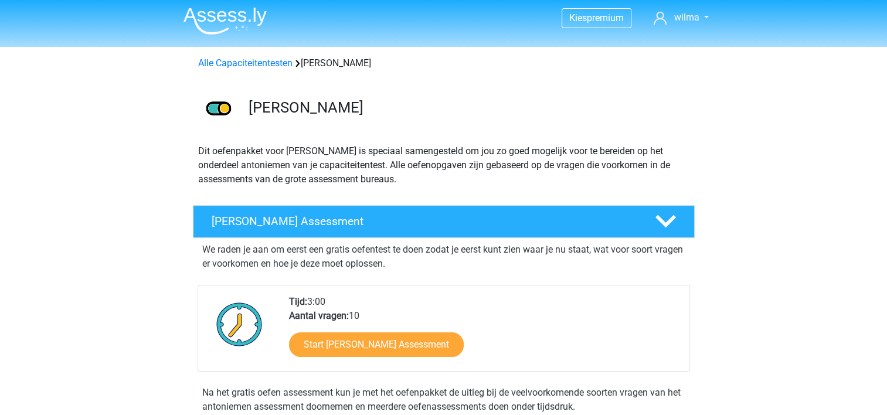
scroll to position [0, 0]
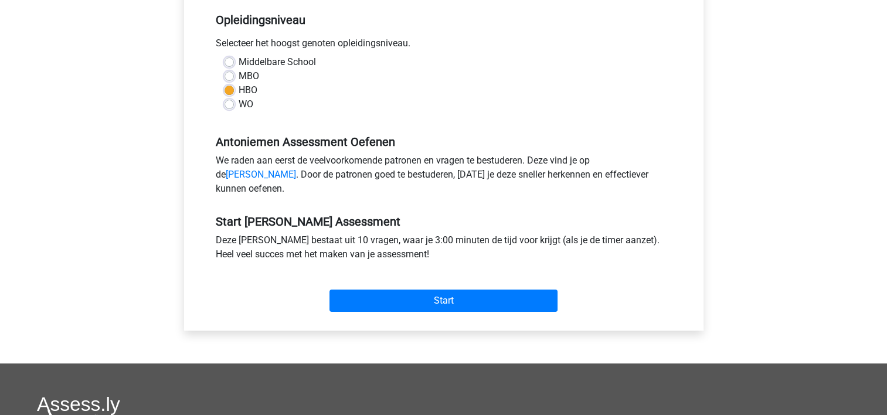
scroll to position [293, 0]
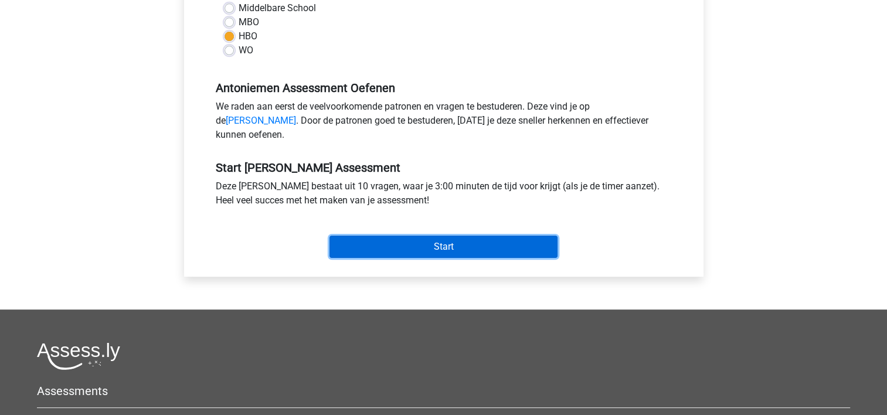
click at [389, 258] on input "Start" at bounding box center [443, 247] width 228 height 22
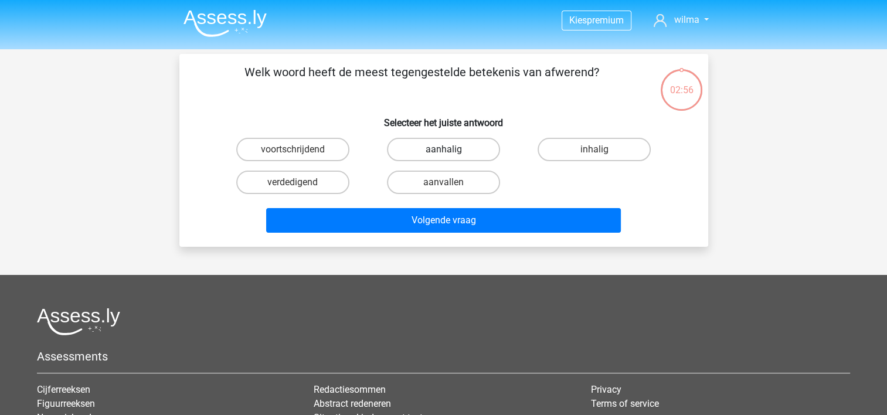
click at [424, 148] on label "aanhalig" at bounding box center [443, 149] width 113 height 23
click at [443, 150] on input "aanhalig" at bounding box center [447, 154] width 8 height 8
radio input "true"
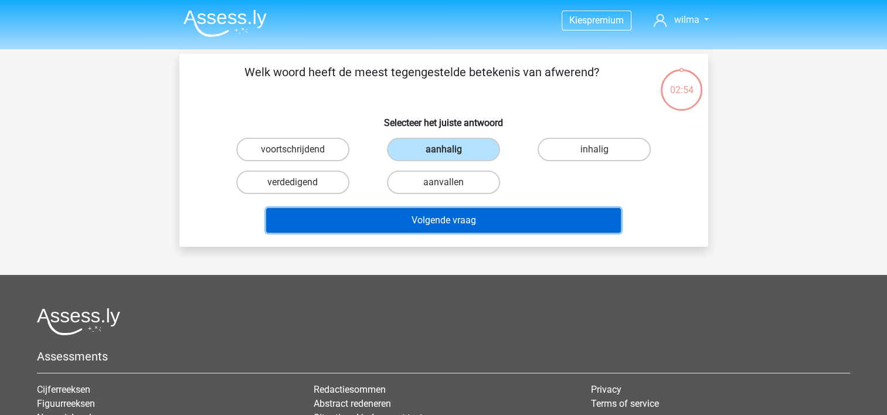
click at [411, 220] on button "Volgende vraag" at bounding box center [443, 220] width 355 height 25
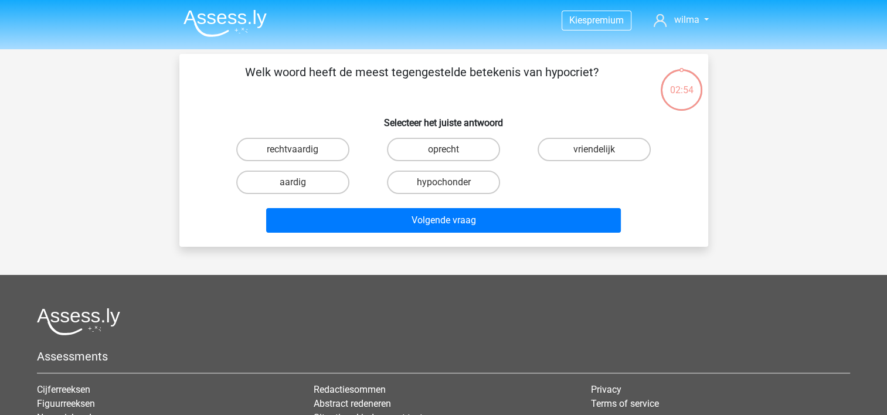
scroll to position [54, 0]
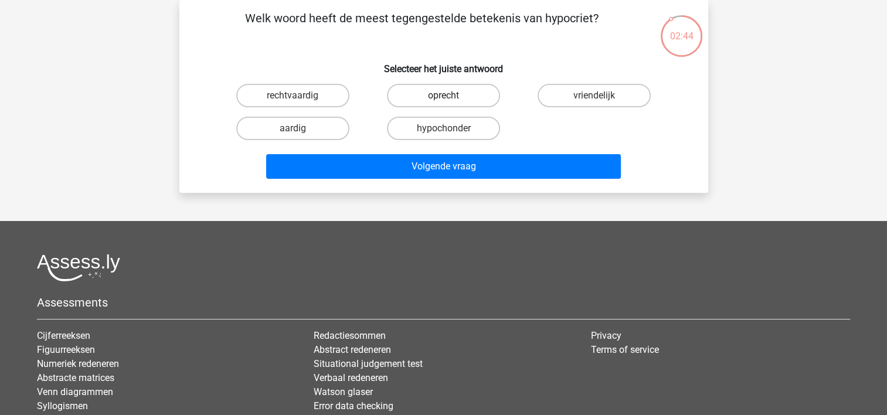
click at [412, 96] on label "oprecht" at bounding box center [443, 95] width 113 height 23
click at [443, 96] on input "oprecht" at bounding box center [447, 100] width 8 height 8
radio input "true"
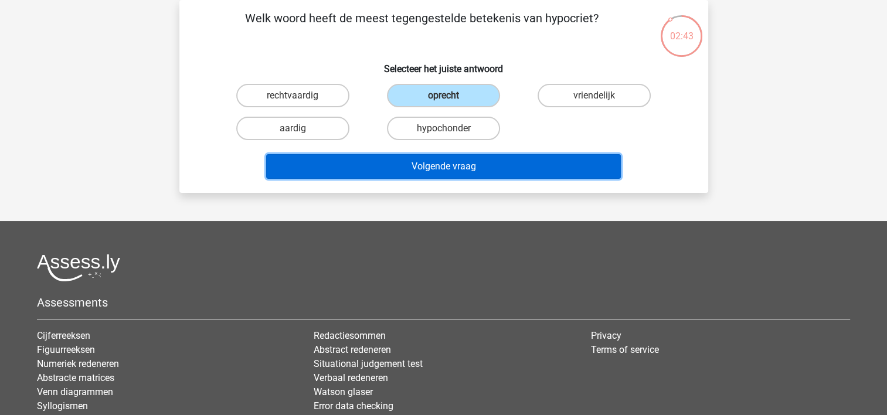
click at [406, 163] on button "Volgende vraag" at bounding box center [443, 166] width 355 height 25
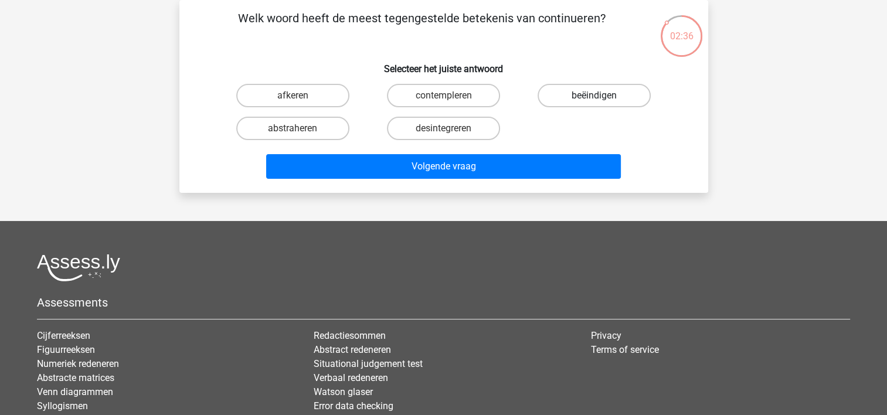
click at [575, 105] on label "beëindigen" at bounding box center [594, 95] width 113 height 23
click at [595, 103] on input "beëindigen" at bounding box center [599, 100] width 8 height 8
radio input "true"
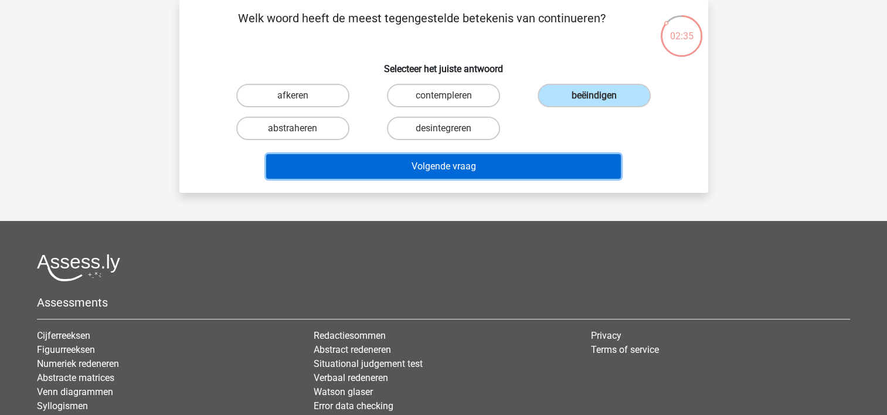
click at [481, 169] on button "Volgende vraag" at bounding box center [443, 166] width 355 height 25
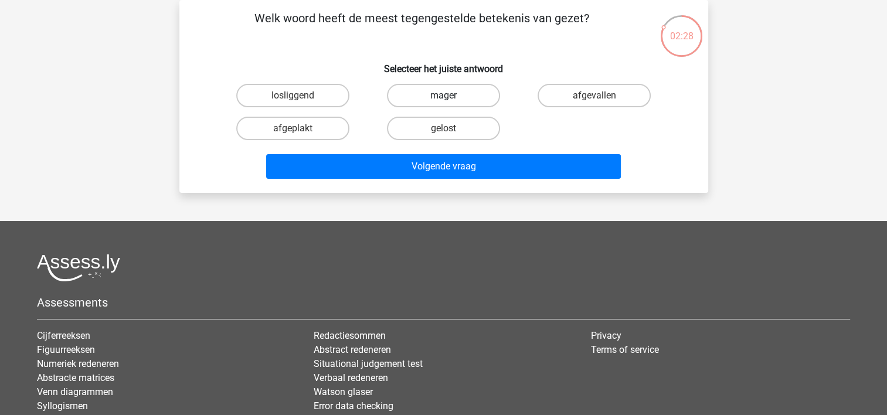
click at [437, 91] on label "mager" at bounding box center [443, 95] width 113 height 23
click at [443, 96] on input "mager" at bounding box center [447, 100] width 8 height 8
radio input "true"
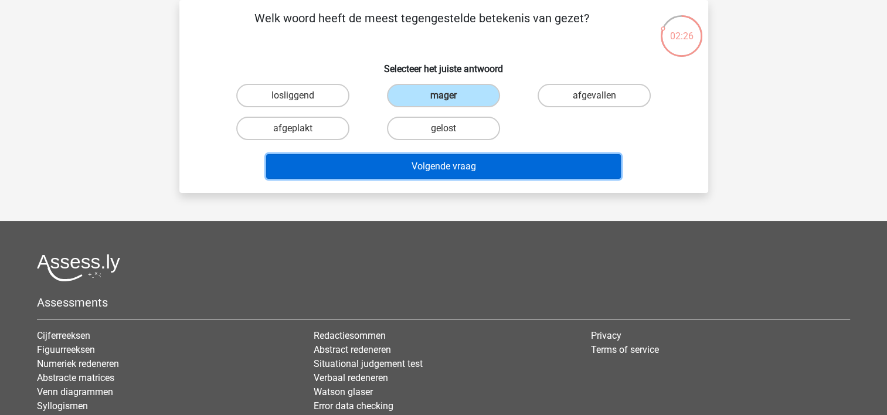
click at [429, 166] on button "Volgende vraag" at bounding box center [443, 166] width 355 height 25
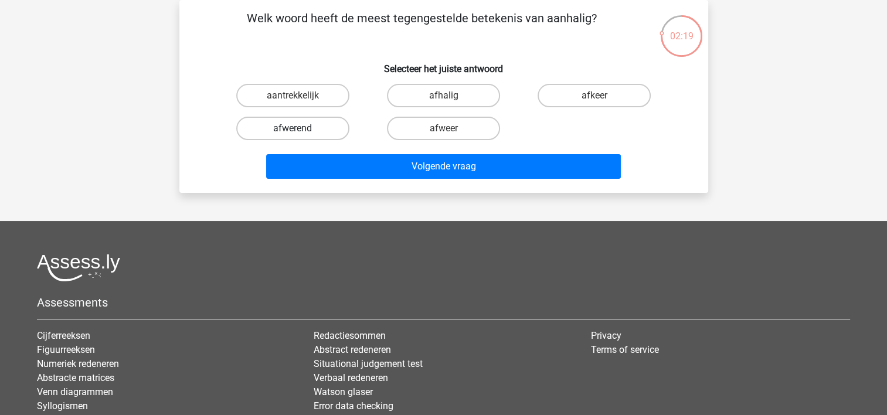
click at [331, 131] on label "afwerend" at bounding box center [292, 128] width 113 height 23
click at [300, 131] on input "afwerend" at bounding box center [297, 132] width 8 height 8
radio input "true"
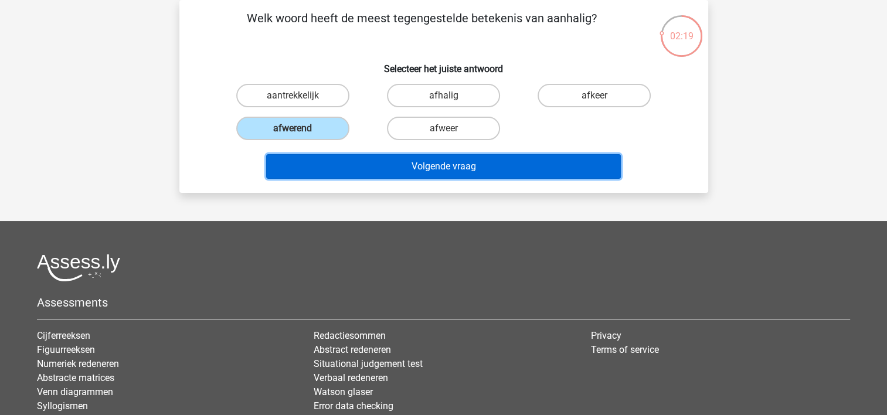
click at [342, 167] on button "Volgende vraag" at bounding box center [443, 166] width 355 height 25
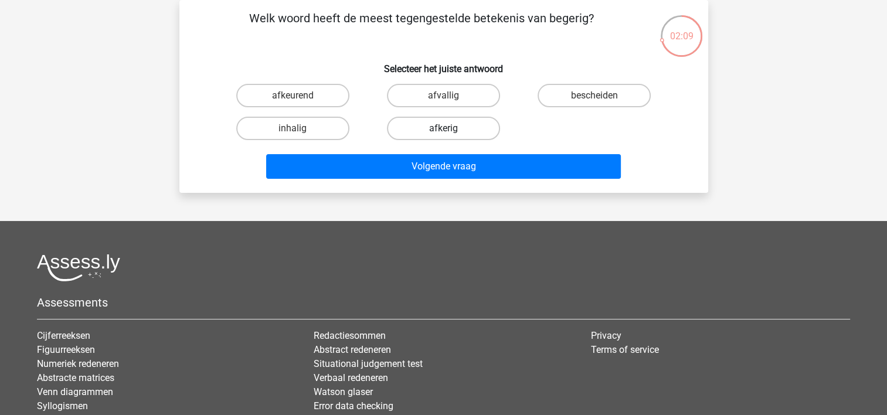
click at [462, 129] on label "afkerig" at bounding box center [443, 128] width 113 height 23
click at [451, 129] on input "afkerig" at bounding box center [447, 132] width 8 height 8
radio input "true"
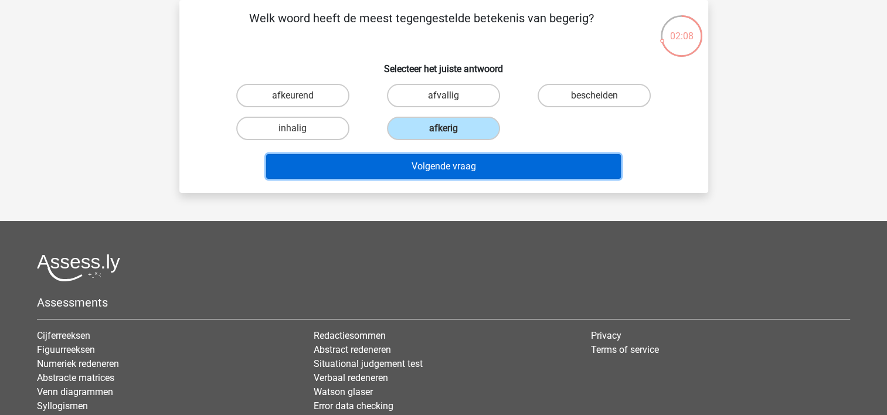
click at [447, 170] on button "Volgende vraag" at bounding box center [443, 166] width 355 height 25
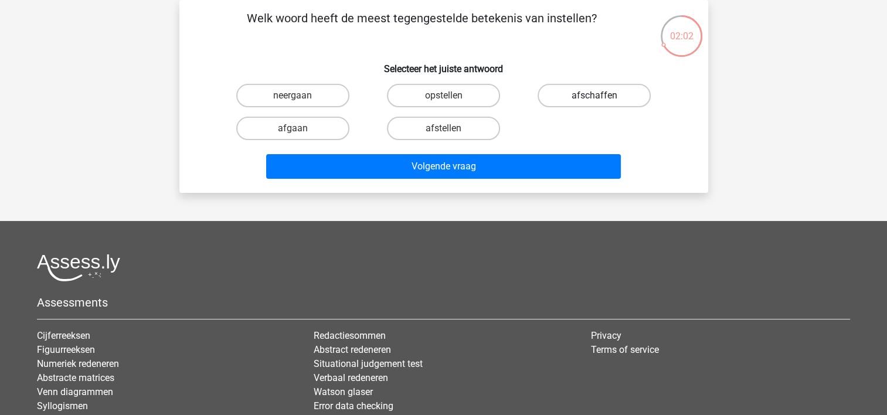
click at [560, 94] on label "afschaffen" at bounding box center [594, 95] width 113 height 23
click at [595, 96] on input "afschaffen" at bounding box center [599, 100] width 8 height 8
radio input "true"
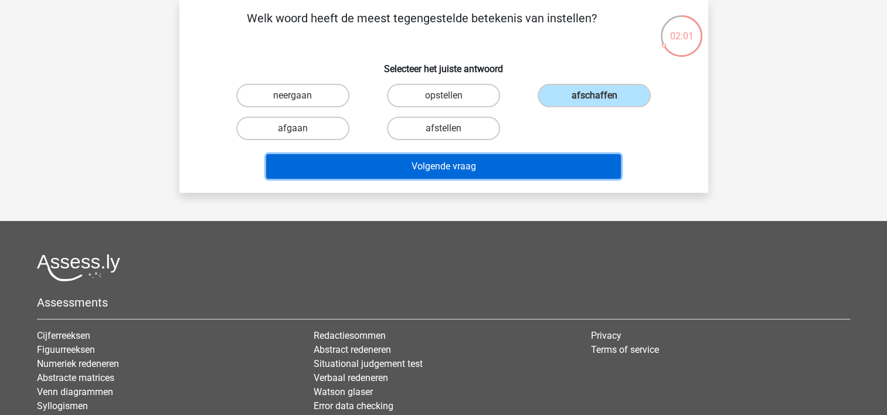
click at [399, 170] on button "Volgende vraag" at bounding box center [443, 166] width 355 height 25
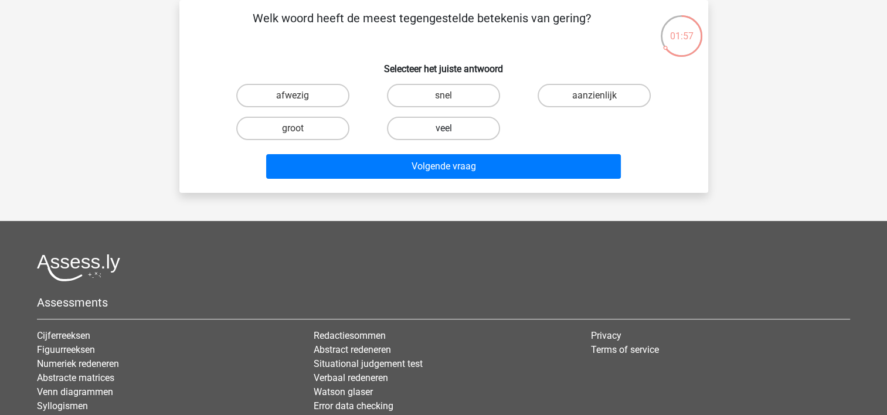
click at [424, 131] on label "veel" at bounding box center [443, 128] width 113 height 23
click at [443, 131] on input "veel" at bounding box center [447, 132] width 8 height 8
radio input "true"
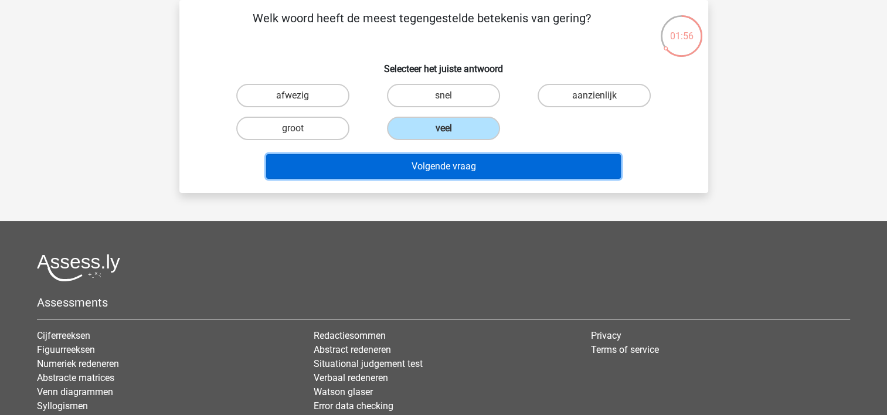
click at [434, 165] on button "Volgende vraag" at bounding box center [443, 166] width 355 height 25
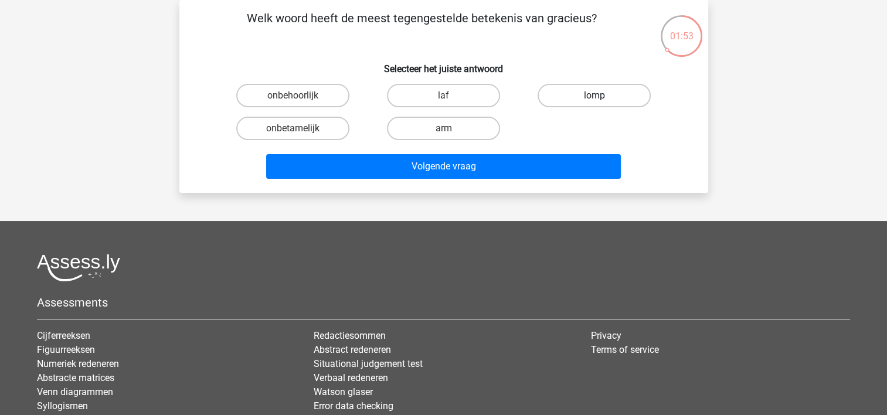
click at [558, 92] on label "lomp" at bounding box center [594, 95] width 113 height 23
click at [595, 96] on input "lomp" at bounding box center [599, 100] width 8 height 8
radio input "true"
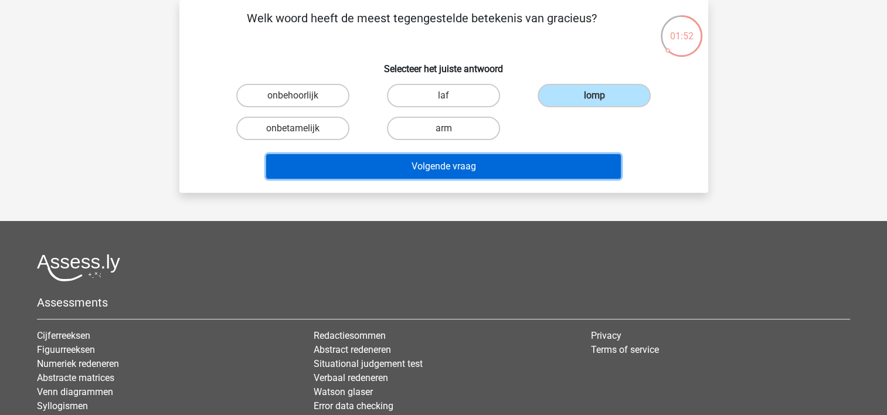
click at [476, 159] on button "Volgende vraag" at bounding box center [443, 166] width 355 height 25
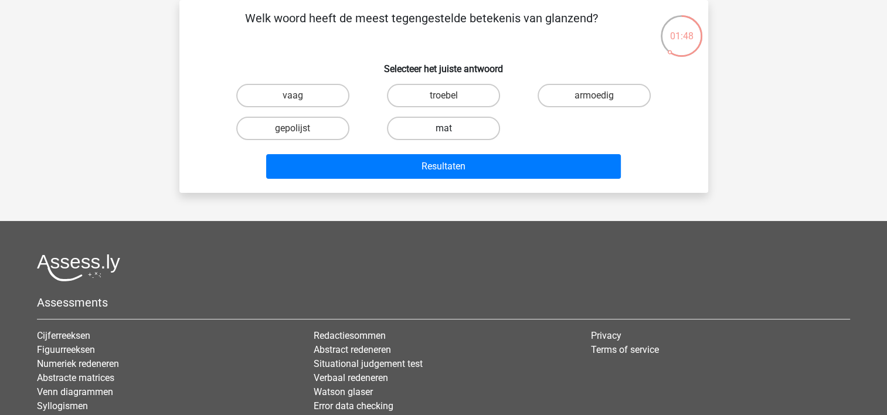
click at [437, 128] on label "mat" at bounding box center [443, 128] width 113 height 23
click at [443, 128] on input "mat" at bounding box center [447, 132] width 8 height 8
radio input "true"
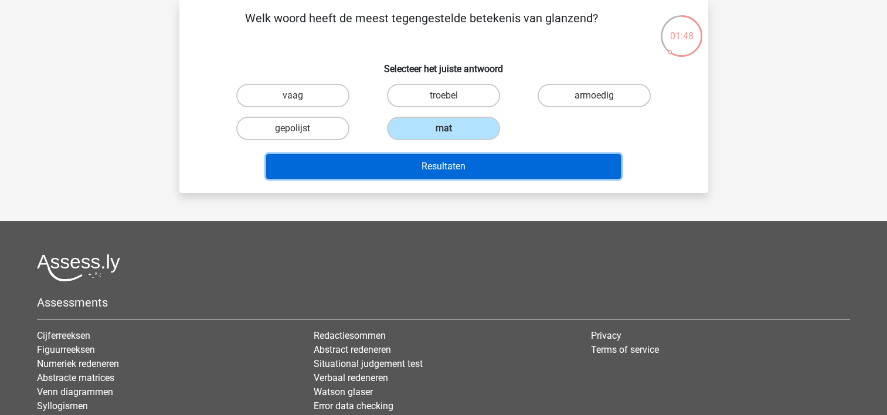
click at [441, 165] on button "Resultaten" at bounding box center [443, 166] width 355 height 25
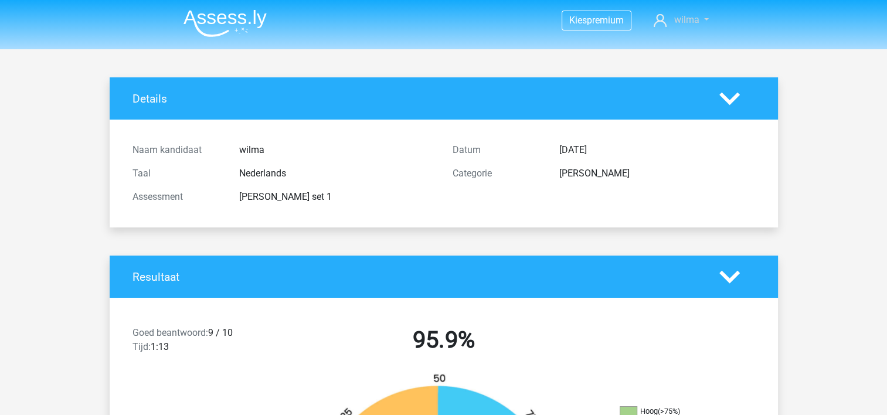
click at [704, 19] on link "wilma" at bounding box center [681, 20] width 64 height 14
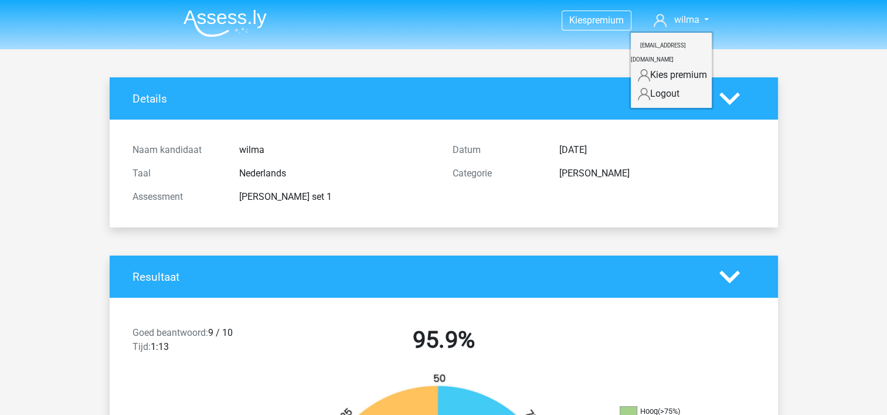
click at [409, 81] on div "Details" at bounding box center [444, 98] width 668 height 42
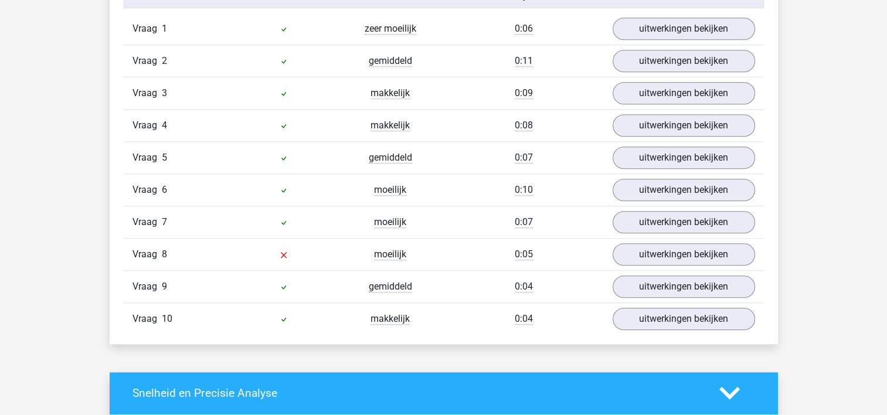
scroll to position [1114, 0]
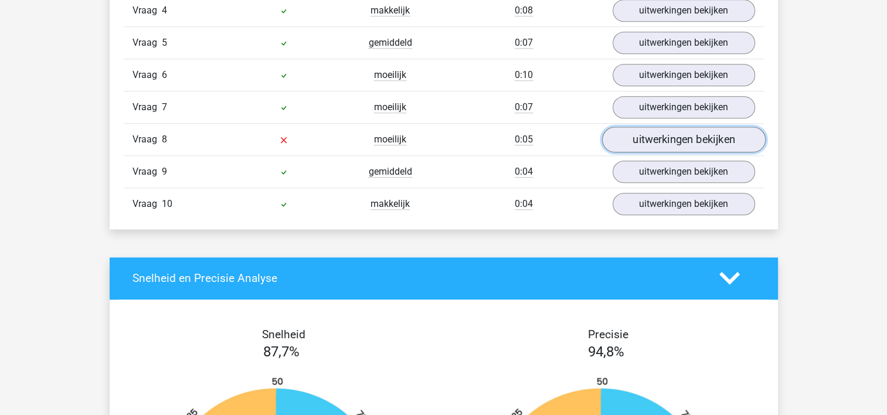
click at [665, 134] on link "uitwerkingen bekijken" at bounding box center [684, 140] width 164 height 26
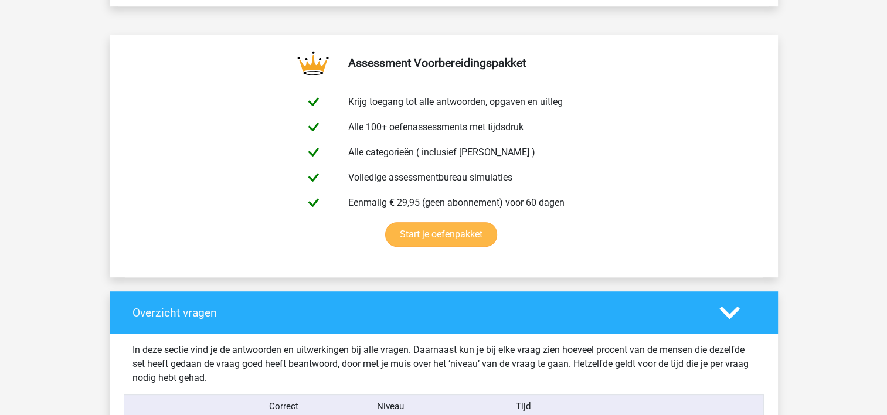
scroll to position [586, 0]
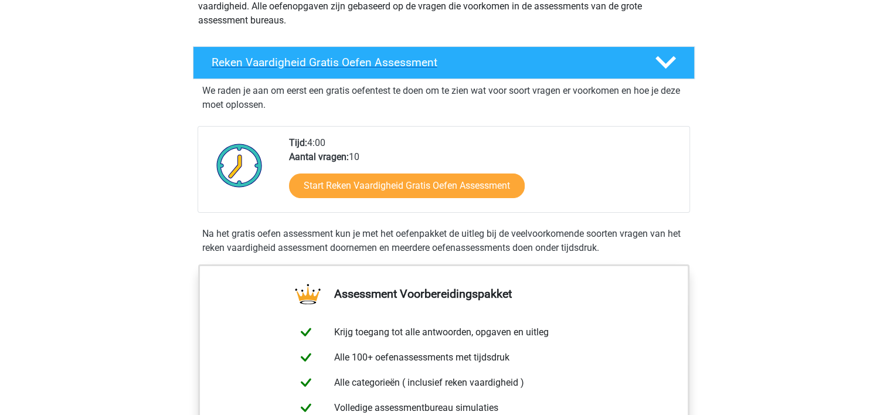
scroll to position [176, 0]
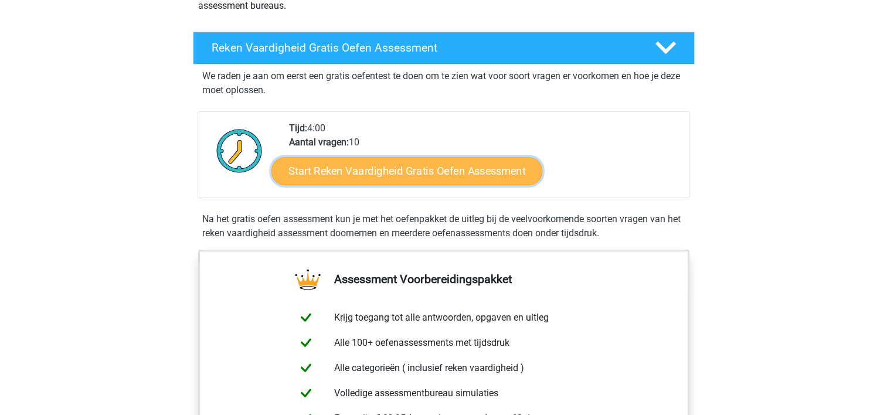
click at [491, 176] on link "Start Reken Vaardigheid Gratis Oefen Assessment" at bounding box center [406, 171] width 271 height 28
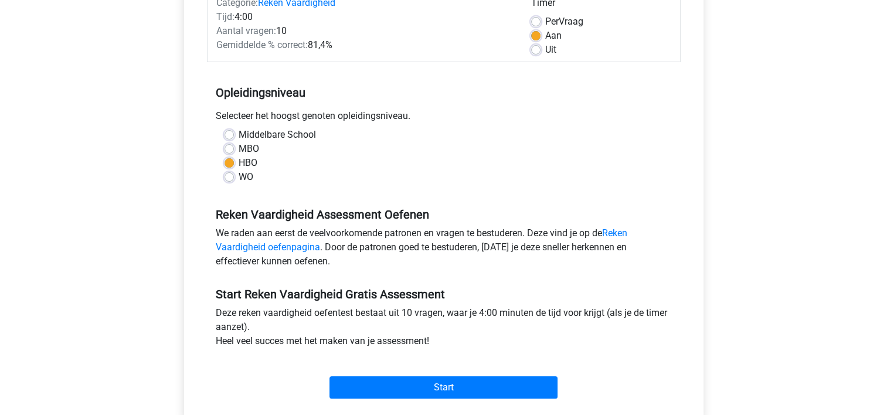
scroll to position [176, 0]
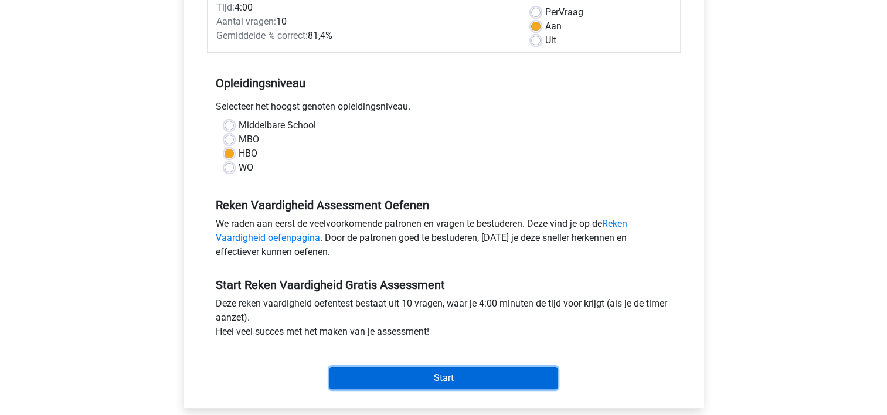
click at [464, 378] on input "Start" at bounding box center [443, 378] width 228 height 22
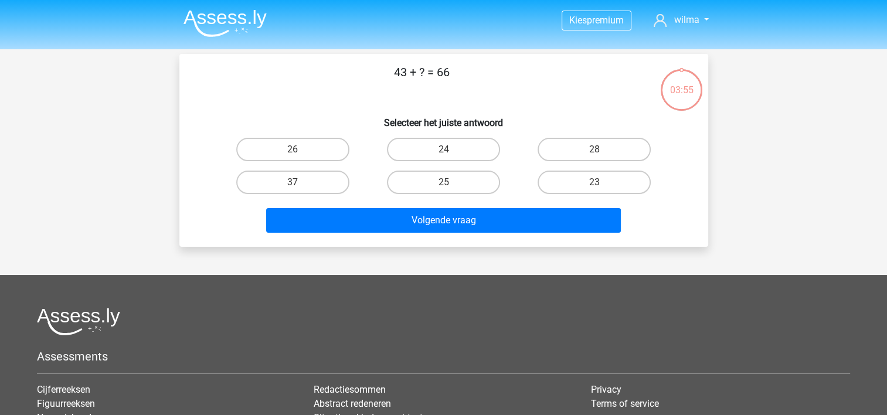
click at [601, 183] on input "23" at bounding box center [599, 186] width 8 height 8
radio input "true"
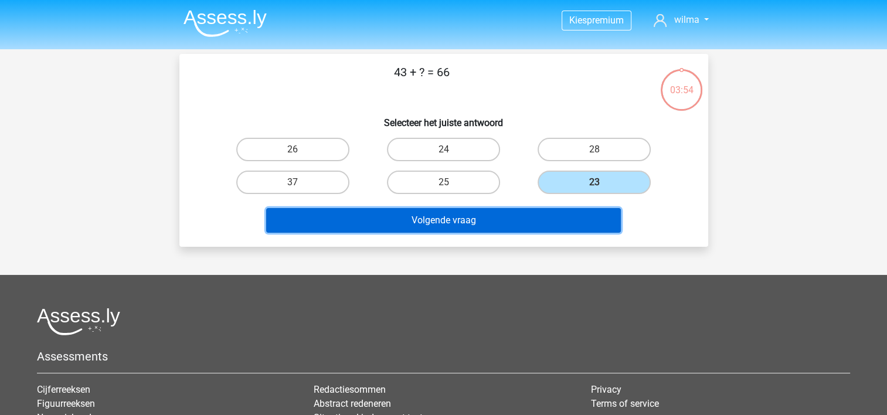
click at [539, 219] on button "Volgende vraag" at bounding box center [443, 220] width 355 height 25
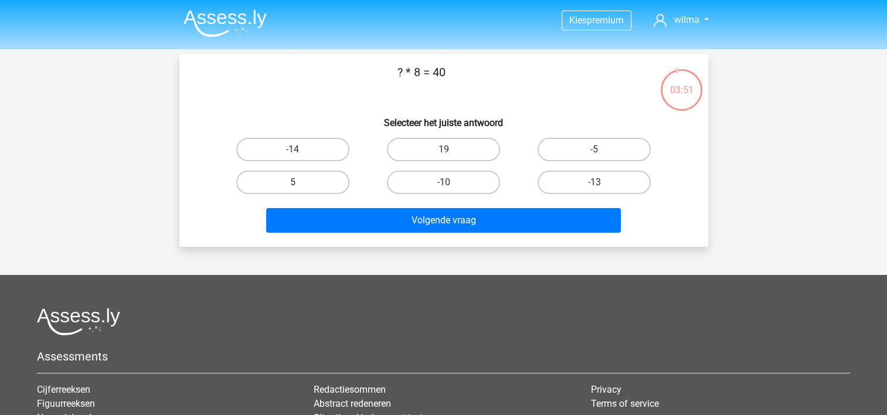
click at [332, 175] on label "5" at bounding box center [292, 182] width 113 height 23
click at [300, 182] on input "5" at bounding box center [297, 186] width 8 height 8
radio input "true"
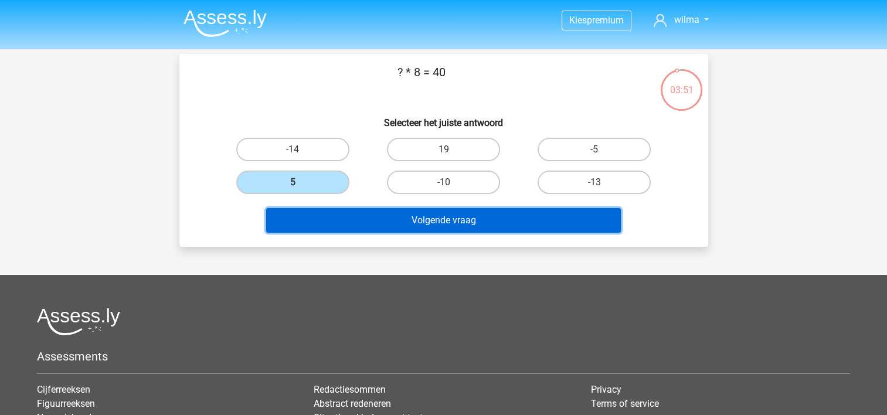
click at [352, 209] on button "Volgende vraag" at bounding box center [443, 220] width 355 height 25
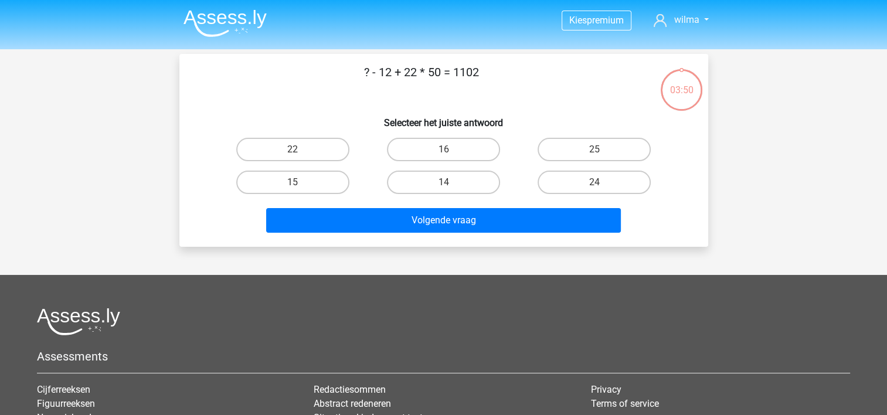
scroll to position [54, 0]
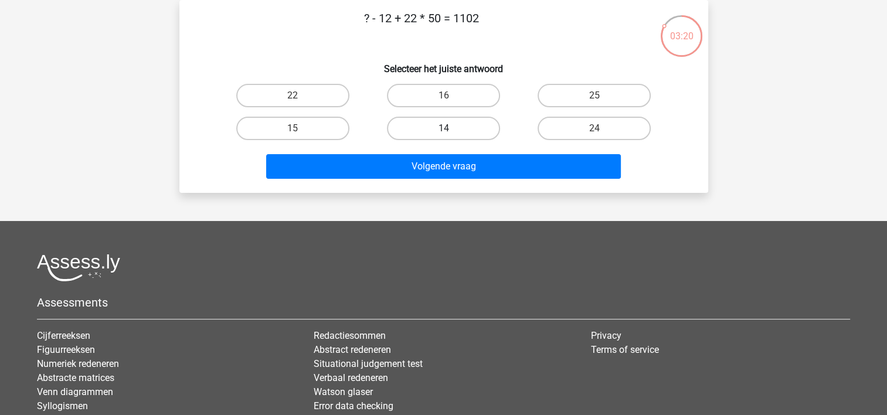
click at [438, 123] on label "14" at bounding box center [443, 128] width 113 height 23
click at [443, 128] on input "14" at bounding box center [447, 132] width 8 height 8
radio input "true"
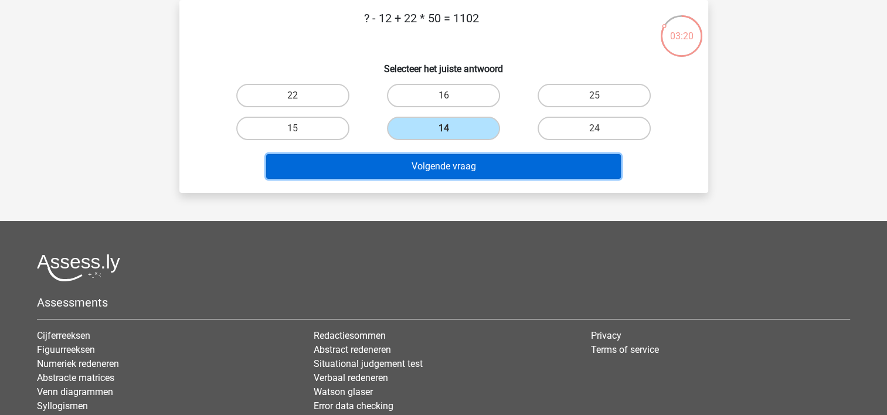
click at [417, 165] on button "Volgende vraag" at bounding box center [443, 166] width 355 height 25
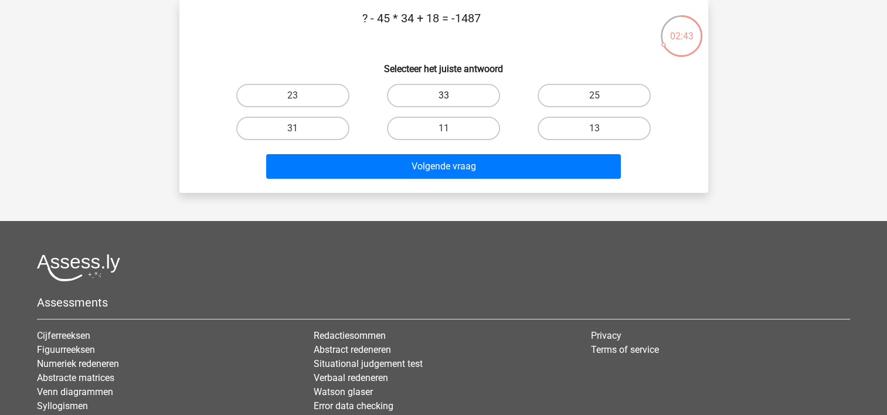
click at [440, 90] on label "33" at bounding box center [443, 95] width 113 height 23
click at [443, 96] on input "33" at bounding box center [447, 100] width 8 height 8
radio input "true"
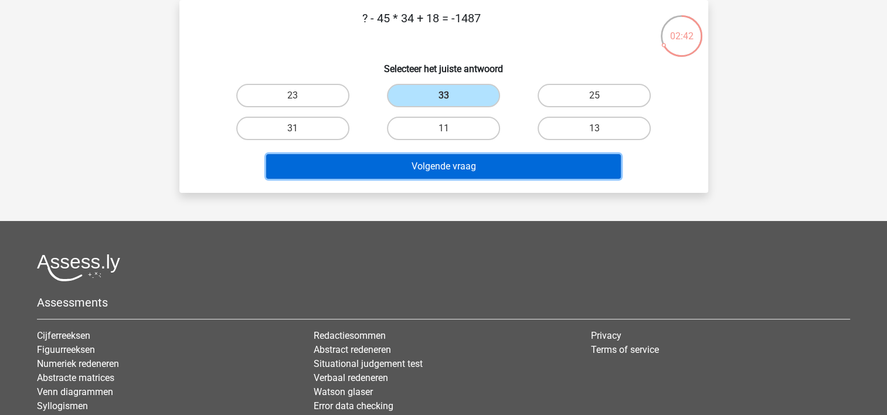
click at [436, 169] on button "Volgende vraag" at bounding box center [443, 166] width 355 height 25
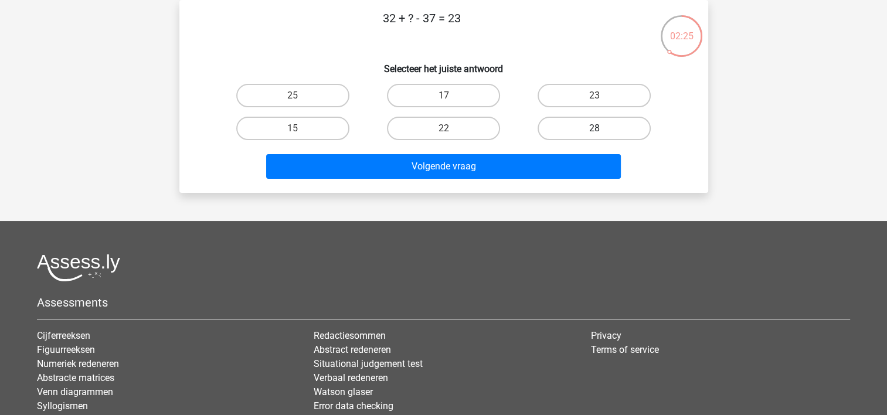
click at [593, 130] on label "28" at bounding box center [594, 128] width 113 height 23
click at [595, 130] on input "28" at bounding box center [599, 132] width 8 height 8
radio input "true"
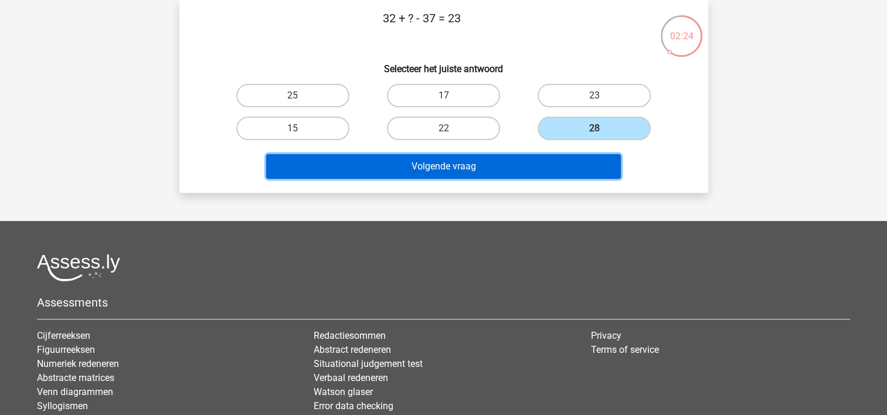
click at [546, 155] on button "Volgende vraag" at bounding box center [443, 166] width 355 height 25
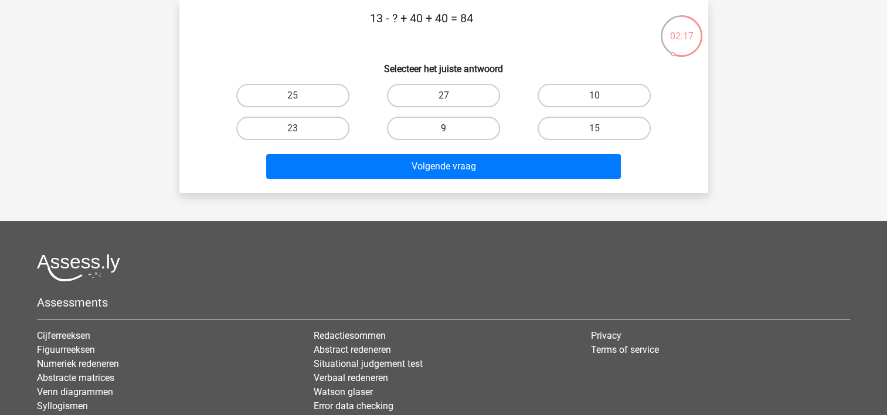
click at [466, 128] on label "9" at bounding box center [443, 128] width 113 height 23
click at [451, 128] on input "9" at bounding box center [447, 132] width 8 height 8
radio input "true"
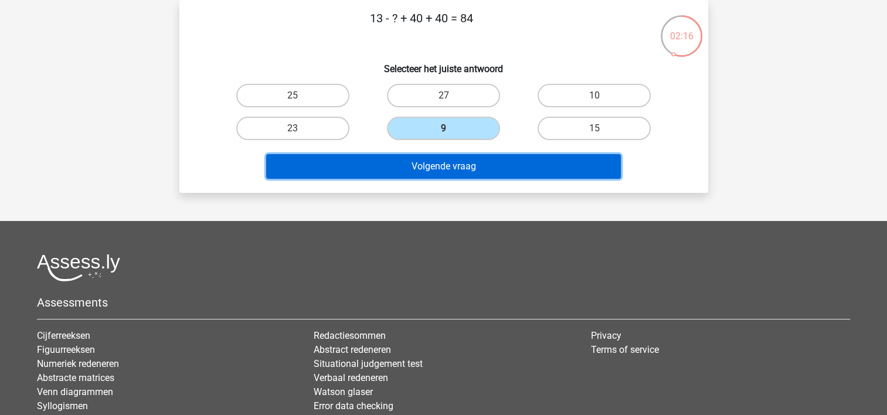
click at [458, 167] on button "Volgende vraag" at bounding box center [443, 166] width 355 height 25
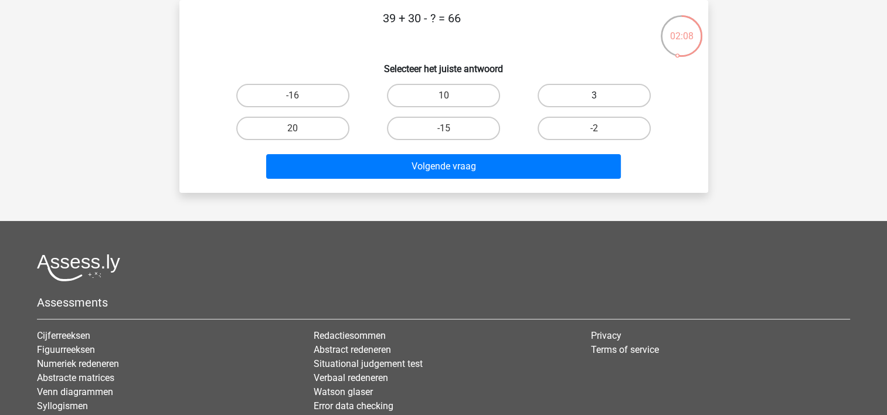
click at [577, 94] on label "3" at bounding box center [594, 95] width 113 height 23
click at [595, 96] on input "3" at bounding box center [599, 100] width 8 height 8
radio input "true"
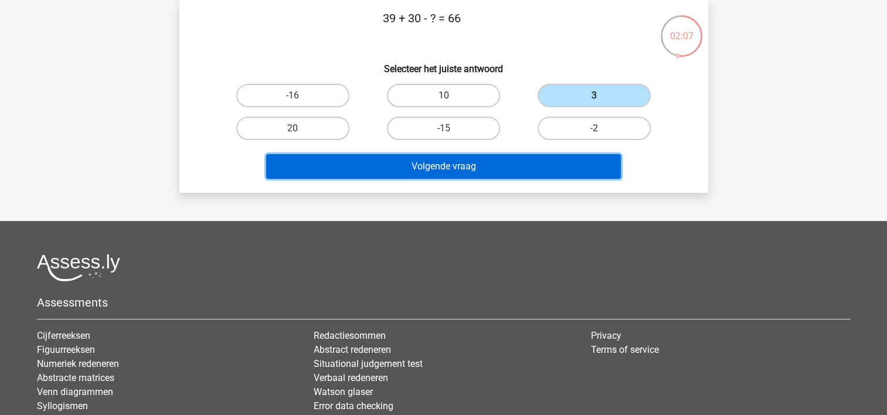
click at [490, 164] on button "Volgende vraag" at bounding box center [443, 166] width 355 height 25
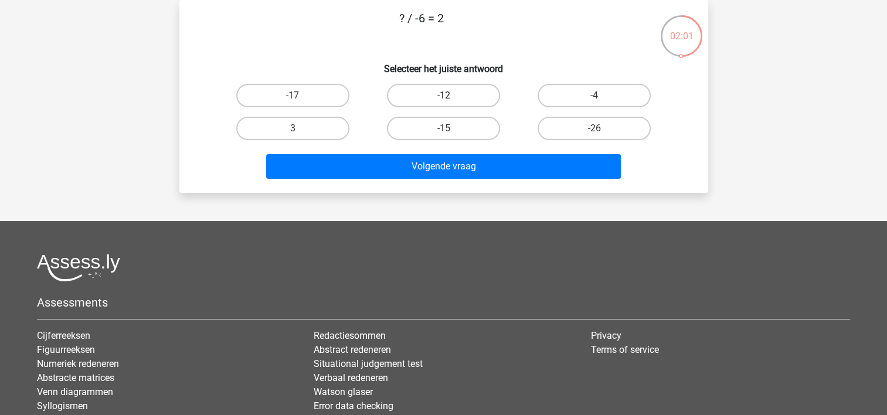
click at [470, 93] on label "-12" at bounding box center [443, 95] width 113 height 23
click at [451, 96] on input "-12" at bounding box center [447, 100] width 8 height 8
radio input "true"
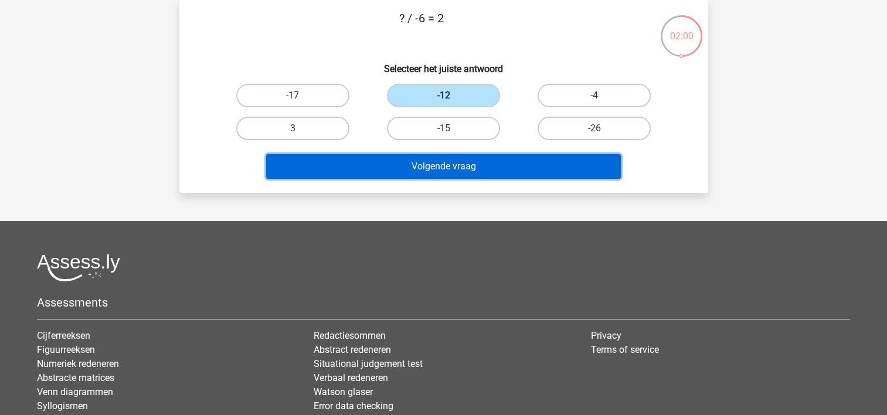
click at [468, 174] on button "Volgende vraag" at bounding box center [443, 166] width 355 height 25
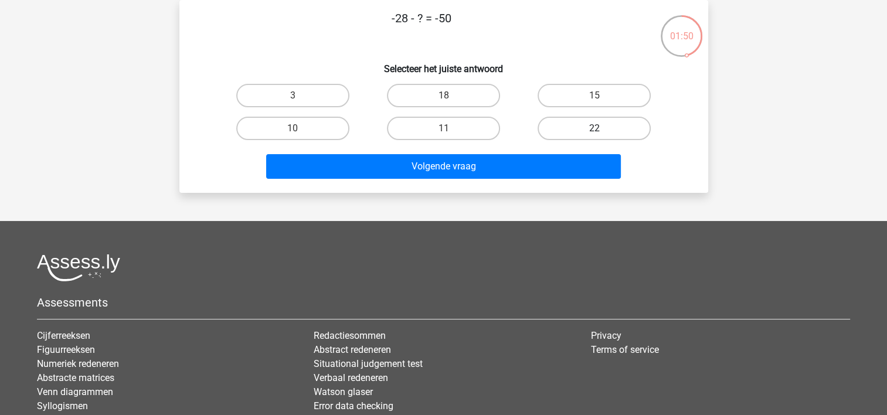
click at [607, 128] on label "22" at bounding box center [594, 128] width 113 height 23
click at [602, 128] on input "22" at bounding box center [599, 132] width 8 height 8
radio input "true"
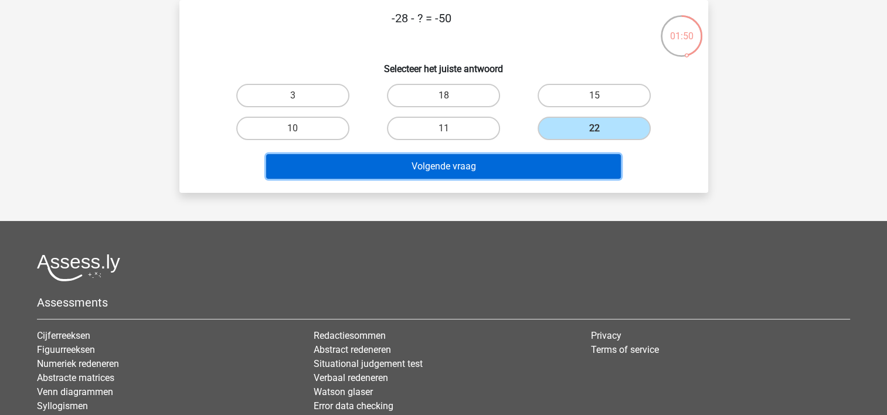
click at [507, 167] on button "Volgende vraag" at bounding box center [443, 166] width 355 height 25
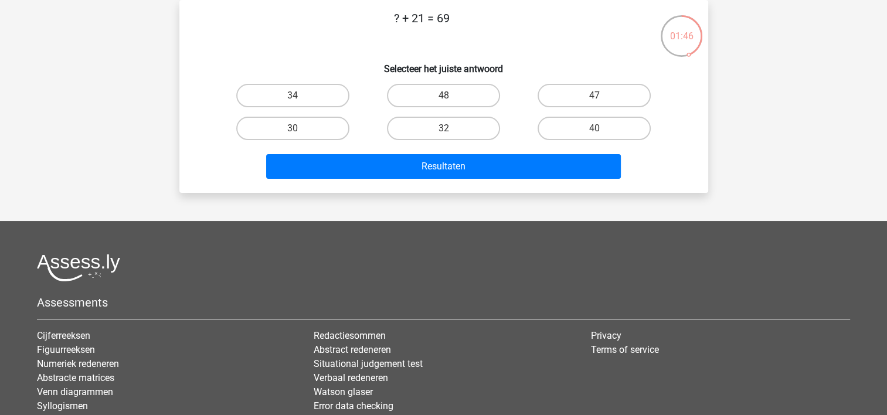
click at [450, 102] on input "48" at bounding box center [447, 100] width 8 height 8
radio input "true"
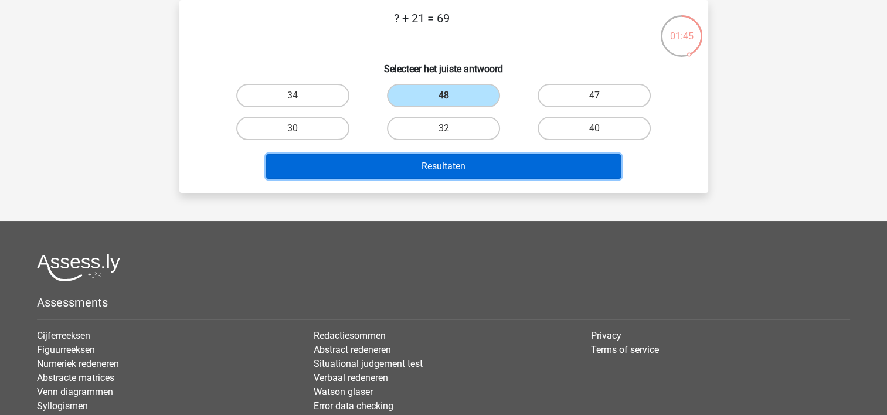
click at [442, 168] on button "Resultaten" at bounding box center [443, 166] width 355 height 25
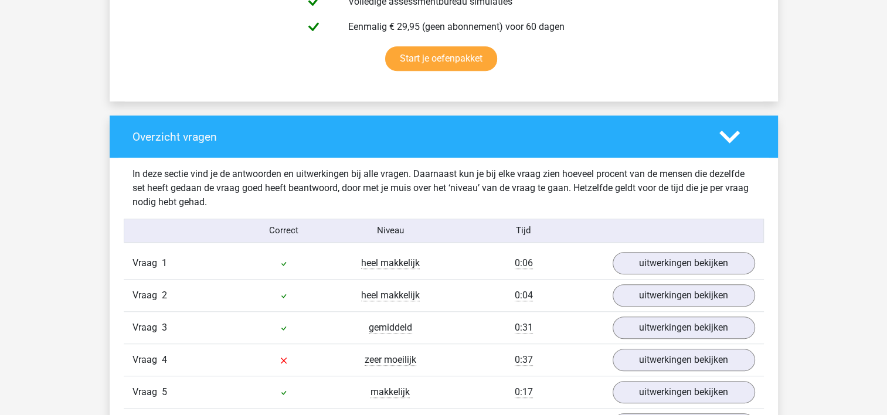
scroll to position [879, 0]
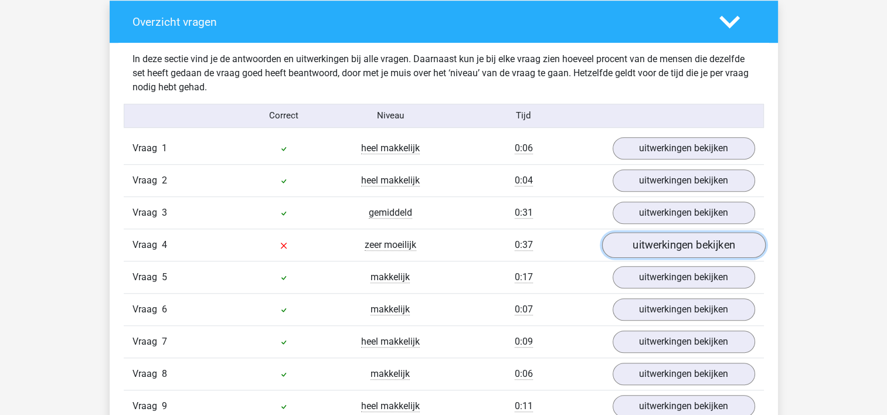
click at [679, 243] on link "uitwerkingen bekijken" at bounding box center [684, 245] width 164 height 26
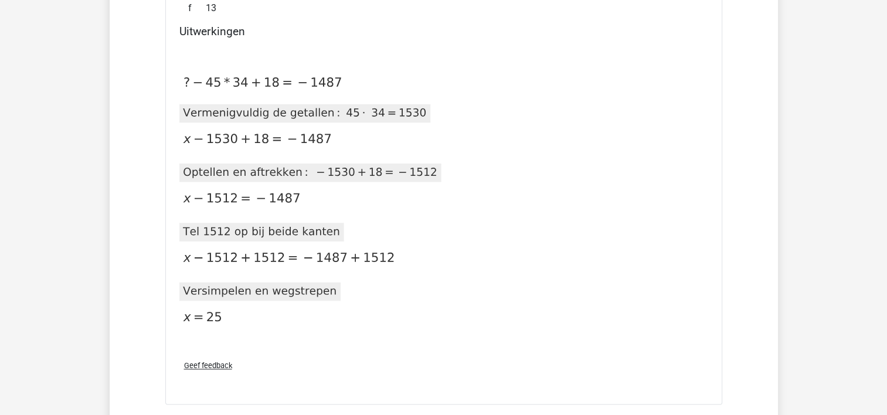
scroll to position [1290, 0]
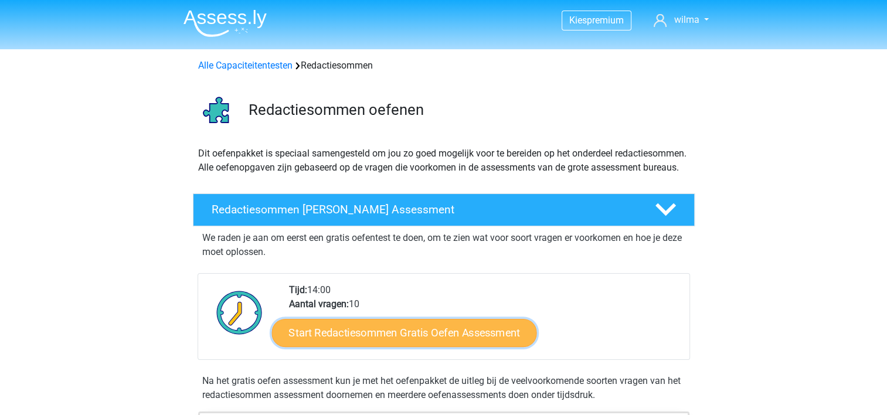
click at [469, 344] on link "Start Redactiesommen Gratis Oefen Assessment" at bounding box center [403, 332] width 265 height 28
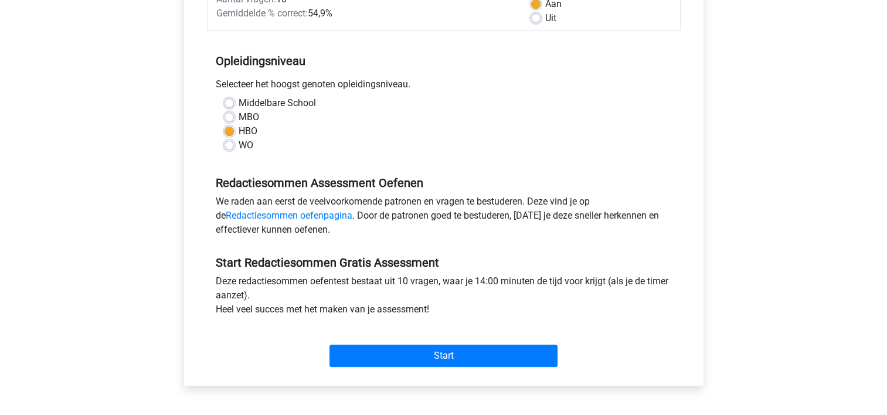
scroll to position [235, 0]
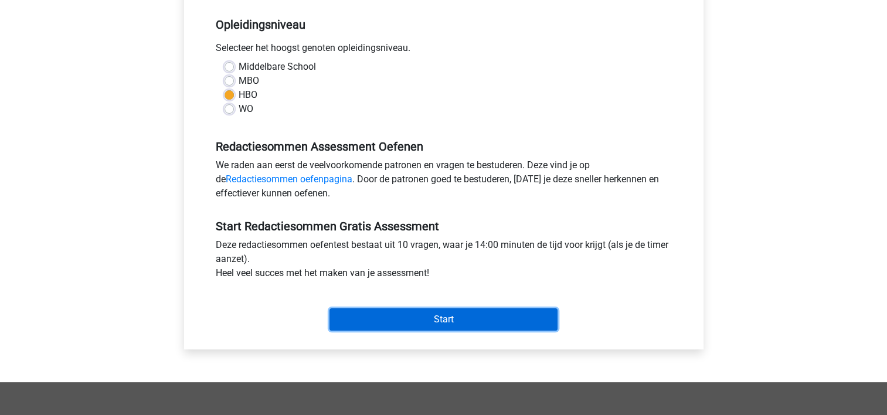
click at [470, 317] on input "Start" at bounding box center [443, 319] width 228 height 22
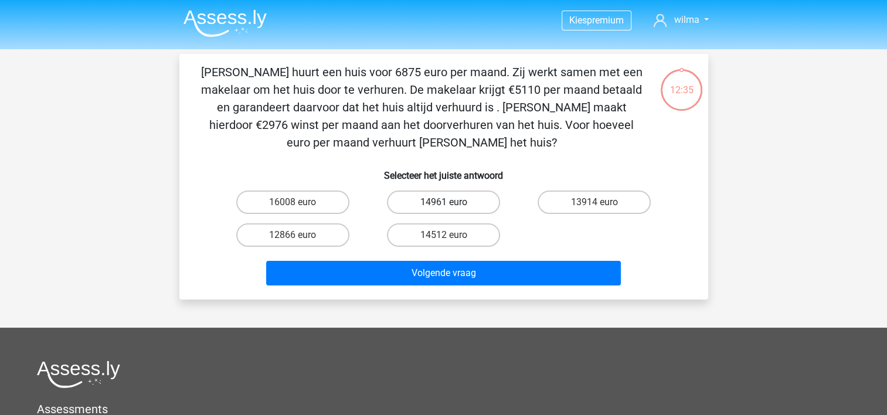
click at [458, 200] on label "14961 euro" at bounding box center [443, 202] width 113 height 23
click at [451, 202] on input "14961 euro" at bounding box center [447, 206] width 8 height 8
radio input "true"
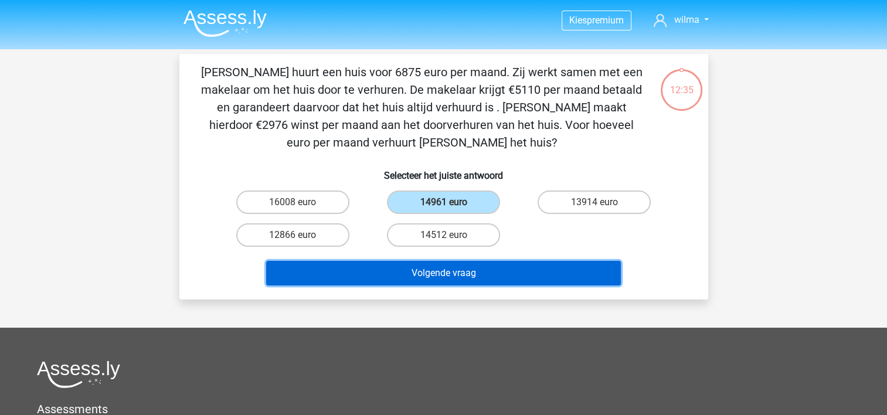
click at [450, 270] on button "Volgende vraag" at bounding box center [443, 273] width 355 height 25
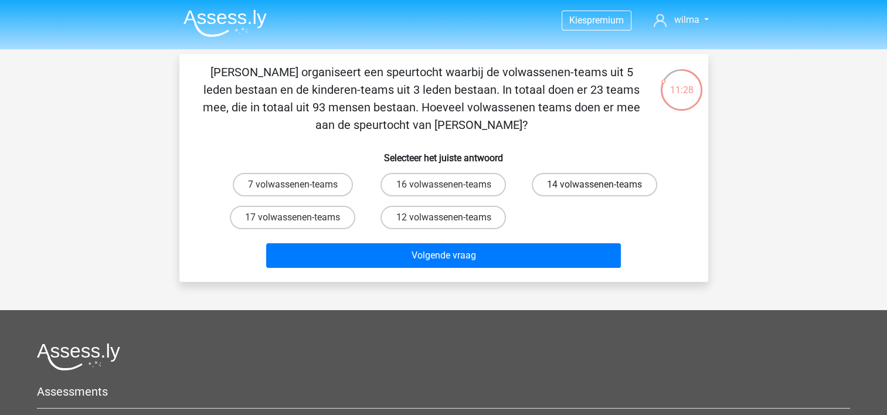
click at [538, 178] on label "14 volwassenen-teams" at bounding box center [594, 184] width 125 height 23
click at [595, 185] on input "14 volwassenen-teams" at bounding box center [599, 189] width 8 height 8
radio input "true"
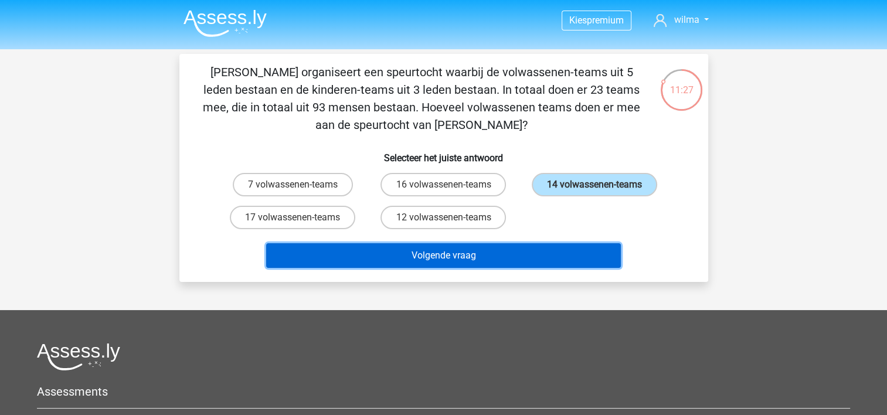
click at [449, 251] on button "Volgende vraag" at bounding box center [443, 255] width 355 height 25
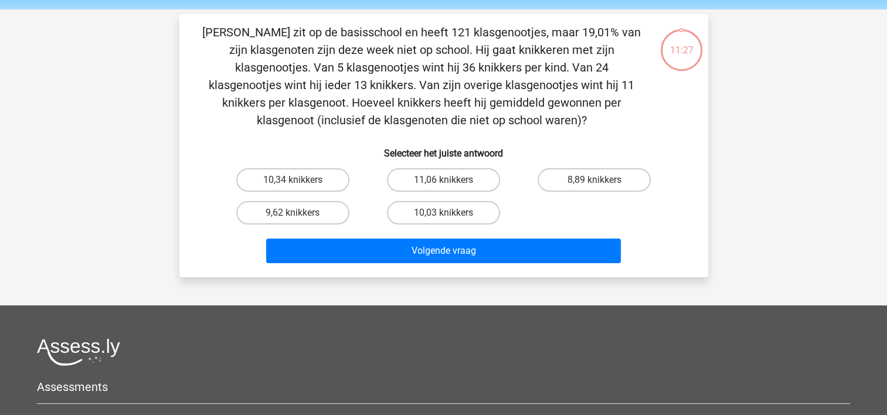
scroll to position [54, 0]
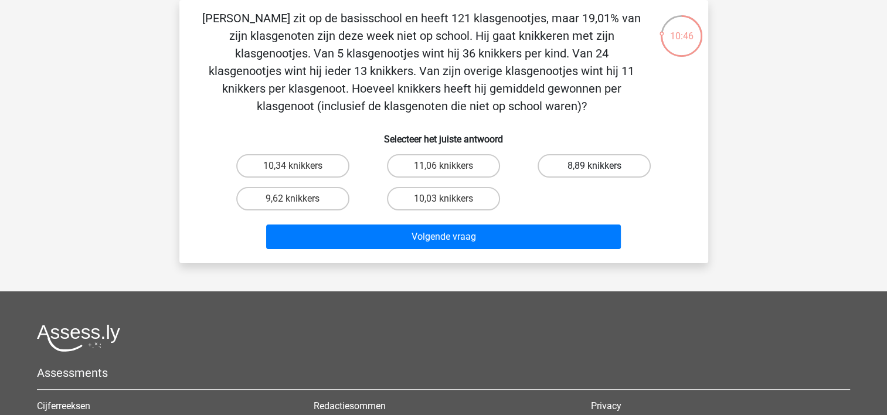
click at [565, 164] on label "8,89 knikkers" at bounding box center [594, 165] width 113 height 23
click at [595, 166] on input "8,89 knikkers" at bounding box center [599, 170] width 8 height 8
radio input "true"
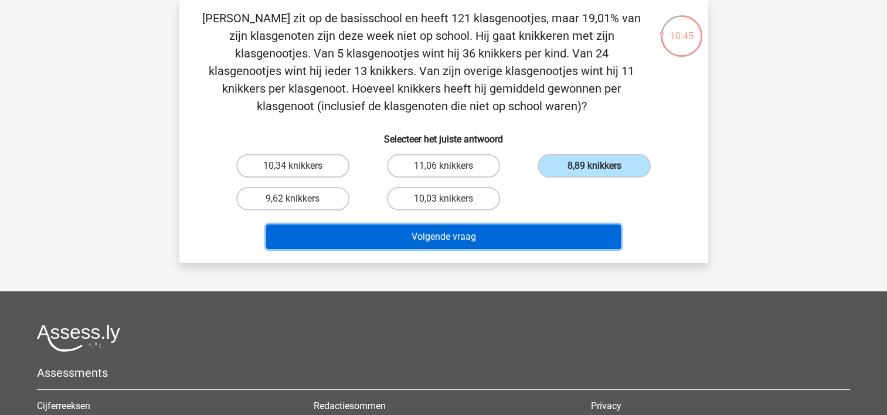
click at [489, 242] on button "Volgende vraag" at bounding box center [443, 237] width 355 height 25
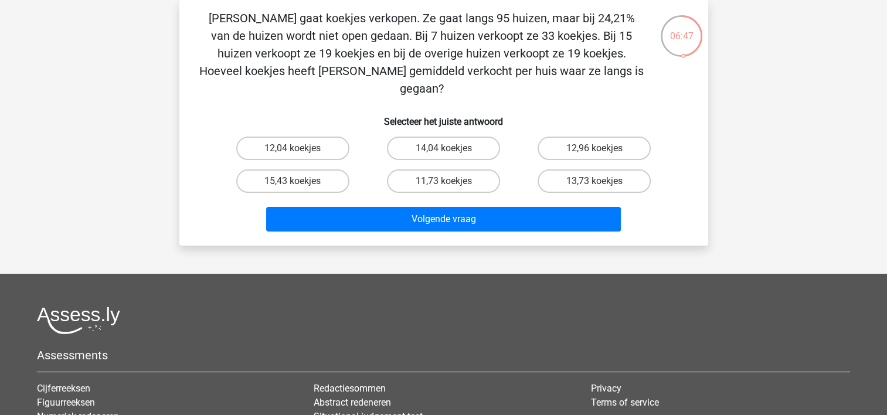
drag, startPoint x: 427, startPoint y: 74, endPoint x: 433, endPoint y: 74, distance: 5.9
click at [433, 74] on p "[PERSON_NAME] gaat koekjes verkopen. Ze gaat langs 95 huizen, maar bij 24,21% v…" at bounding box center [421, 53] width 447 height 88
drag, startPoint x: 433, startPoint y: 74, endPoint x: 375, endPoint y: 56, distance: 60.8
click at [375, 56] on p "[PERSON_NAME] gaat koekjes verkopen. Ze gaat langs 95 huizen, maar bij 24,21% v…" at bounding box center [421, 53] width 447 height 88
drag, startPoint x: 375, startPoint y: 56, endPoint x: 314, endPoint y: 51, distance: 61.8
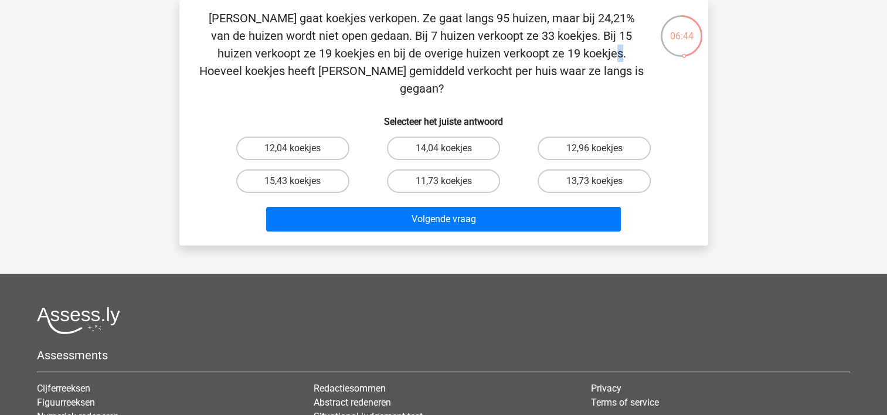
click at [314, 51] on p "[PERSON_NAME] gaat koekjes verkopen. Ze gaat langs 95 huizen, maar bij 24,21% v…" at bounding box center [421, 53] width 447 height 88
drag, startPoint x: 300, startPoint y: 164, endPoint x: 294, endPoint y: 167, distance: 6.3
click at [295, 181] on input "15,43 koekjes" at bounding box center [297, 185] width 8 height 8
radio input "true"
click at [309, 178] on div "15,43 koekjes" at bounding box center [293, 181] width 151 height 33
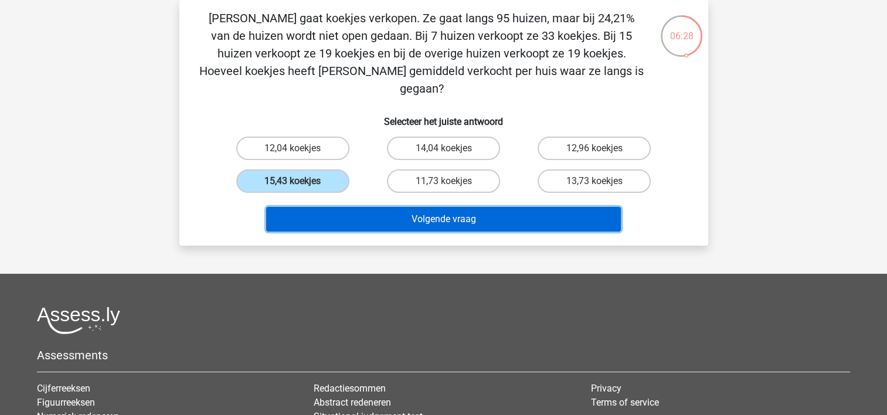
click at [308, 207] on button "Volgende vraag" at bounding box center [443, 219] width 355 height 25
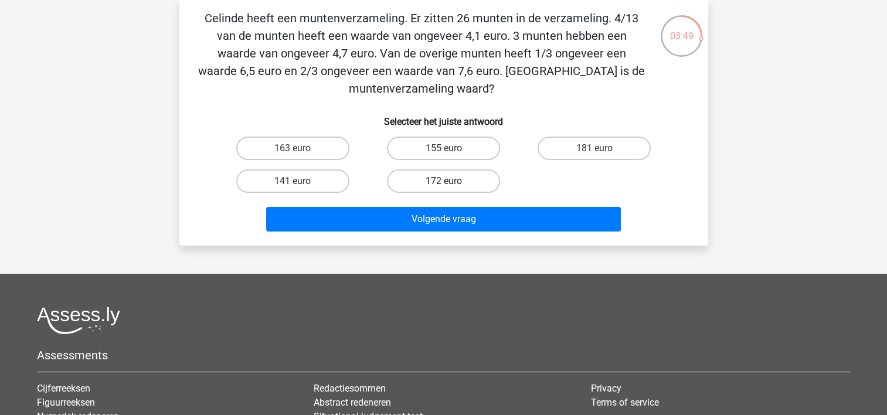
click at [460, 181] on label "172 euro" at bounding box center [443, 180] width 113 height 23
click at [451, 181] on input "172 euro" at bounding box center [447, 185] width 8 height 8
radio input "true"
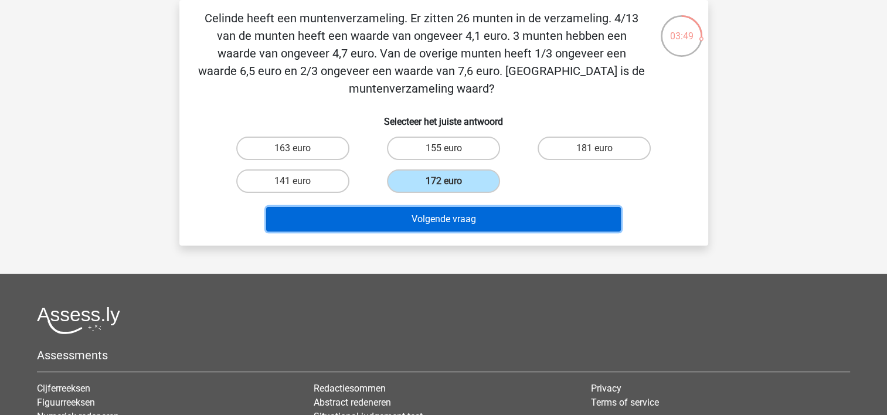
click at [464, 219] on button "Volgende vraag" at bounding box center [443, 219] width 355 height 25
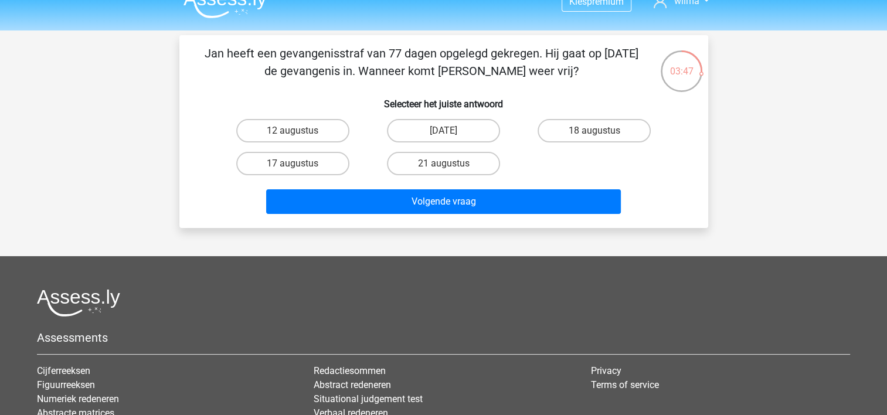
scroll to position [0, 0]
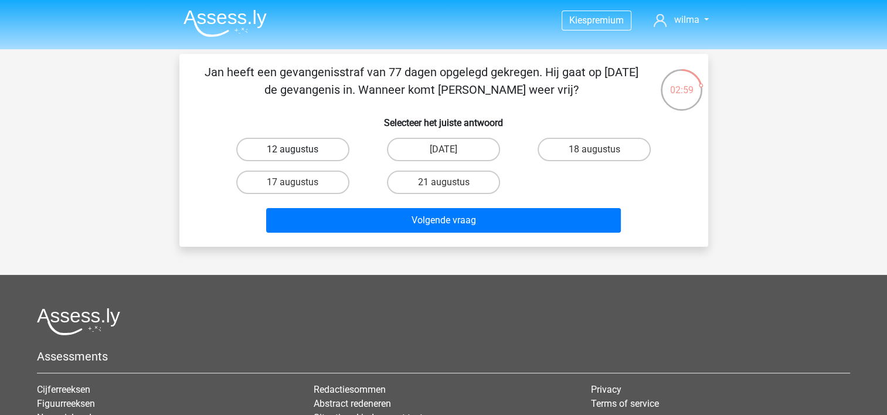
click at [262, 150] on label "12 augustus" at bounding box center [292, 149] width 113 height 23
click at [293, 150] on input "12 augustus" at bounding box center [297, 154] width 8 height 8
radio input "true"
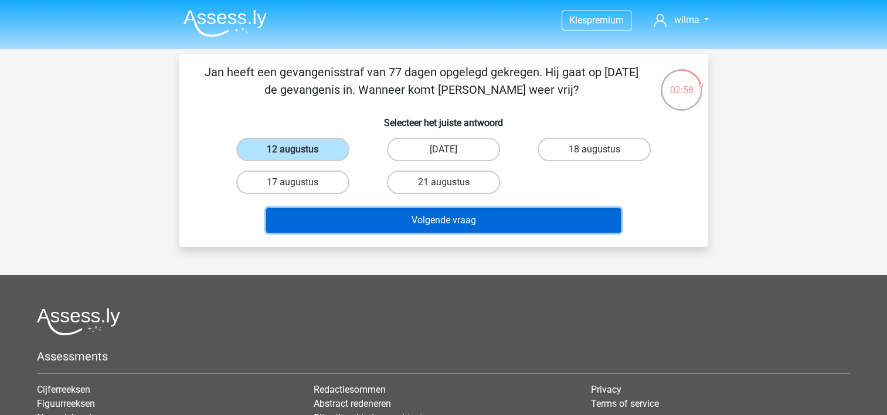
click at [371, 219] on button "Volgende vraag" at bounding box center [443, 220] width 355 height 25
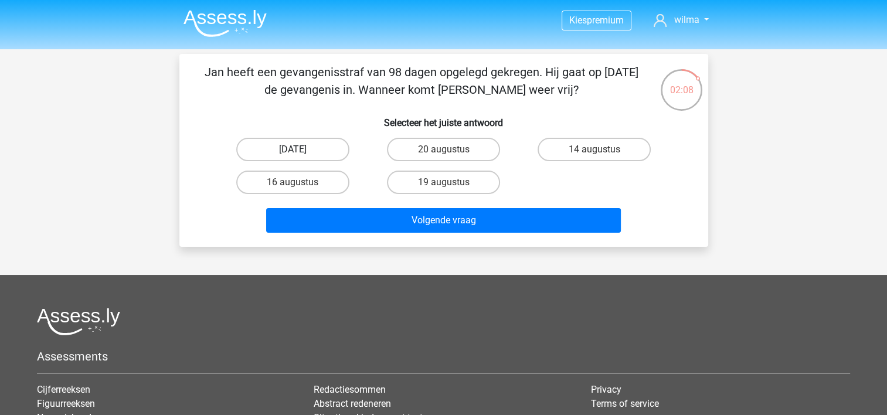
click at [282, 148] on label "22 augustus" at bounding box center [292, 149] width 113 height 23
click at [293, 150] on input "22 augustus" at bounding box center [297, 154] width 8 height 8
radio input "true"
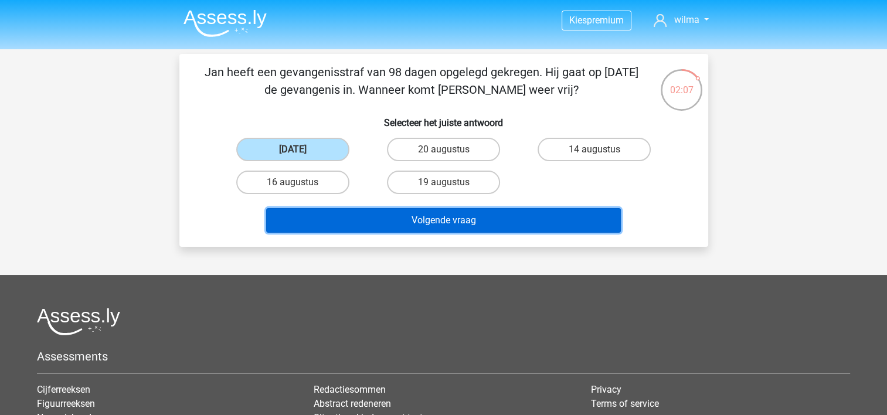
click at [331, 211] on button "Volgende vraag" at bounding box center [443, 220] width 355 height 25
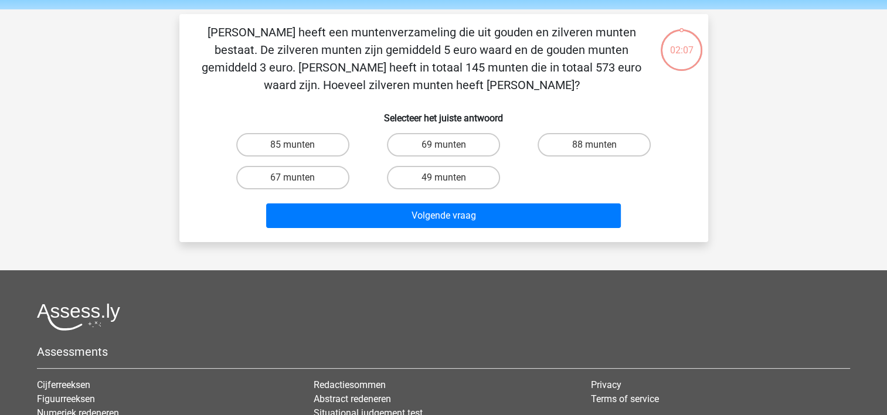
scroll to position [54, 0]
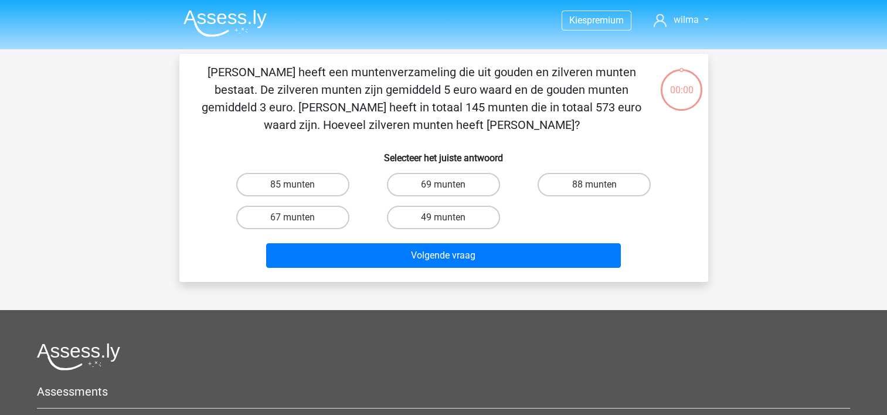
scroll to position [54, 0]
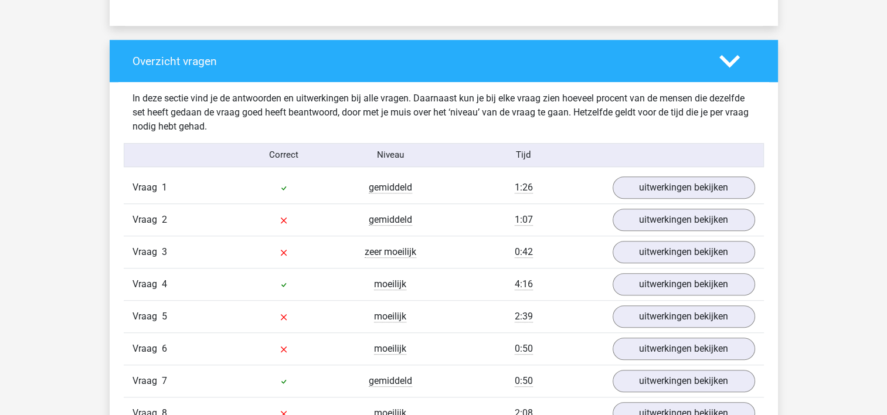
scroll to position [879, 0]
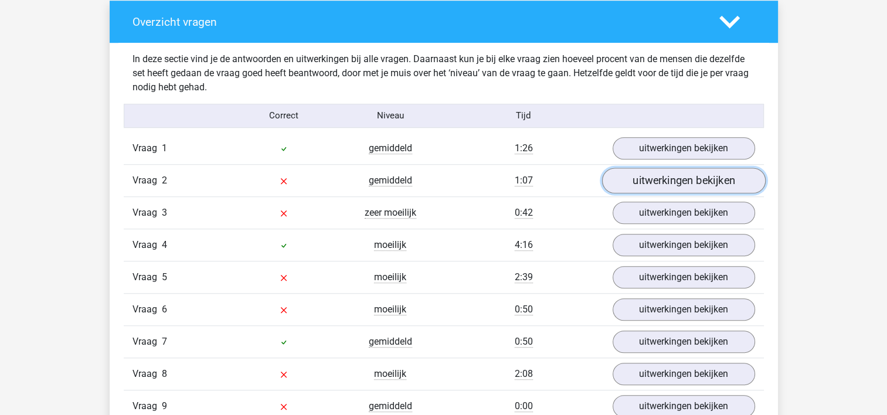
click at [669, 181] on link "uitwerkingen bekijken" at bounding box center [684, 181] width 164 height 26
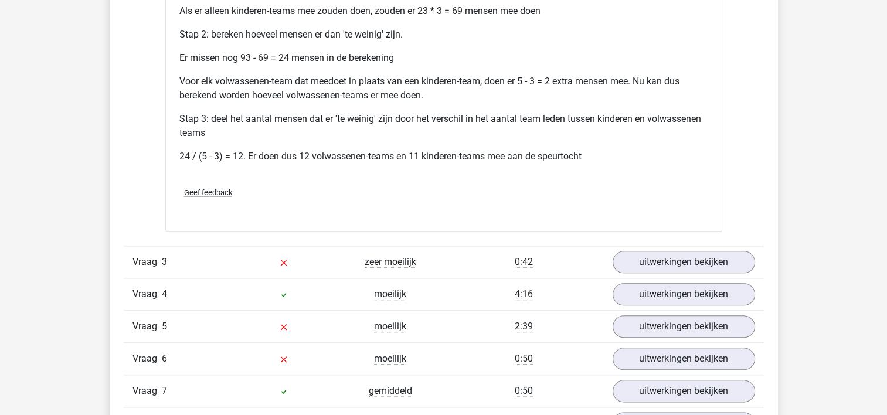
scroll to position [1348, 0]
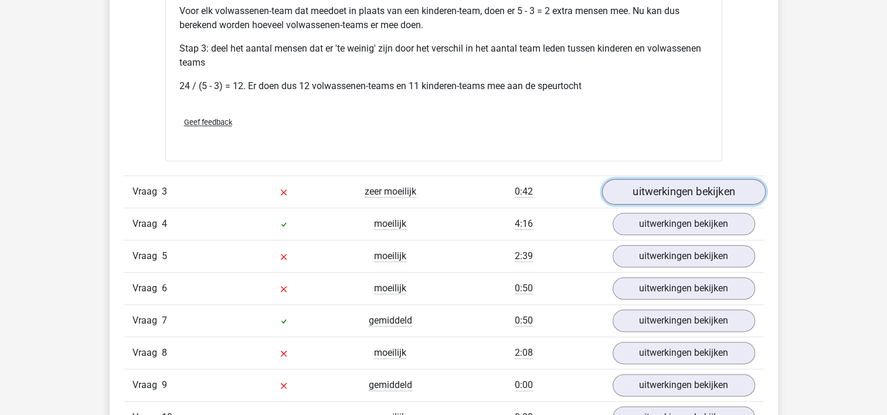
click at [656, 191] on link "uitwerkingen bekijken" at bounding box center [684, 192] width 164 height 26
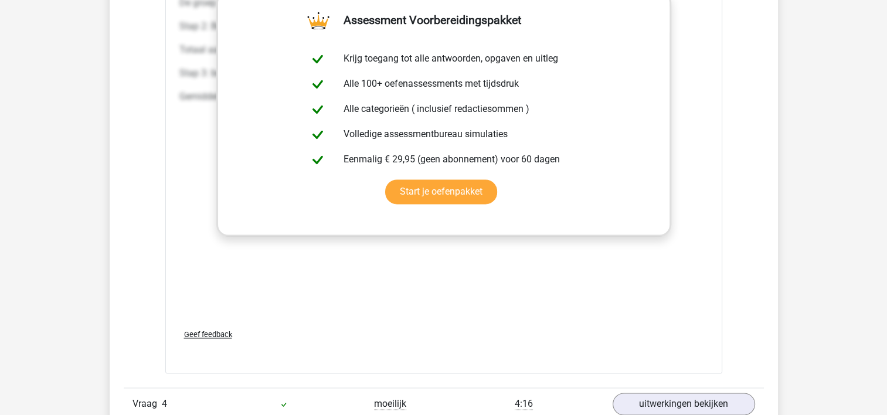
scroll to position [1935, 0]
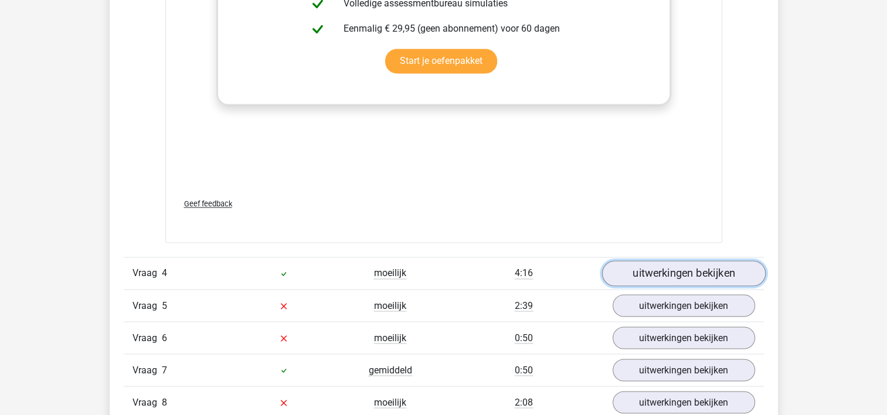
click at [679, 267] on link "uitwerkingen bekijken" at bounding box center [684, 273] width 164 height 26
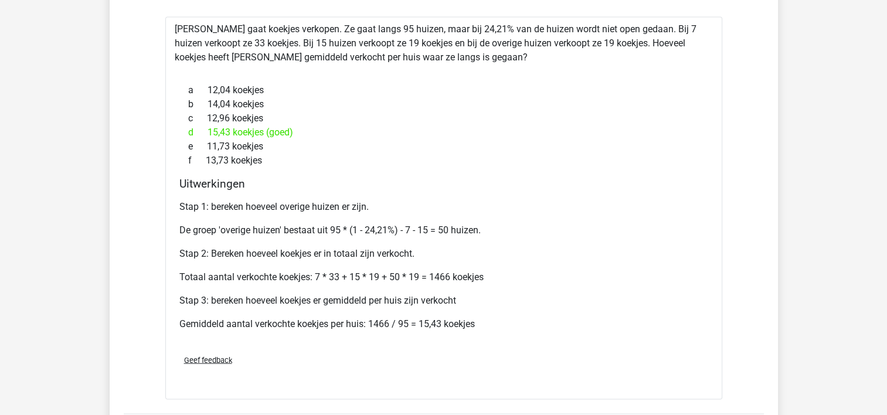
scroll to position [2228, 0]
